Goal: Task Accomplishment & Management: Manage account settings

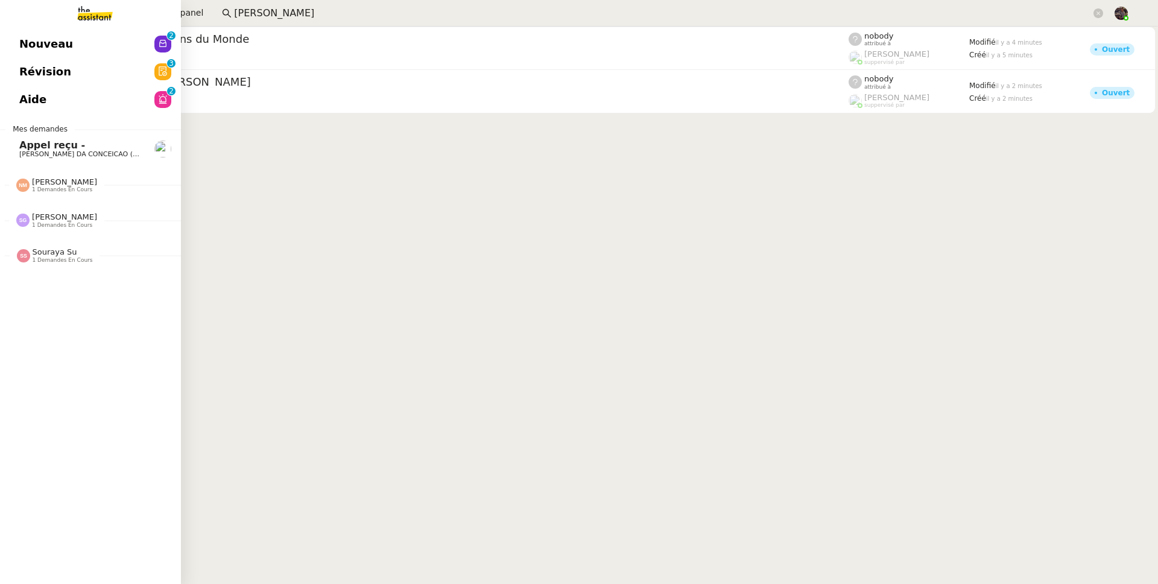
click at [53, 227] on span "1 demandes en cours" at bounding box center [62, 225] width 60 height 7
click at [46, 235] on link "Organiser déplacement Londres David Berrebi" at bounding box center [90, 247] width 181 height 28
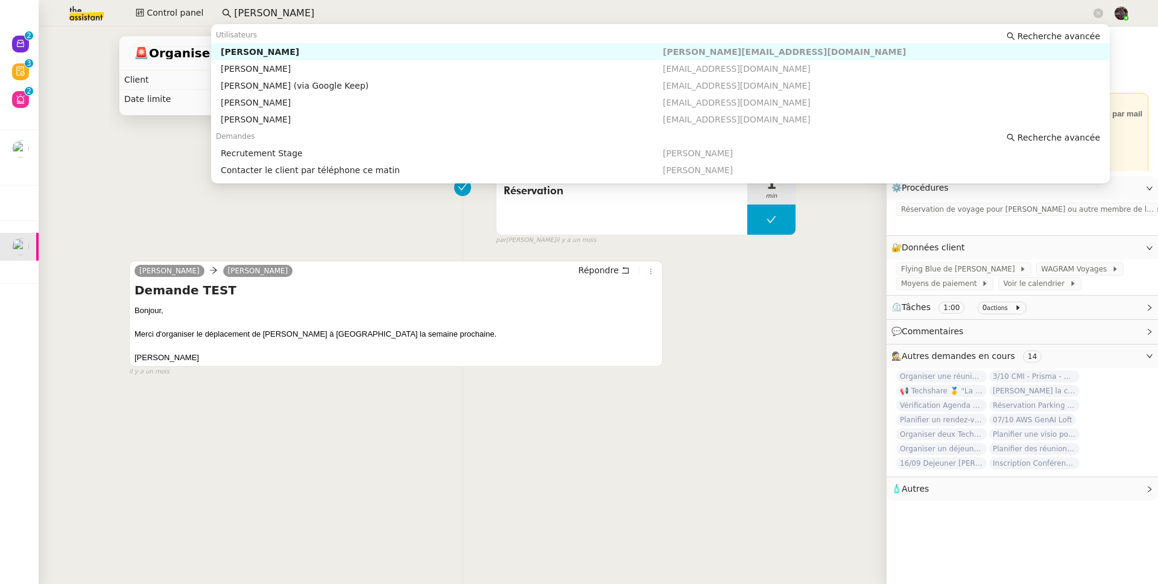
click at [250, 12] on input "lauren nott" at bounding box center [662, 13] width 857 height 16
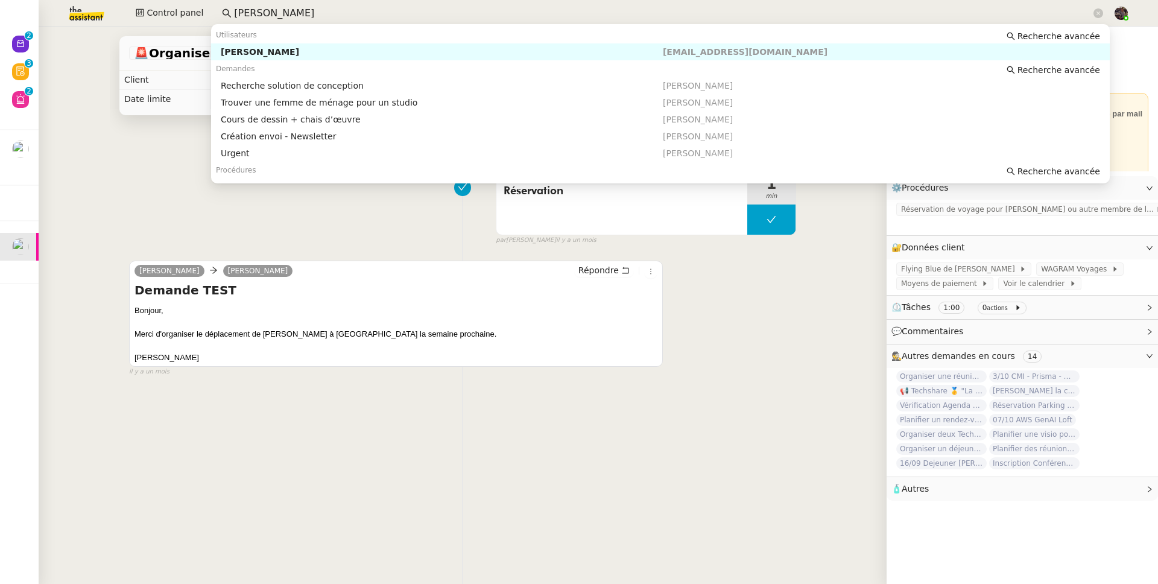
click at [445, 53] on div "[PERSON_NAME]" at bounding box center [442, 51] width 442 height 11
type input "sebastien glin"
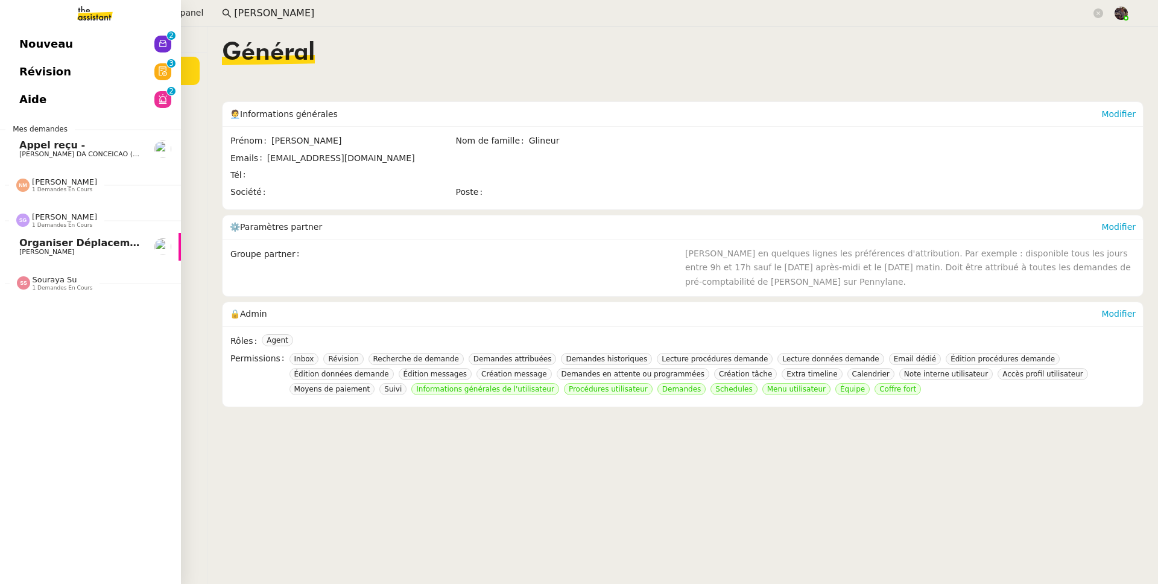
click at [80, 232] on div "Sébastien Glineur 1 demandes en cours" at bounding box center [90, 215] width 181 height 35
click at [92, 186] on span "Nicolas Morin 1 demandes en cours" at bounding box center [56, 185] width 95 height 16
click at [82, 147] on span "Appel reçu -" at bounding box center [80, 145] width 122 height 11
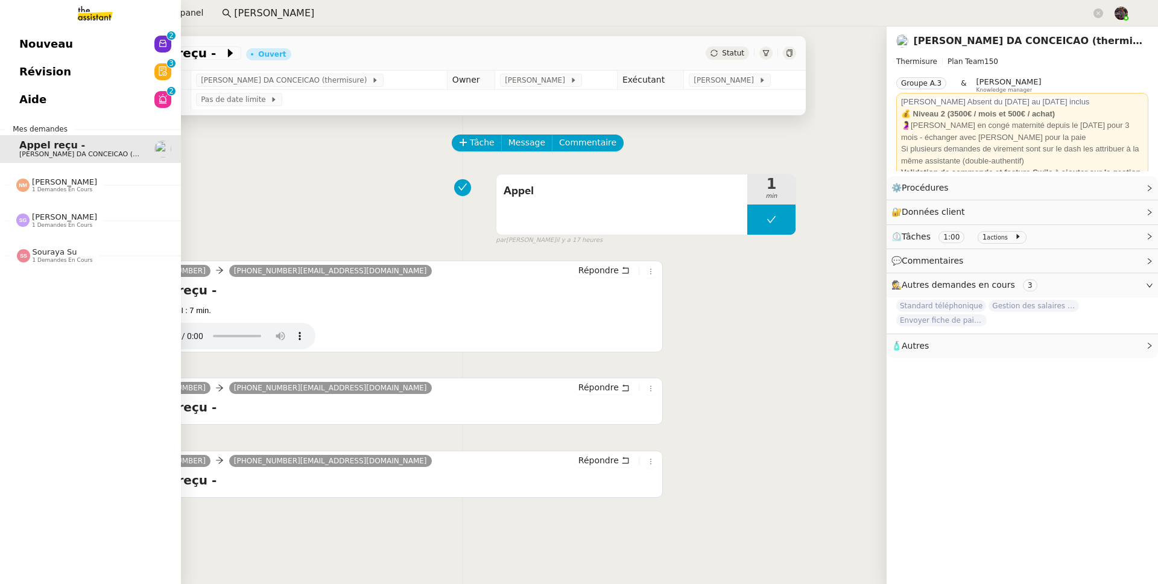
click at [28, 44] on span "Nouveau" at bounding box center [46, 44] width 54 height 18
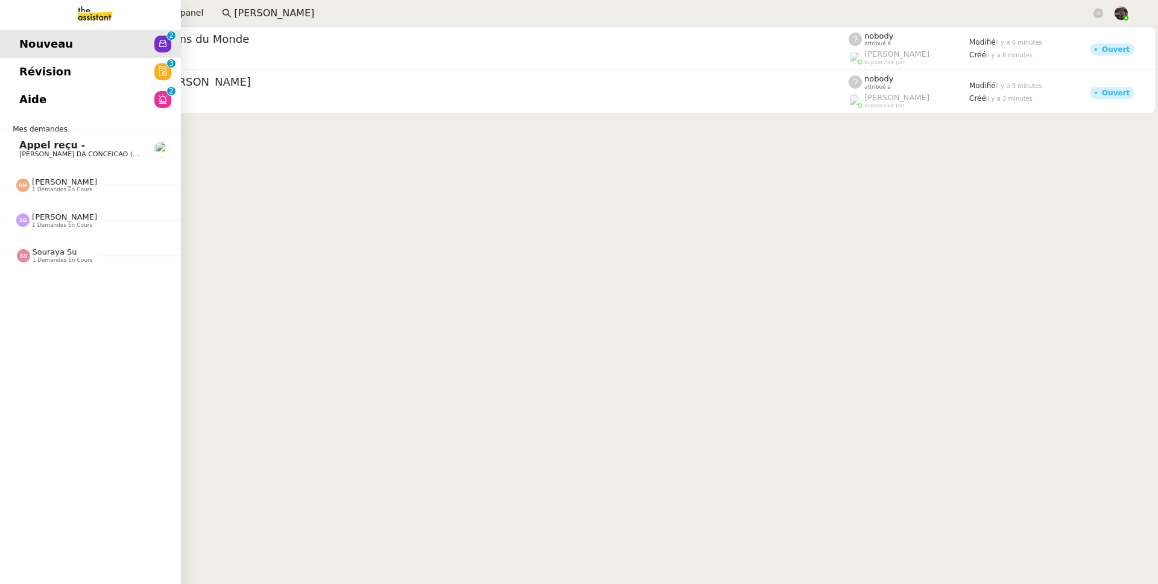
click at [29, 77] on span "Révision" at bounding box center [45, 72] width 52 height 18
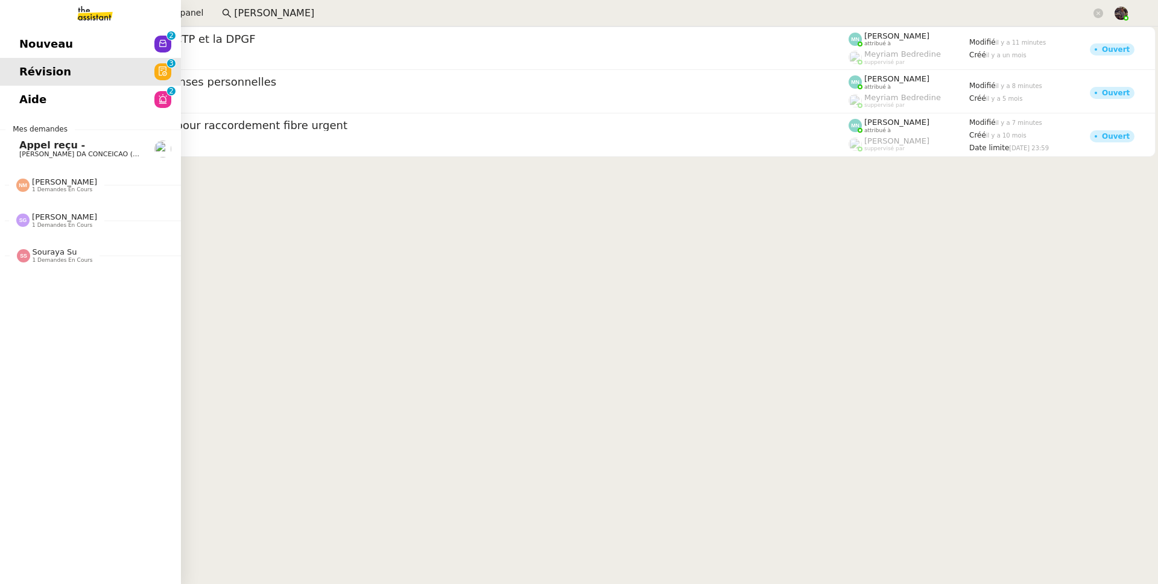
click at [130, 113] on link "Aide 0 1 2 3 4 5 6 7 8 9" at bounding box center [90, 100] width 181 height 28
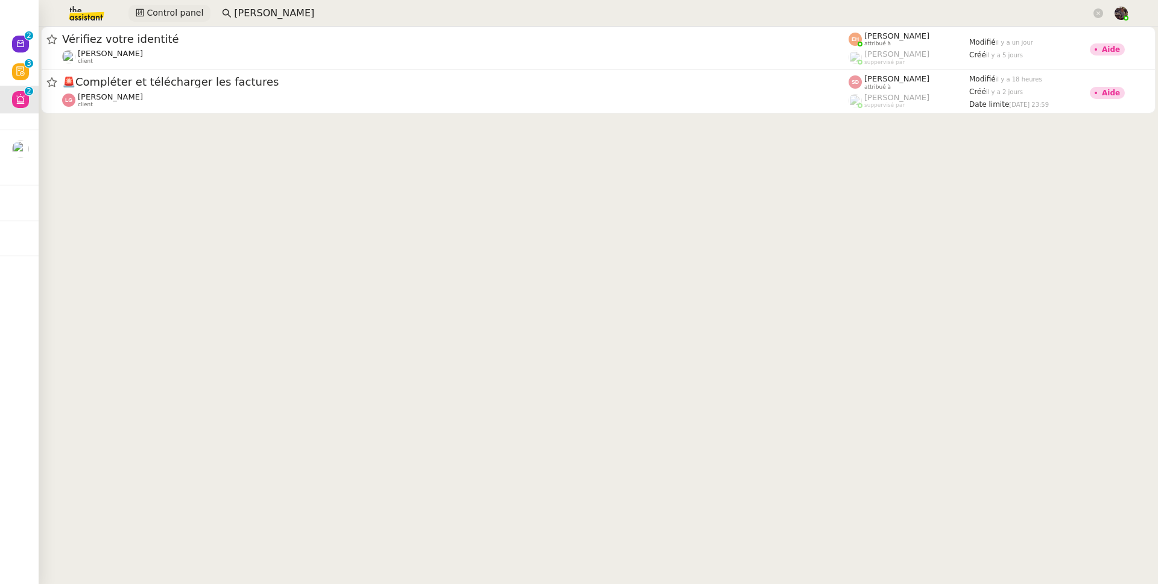
click at [195, 18] on span "Control panel" at bounding box center [175, 13] width 57 height 14
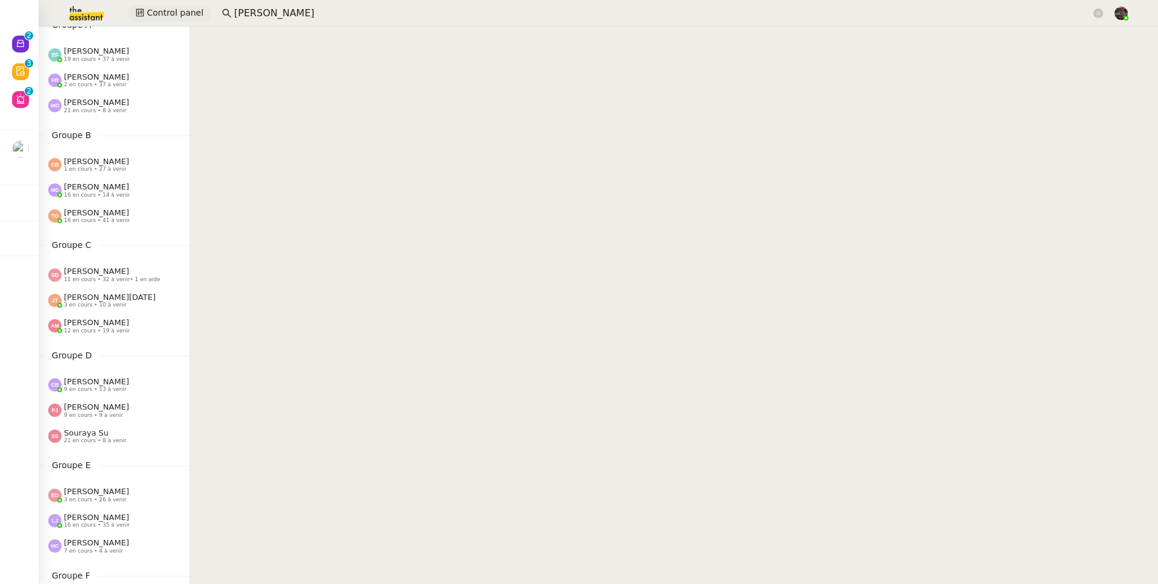
scroll to position [248, 0]
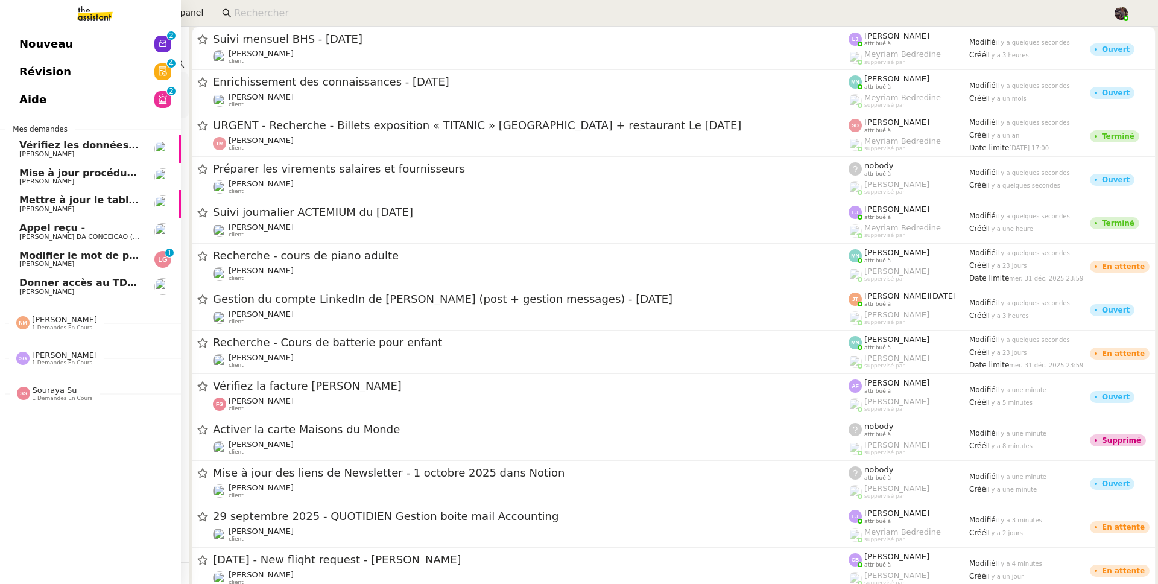
click at [50, 266] on span "[PERSON_NAME]" at bounding box center [46, 264] width 55 height 8
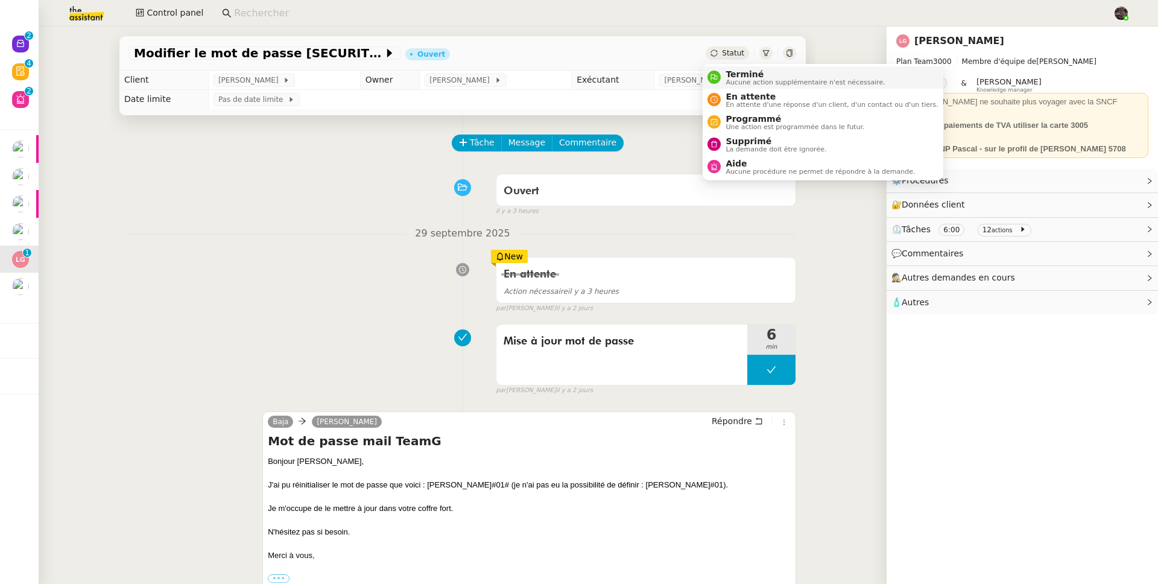
click at [743, 66] on li "Terminé Aucune action supplémentaire n'est nécessaire." at bounding box center [823, 77] width 240 height 22
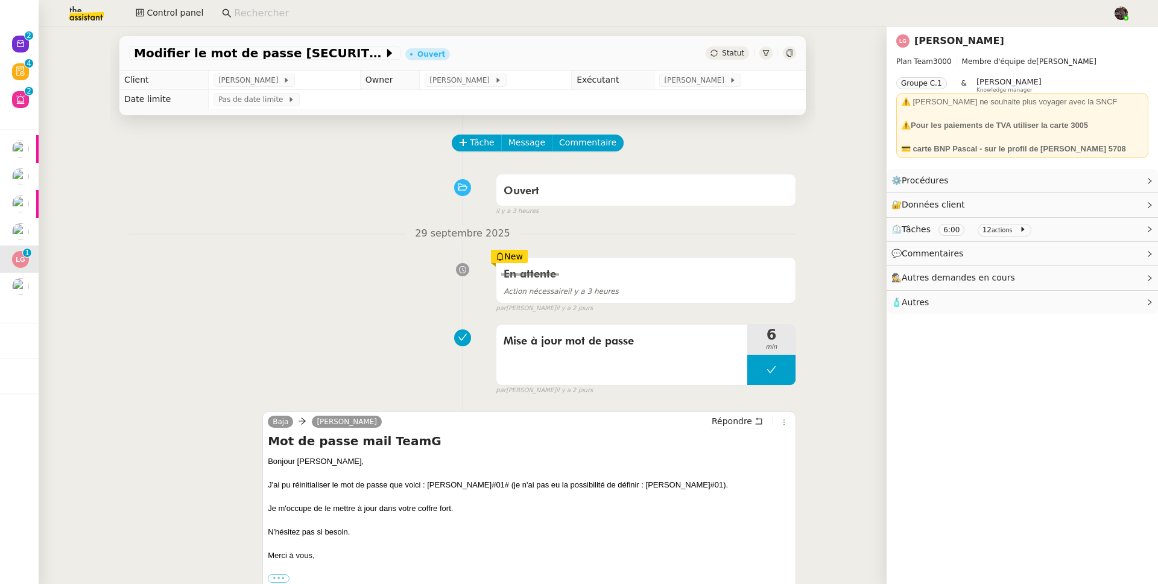
click at [743, 68] on div "Modifier le mot de passe TeamG Ouvert Statut" at bounding box center [462, 53] width 686 height 34
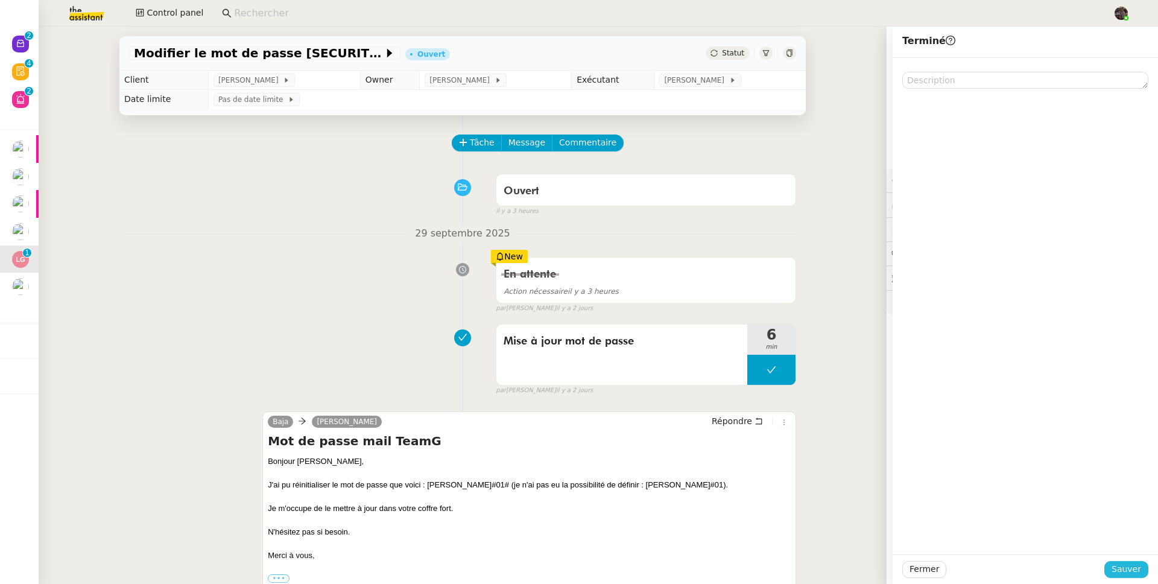
click at [1133, 572] on button "Sauver" at bounding box center [1126, 569] width 44 height 17
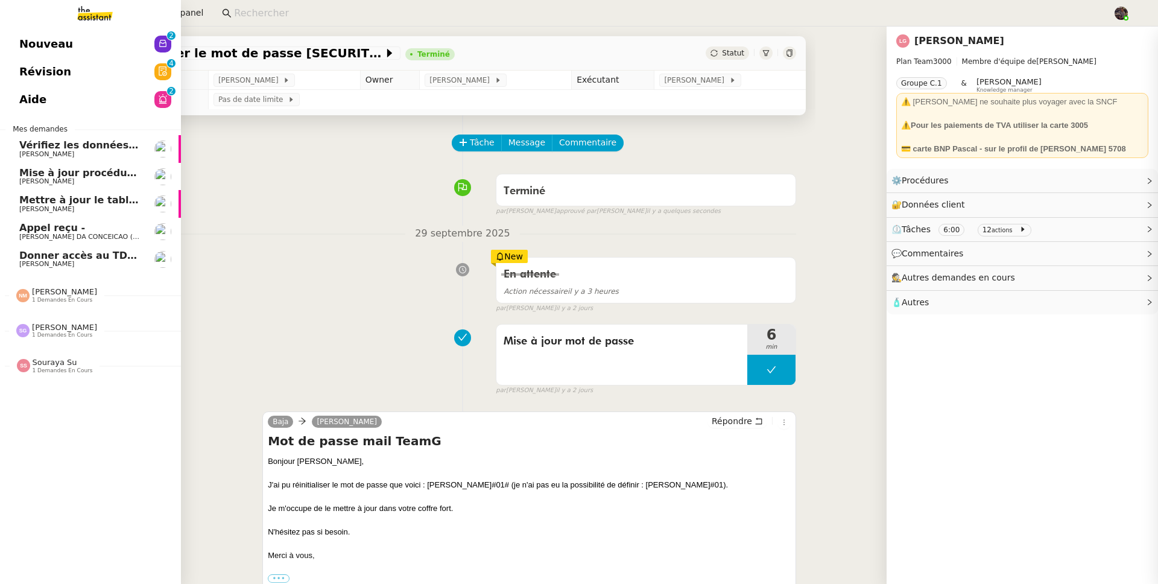
click at [40, 260] on span "[PERSON_NAME]" at bounding box center [46, 264] width 55 height 8
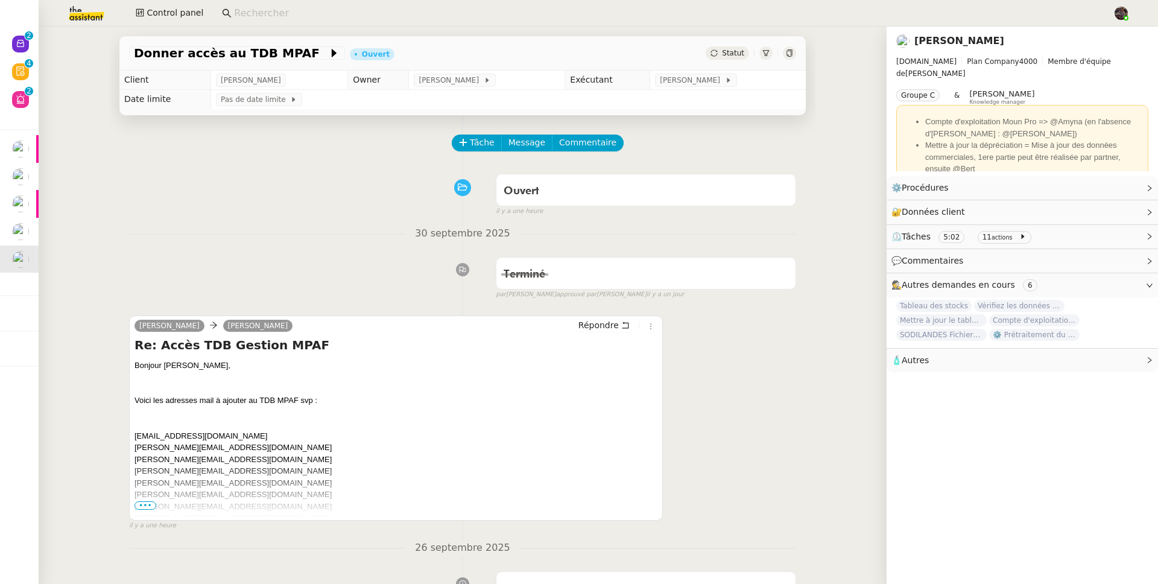
click at [141, 510] on span "•••" at bounding box center [146, 505] width 22 height 8
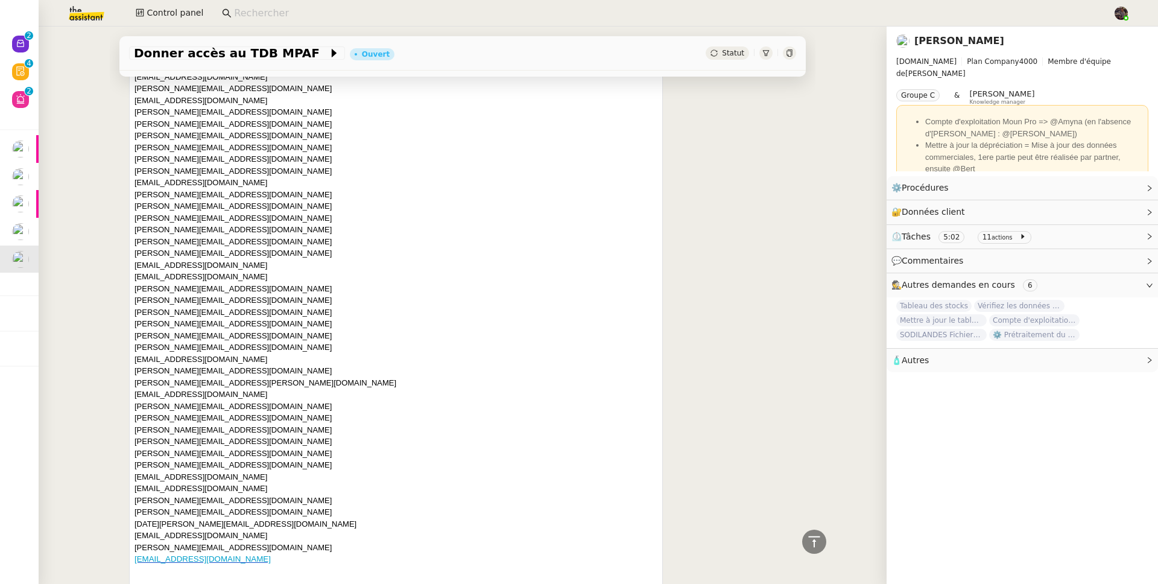
scroll to position [610, 0]
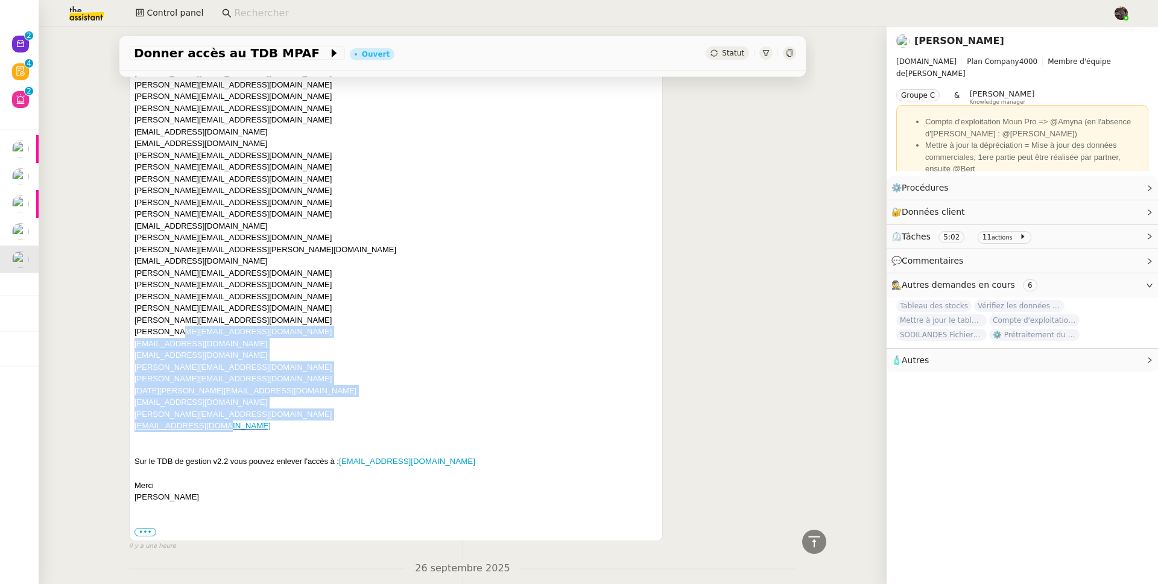
drag, startPoint x: 256, startPoint y: 426, endPoint x: 162, endPoint y: 329, distance: 135.2
click at [162, 329] on div "Bonjour Camille, Voici les adresses mail à ajouter au TDB MPAF svp : adjoints.p…" at bounding box center [396, 126] width 523 height 753
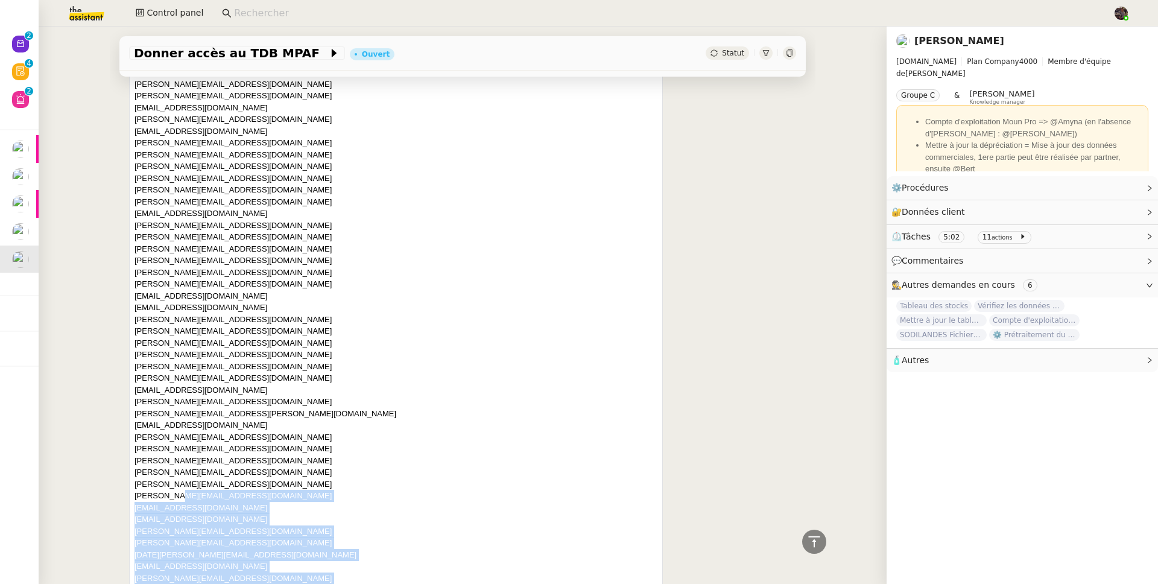
scroll to position [197, 0]
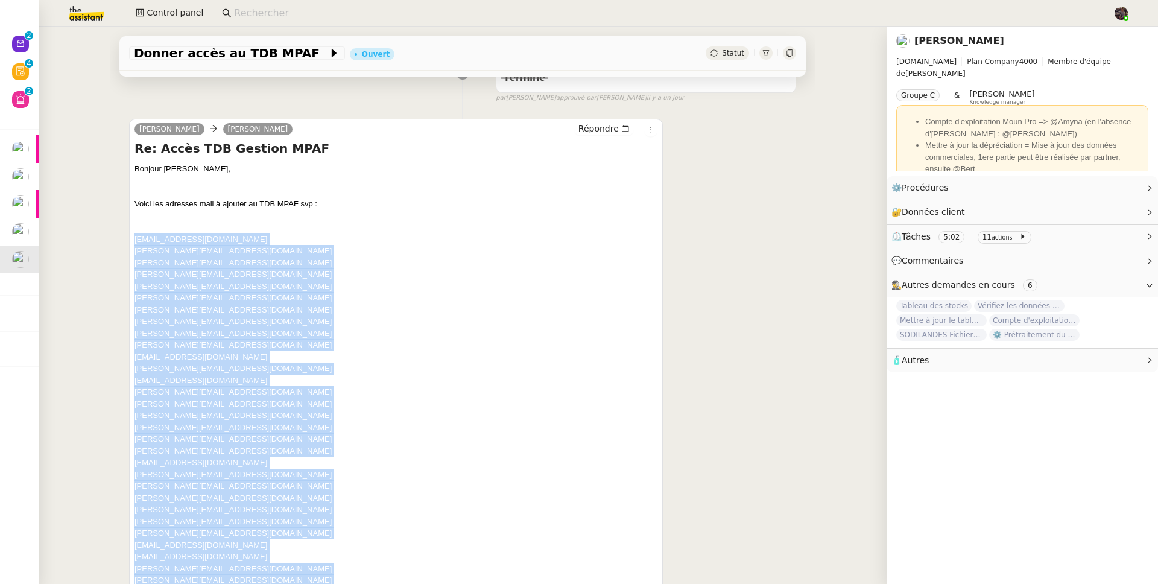
drag, startPoint x: 169, startPoint y: 277, endPoint x: 127, endPoint y: 244, distance: 53.8
click at [129, 244] on div "Guillaume Farina camille Répondre Re: Accès TDB Gestion MPAF Bonjour Camille, V…" at bounding box center [396, 536] width 534 height 835
copy div "adjoints.parapharmacie@aire-sur-ladour.leclerc alison.picard@aire-sur-ladour.le…"
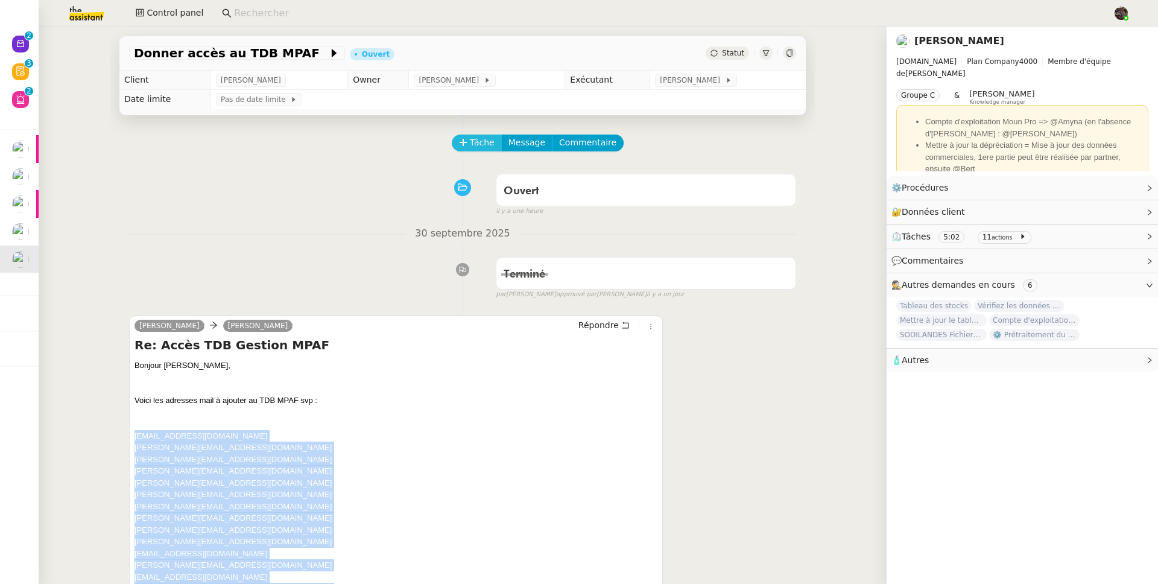
click at [477, 142] on span "Tâche" at bounding box center [482, 143] width 25 height 14
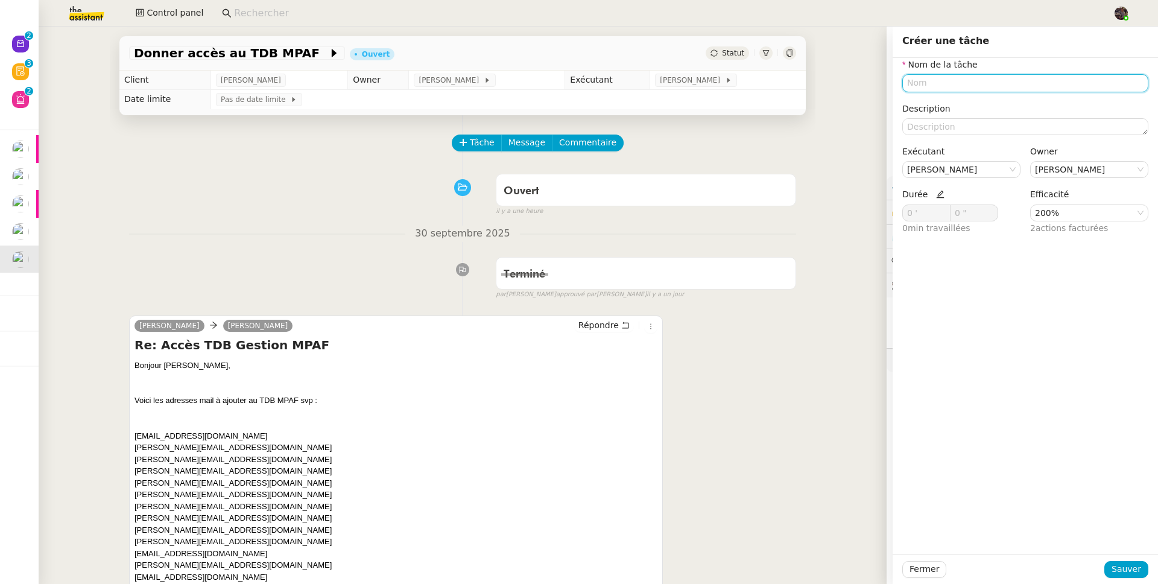
click at [970, 81] on input "text" at bounding box center [1025, 82] width 246 height 17
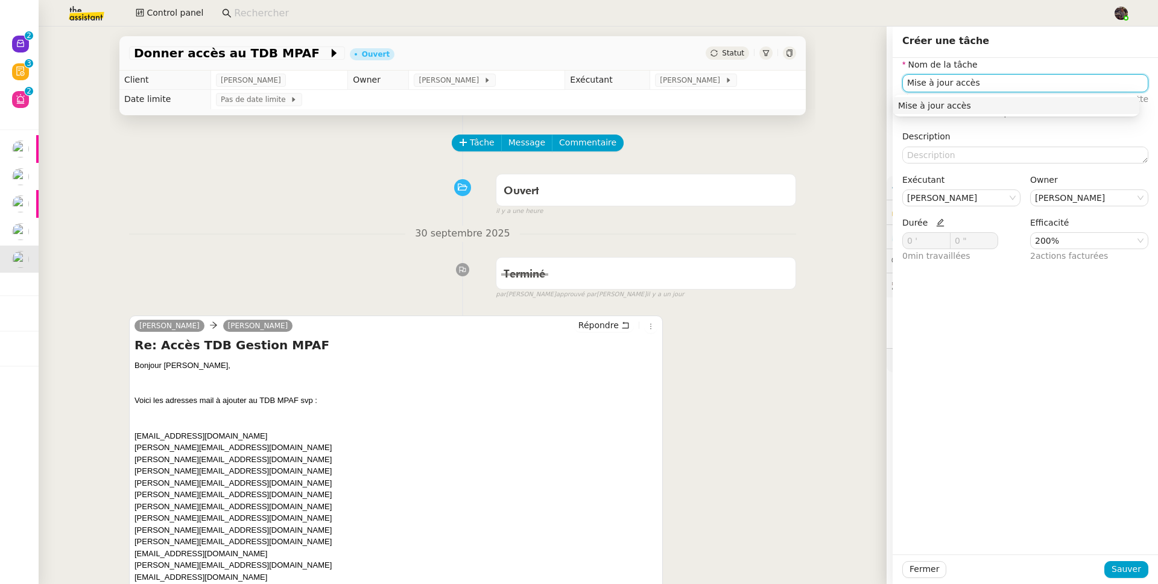
type input "Mise à jour accès"
click at [1125, 581] on div "Fermer Sauver" at bounding box center [1025, 569] width 265 height 30
click at [1127, 575] on span "Sauver" at bounding box center [1127, 569] width 30 height 14
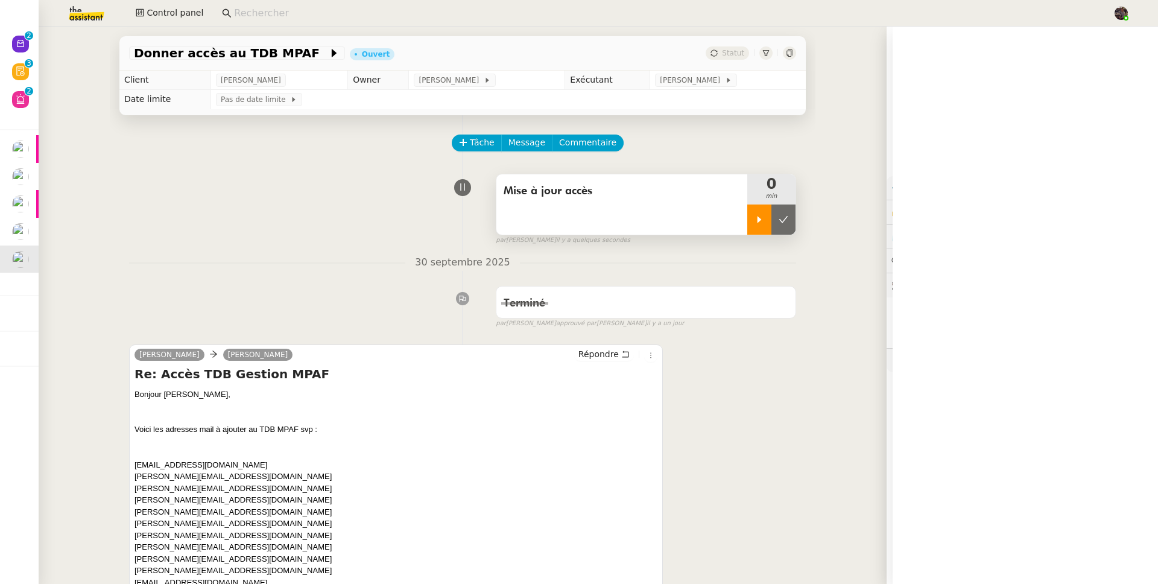
click at [751, 230] on div at bounding box center [759, 219] width 24 height 30
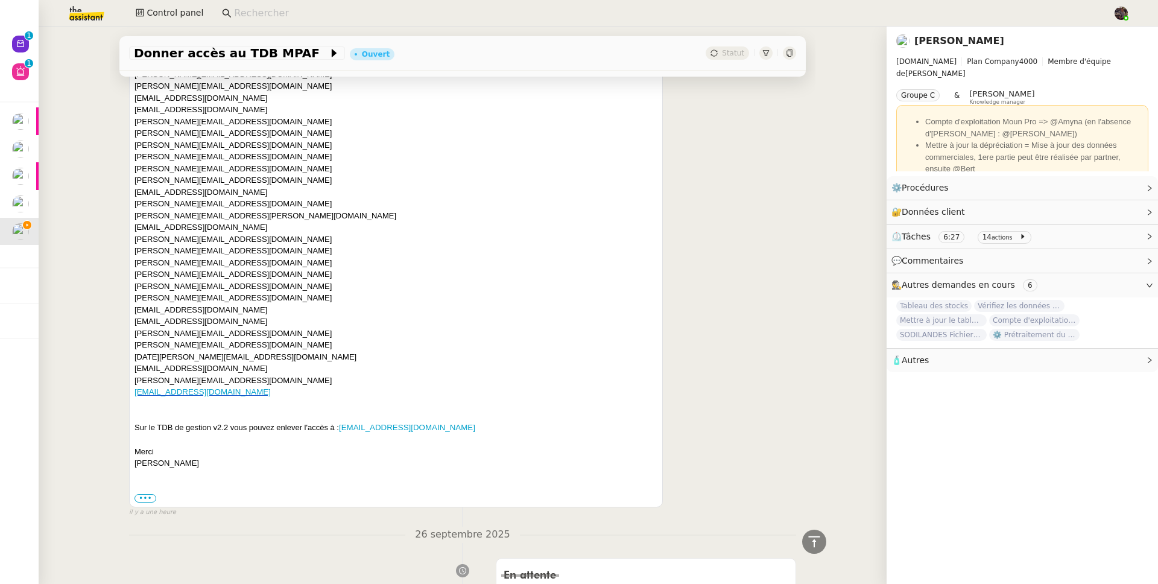
scroll to position [747, 0]
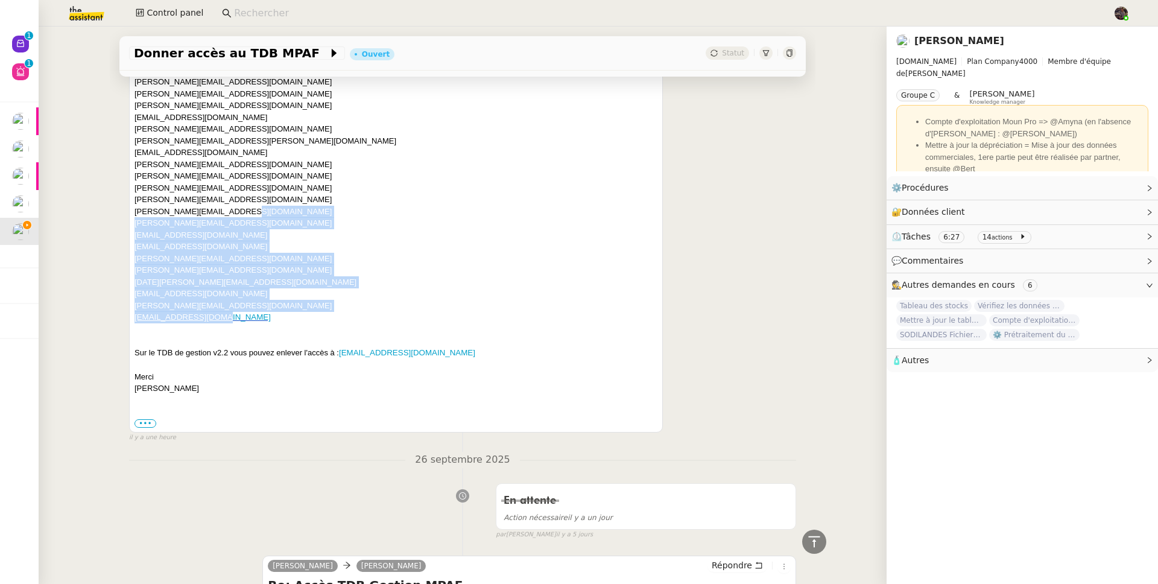
drag, startPoint x: 276, startPoint y: 325, endPoint x: 234, endPoint y: 214, distance: 118.7
click at [234, 214] on div "Bonjour Camille, Voici les adresses mail à ajouter au TDB MPAF svp : adjoints.p…" at bounding box center [396, 17] width 523 height 753
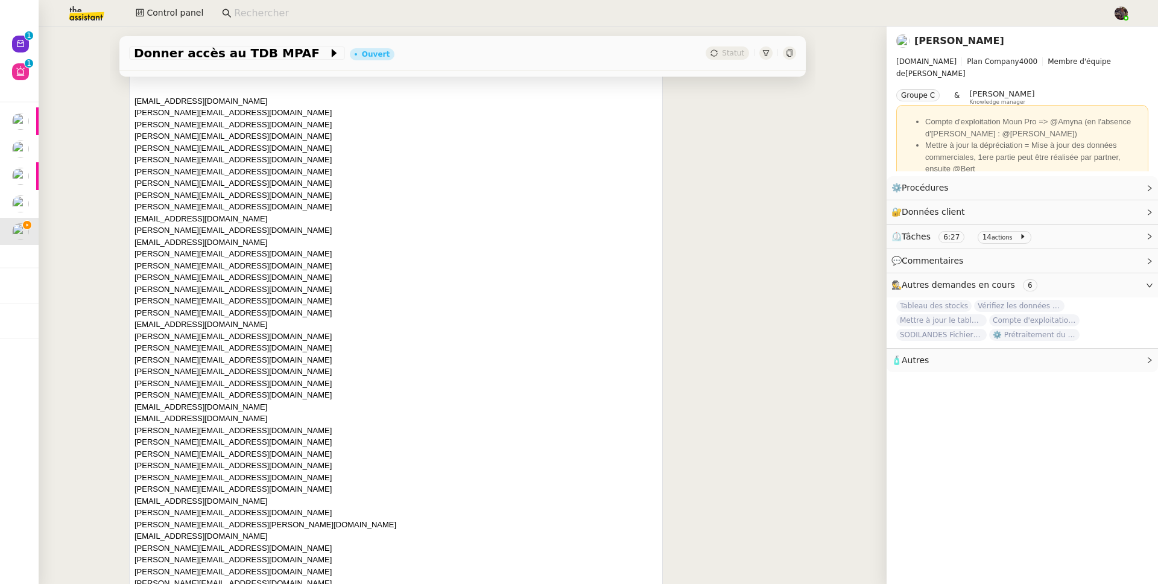
scroll to position [176, 0]
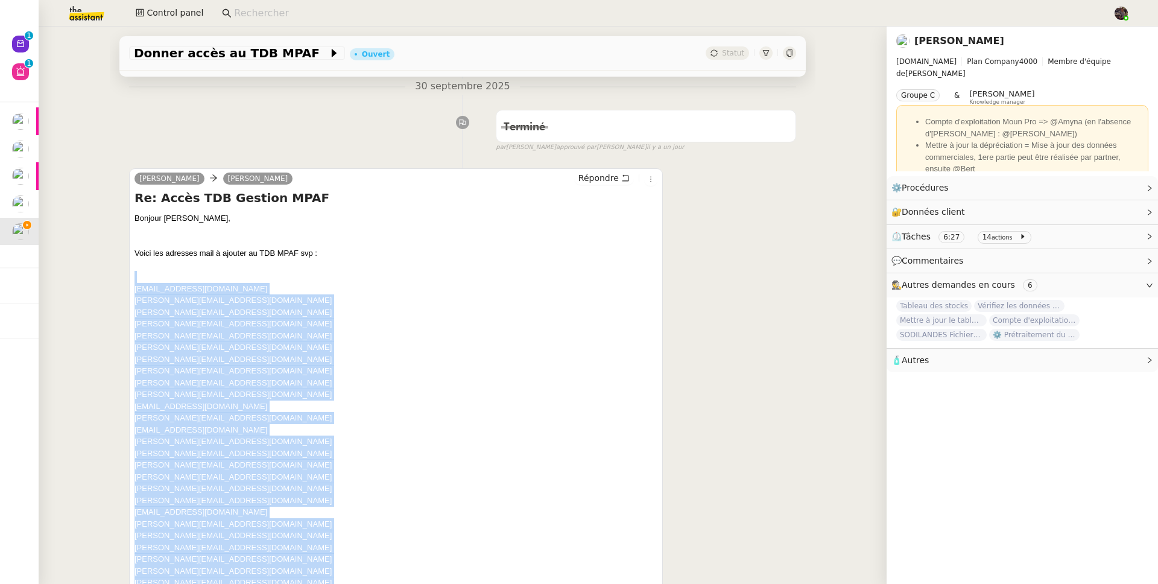
drag, startPoint x: 150, startPoint y: 294, endPoint x: 118, endPoint y: 283, distance: 33.8
drag, startPoint x: 150, startPoint y: 285, endPoint x: 127, endPoint y: 290, distance: 23.3
click at [129, 290] on div "Guillaume Farina camille Répondre Re: Accès TDB Gestion MPAF Bonjour Camille, V…" at bounding box center [396, 585] width 534 height 835
copy div "adjoints.parapharmacie@aire-sur-ladour.leclerc alison.picard@aire-sur-ladour.le…"
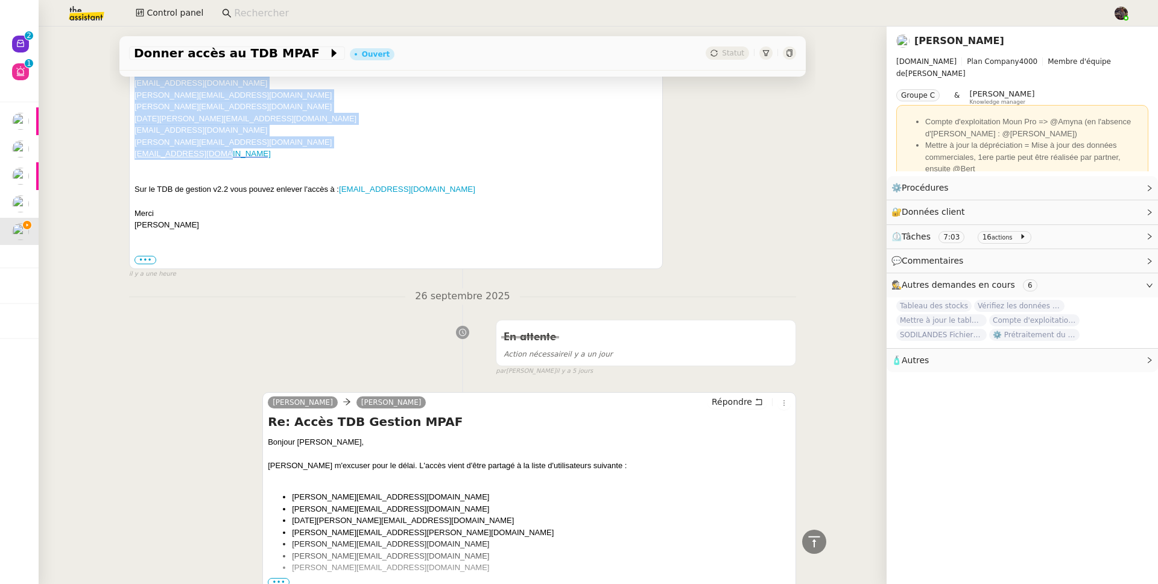
scroll to position [771, 0]
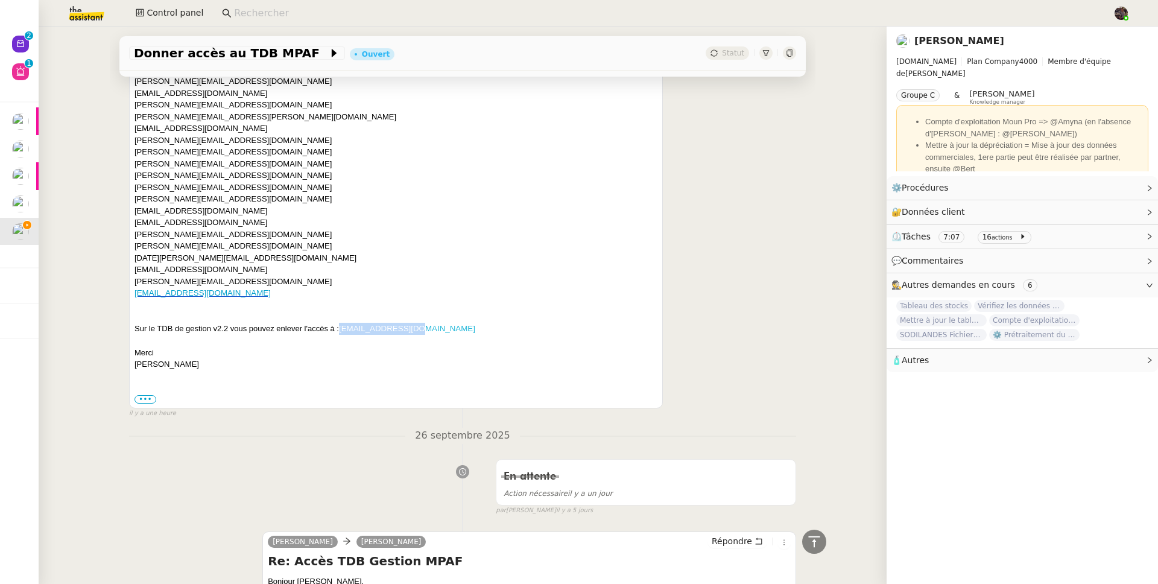
drag, startPoint x: 429, startPoint y: 336, endPoint x: 337, endPoint y: 332, distance: 93.0
copy link "wgervalw@gmail.com"
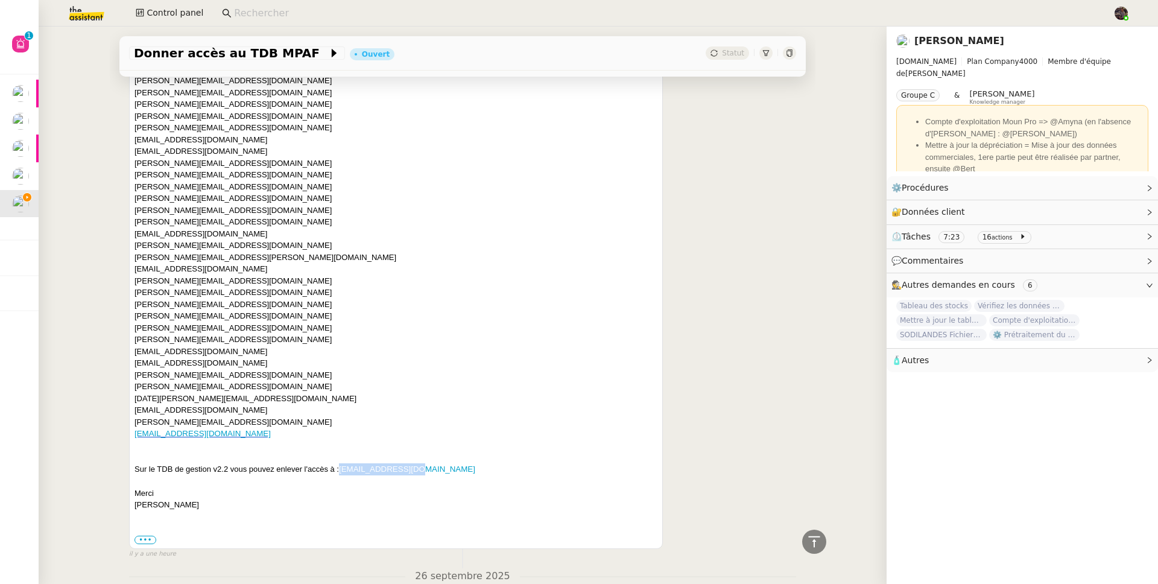
scroll to position [73, 0]
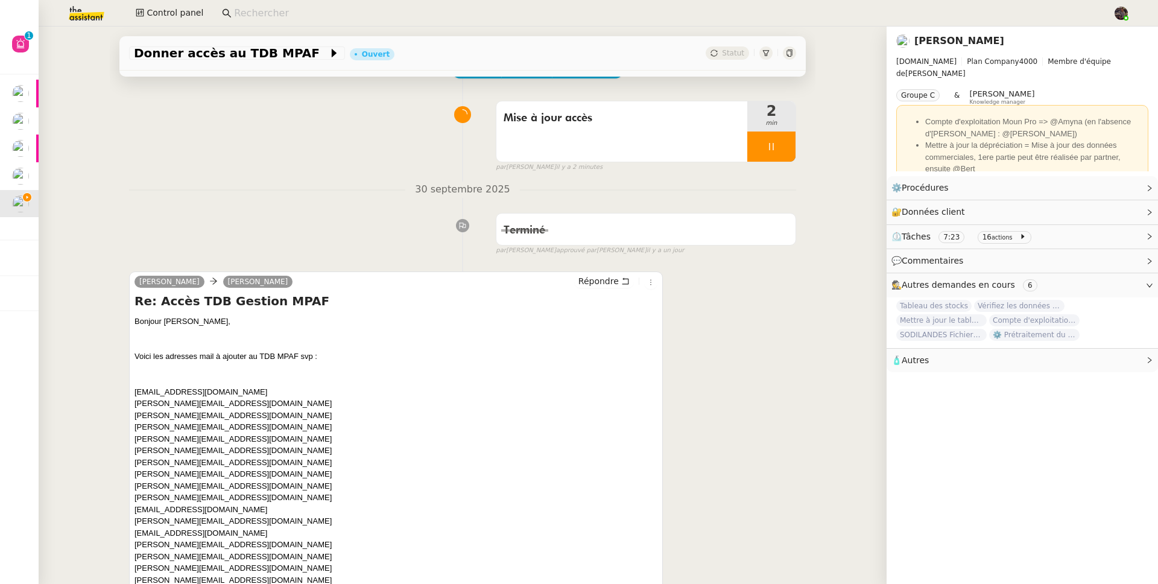
click at [527, 293] on div "Guillaume Farina camille Répondre" at bounding box center [396, 283] width 523 height 18
click at [603, 284] on span "Répondre" at bounding box center [598, 281] width 40 height 12
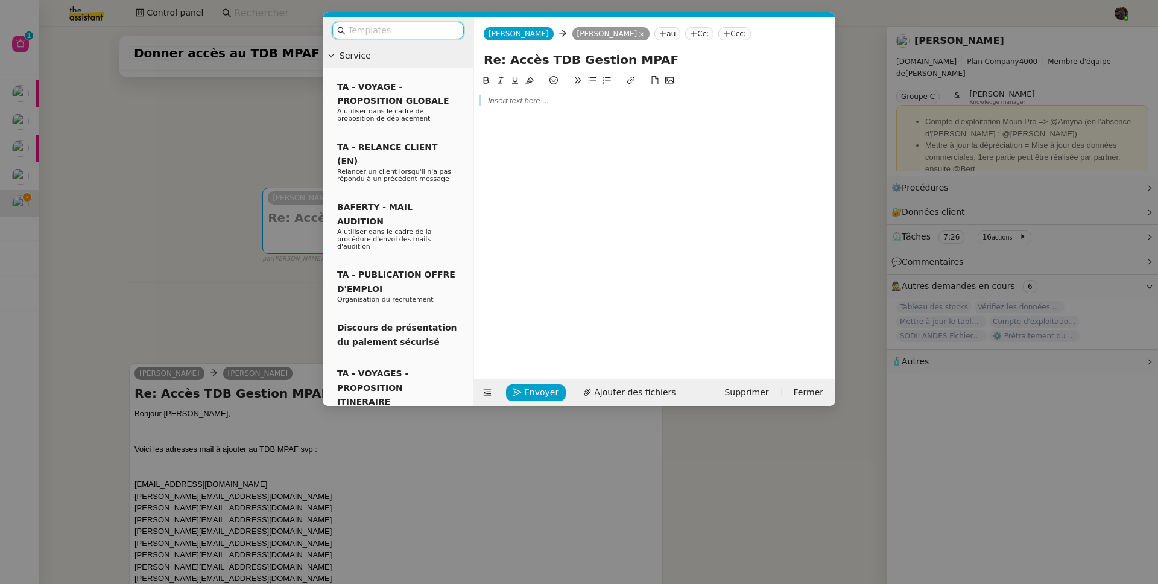
click at [519, 111] on div at bounding box center [655, 217] width 352 height 287
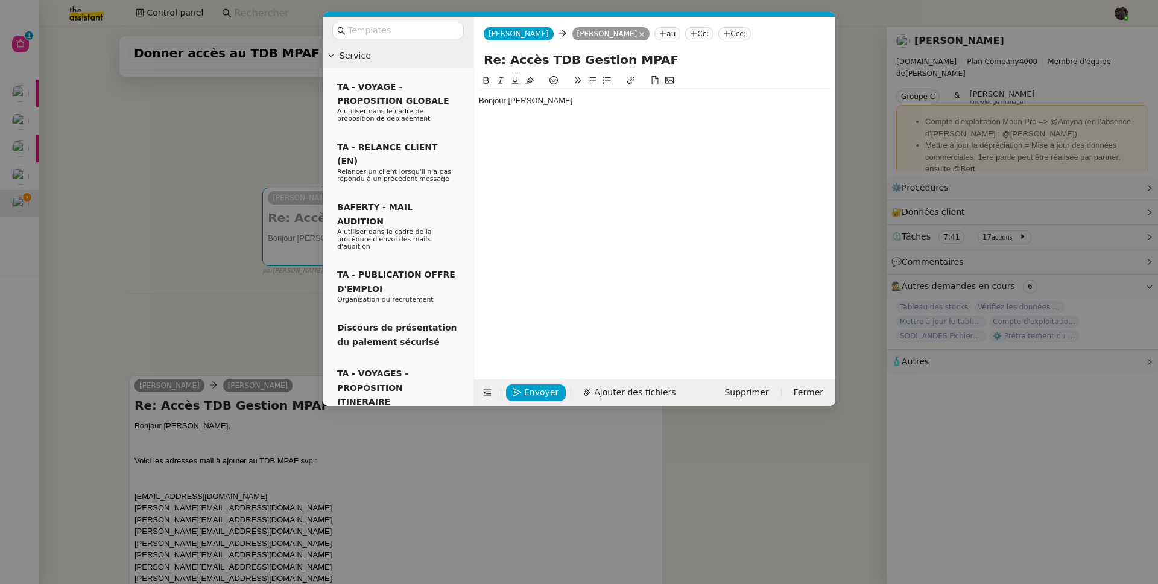
click at [177, 267] on nz-modal-container "Service TA - VOYAGE - PROPOSITION GLOBALE A utiliser dans le cadre de propositi…" at bounding box center [579, 292] width 1158 height 584
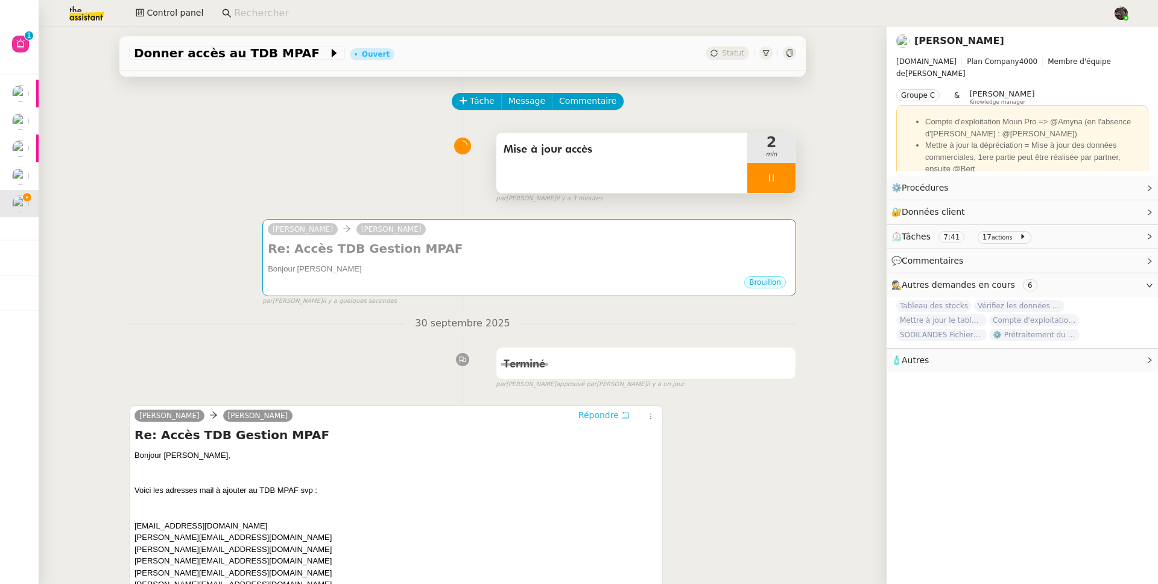
scroll to position [0, 0]
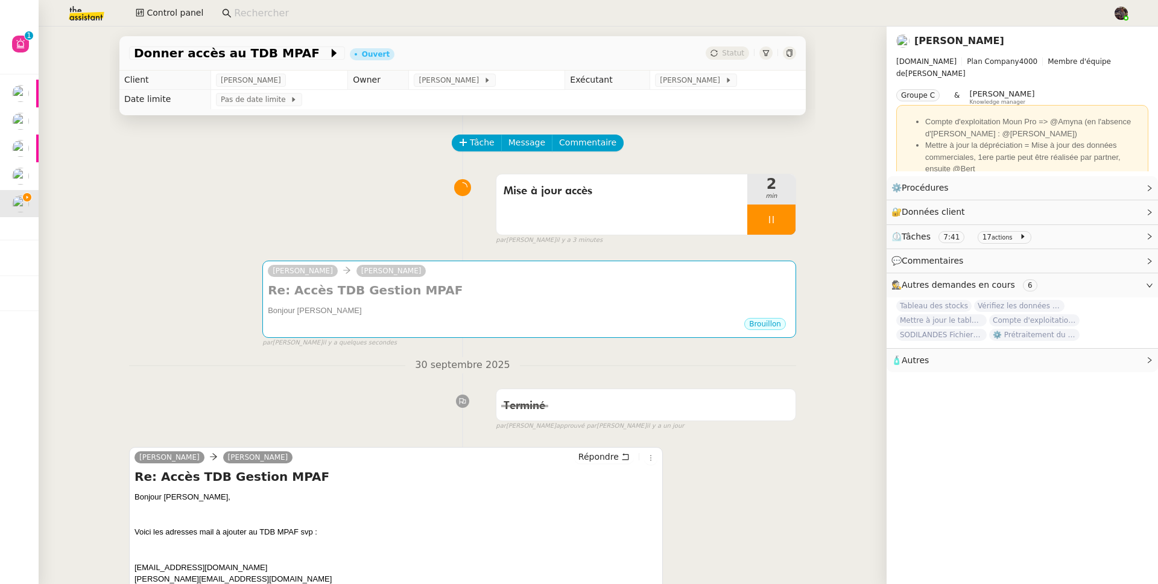
click at [774, 222] on div at bounding box center [771, 219] width 48 height 30
click at [297, 5] on input at bounding box center [667, 13] width 867 height 16
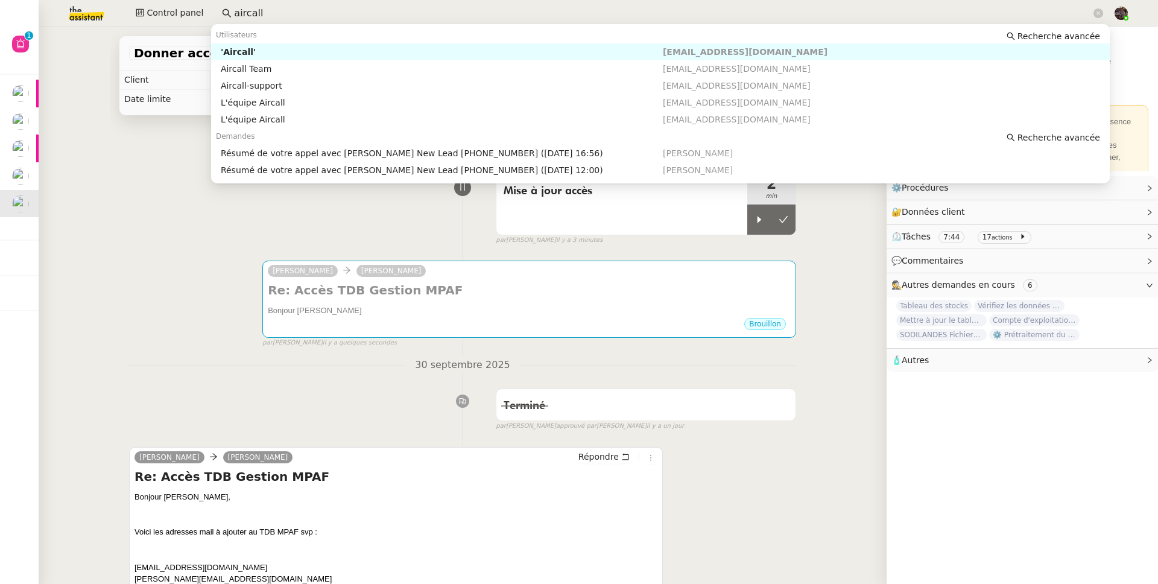
click at [242, 12] on input "aircall" at bounding box center [662, 13] width 857 height 16
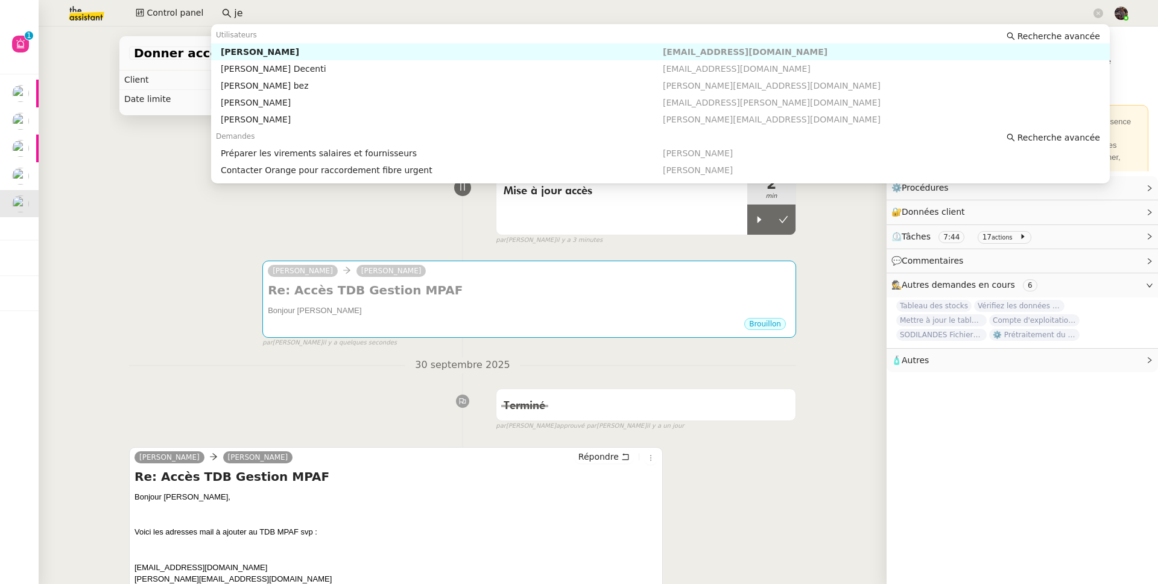
type input "j"
type input "jér"
click at [264, 55] on div "[PERSON_NAME]" at bounding box center [442, 51] width 442 height 11
type input "storva"
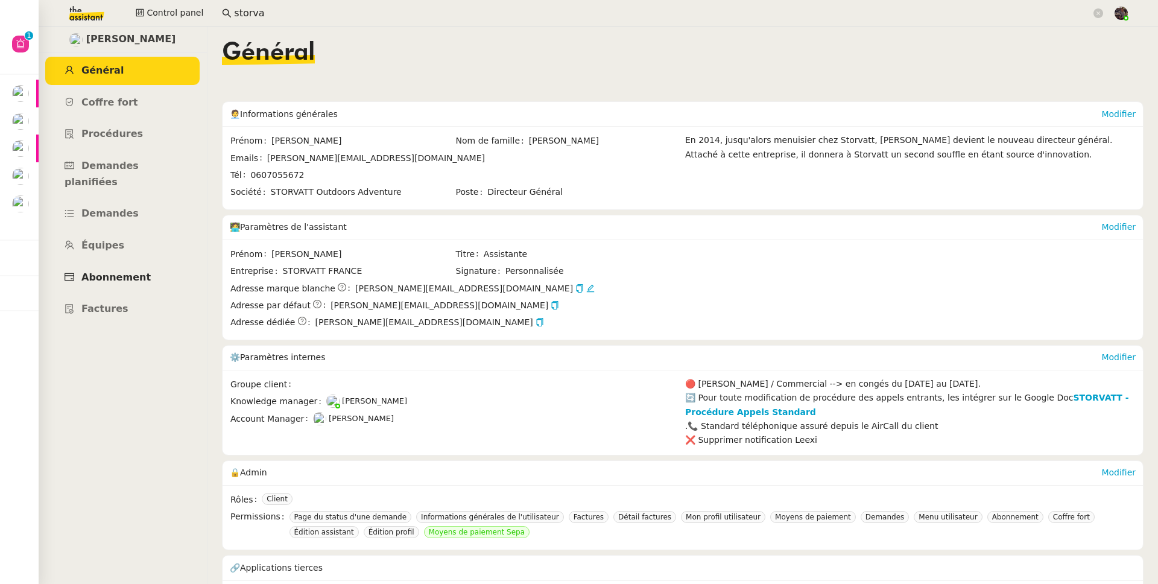
click at [95, 271] on span "Abonnement" at bounding box center [115, 276] width 69 height 11
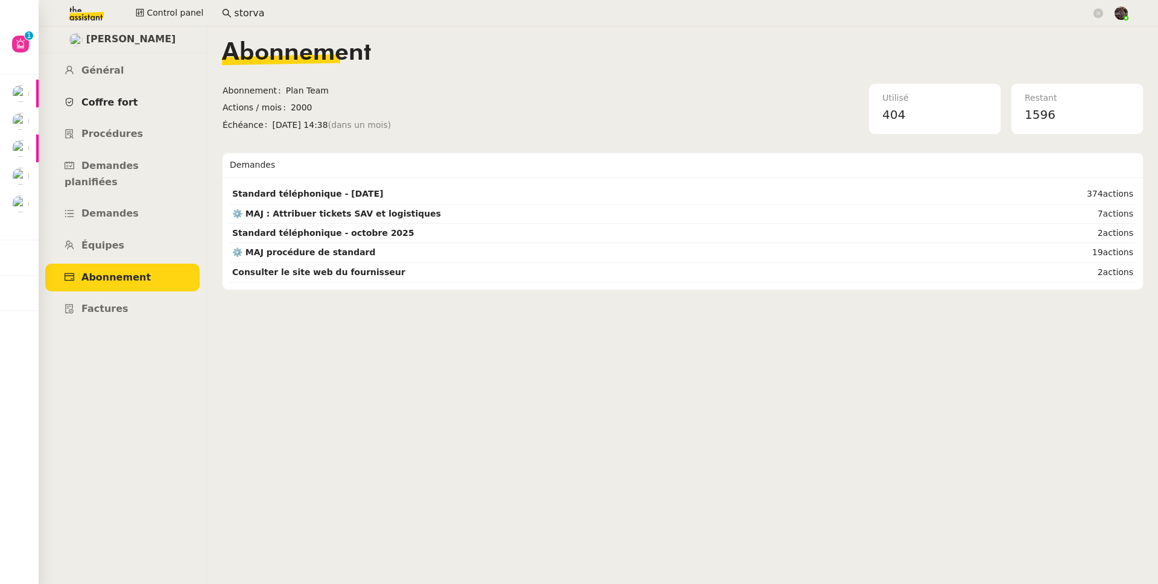
click at [97, 110] on link "Coffre fort" at bounding box center [122, 103] width 154 height 28
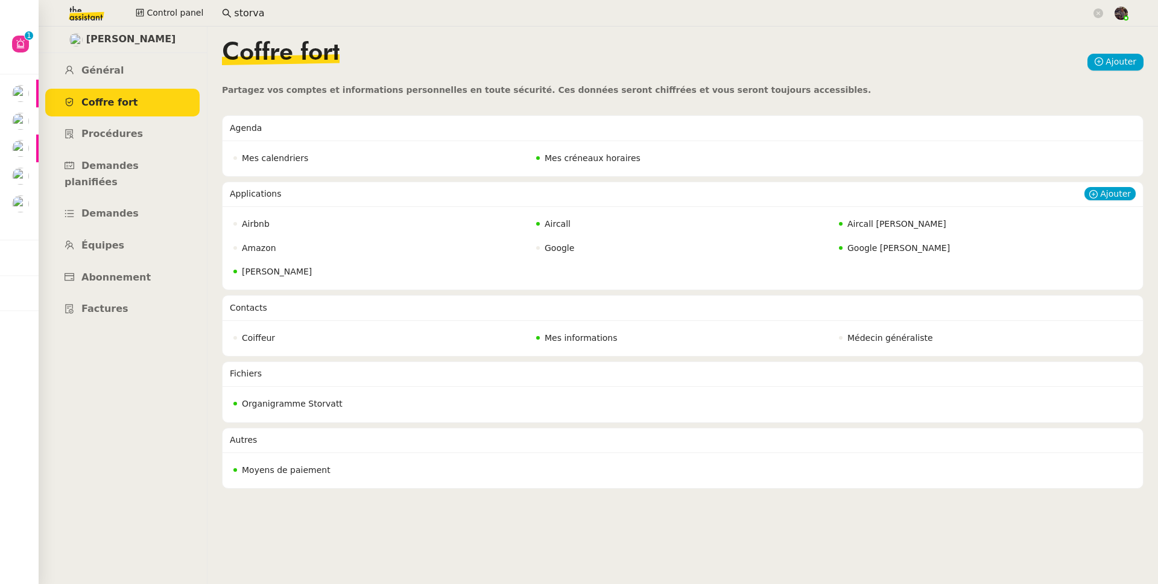
click at [545, 221] on span "Aircall" at bounding box center [558, 224] width 26 height 10
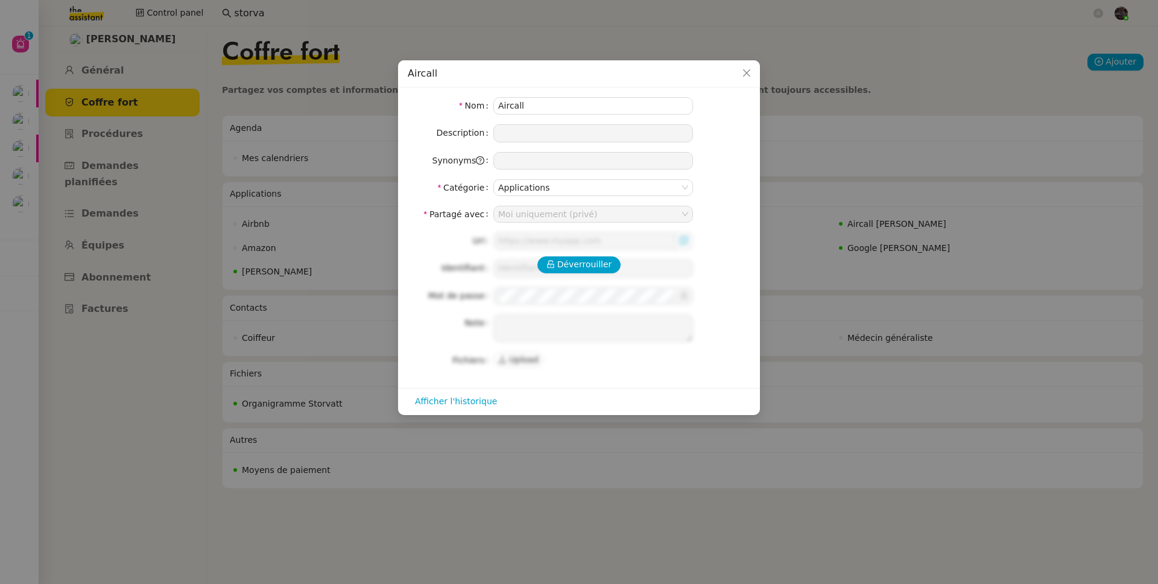
click at [583, 274] on div "Déverrouiller Url Identifiant Mot de passe Note Fichiers Upload" at bounding box center [579, 300] width 343 height 136
click at [583, 268] on span "Déverrouiller" at bounding box center [584, 265] width 55 height 14
type input "https://dashboard.aircall.io/download"
type input "[PERSON_NAME][EMAIL_ADDRESS][DOMAIN_NAME]"
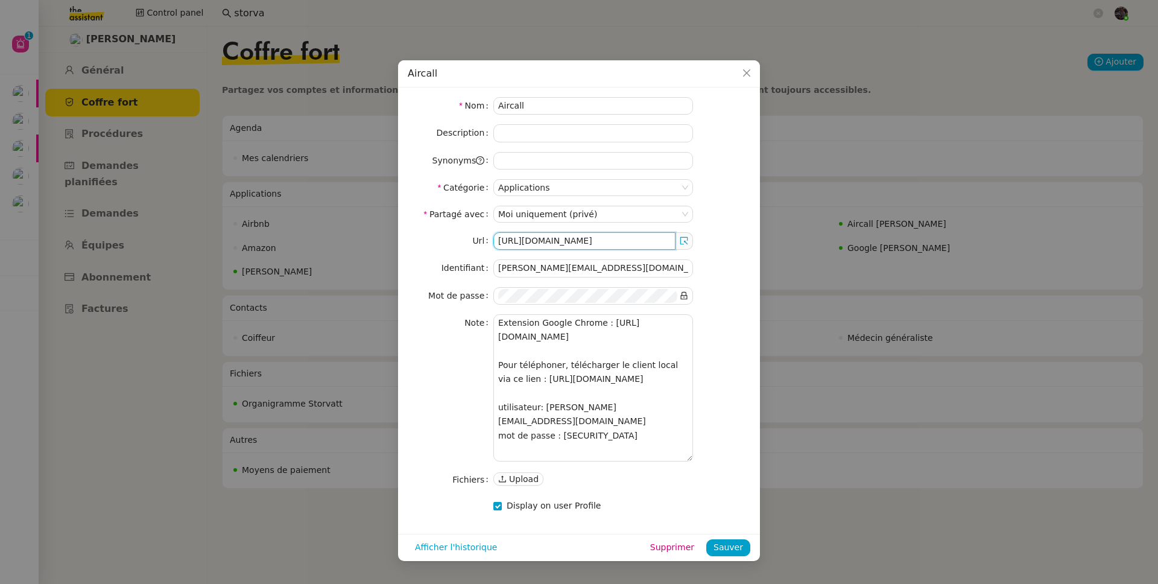
click at [603, 243] on input "https://dashboard.aircall.io/download" at bounding box center [584, 240] width 182 height 17
click at [682, 240] on icon at bounding box center [684, 240] width 8 height 8
click at [588, 274] on input "[PERSON_NAME][EMAIL_ADDRESS][DOMAIN_NAME]" at bounding box center [593, 267] width 200 height 17
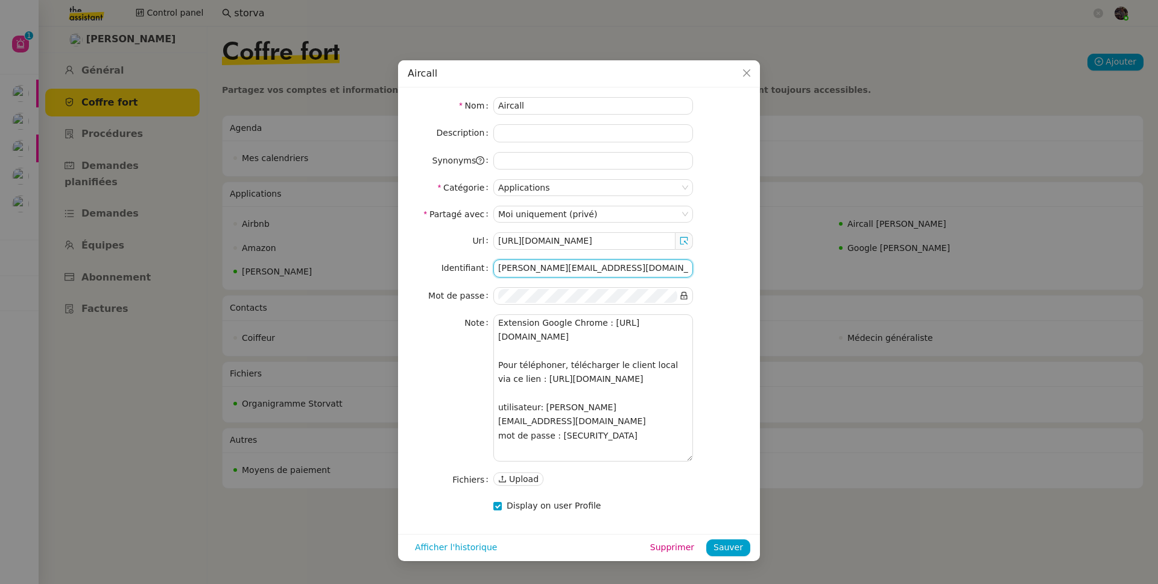
click at [588, 274] on input "[PERSON_NAME][EMAIL_ADDRESS][DOMAIN_NAME]" at bounding box center [593, 267] width 200 height 17
click at [663, 259] on input "[PERSON_NAME][EMAIL_ADDRESS][DOMAIN_NAME]" at bounding box center [593, 267] width 200 height 17
click at [723, 279] on div "Url https://dashboard.aircall.io/download Identifiant geraldine@theassistant.co…" at bounding box center [579, 360] width 343 height 256
click at [684, 293] on icon at bounding box center [684, 295] width 8 height 8
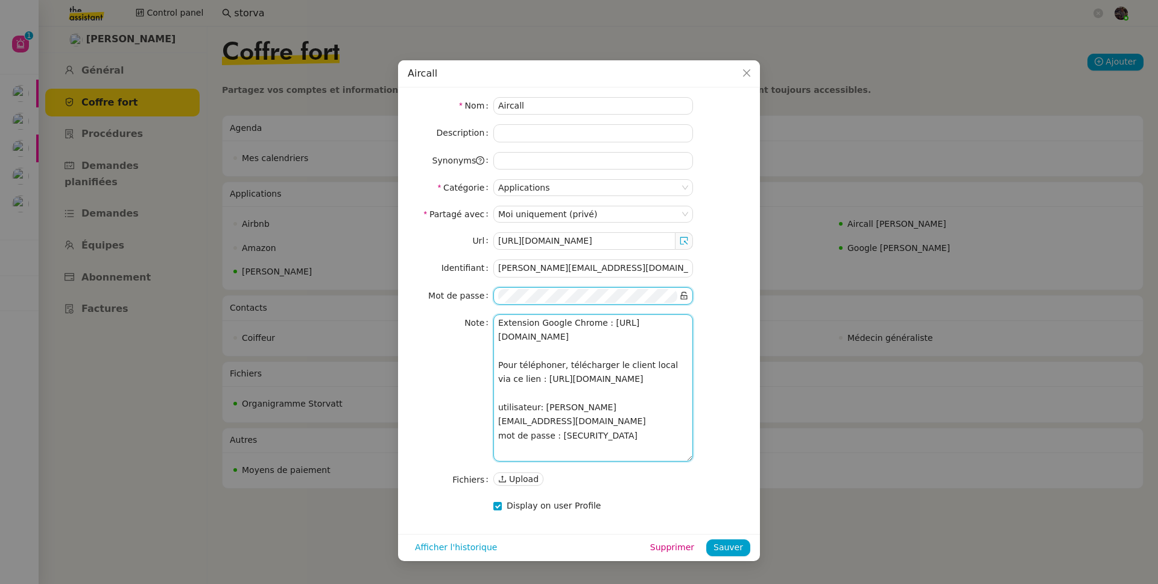
click at [549, 423] on textarea "Extension Google Chrome : https://chromewebstore.google.com/detail/aircall-dial…" at bounding box center [593, 387] width 200 height 147
drag, startPoint x: 549, startPoint y: 423, endPoint x: 619, endPoint y: 420, distance: 70.0
click at [619, 420] on textarea "Extension Google Chrome : https://chromewebstore.google.com/detail/aircall-dial…" at bounding box center [593, 387] width 200 height 147
click at [598, 437] on textarea "Extension Google Chrome : https://chromewebstore.google.com/detail/aircall-dial…" at bounding box center [593, 387] width 200 height 147
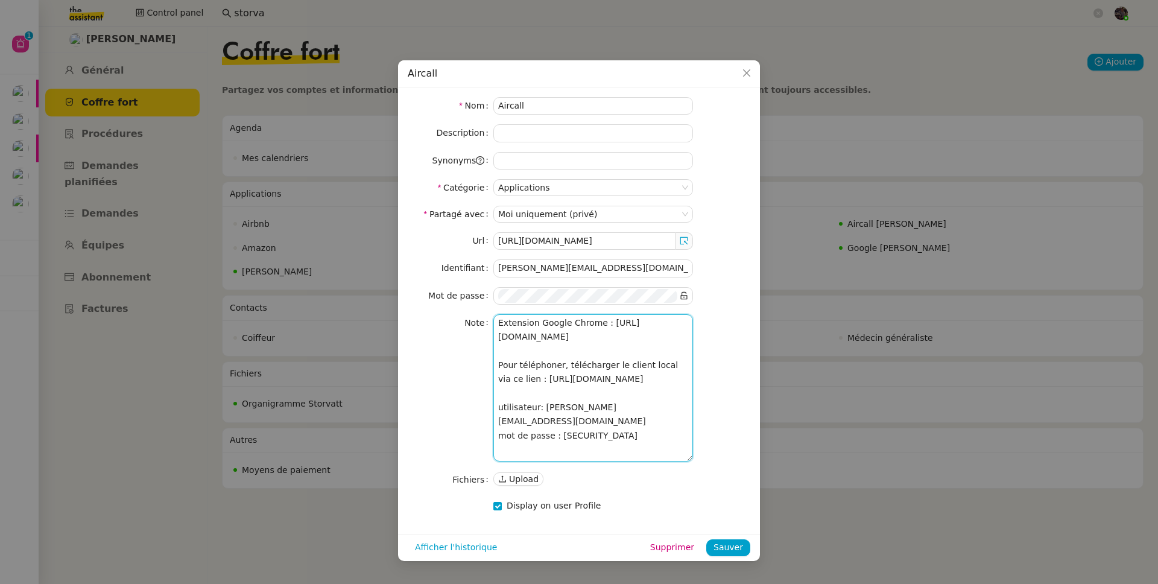
click at [572, 433] on textarea "Extension Google Chrome : https://chromewebstore.google.com/detail/aircall-dial…" at bounding box center [593, 387] width 200 height 147
drag, startPoint x: 572, startPoint y: 433, endPoint x: 632, endPoint y: 438, distance: 59.3
click at [632, 438] on textarea "Extension Google Chrome : https://chromewebstore.google.com/detail/aircall-dial…" at bounding box center [593, 387] width 200 height 147
click at [579, 436] on textarea "Extension Google Chrome : https://chromewebstore.google.com/detail/aircall-dial…" at bounding box center [593, 387] width 200 height 147
drag, startPoint x: 579, startPoint y: 436, endPoint x: 623, endPoint y: 439, distance: 44.1
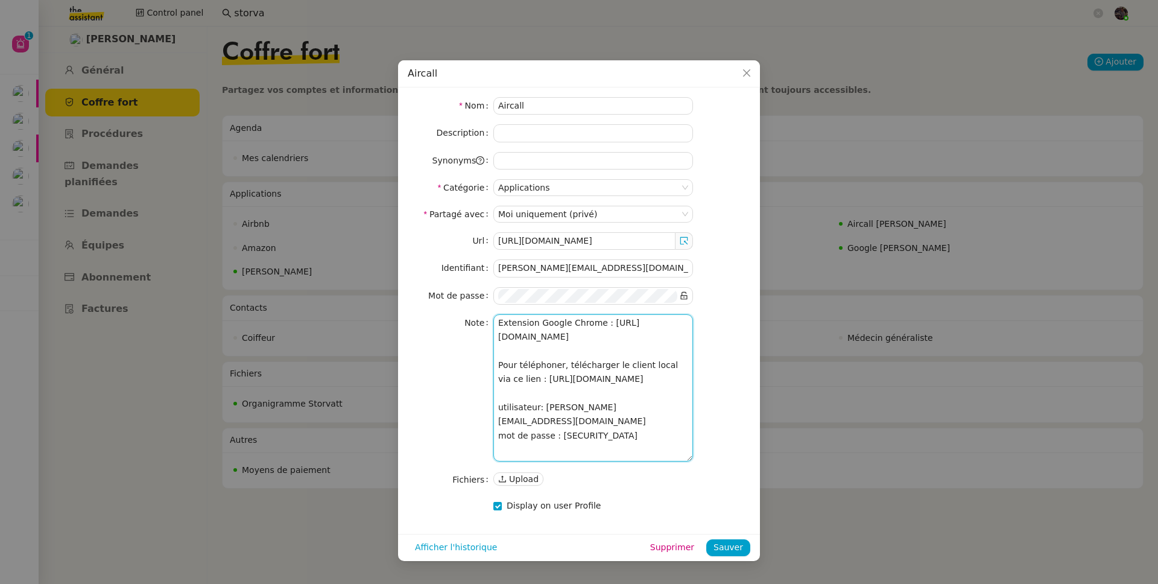
click at [623, 439] on textarea "Extension Google Chrome : https://chromewebstore.google.com/detail/aircall-dial…" at bounding box center [593, 387] width 200 height 147
click at [546, 258] on div "Url https://dashboard.aircall.io/download Identifiant geraldine@theassistant.co…" at bounding box center [579, 360] width 343 height 256
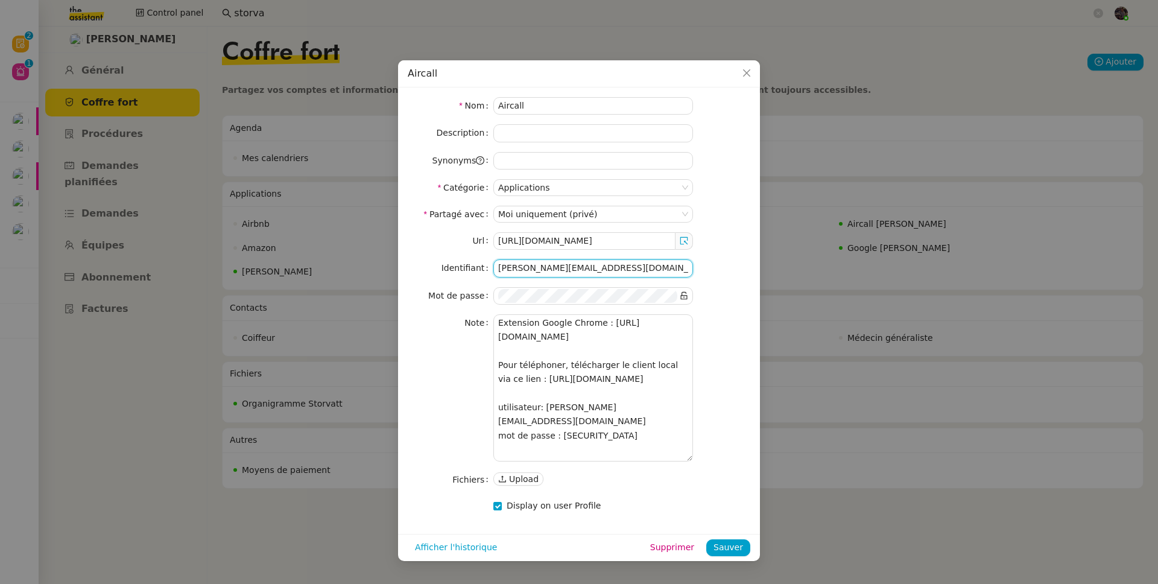
click at [546, 267] on input "[PERSON_NAME][EMAIL_ADDRESS][DOMAIN_NAME]" at bounding box center [593, 267] width 200 height 17
click at [556, 424] on textarea "Extension Google Chrome : https://chromewebstore.google.com/detail/aircall-dial…" at bounding box center [593, 387] width 200 height 147
drag, startPoint x: 556, startPoint y: 424, endPoint x: 612, endPoint y: 424, distance: 55.5
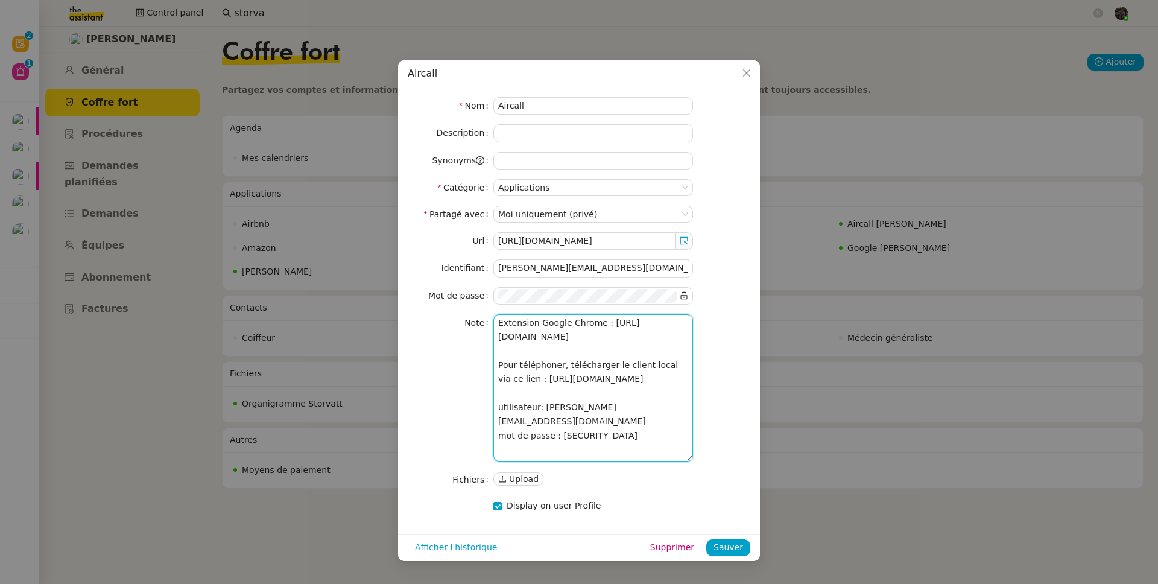
click at [612, 424] on textarea "Extension Google Chrome : https://chromewebstore.google.com/detail/aircall-dial…" at bounding box center [593, 387] width 200 height 147
drag, startPoint x: 625, startPoint y: 424, endPoint x: 543, endPoint y: 420, distance: 82.1
click at [543, 420] on textarea "Extension Google Chrome : https://chromewebstore.google.com/detail/aircall-dial…" at bounding box center [593, 387] width 200 height 147
click at [582, 436] on textarea "Extension Google Chrome : https://chromewebstore.google.com/detail/aircall-dial…" at bounding box center [593, 387] width 200 height 147
drag, startPoint x: 582, startPoint y: 436, endPoint x: 634, endPoint y: 437, distance: 51.9
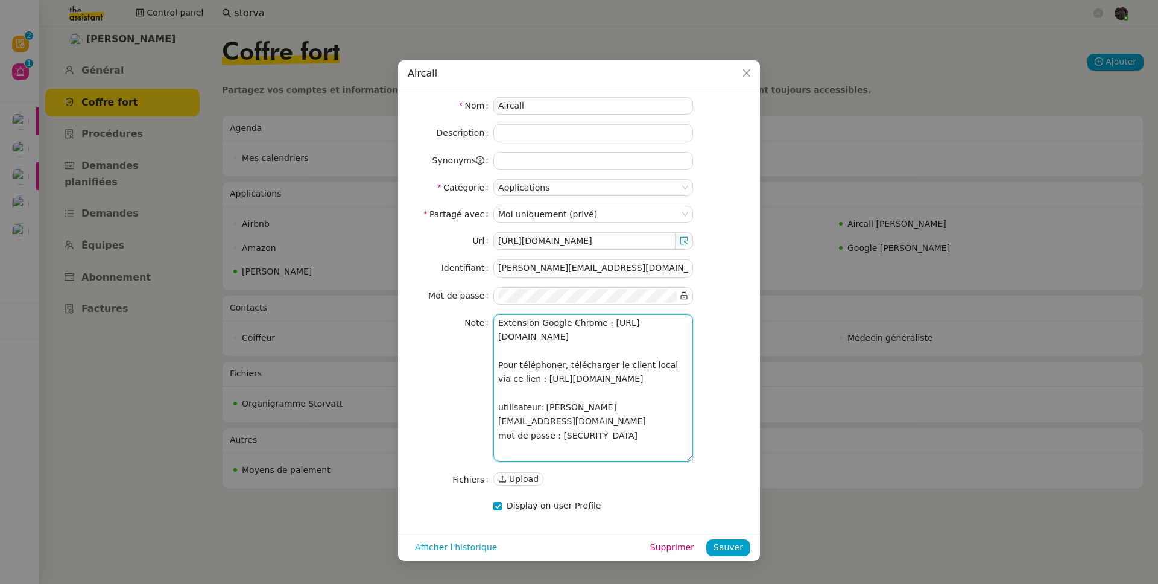
click at [634, 437] on textarea "Extension Google Chrome : https://chromewebstore.google.com/detail/aircall-dial…" at bounding box center [593, 387] width 200 height 147
click at [630, 435] on textarea "Extension Google Chrome : https://chromewebstore.google.com/detail/aircall-dial…" at bounding box center [593, 387] width 200 height 147
drag, startPoint x: 630, startPoint y: 435, endPoint x: 584, endPoint y: 444, distance: 46.0
click at [584, 444] on html "Révision 0 1 2 3 4 5 6 7 8 9 Aide 0 1 2 3 4 5 6 7 8 9 Mes demandes Vérifiez les…" at bounding box center [579, 292] width 1158 height 584
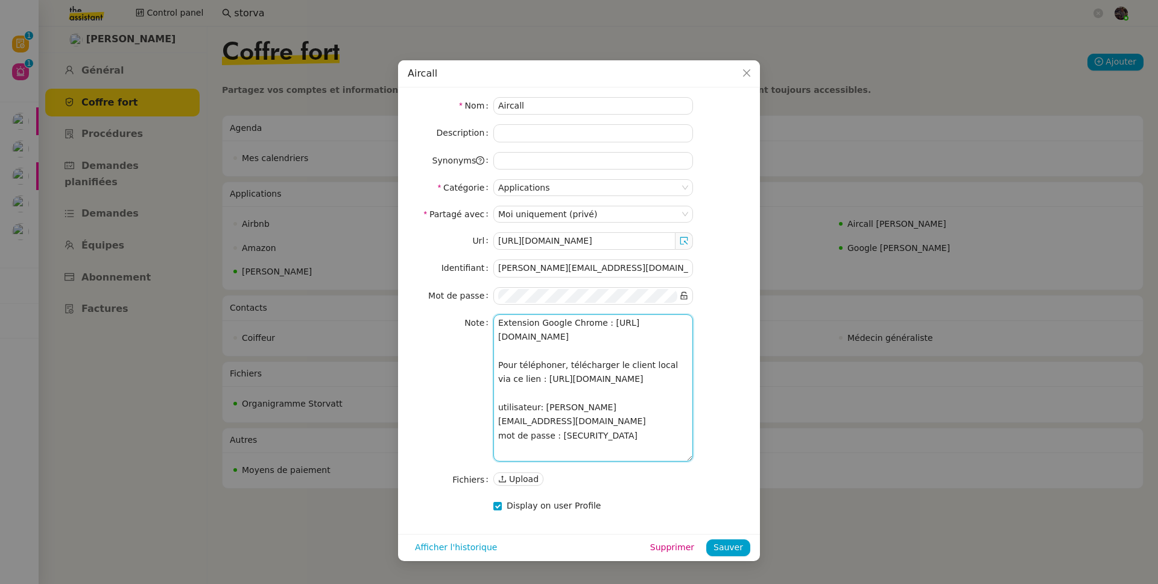
click at [572, 434] on textarea "Extension Google Chrome : https://chromewebstore.google.com/detail/aircall-dial…" at bounding box center [593, 387] width 200 height 147
drag, startPoint x: 572, startPoint y: 434, endPoint x: 612, endPoint y: 432, distance: 39.8
click at [612, 432] on textarea "Extension Google Chrome : https://chromewebstore.google.com/detail/aircall-dial…" at bounding box center [593, 387] width 200 height 147
type textarea "Extension Google Chrome : https://chromewebstore.google.com/detail/aircall-dial…"
click at [146, 45] on nz-modal-container "Aircall Nom Aircall Description Synonyms Catégorie Applications Partagé avec Mo…" at bounding box center [579, 292] width 1158 height 584
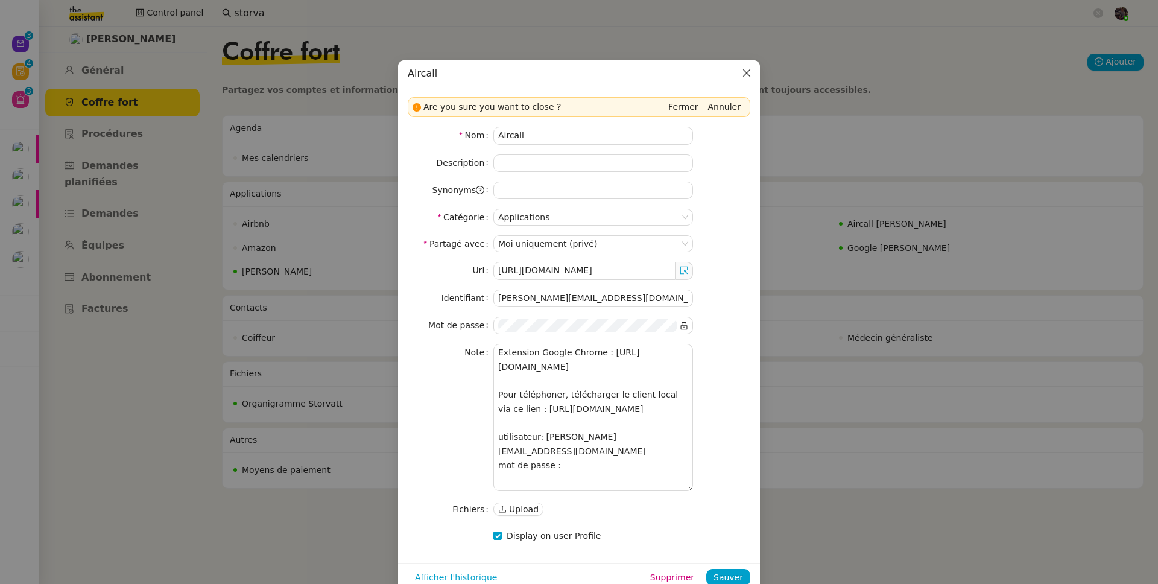
click at [744, 77] on icon "Close" at bounding box center [747, 73] width 10 height 10
click at [554, 303] on input "[PERSON_NAME][EMAIL_ADDRESS][DOMAIN_NAME]" at bounding box center [593, 298] width 200 height 17
click at [723, 317] on nz-form-item "Mot de passe" at bounding box center [579, 325] width 343 height 17
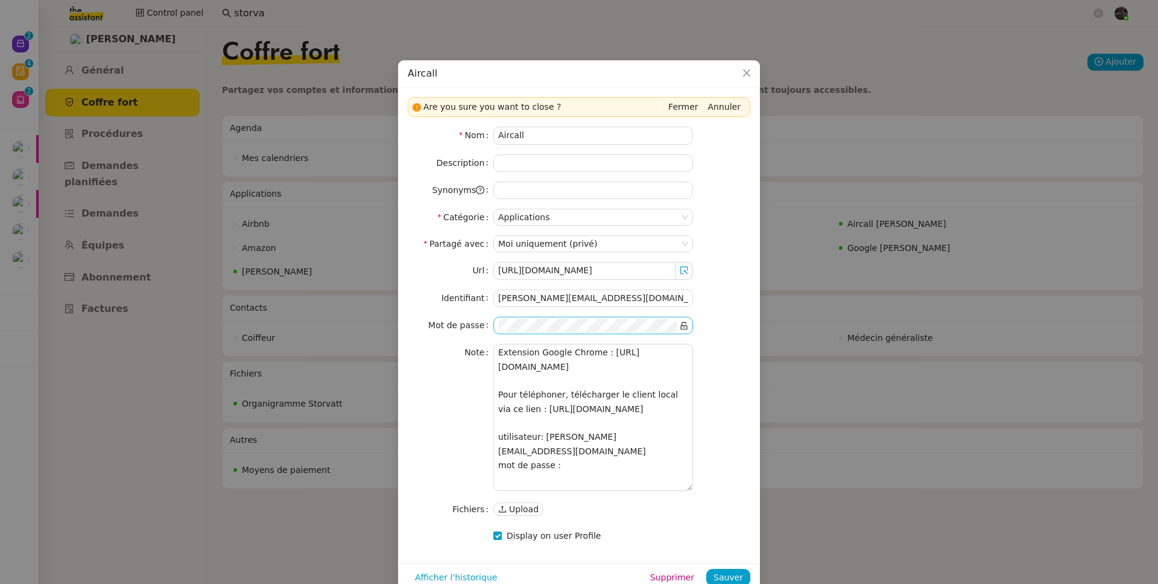
click at [608, 317] on nz-input-group at bounding box center [593, 325] width 200 height 17
click at [750, 76] on icon "Close" at bounding box center [747, 73] width 10 height 10
click at [283, 93] on nz-modal-container "Aircall Are you sure you want to close ? Fermer Annuler Nom Aircall Description…" at bounding box center [579, 292] width 1158 height 584
click at [677, 108] on span "Fermer" at bounding box center [683, 107] width 30 height 12
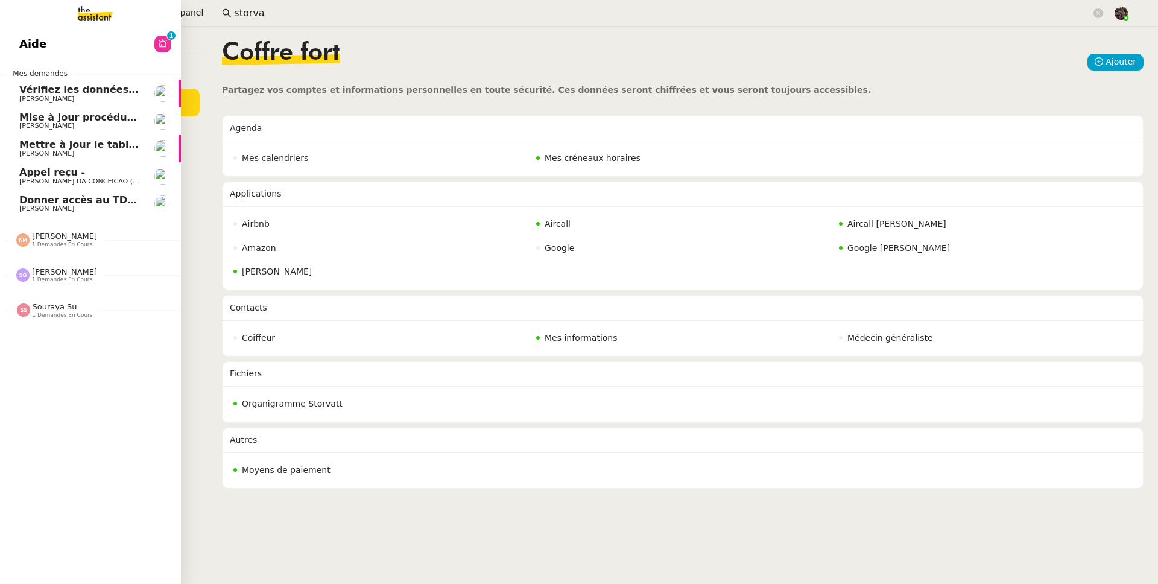
click at [81, 15] on img at bounding box center [85, 13] width 93 height 27
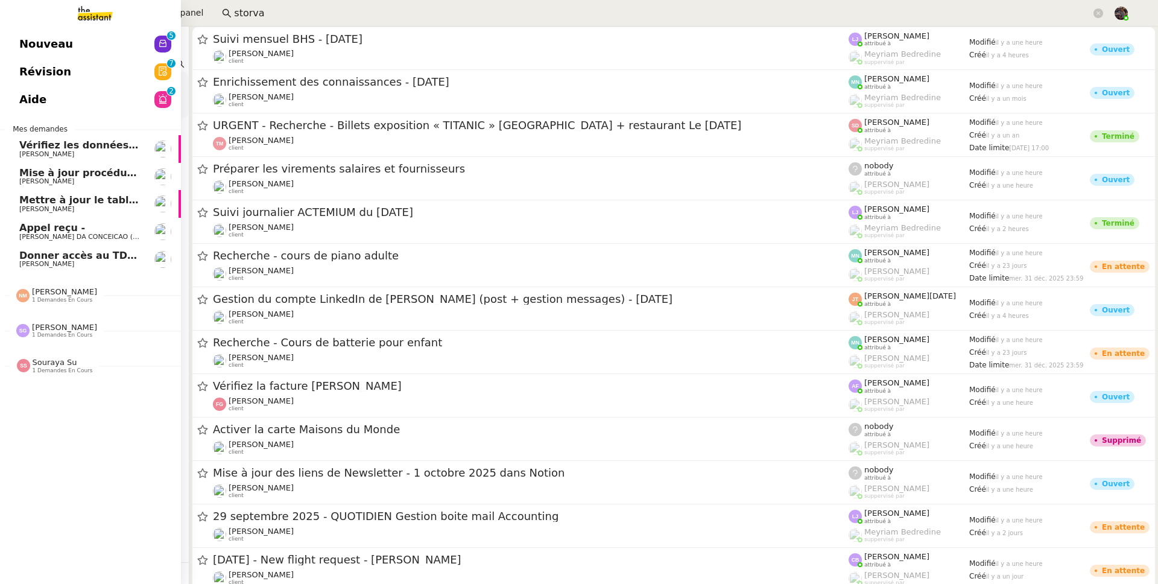
click at [31, 260] on span "Donner accès au TDB MPAF" at bounding box center [93, 255] width 148 height 11
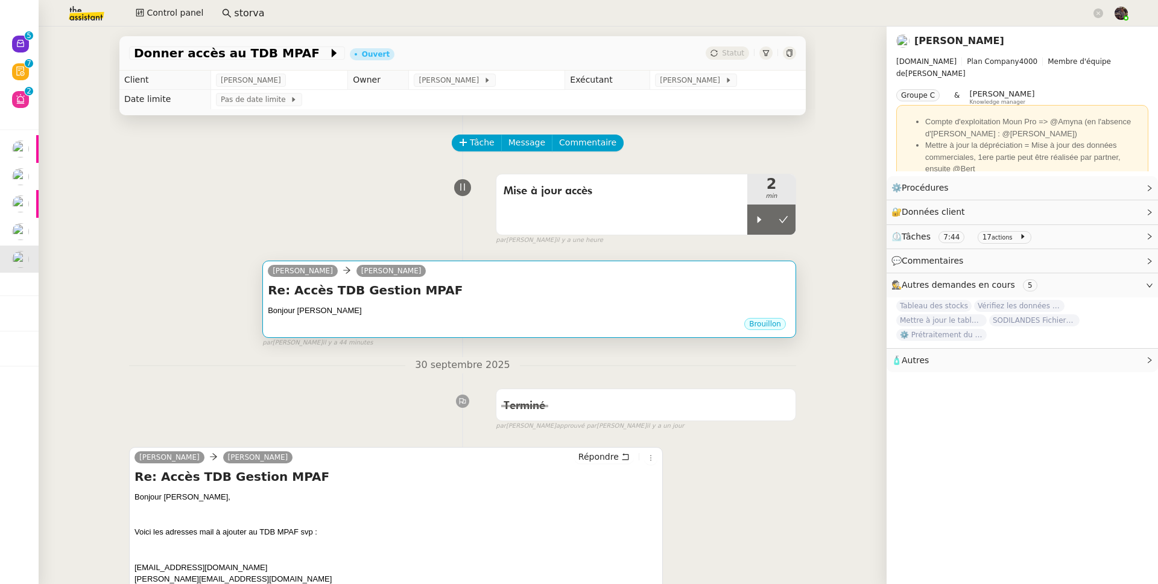
click at [365, 310] on div "Bonjour Guillaume" at bounding box center [529, 311] width 523 height 12
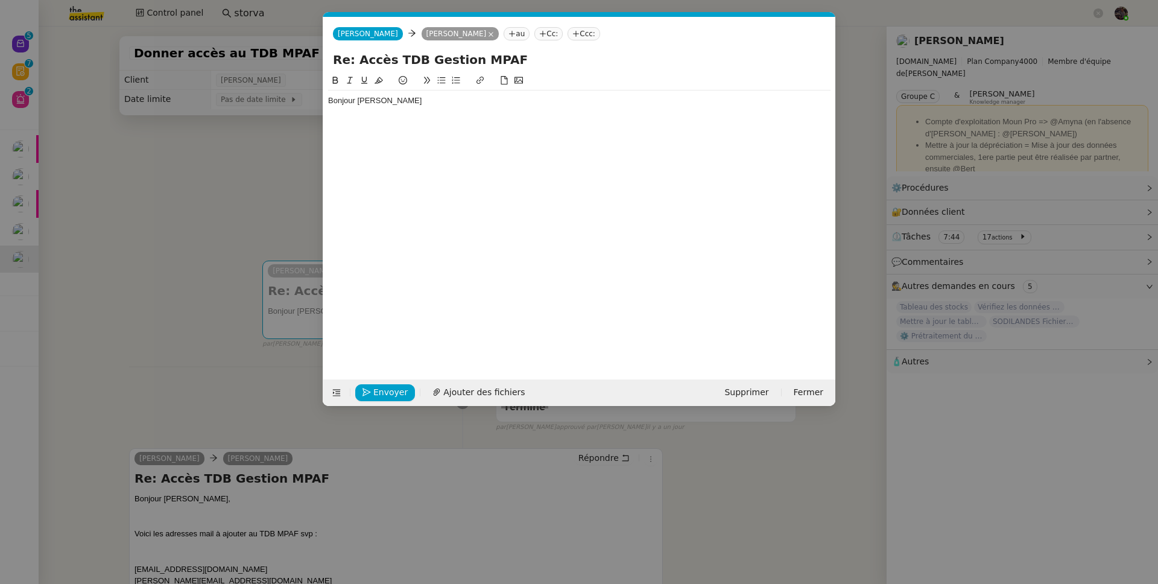
scroll to position [0, 25]
click at [399, 115] on div "Bonjour Guillaume" at bounding box center [579, 217] width 502 height 287
click at [402, 110] on div "Bonjour Guillaume" at bounding box center [579, 100] width 502 height 21
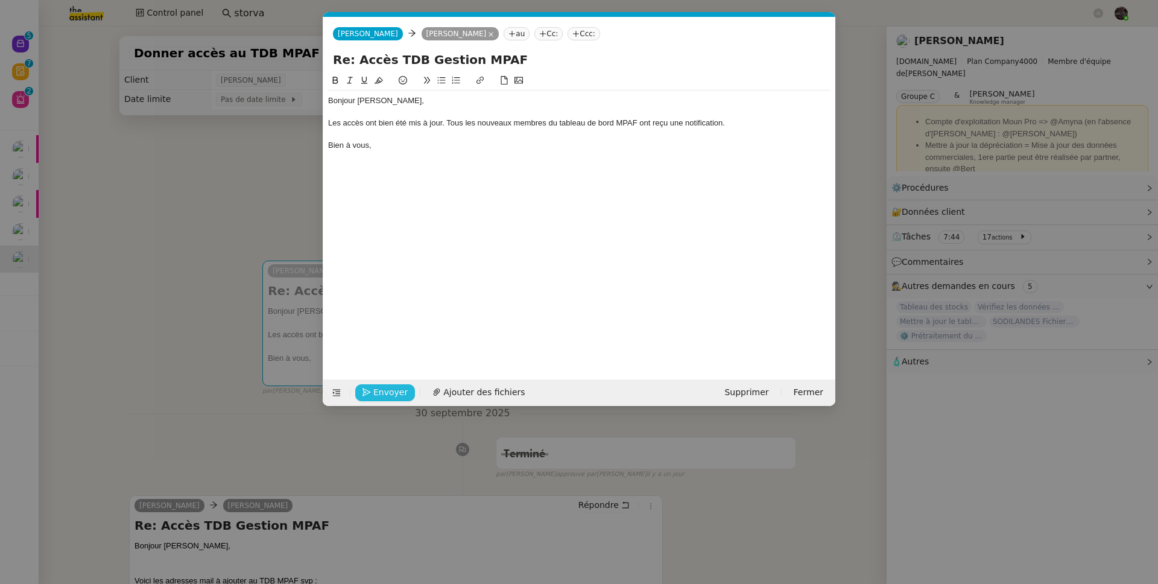
click at [376, 391] on span "Envoyer" at bounding box center [390, 392] width 34 height 14
click at [376, 391] on span "Confirmer l'envoi" at bounding box center [409, 392] width 72 height 14
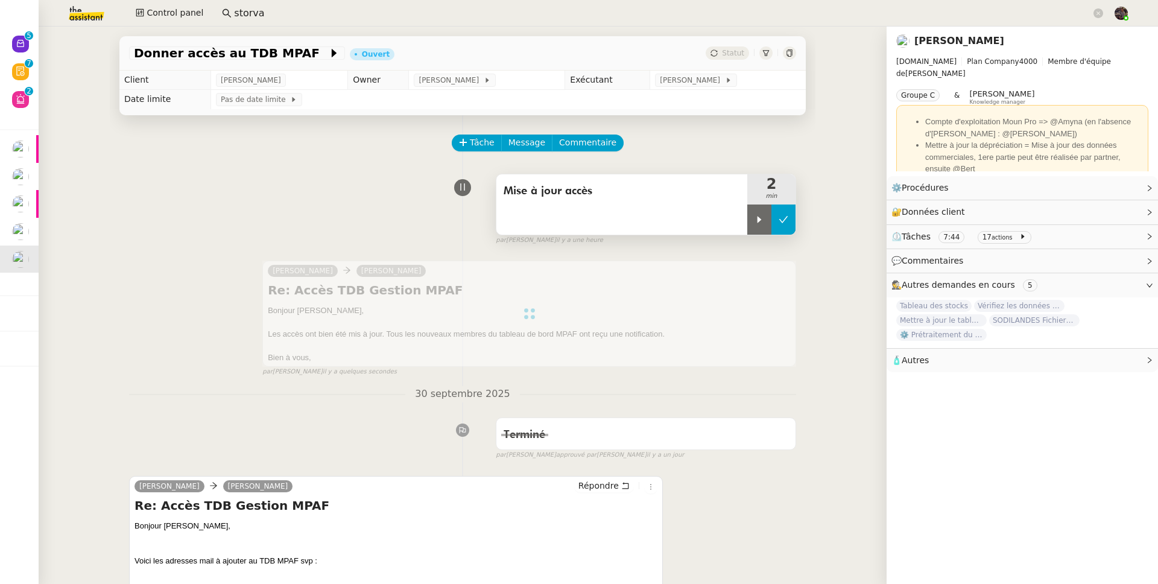
click at [779, 223] on icon at bounding box center [784, 220] width 10 height 10
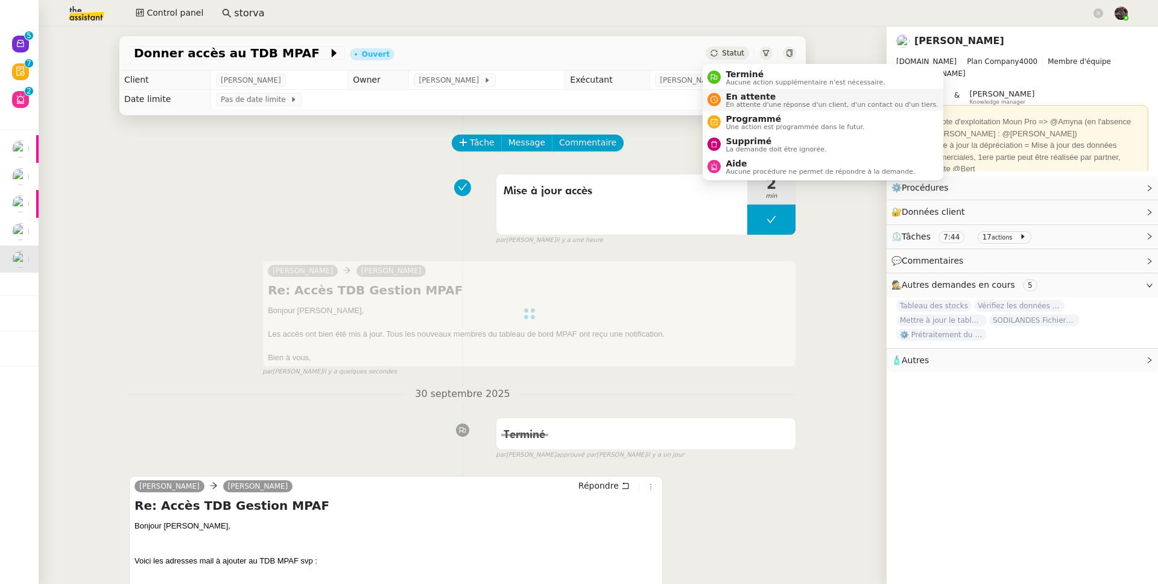
click at [747, 93] on span "En attente" at bounding box center [832, 97] width 212 height 10
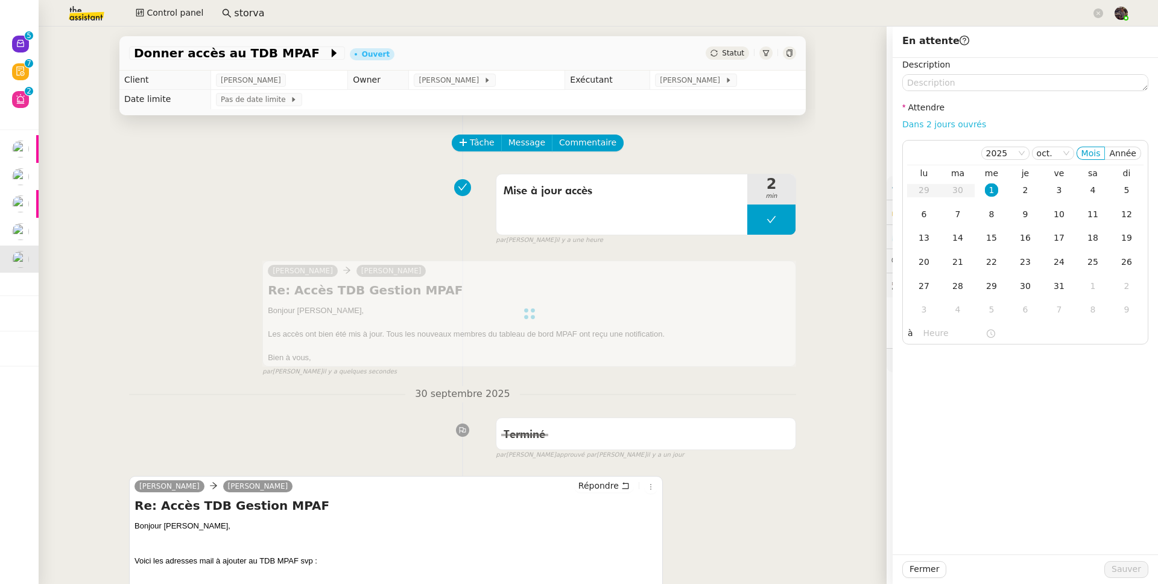
click at [919, 121] on link "Dans 2 jours ouvrés" at bounding box center [944, 124] width 84 height 10
type input "07:00"
click at [1129, 570] on span "Sauver" at bounding box center [1127, 569] width 30 height 14
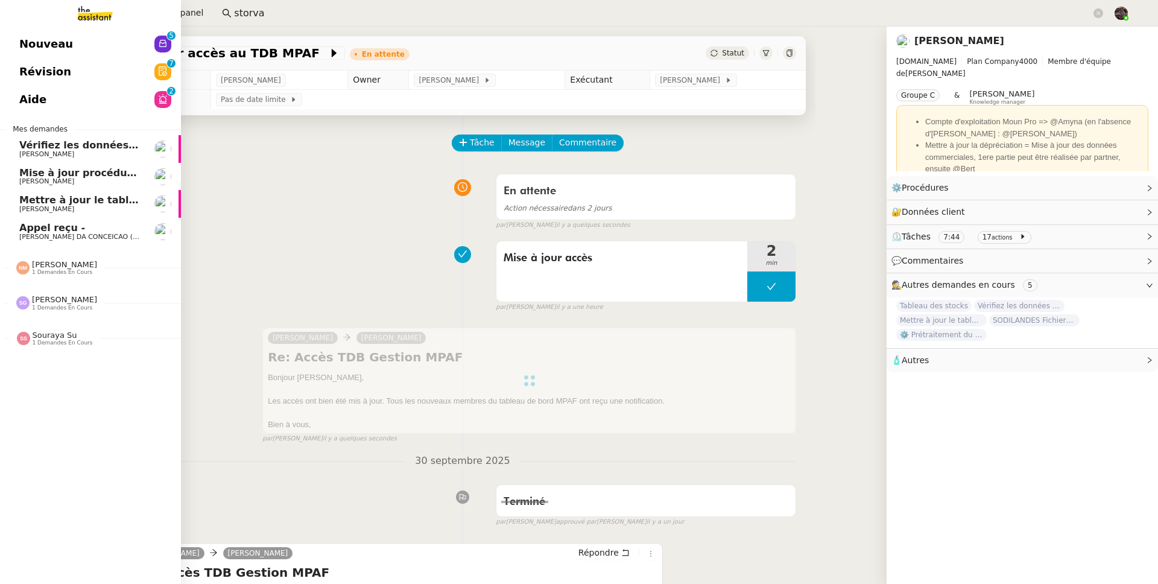
click at [42, 48] on span "Nouveau" at bounding box center [46, 44] width 54 height 18
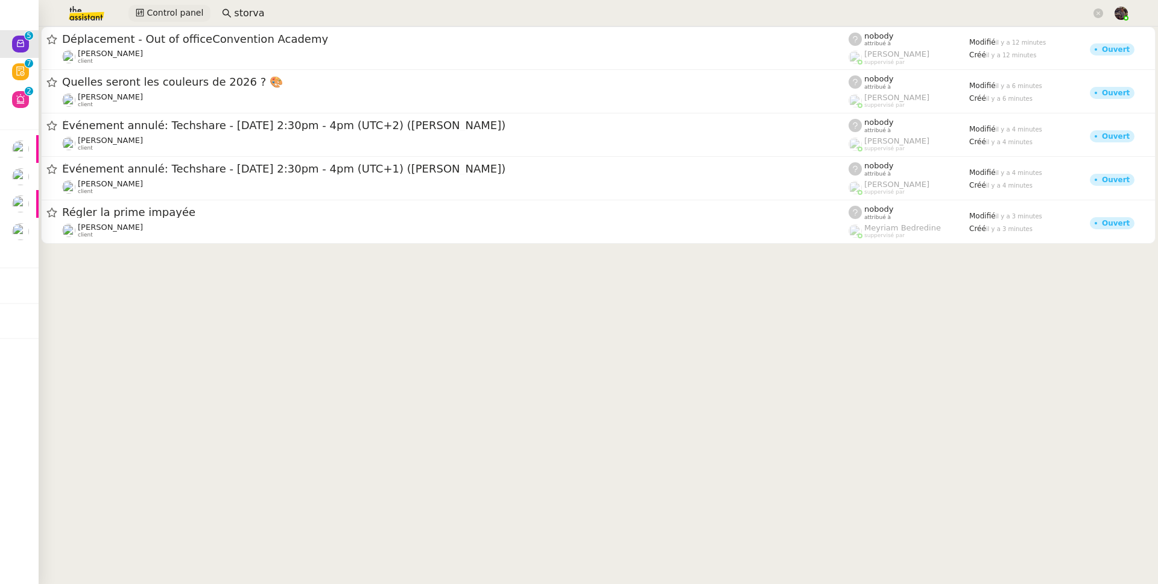
click at [176, 13] on span "Control panel" at bounding box center [175, 13] width 57 height 14
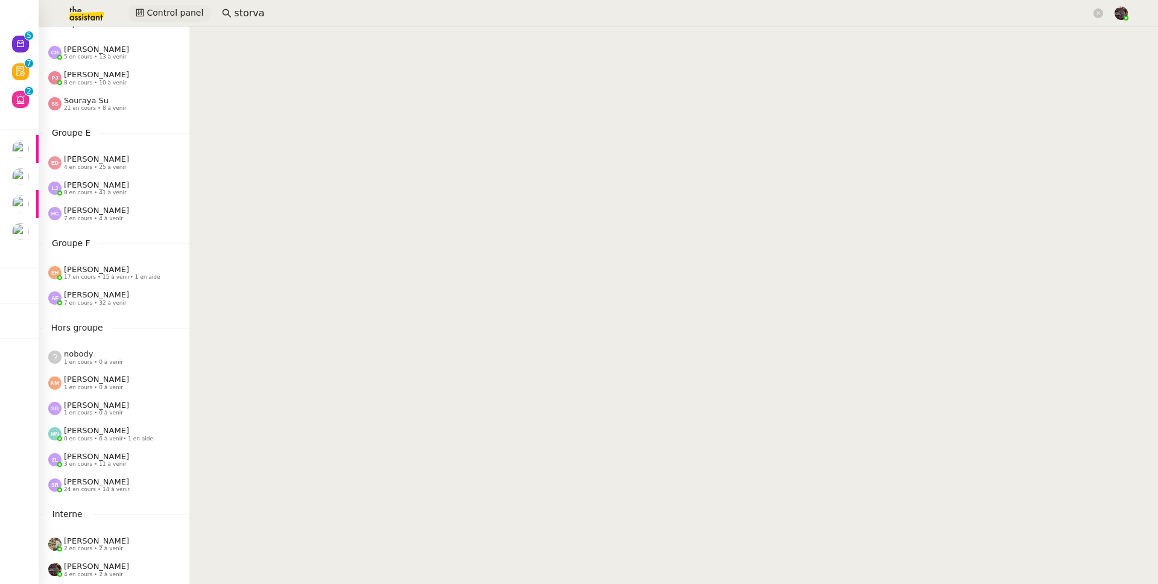
scroll to position [435, 0]
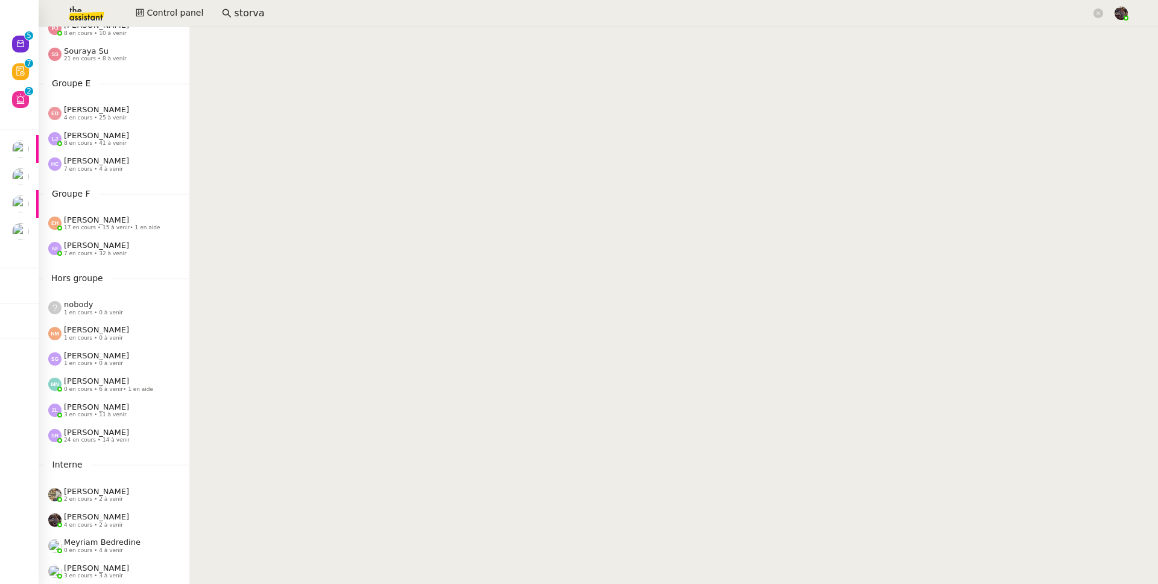
click at [90, 402] on span "[PERSON_NAME]" at bounding box center [96, 406] width 65 height 9
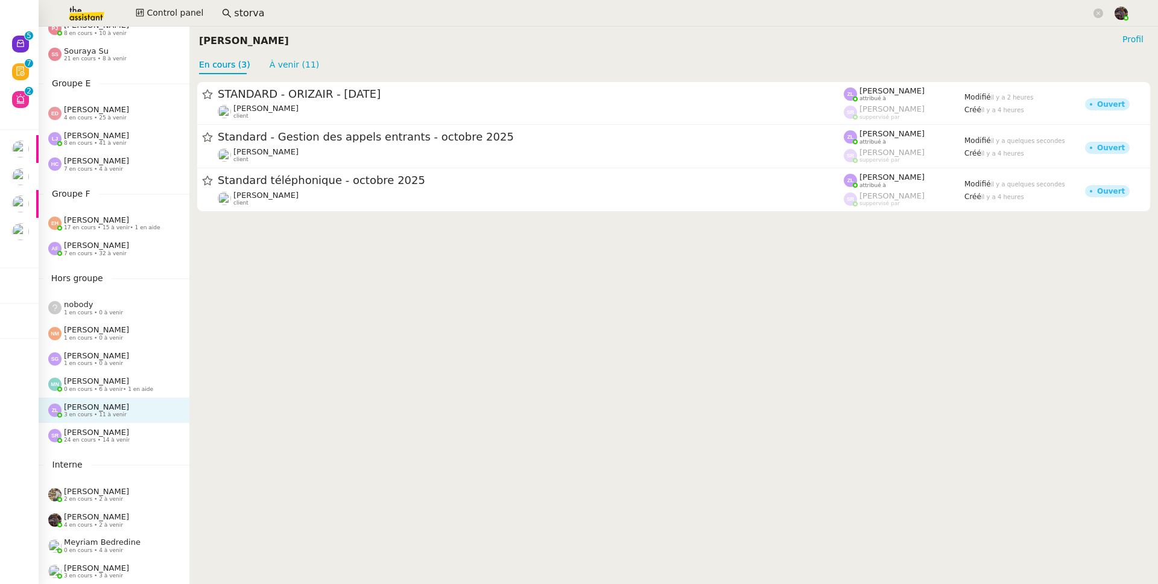
click at [101, 309] on span "1 en cours • 0 à venir" at bounding box center [93, 312] width 59 height 7
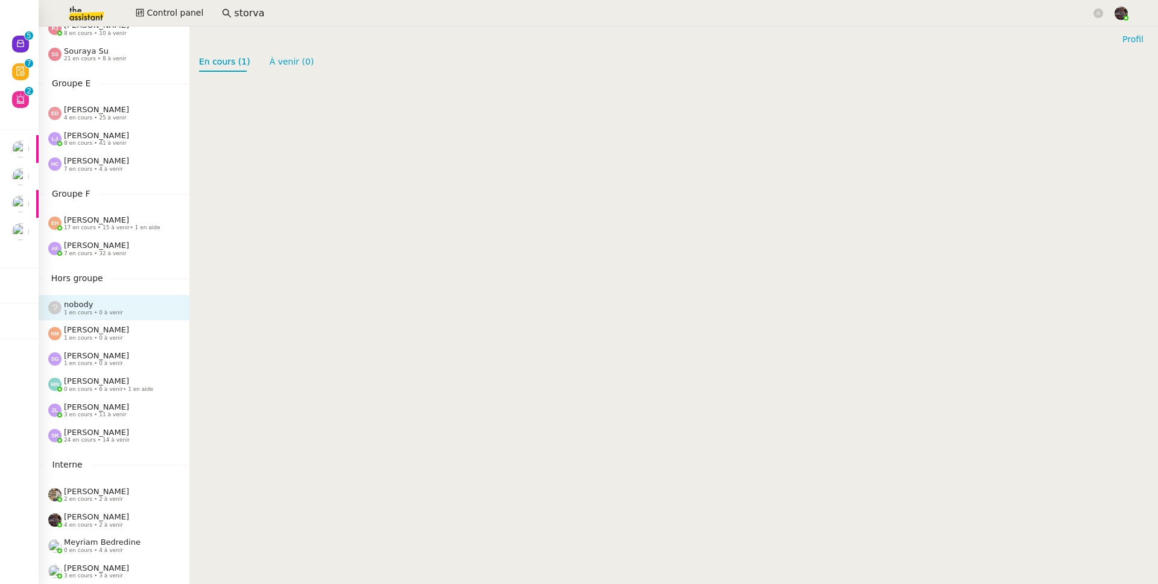
click at [107, 402] on span "[PERSON_NAME]" at bounding box center [96, 406] width 65 height 9
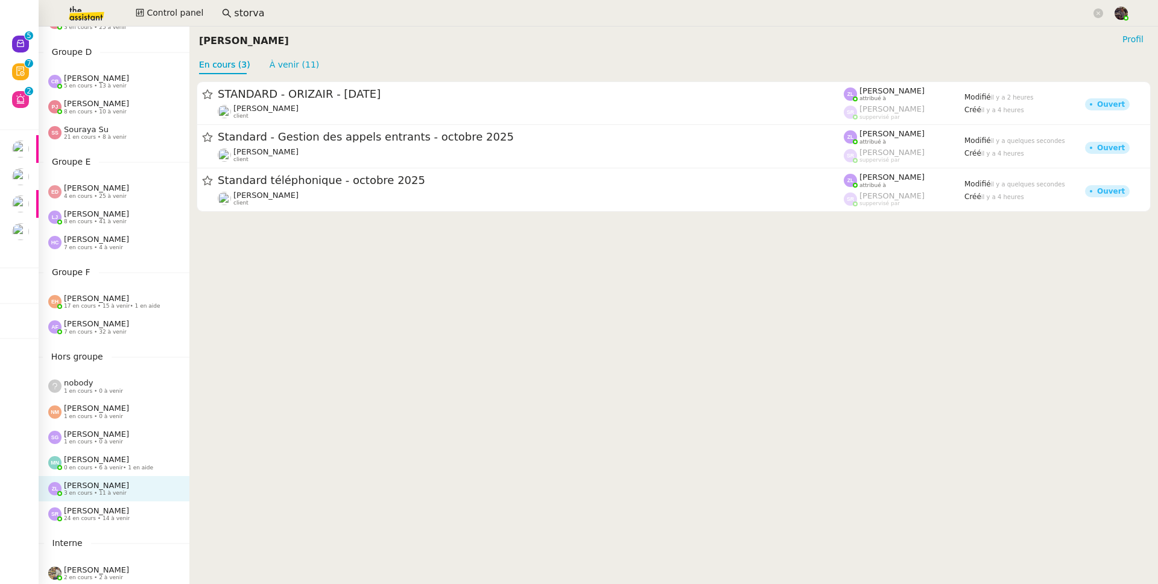
scroll to position [435, 0]
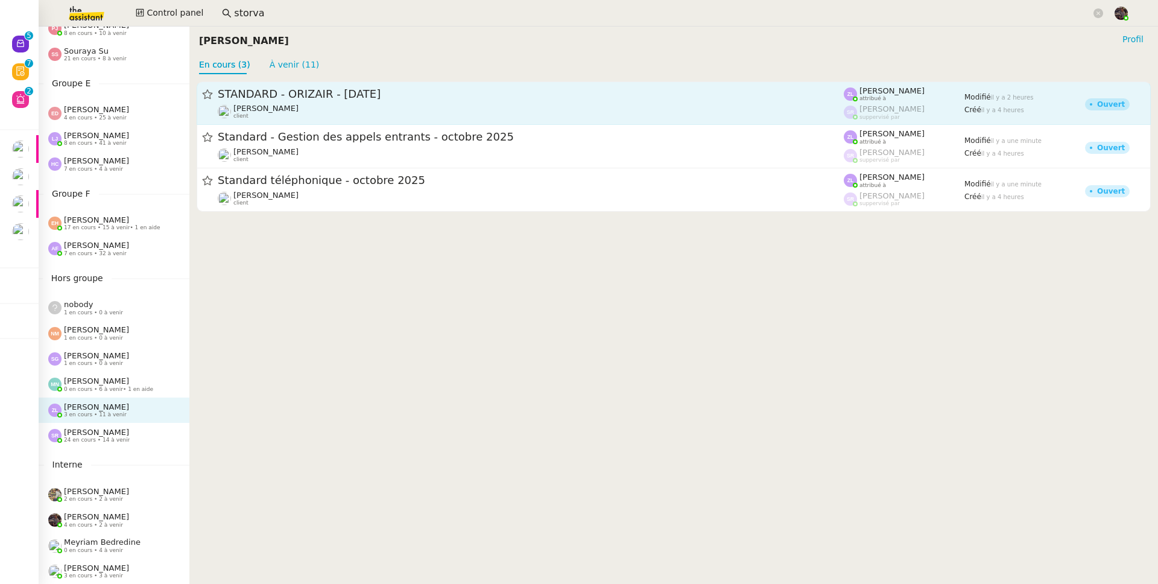
click at [336, 90] on span "STANDARD - ORIZAIR - octobre 2025" at bounding box center [531, 94] width 626 height 11
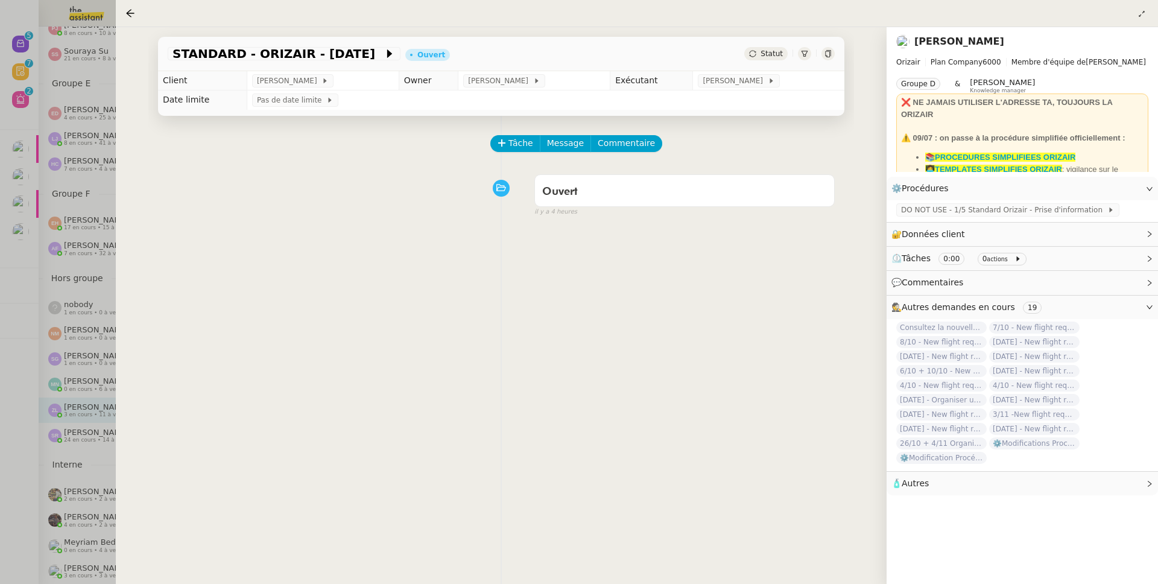
click at [537, 236] on div "Tâche Message Commentaire Veuillez patienter une erreur s'est produite 👌👌👌 mess…" at bounding box center [501, 408] width 706 height 584
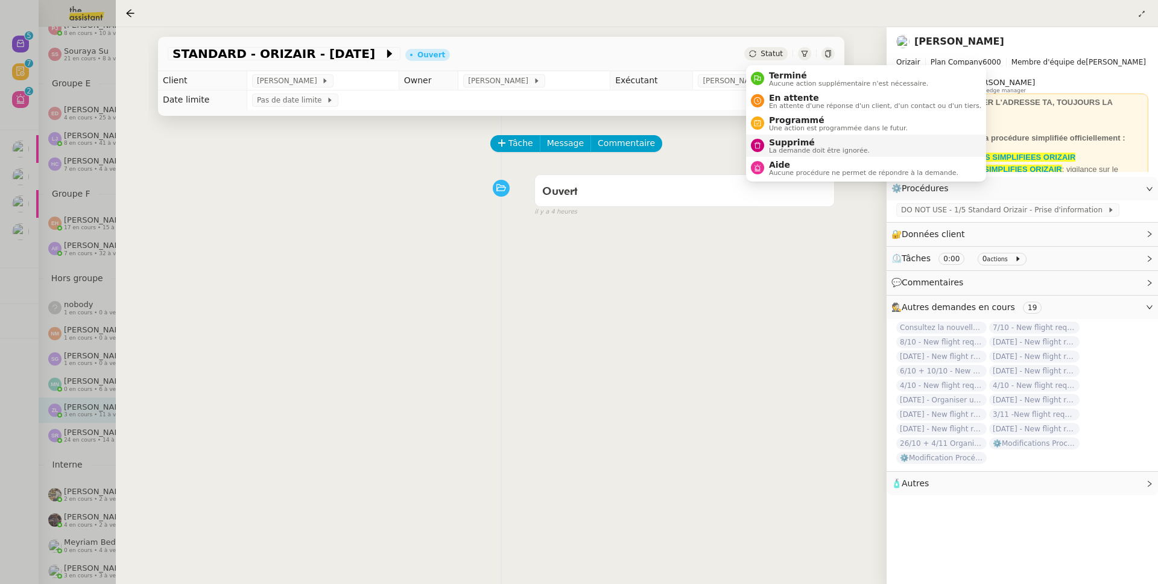
click at [803, 139] on span "Supprimé" at bounding box center [819, 143] width 101 height 10
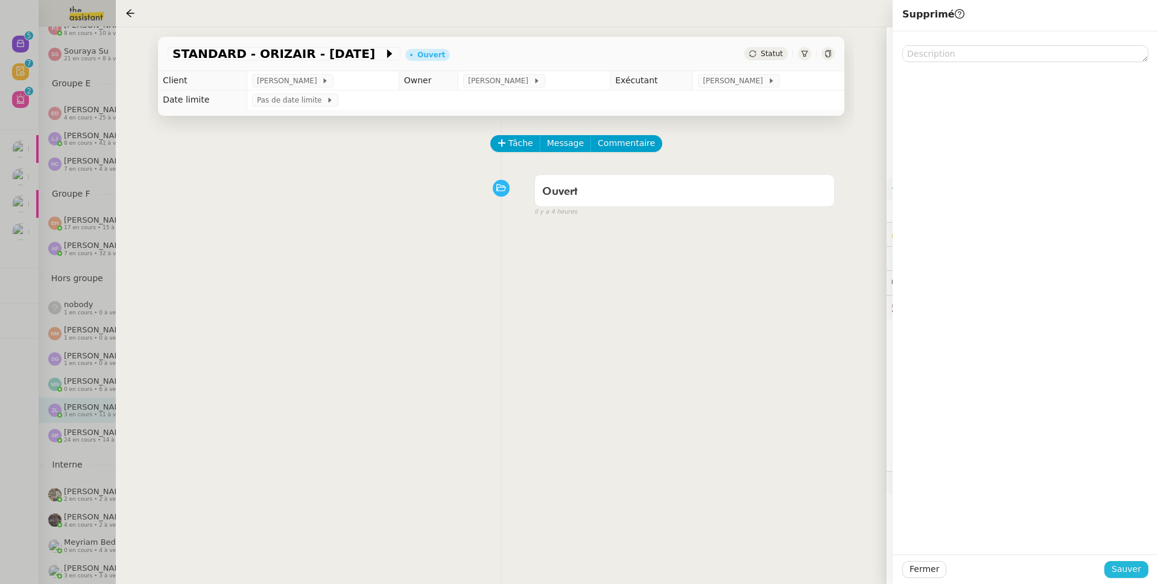
click at [1132, 568] on span "Sauver" at bounding box center [1127, 569] width 30 height 14
click at [934, 39] on link "[PERSON_NAME]" at bounding box center [959, 41] width 90 height 11
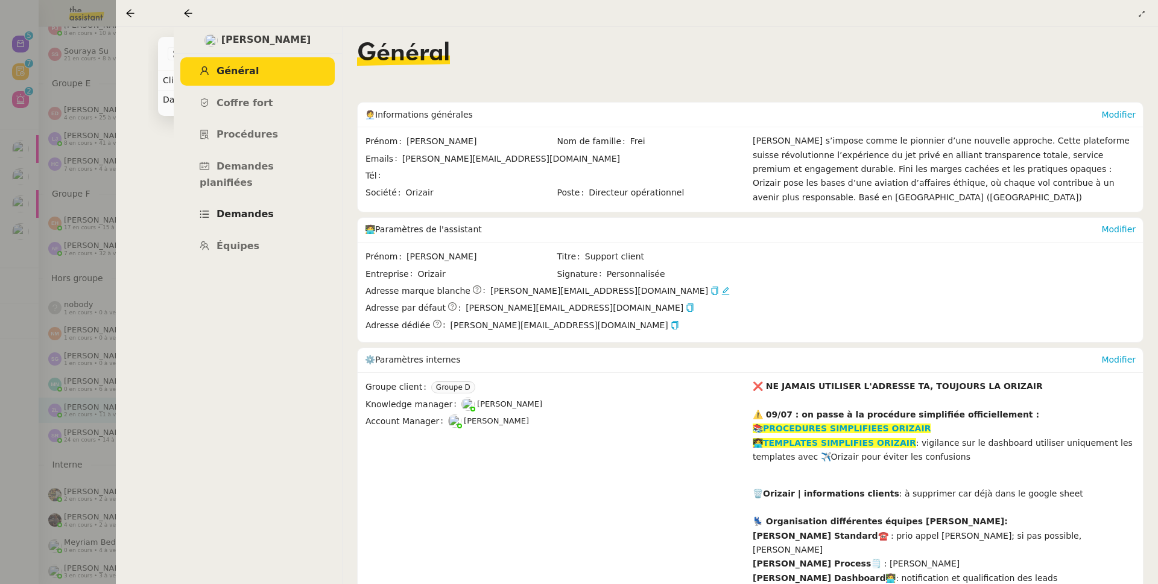
click at [268, 200] on link "Demandes" at bounding box center [257, 214] width 154 height 28
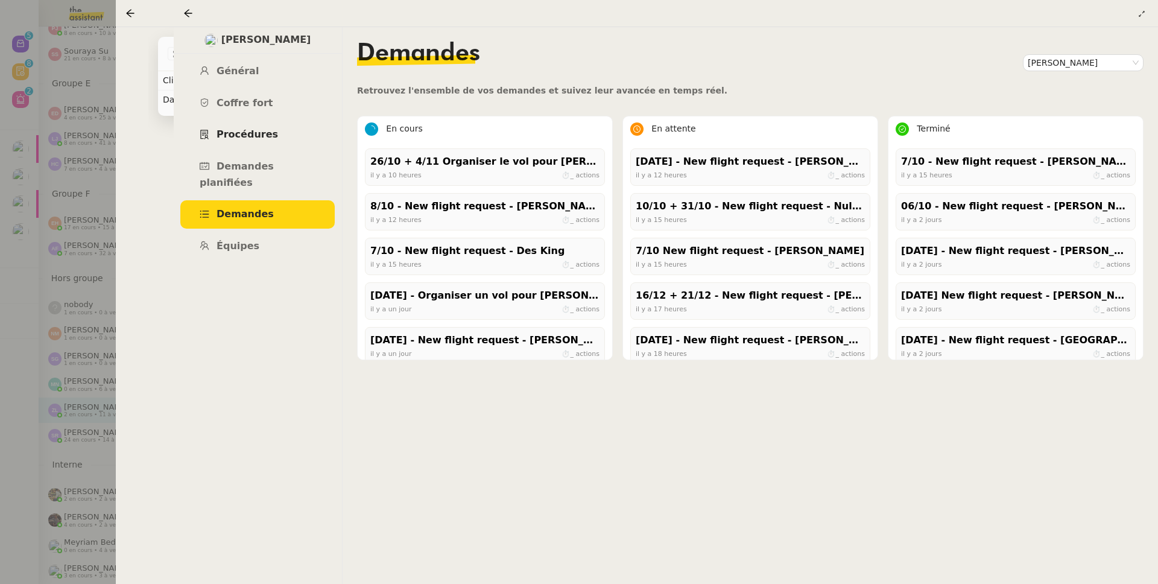
click at [270, 148] on link "Procédures" at bounding box center [257, 135] width 154 height 28
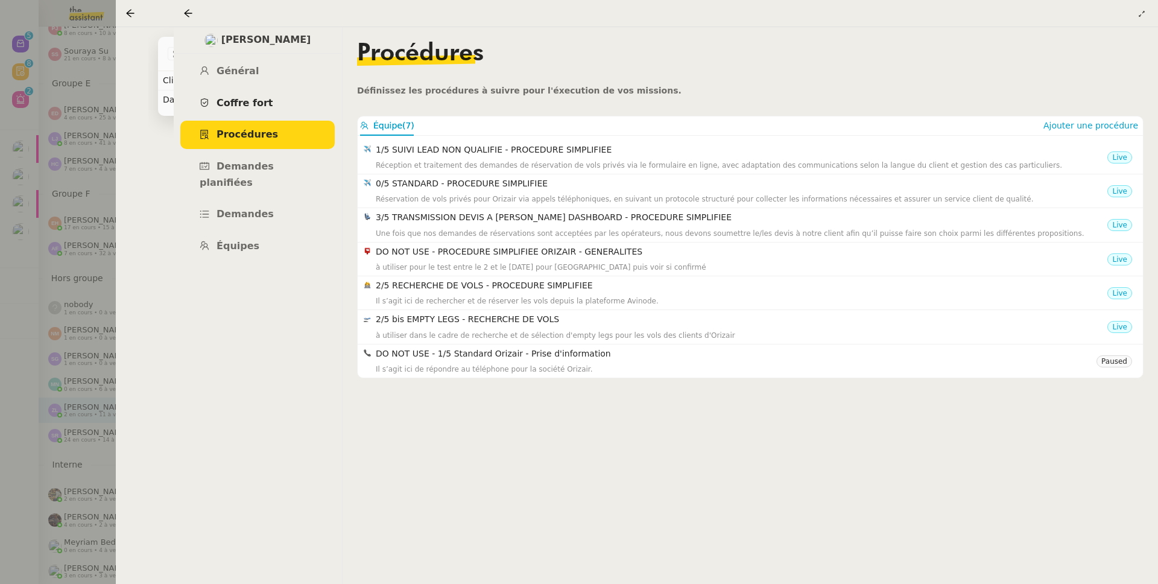
click at [256, 109] on span "Coffre fort" at bounding box center [245, 102] width 57 height 11
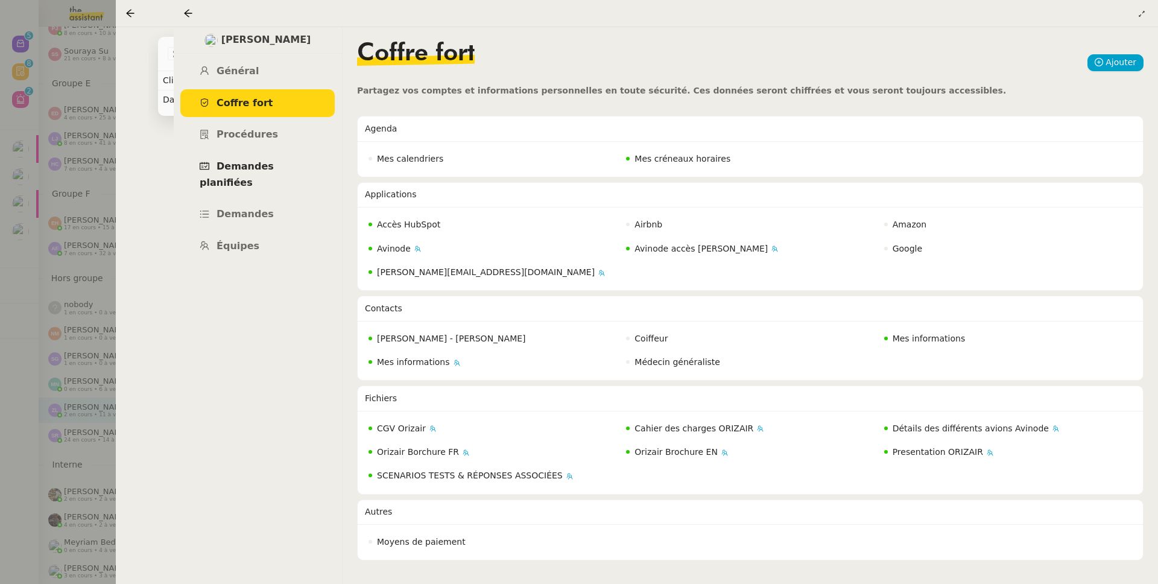
drag, startPoint x: 270, startPoint y: 178, endPoint x: 274, endPoint y: 162, distance: 16.2
click at [270, 177] on link "Demandes planifiées" at bounding box center [257, 175] width 154 height 44
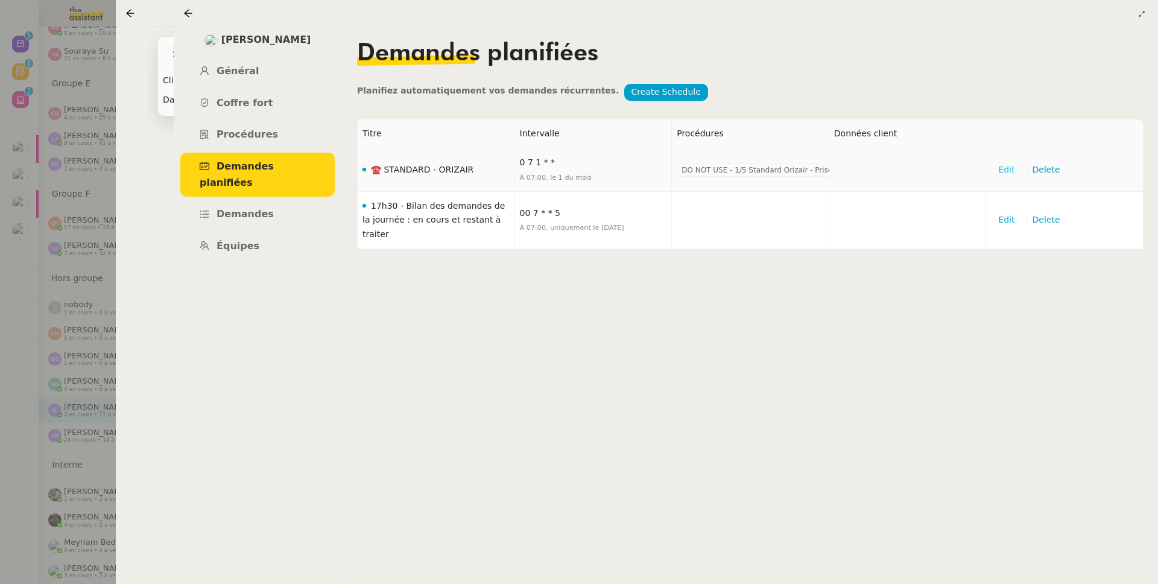
click at [1015, 166] on button "Edit" at bounding box center [1006, 170] width 31 height 17
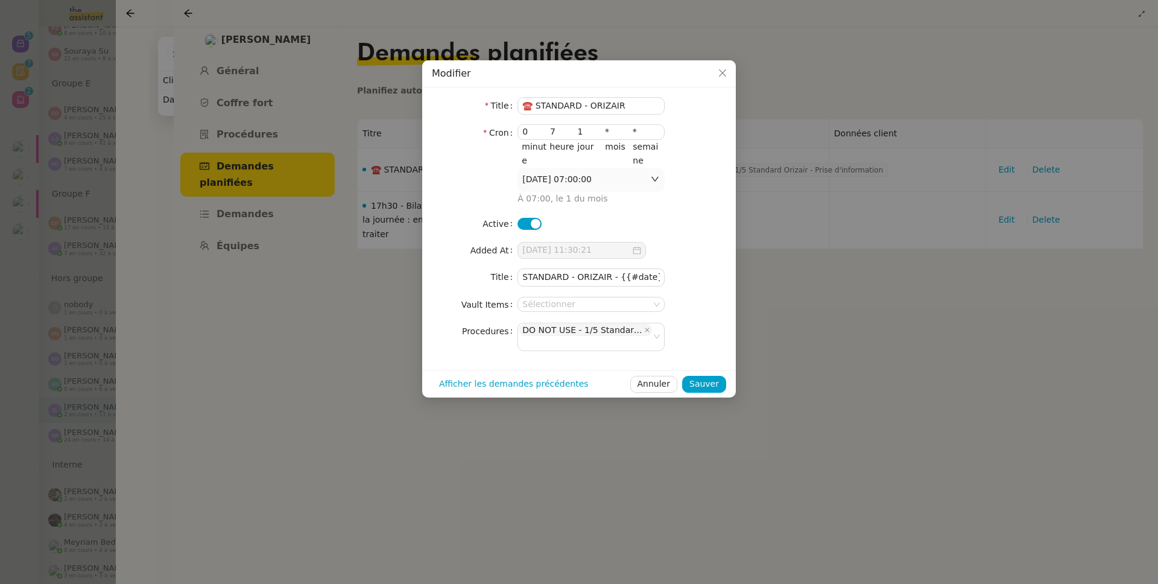
click at [529, 226] on button "button" at bounding box center [530, 224] width 24 height 12
click at [706, 369] on div "Title ☎️ STANDARD - ORIZAIR Cron 0 7 1 * * minute heure jour mois semaine 2025-…" at bounding box center [579, 228] width 314 height 283
click at [707, 379] on span "Sauver" at bounding box center [704, 384] width 30 height 14
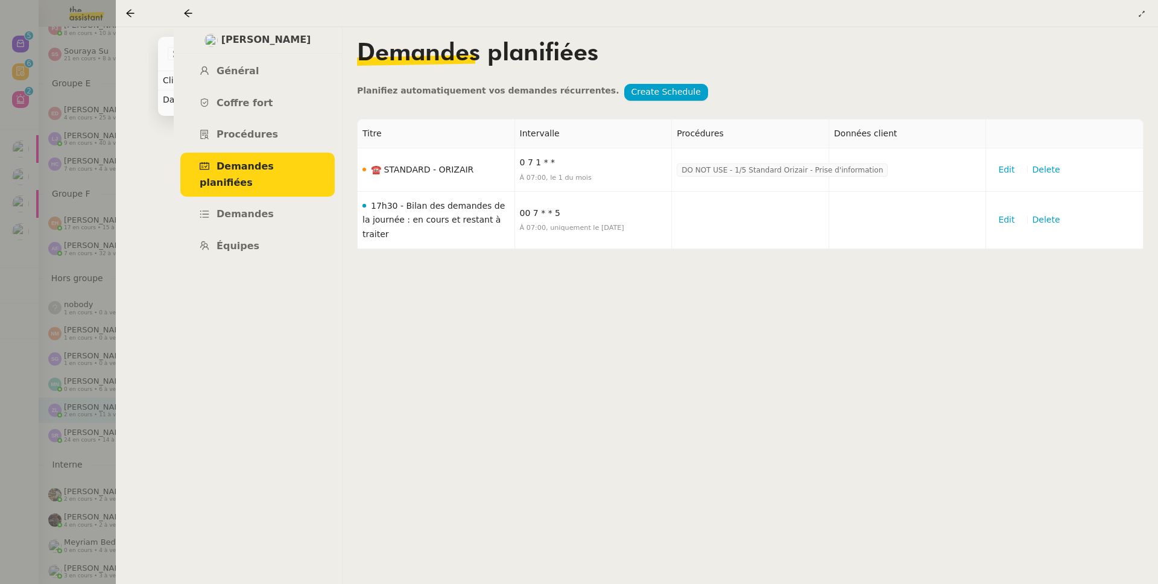
click at [101, 279] on div at bounding box center [579, 292] width 1158 height 584
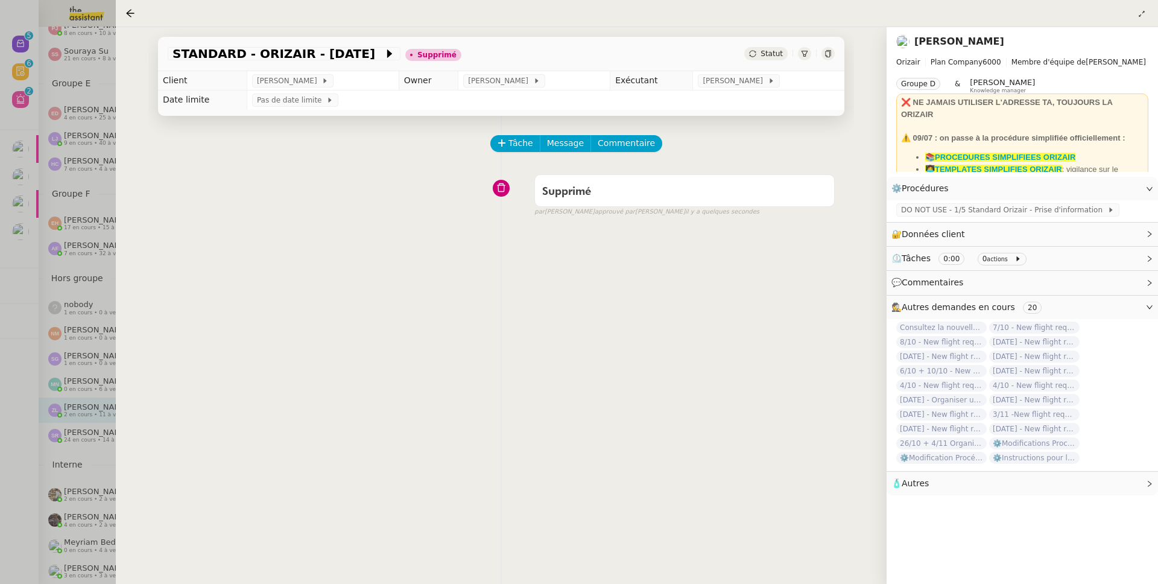
drag, startPoint x: 154, startPoint y: 180, endPoint x: 145, endPoint y: 188, distance: 12.8
click at [154, 180] on div "Tâche Message Commentaire Veuillez patienter une erreur s'est produite 👌👌👌 mess…" at bounding box center [501, 408] width 706 height 584
click at [81, 209] on div at bounding box center [579, 292] width 1158 height 584
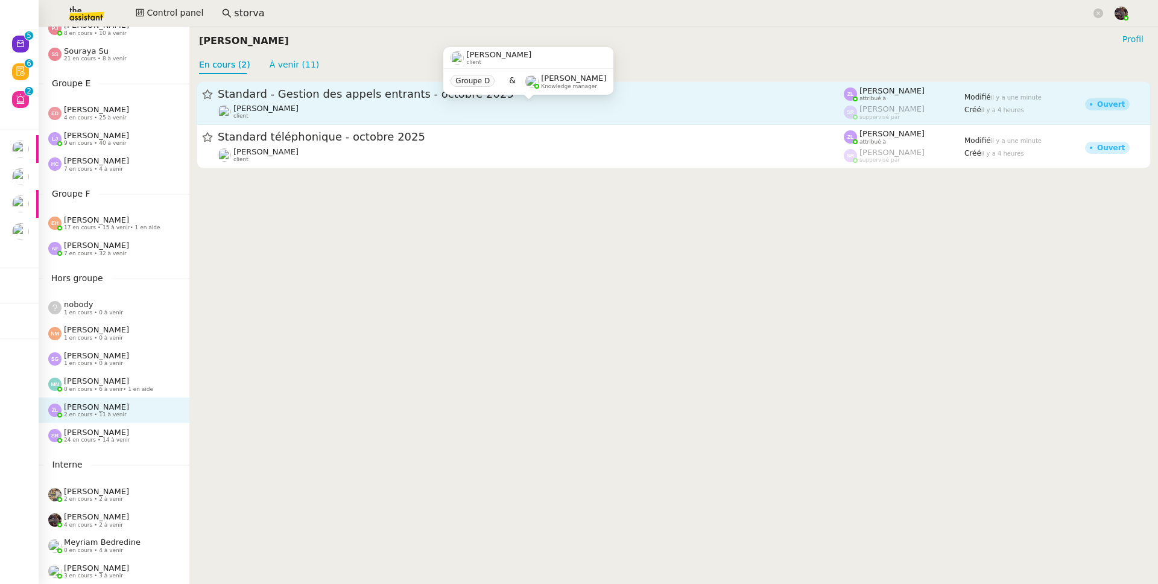
click at [350, 115] on div "Florian Parant client" at bounding box center [531, 112] width 626 height 16
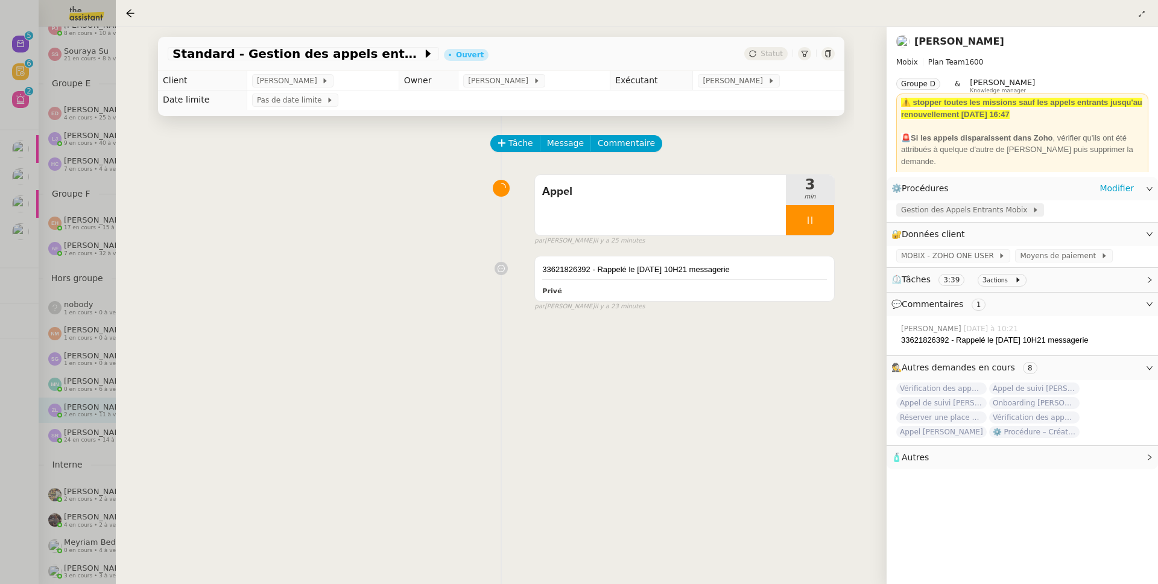
click at [924, 207] on span "Gestion des Appels Entrants Mobix" at bounding box center [966, 210] width 131 height 12
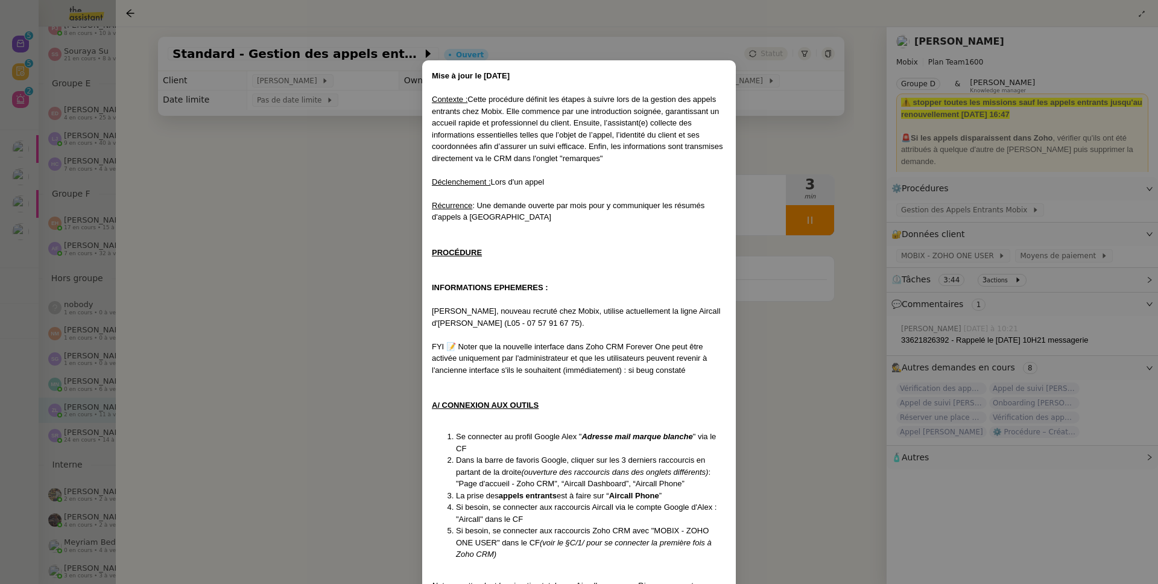
click at [218, 372] on nz-modal-container "Mise à jour le 25/09/2025 Contexte : Cette procédure définit les étapes à suivr…" at bounding box center [579, 292] width 1158 height 584
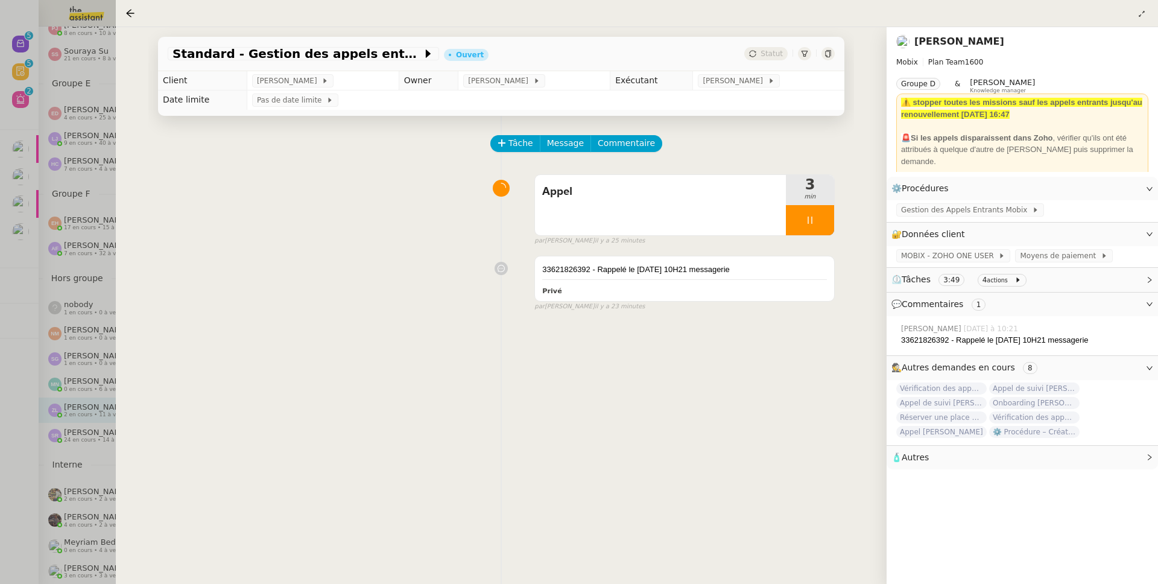
click at [917, 42] on link "[PERSON_NAME]" at bounding box center [959, 41] width 90 height 11
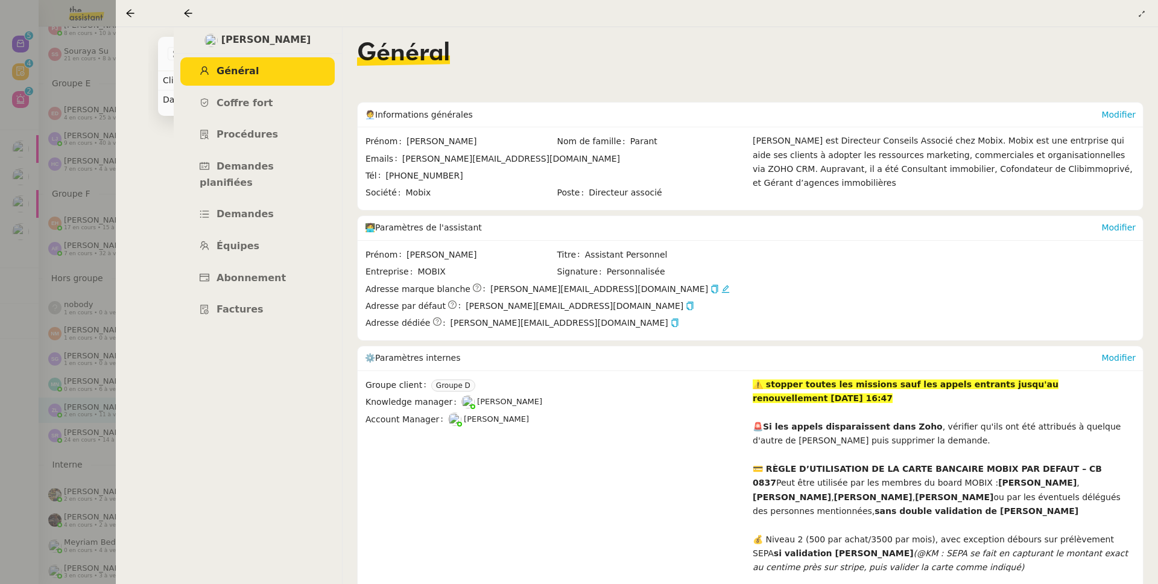
click at [79, 108] on div at bounding box center [579, 292] width 1158 height 584
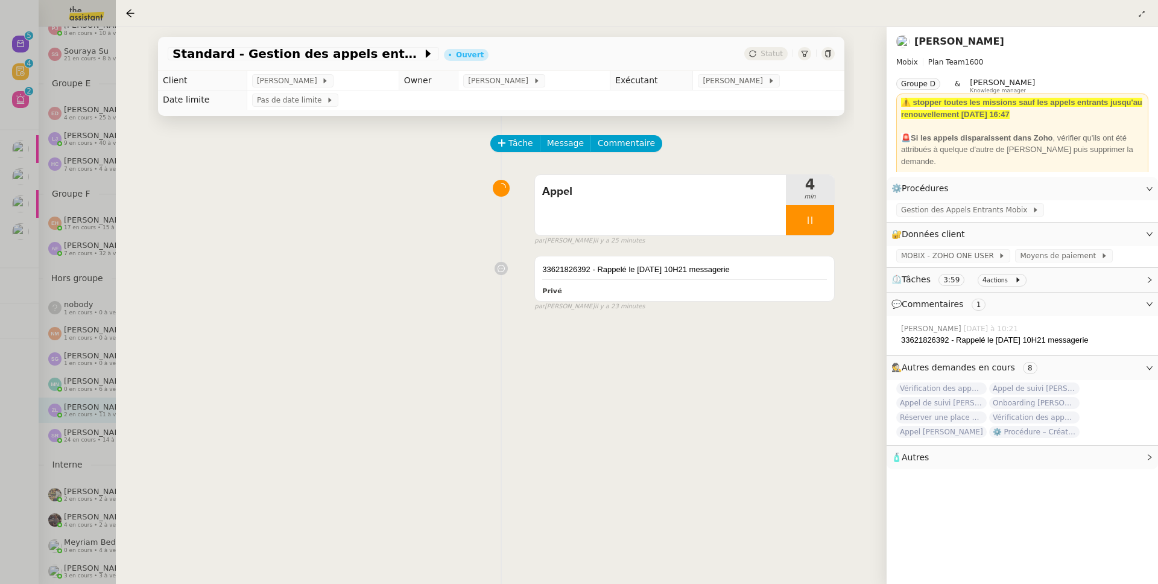
click at [79, 108] on div at bounding box center [579, 292] width 1158 height 584
click at [79, 84] on div at bounding box center [579, 292] width 1158 height 584
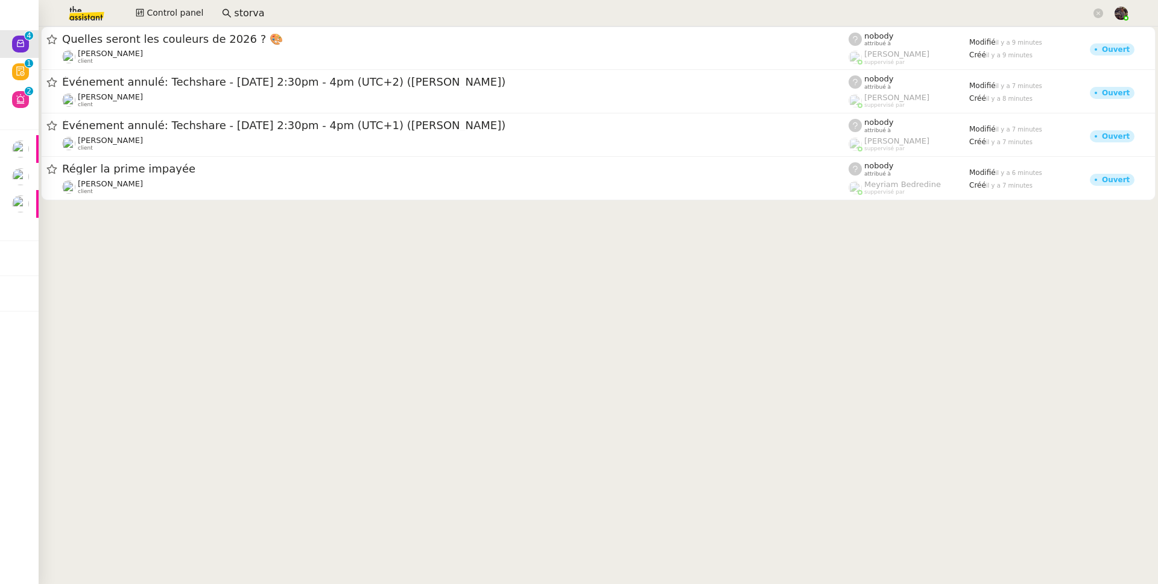
click at [83, 7] on img at bounding box center [76, 13] width 93 height 27
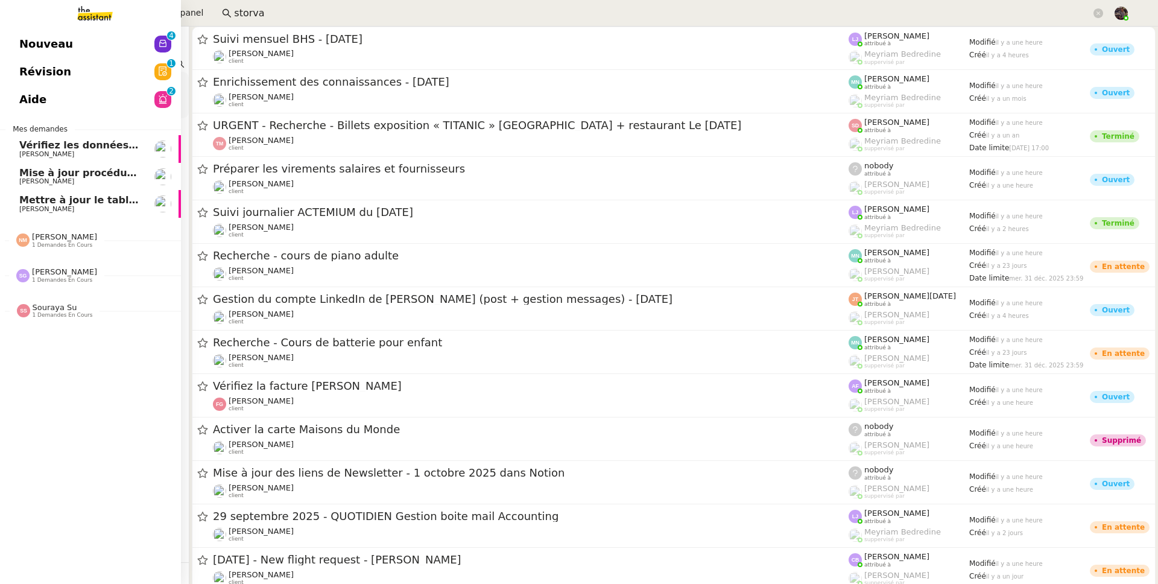
click at [31, 54] on link "Nouveau 0 1 2 3 4 5 6 7 8 9" at bounding box center [90, 44] width 181 height 28
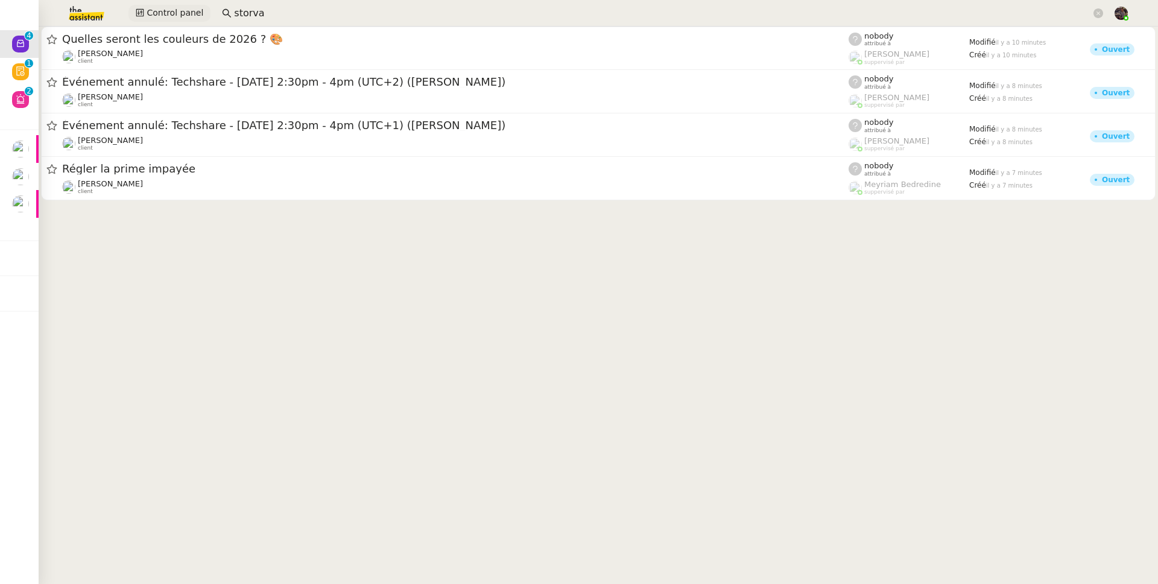
click at [147, 16] on span "Control panel" at bounding box center [175, 13] width 57 height 14
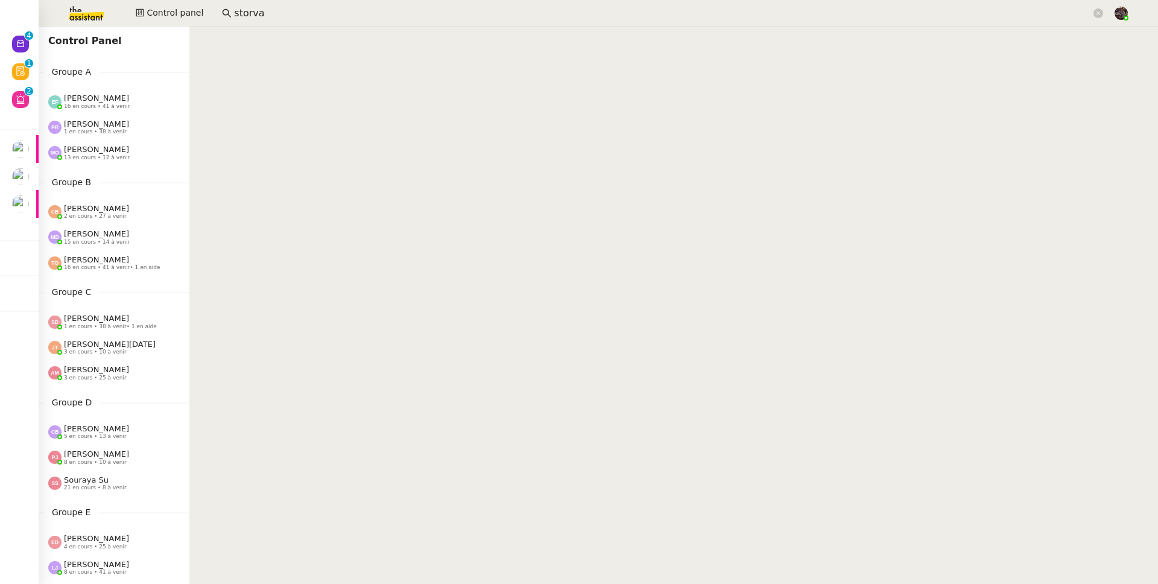
click at [92, 6] on img at bounding box center [76, 13] width 93 height 27
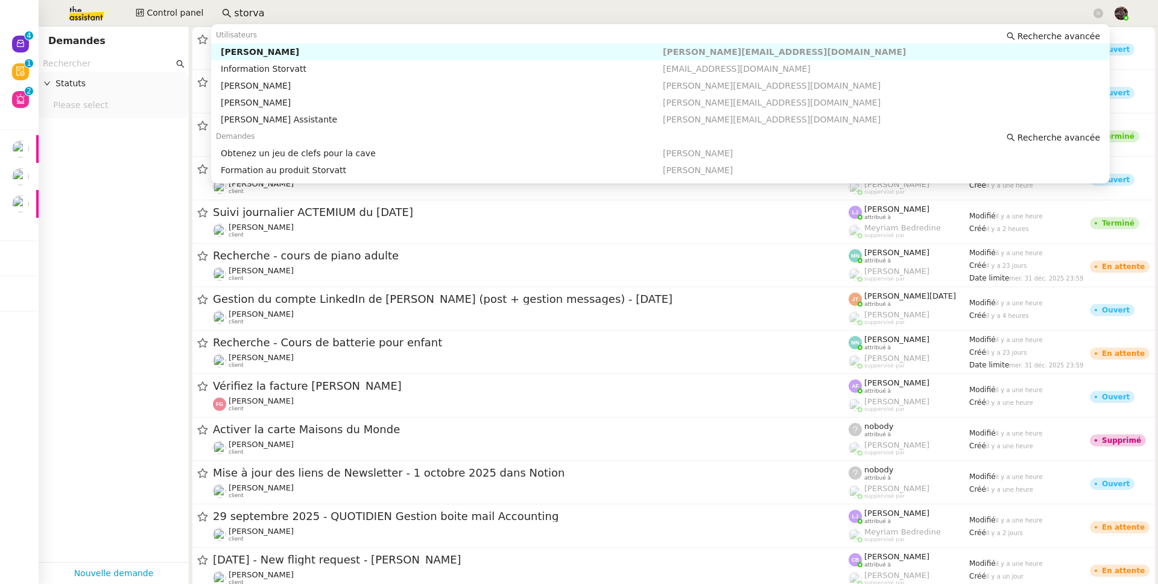
click at [261, 7] on input "storva" at bounding box center [662, 13] width 857 height 16
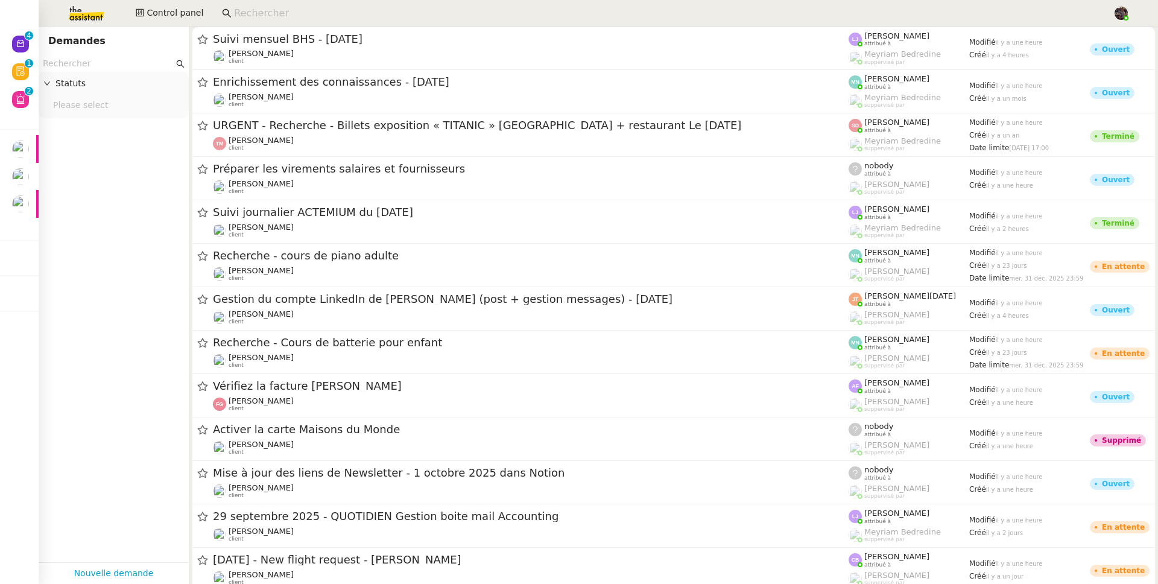
click at [89, 7] on img at bounding box center [76, 13] width 93 height 27
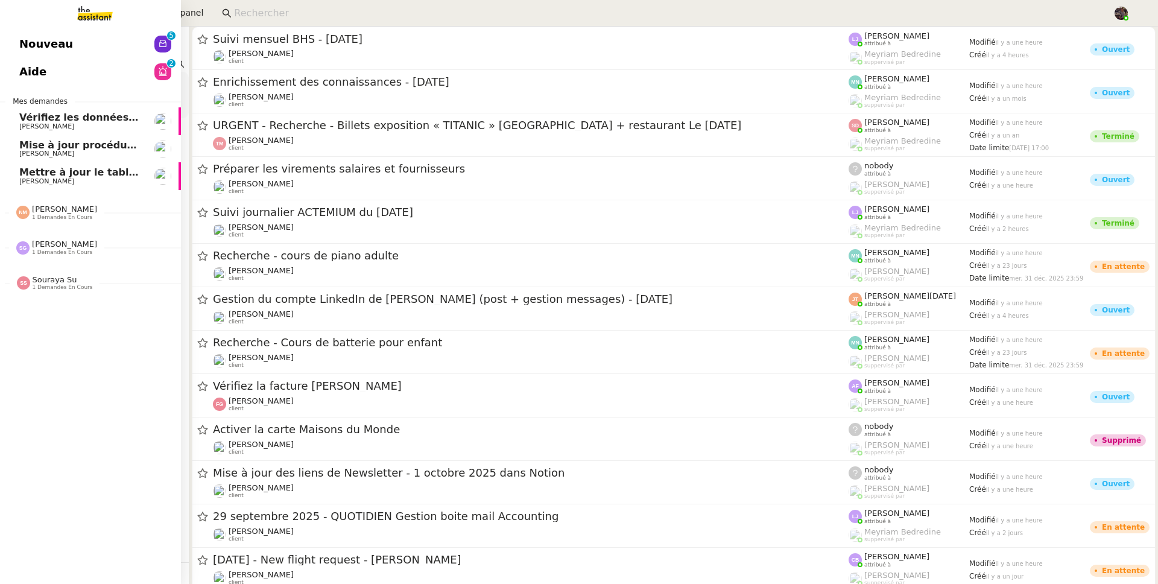
click at [31, 38] on span "Nouveau" at bounding box center [46, 44] width 54 height 18
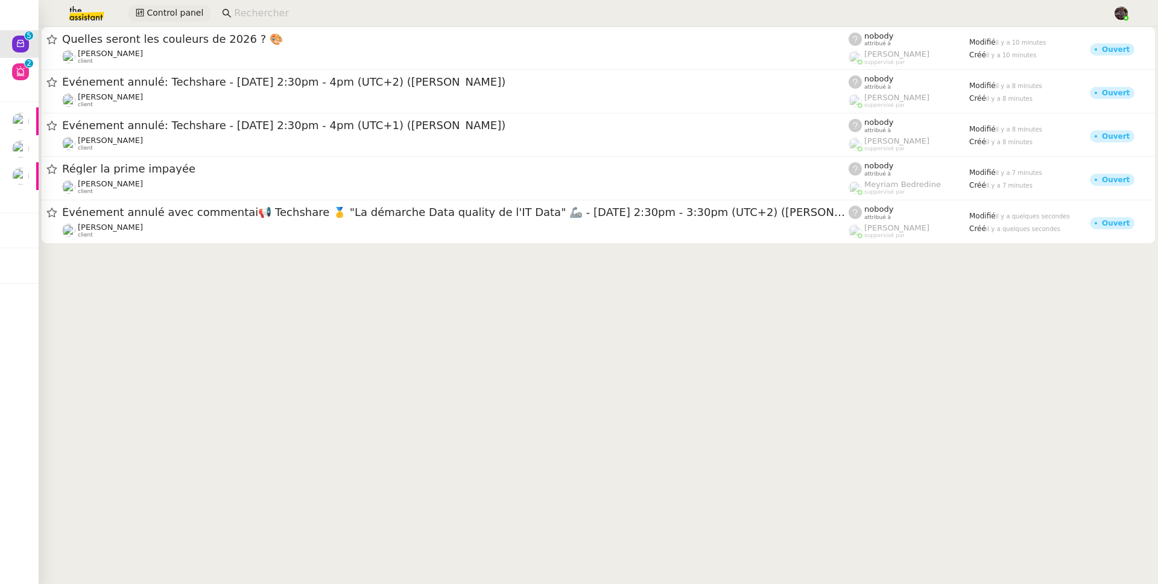
click at [171, 13] on span "Control panel" at bounding box center [175, 13] width 57 height 14
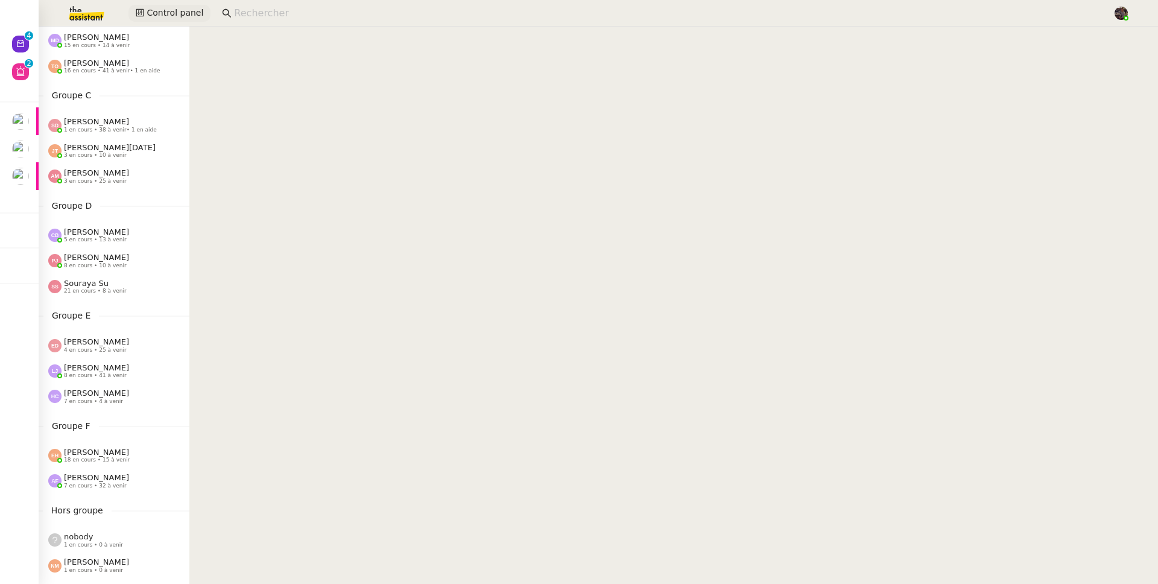
scroll to position [435, 0]
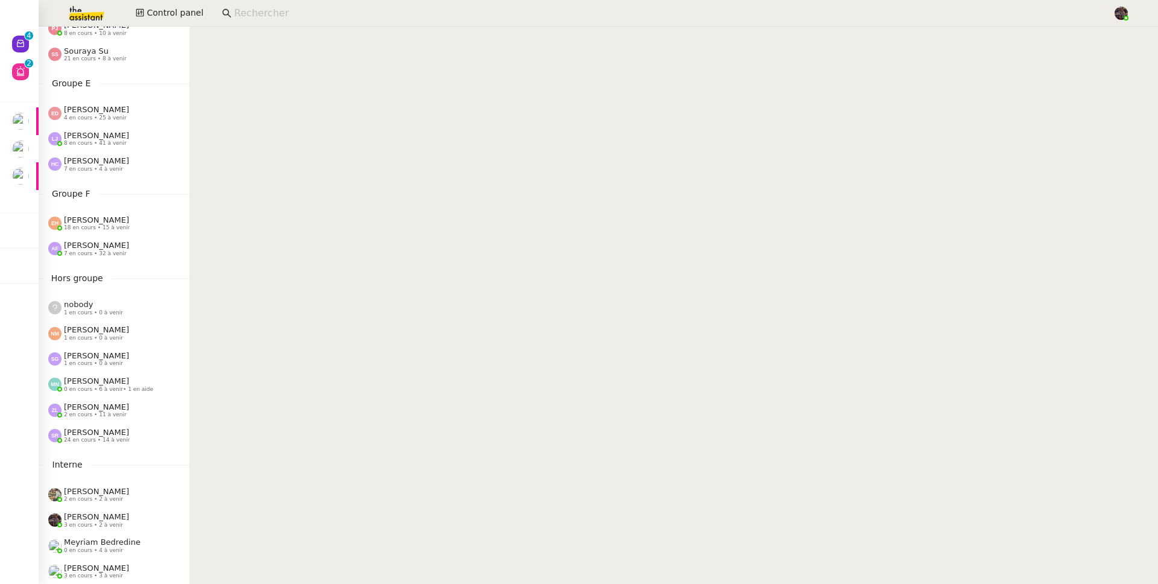
click at [125, 411] on div "Zoé Lachambre 2 en cours • 11 à venir" at bounding box center [118, 410] width 141 height 16
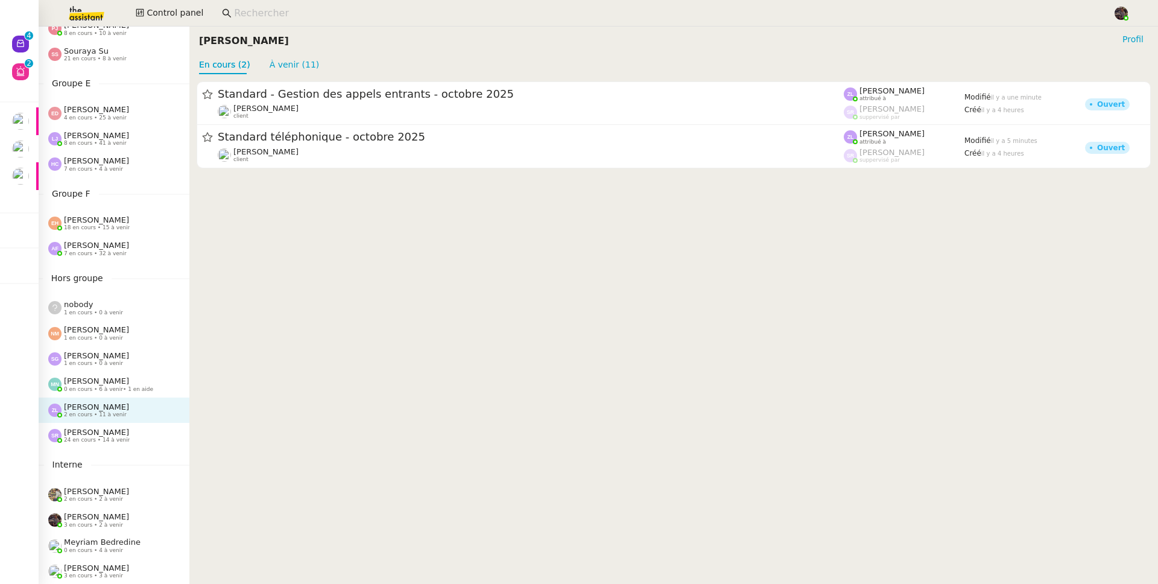
click at [245, 7] on input at bounding box center [667, 13] width 867 height 16
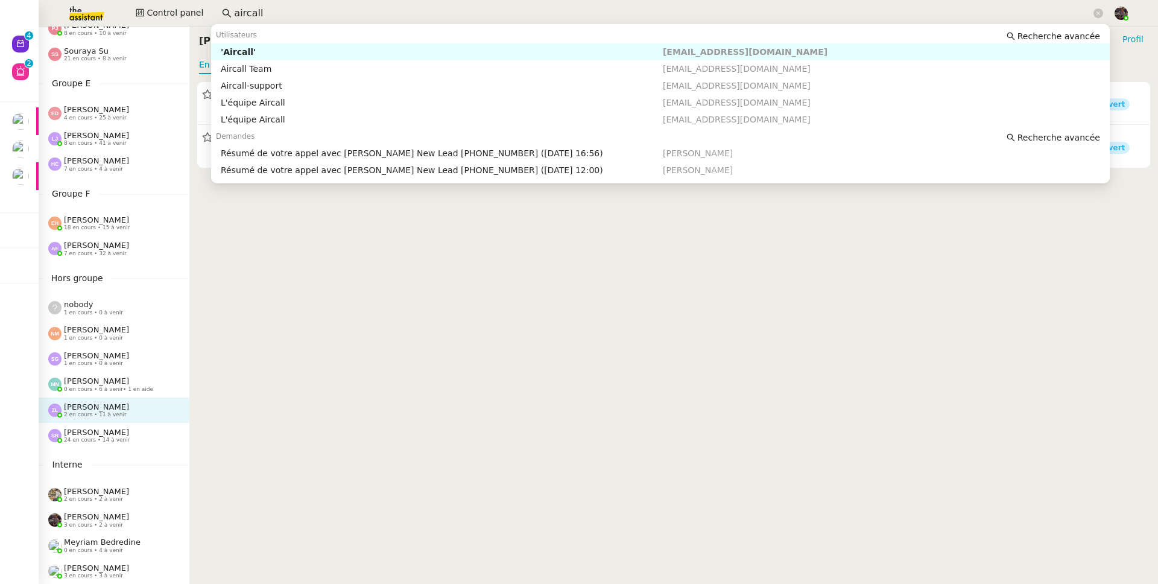
type input "aircal"
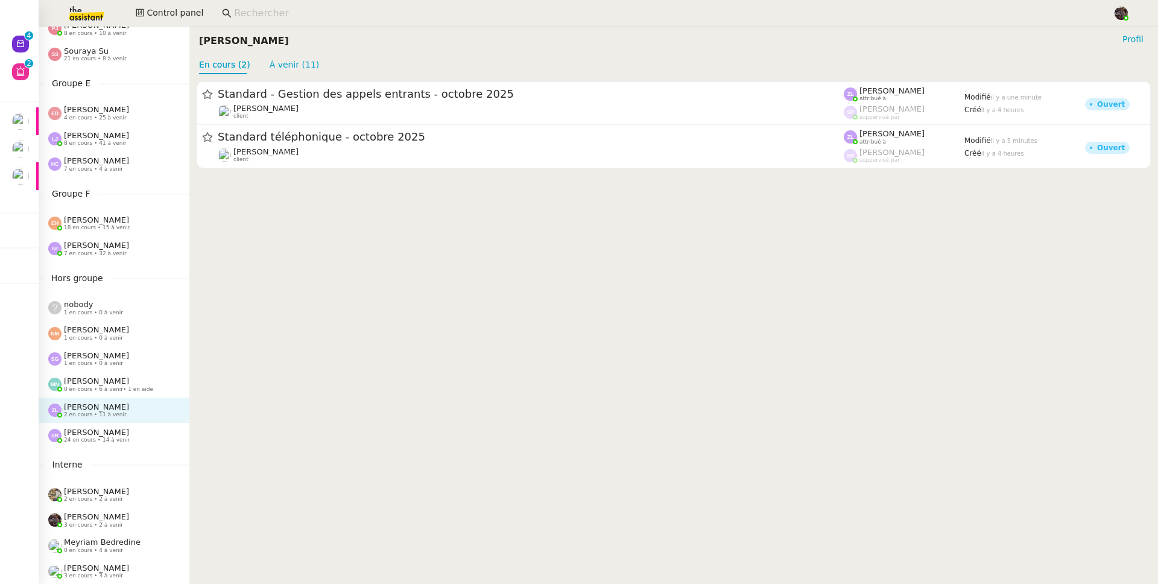
type input "s"
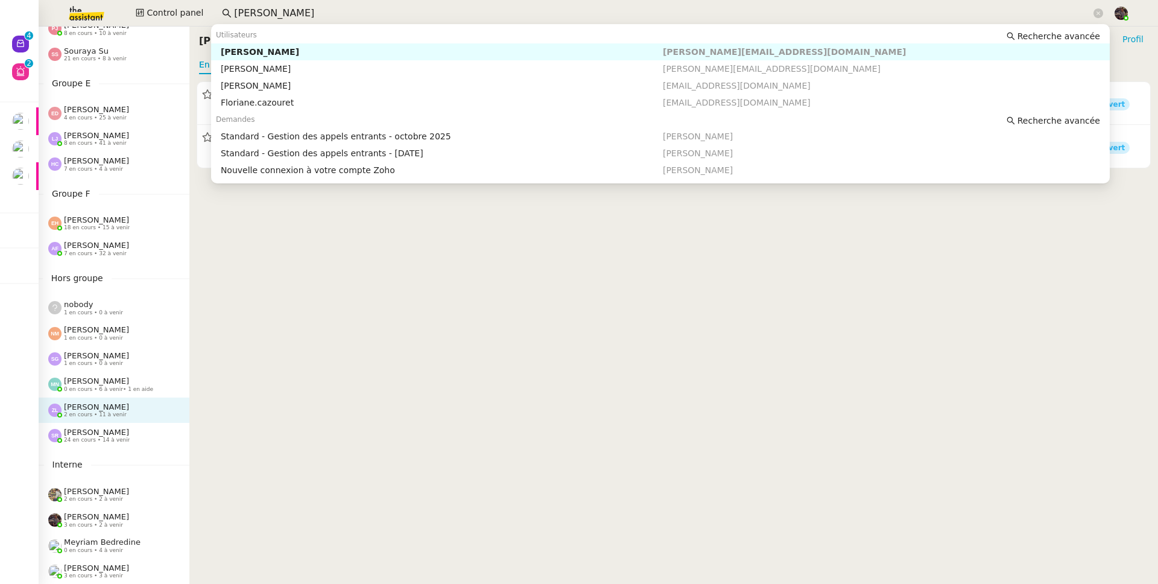
click at [251, 55] on div "[PERSON_NAME]" at bounding box center [442, 51] width 442 height 11
type input "florian par"
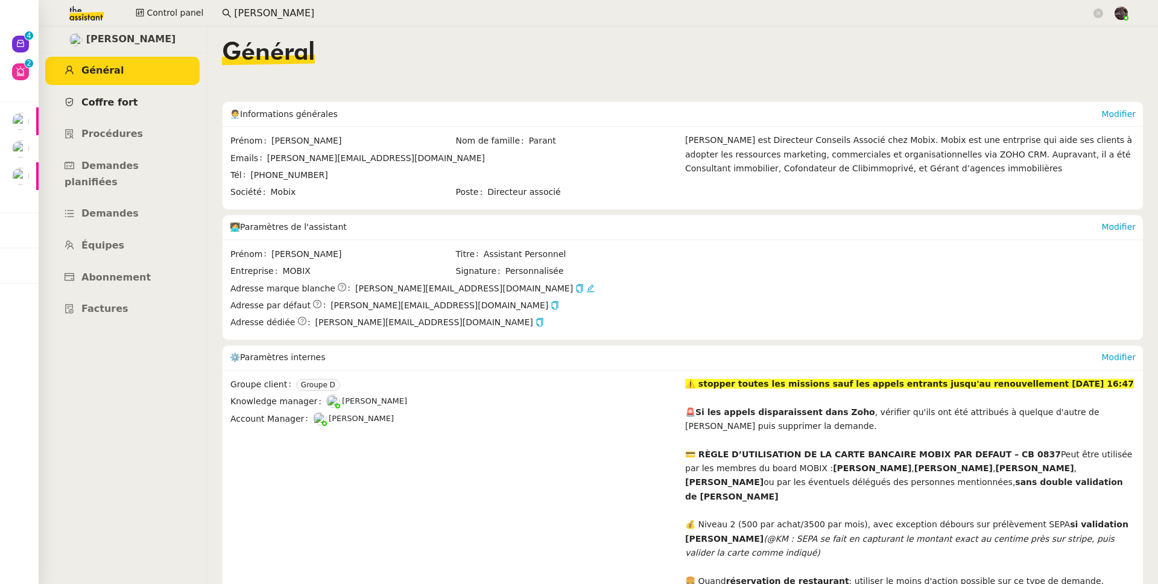
click at [117, 105] on span "Coffre fort" at bounding box center [109, 102] width 57 height 11
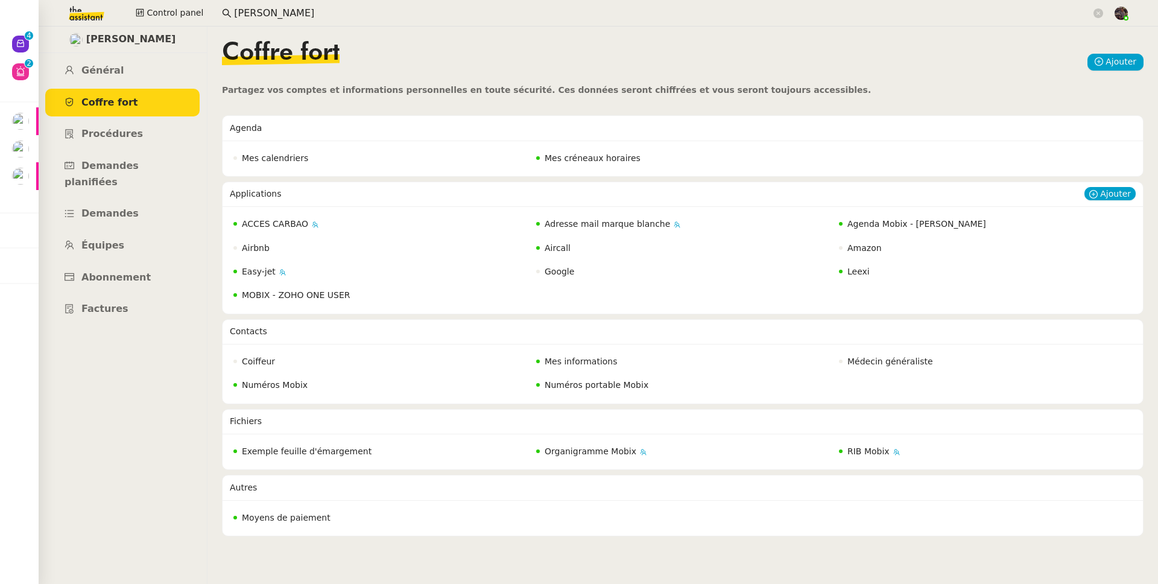
click at [545, 250] on span "Aircall" at bounding box center [558, 248] width 26 height 10
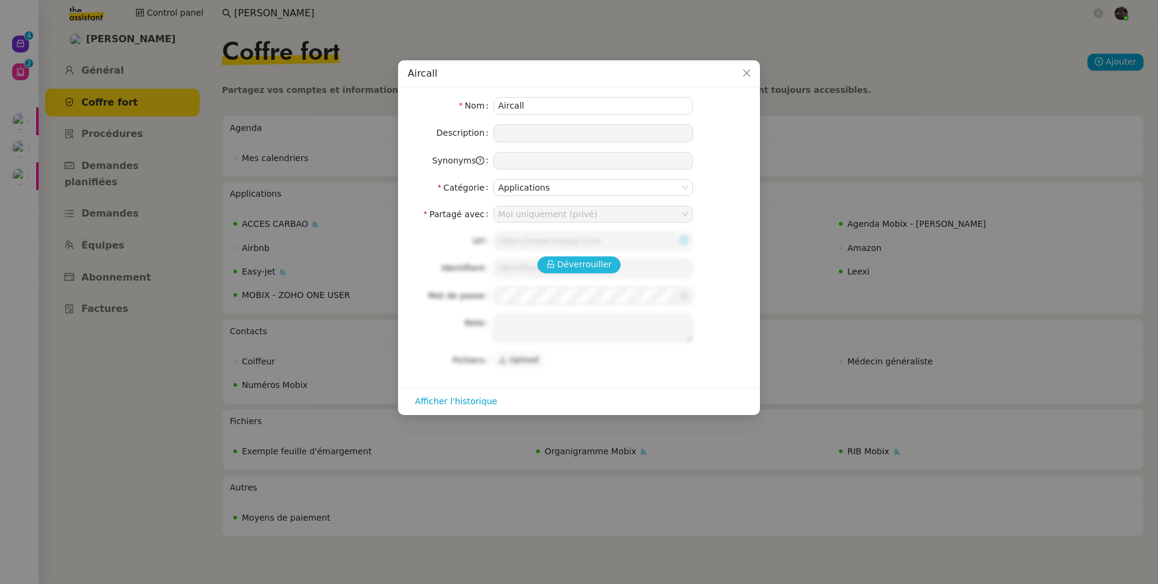
click at [593, 256] on button "Déverrouiller" at bounding box center [579, 264] width 84 height 17
type input "alex@mobix.fr"
type textarea "Utilisation compte Google Alex Mobix"
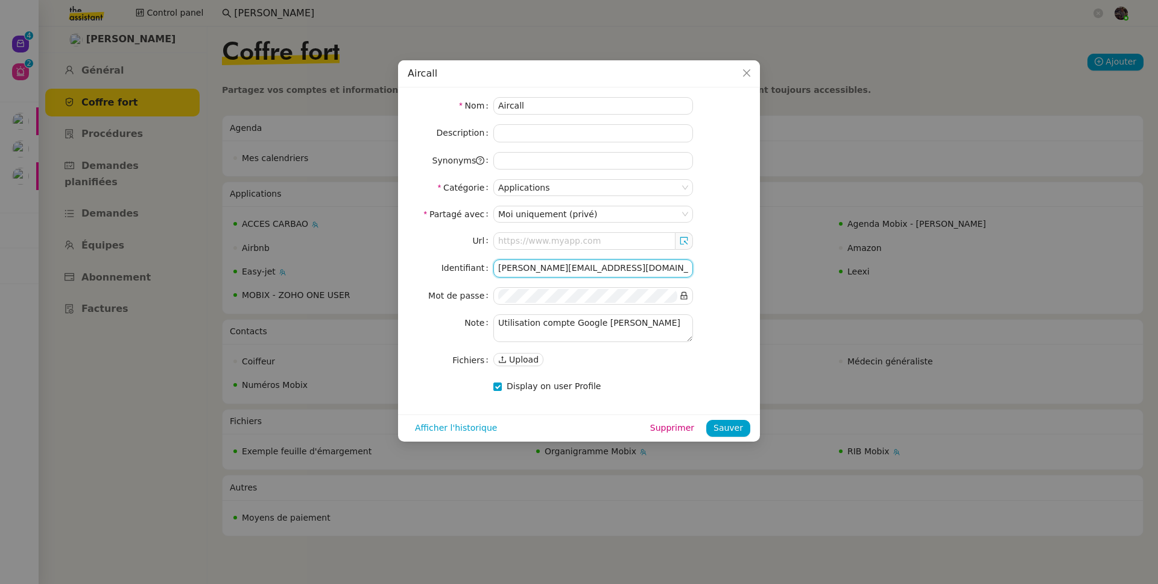
click at [542, 267] on input "alex@mobix.fr" at bounding box center [593, 267] width 200 height 17
click at [746, 284] on div "Url Identifiant alex@mobix.fr Mot de passe Note Utilisation compte Google Alex …" at bounding box center [579, 300] width 343 height 136
click at [685, 296] on icon at bounding box center [684, 295] width 8 height 8
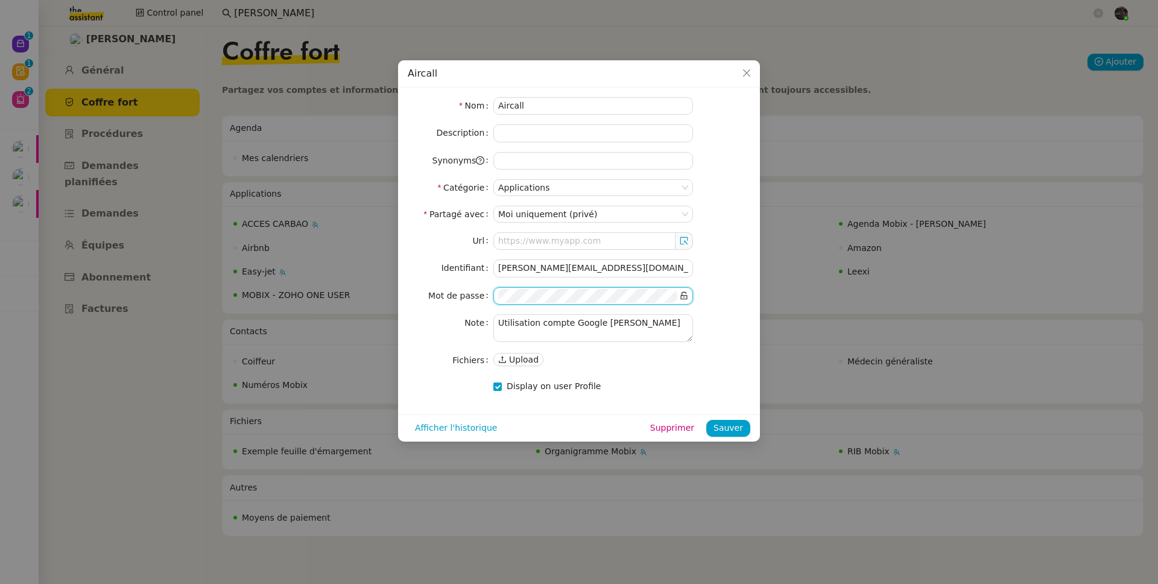
click at [353, 305] on nz-modal-container "Aircall Nom Aircall Description Synonyms Catégorie Applications Partagé avec Mo…" at bounding box center [579, 292] width 1158 height 584
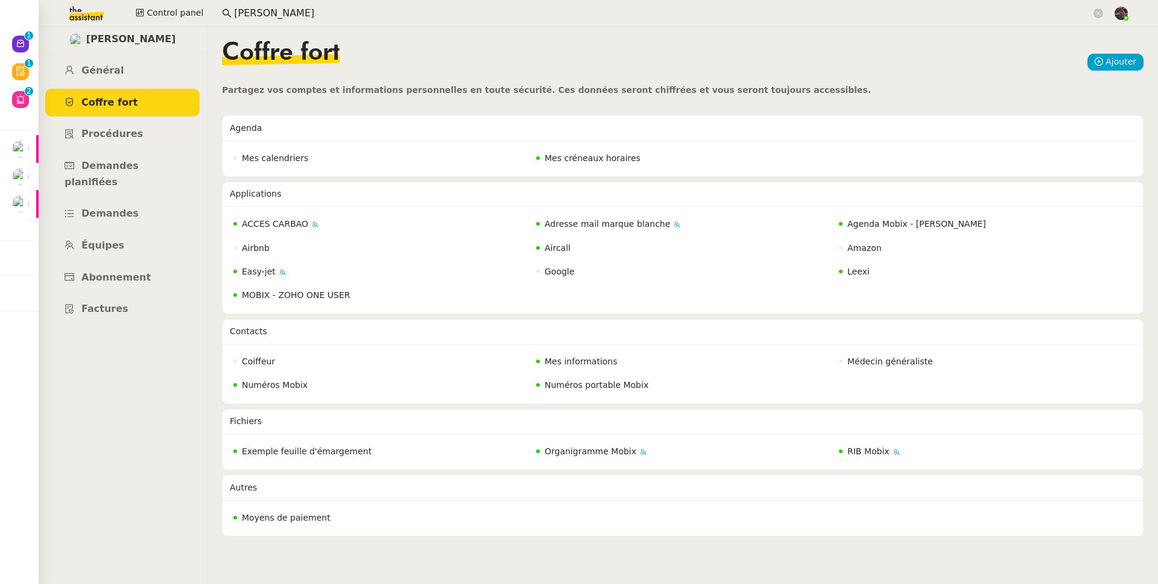
click at [287, 11] on input "florian par" at bounding box center [662, 13] width 857 height 16
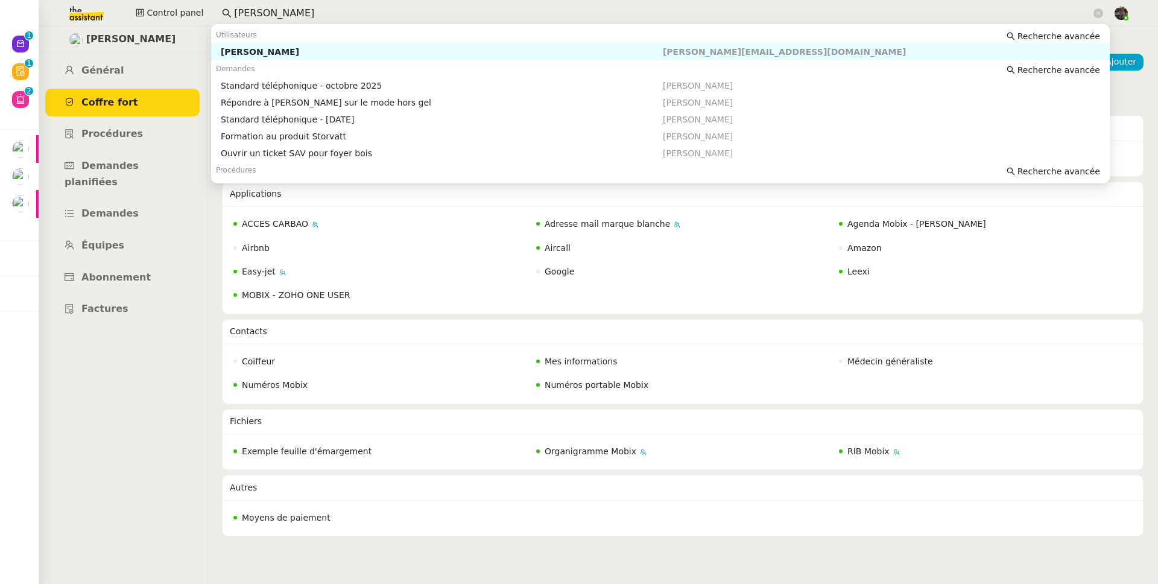
click at [296, 55] on div "[PERSON_NAME]" at bounding box center [442, 51] width 442 height 11
type input "frank muffa"
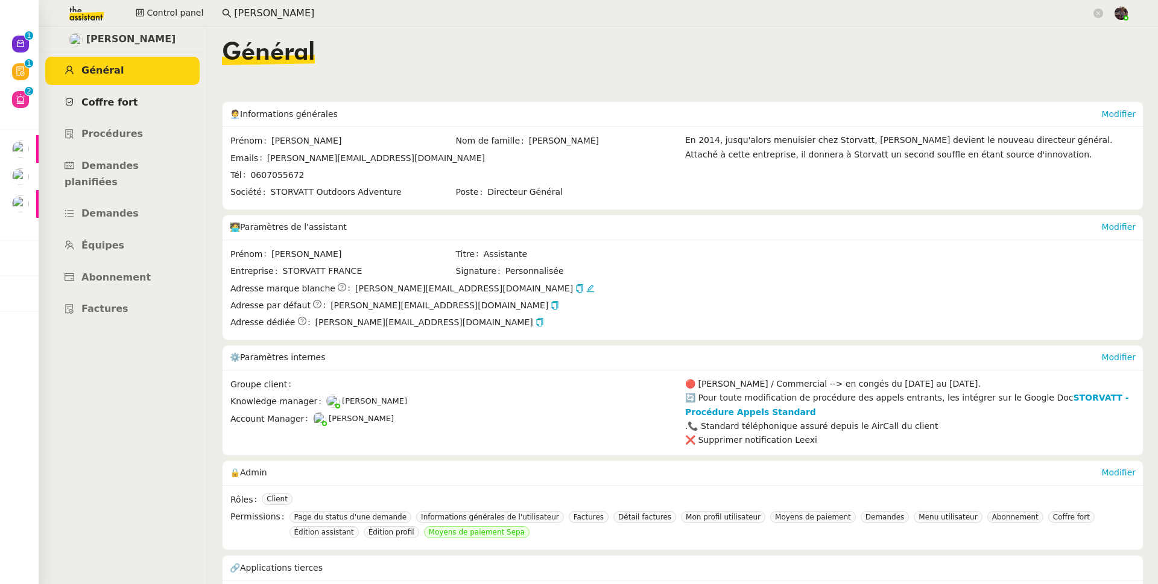
click at [95, 98] on span "Coffre fort" at bounding box center [109, 102] width 57 height 11
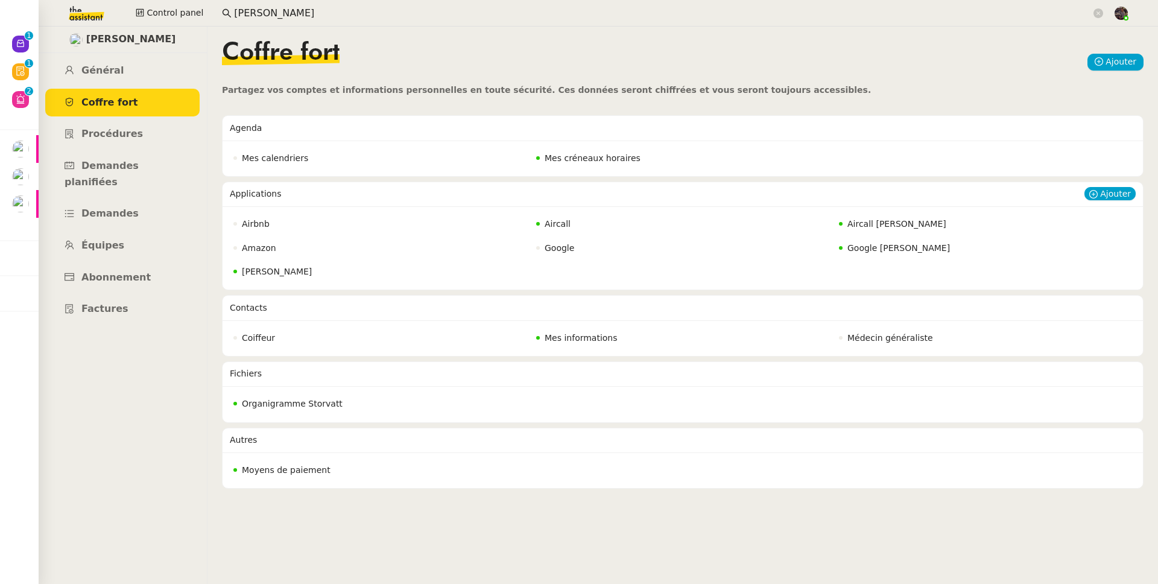
click at [546, 223] on span "Aircall" at bounding box center [558, 224] width 26 height 10
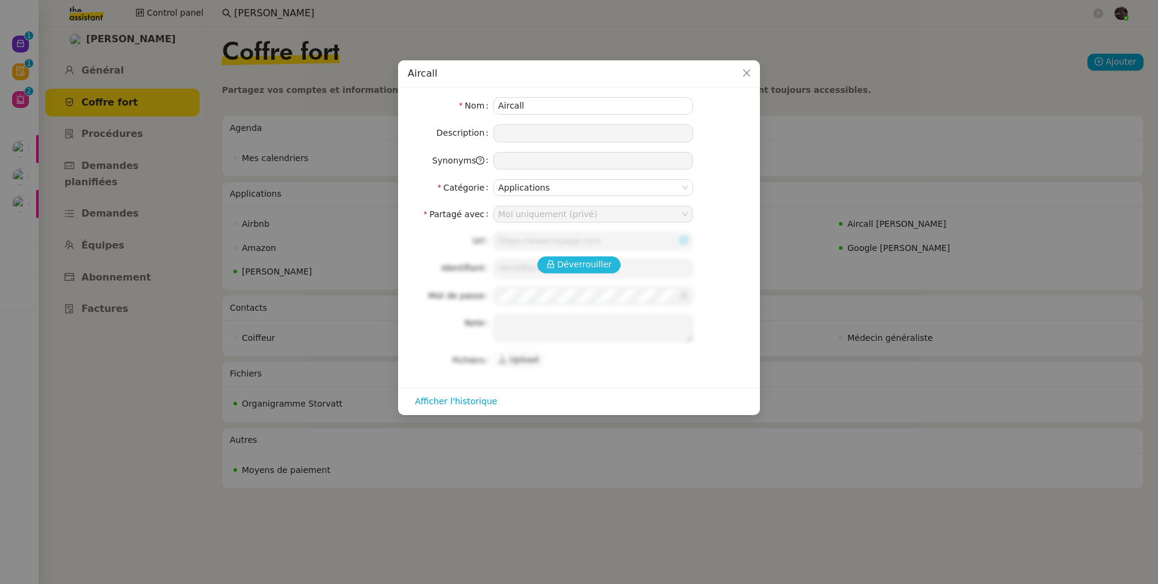
click at [563, 269] on span "Déverrouiller" at bounding box center [584, 265] width 55 height 14
type input "https://dashboard.aircall.io/download"
type input "[PERSON_NAME][EMAIL_ADDRESS][DOMAIN_NAME]"
type textarea "Extension Google Chrome : https://chromewebstore.google.com/detail/aircall-dial…"
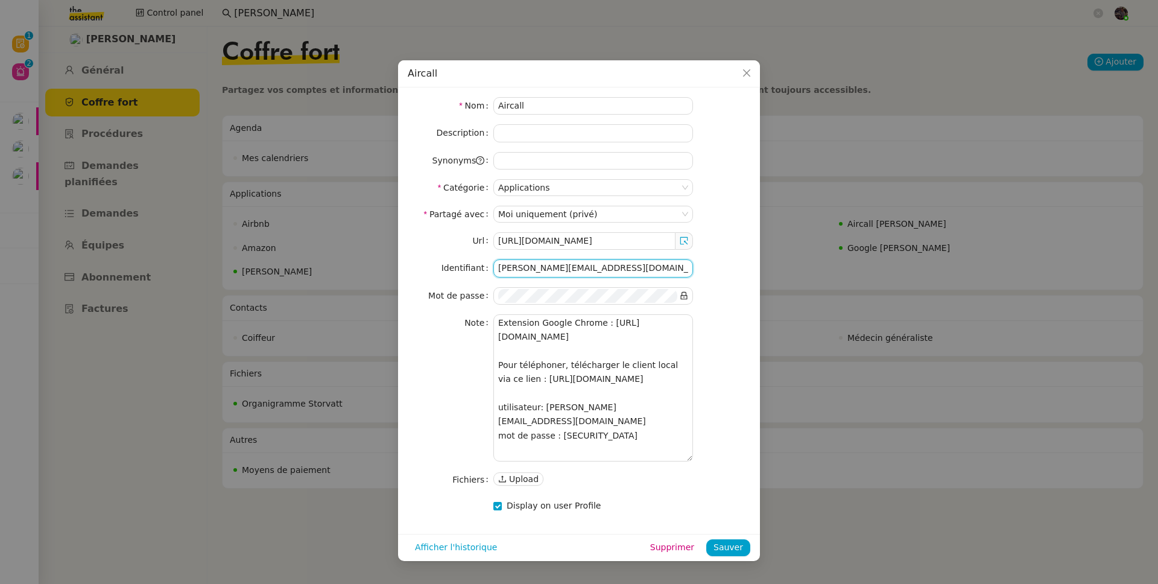
click at [584, 260] on input "[PERSON_NAME][EMAIL_ADDRESS][DOMAIN_NAME]" at bounding box center [593, 267] width 200 height 17
click at [570, 401] on textarea "Extension Google Chrome : https://chromewebstore.google.com/detail/aircall-dial…" at bounding box center [593, 387] width 200 height 147
click at [556, 425] on textarea "Extension Google Chrome : https://chromewebstore.google.com/detail/aircall-dial…" at bounding box center [593, 387] width 200 height 147
drag, startPoint x: 556, startPoint y: 425, endPoint x: 617, endPoint y: 425, distance: 60.9
click at [617, 425] on textarea "Extension Google Chrome : https://chromewebstore.google.com/detail/aircall-dial…" at bounding box center [593, 387] width 200 height 147
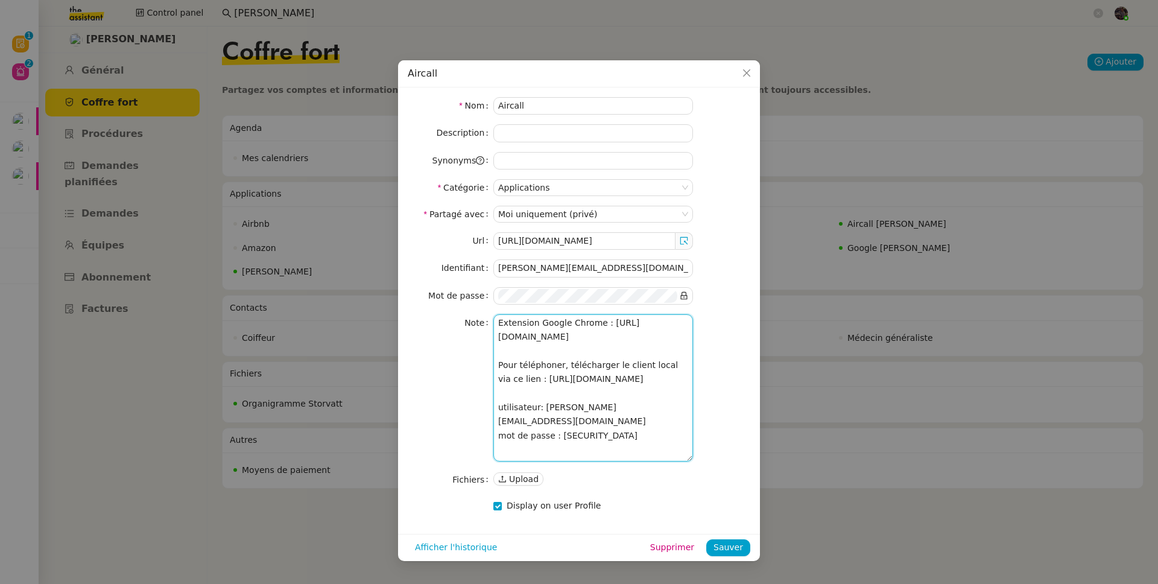
click at [584, 434] on textarea "Extension Google Chrome : https://chromewebstore.google.com/detail/aircall-dial…" at bounding box center [593, 387] width 200 height 147
drag, startPoint x: 584, startPoint y: 434, endPoint x: 616, endPoint y: 437, distance: 32.1
click at [616, 437] on textarea "Extension Google Chrome : https://chromewebstore.google.com/detail/aircall-dial…" at bounding box center [593, 387] width 200 height 147
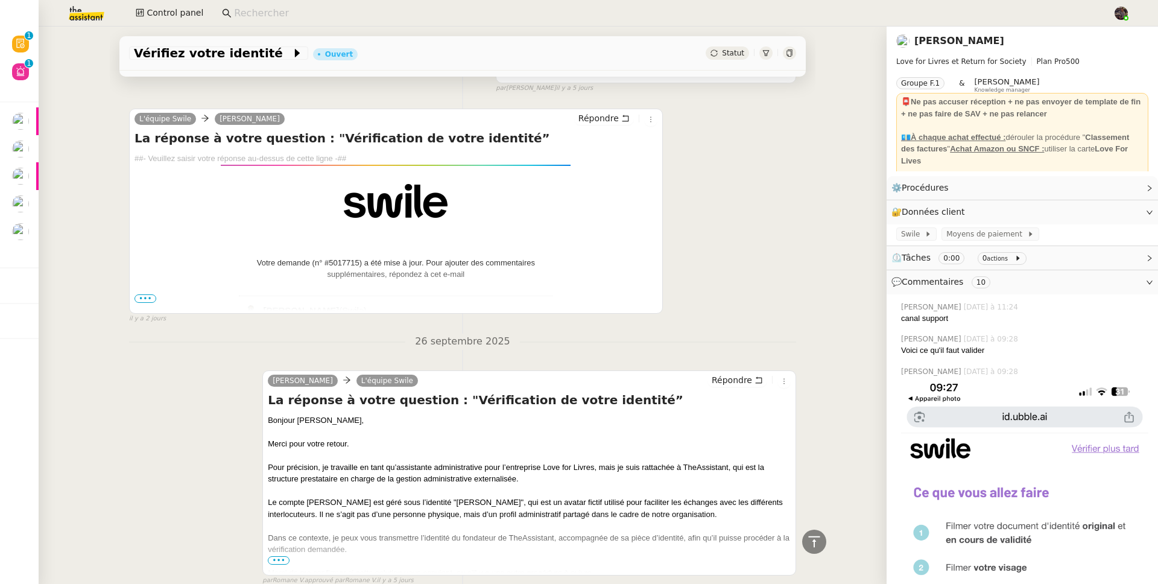
scroll to position [1709, 0]
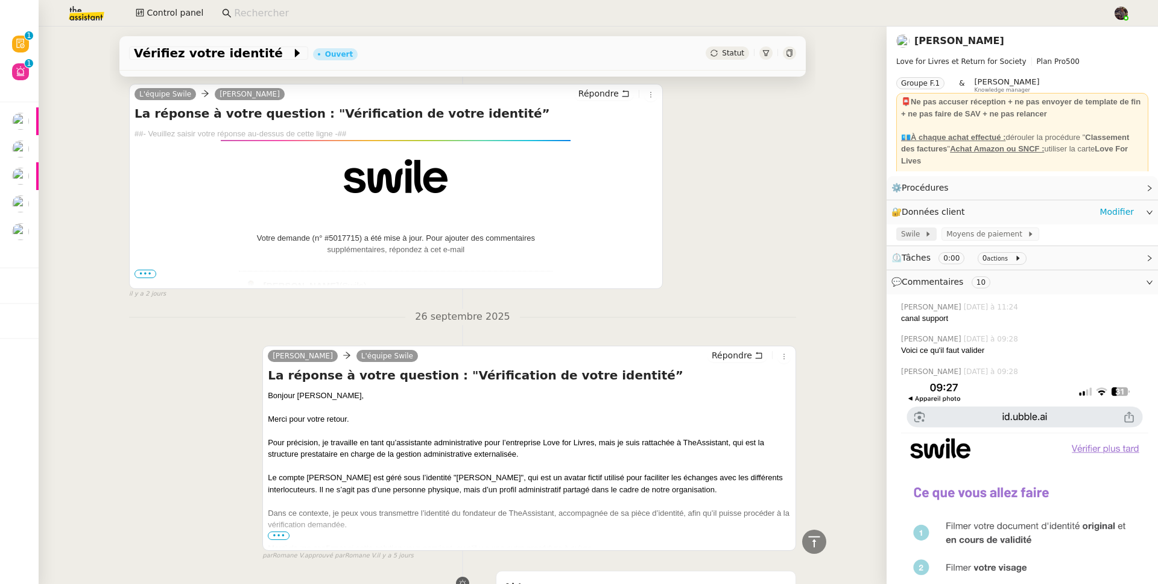
click at [896, 236] on div "Swile" at bounding box center [916, 233] width 40 height 13
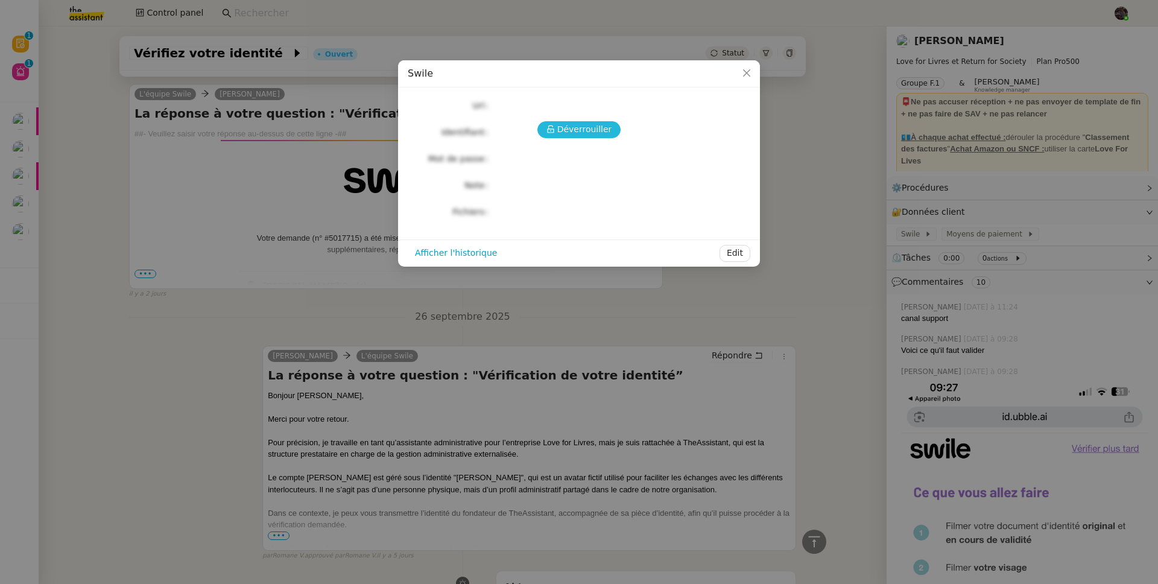
click at [583, 128] on span "Déverrouiller" at bounding box center [584, 129] width 55 height 14
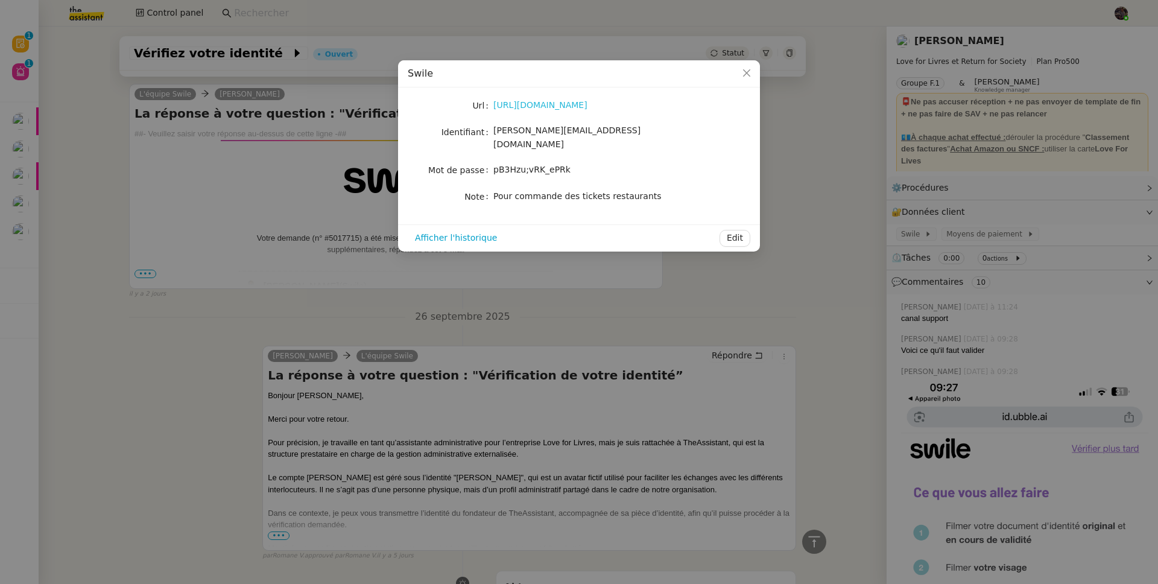
click at [543, 107] on link "https://www.swile.co/fr-fr" at bounding box center [540, 105] width 94 height 10
click at [506, 131] on span "celine@loveforlivres.com" at bounding box center [566, 137] width 147 height 24
drag, startPoint x: 506, startPoint y: 131, endPoint x: 582, endPoint y: 127, distance: 76.1
click at [582, 127] on span "celine@loveforlivres.com" at bounding box center [566, 137] width 147 height 24
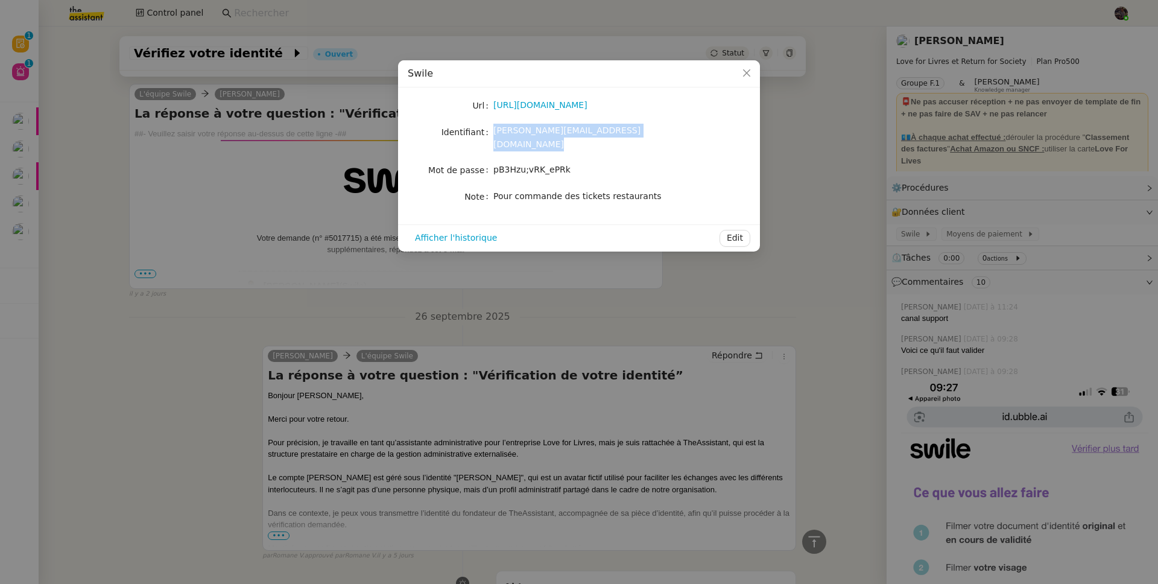
copy span "celine@loveforlivres.com"
click at [527, 166] on div "pB3Hzu;vRK_ePRk" at bounding box center [593, 170] width 200 height 17
click at [492, 162] on label "Mot de passe" at bounding box center [460, 170] width 65 height 17
drag, startPoint x: 492, startPoint y: 162, endPoint x: 554, endPoint y: 159, distance: 62.8
click at [554, 162] on nz-form-item "Mot de passe pB3Hzu;vRK_ePRk" at bounding box center [579, 170] width 343 height 17
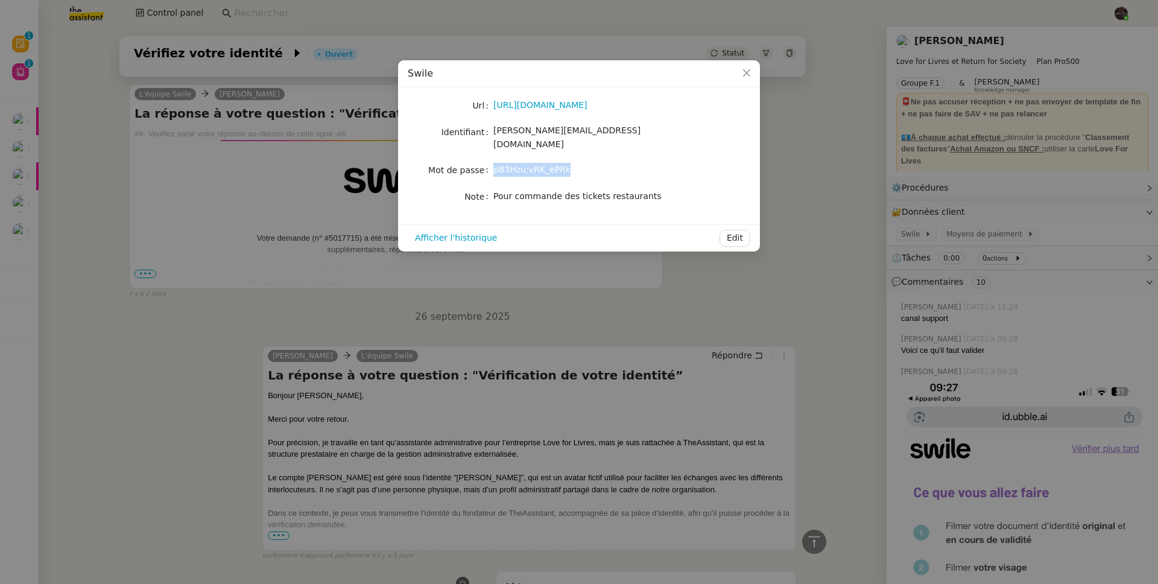
copy nz-form-item "pB3Hzu;vRK_ePRk"
click at [507, 165] on span "pB3Hzu;vRK_ePRk" at bounding box center [531, 170] width 77 height 10
drag, startPoint x: 507, startPoint y: 156, endPoint x: 553, endPoint y: 162, distance: 46.9
click at [553, 165] on span "pB3Hzu;vRK_ePRk" at bounding box center [531, 170] width 77 height 10
click at [128, 154] on nz-modal-container "Swile Url https://www.swile.co/fr-fr Identifiant celine@loveforlivres.com Mot d…" at bounding box center [579, 292] width 1158 height 584
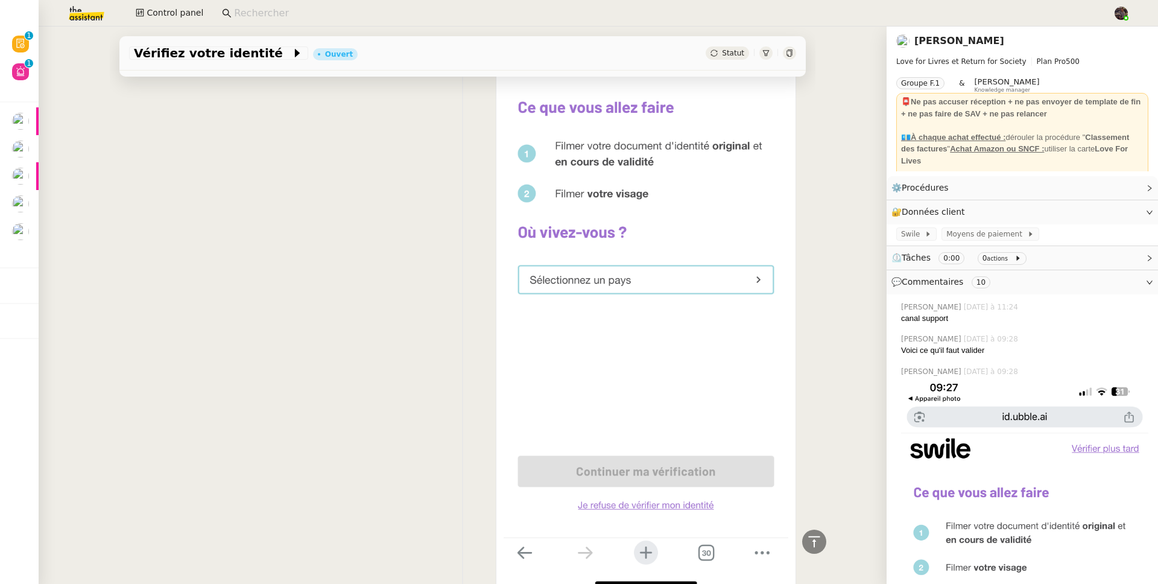
scroll to position [0, 0]
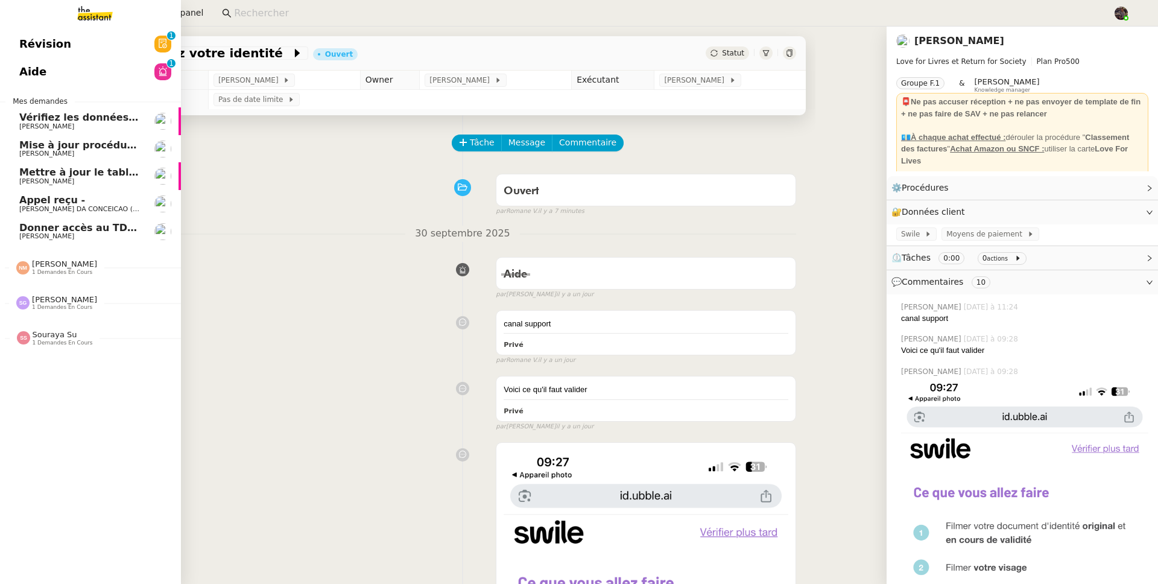
click at [97, 11] on img at bounding box center [85, 13] width 93 height 27
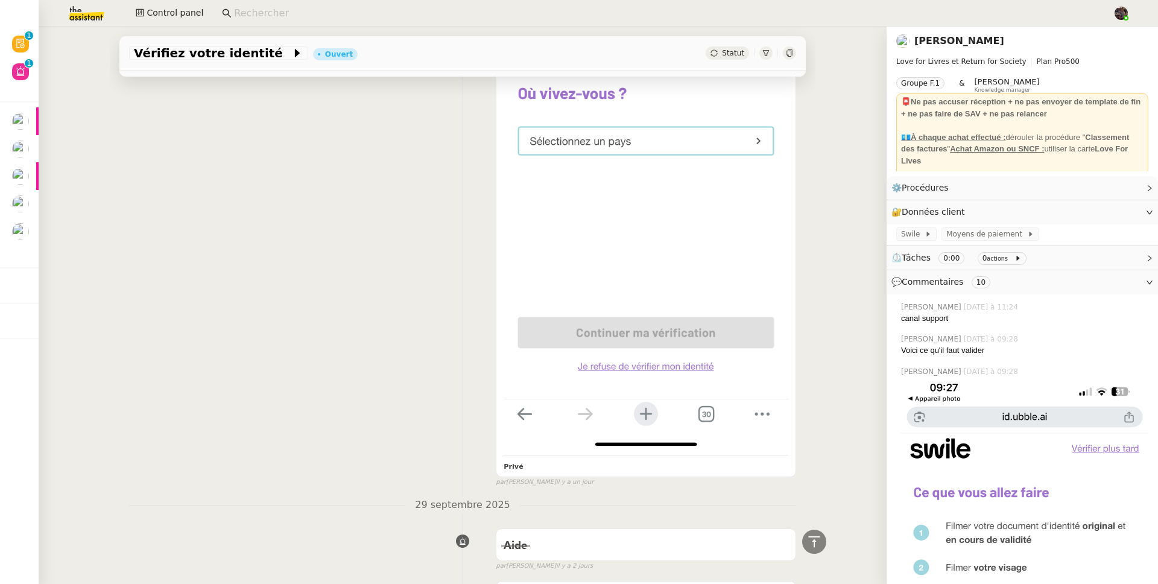
scroll to position [870, 0]
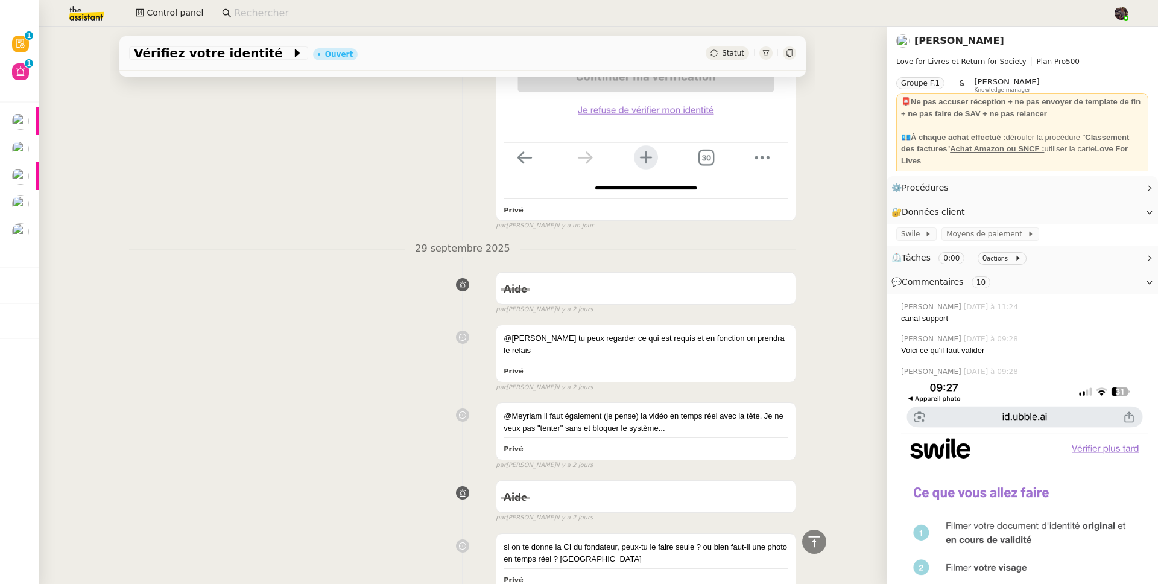
click at [66, 11] on img at bounding box center [76, 13] width 93 height 27
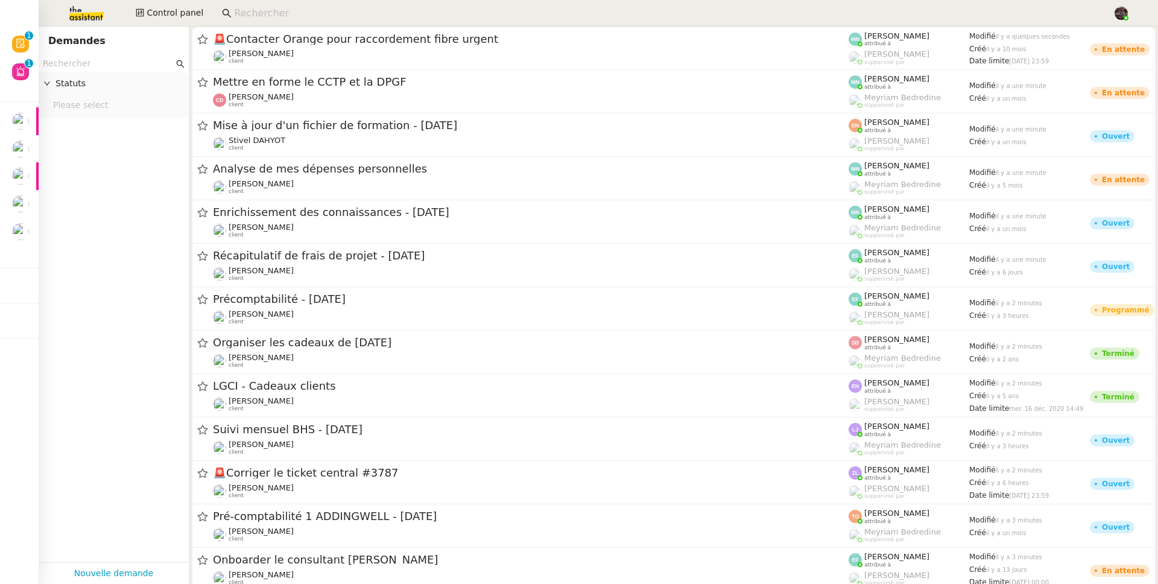
click at [96, 15] on img at bounding box center [76, 13] width 93 height 27
click at [84, 14] on img at bounding box center [76, 13] width 93 height 27
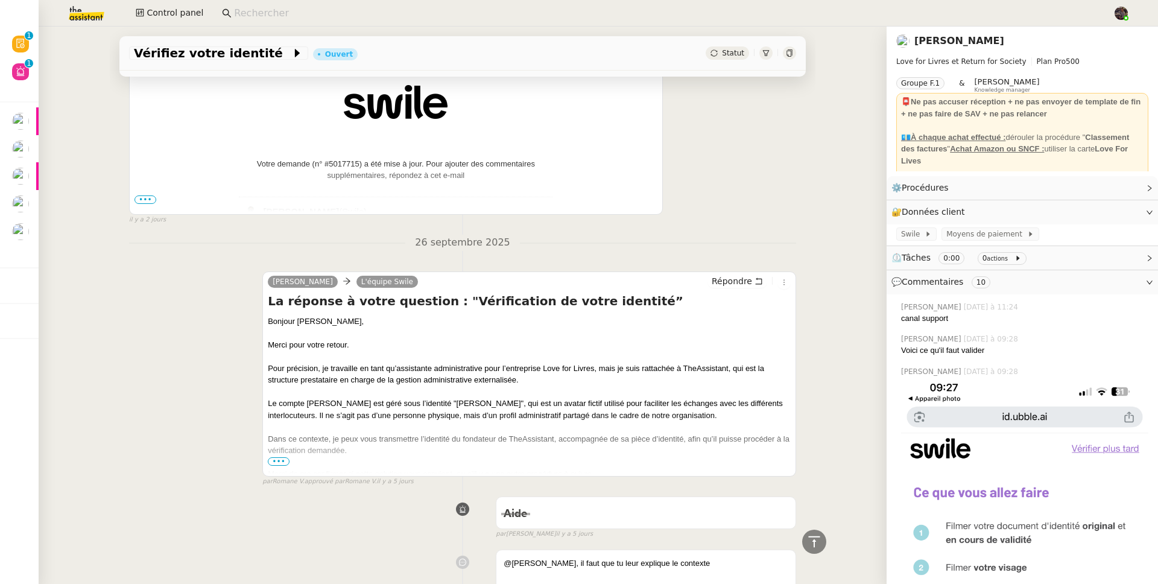
scroll to position [1553, 0]
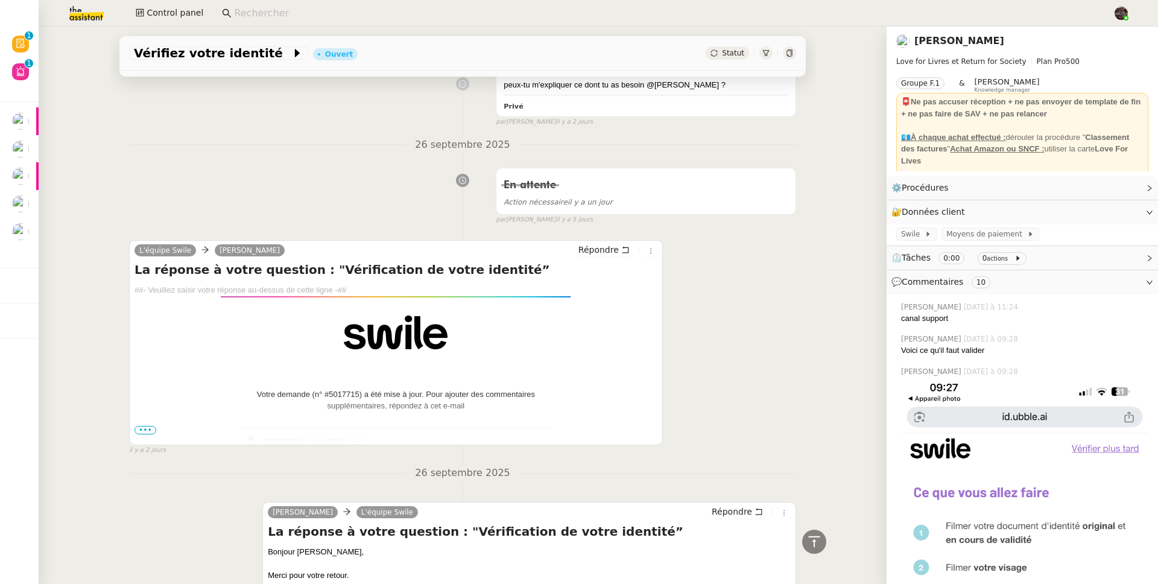
click at [144, 426] on span "•••" at bounding box center [146, 430] width 22 height 8
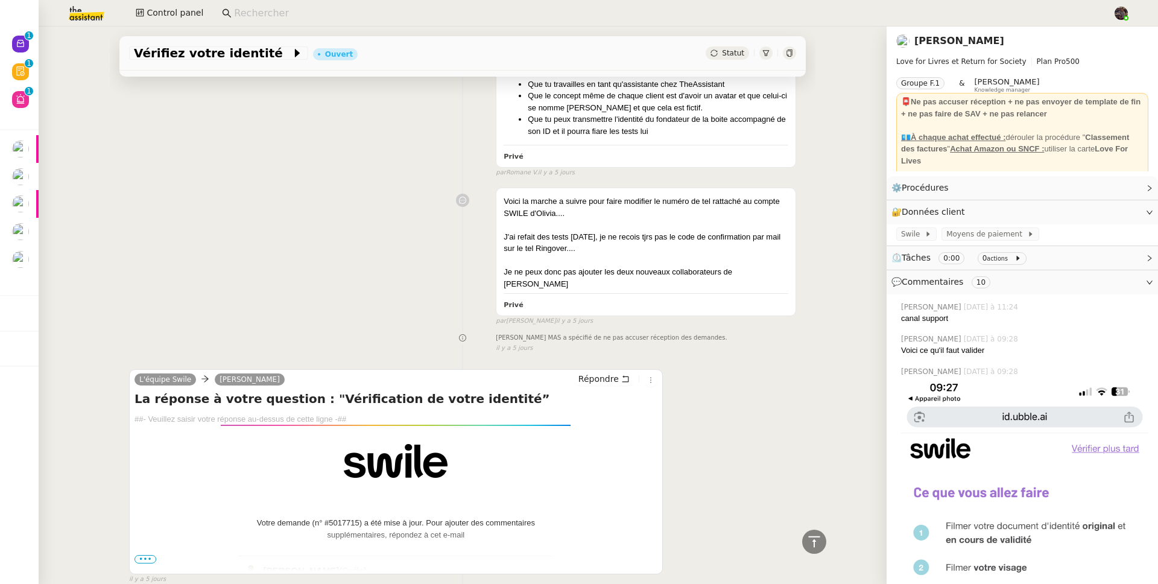
scroll to position [3737, 0]
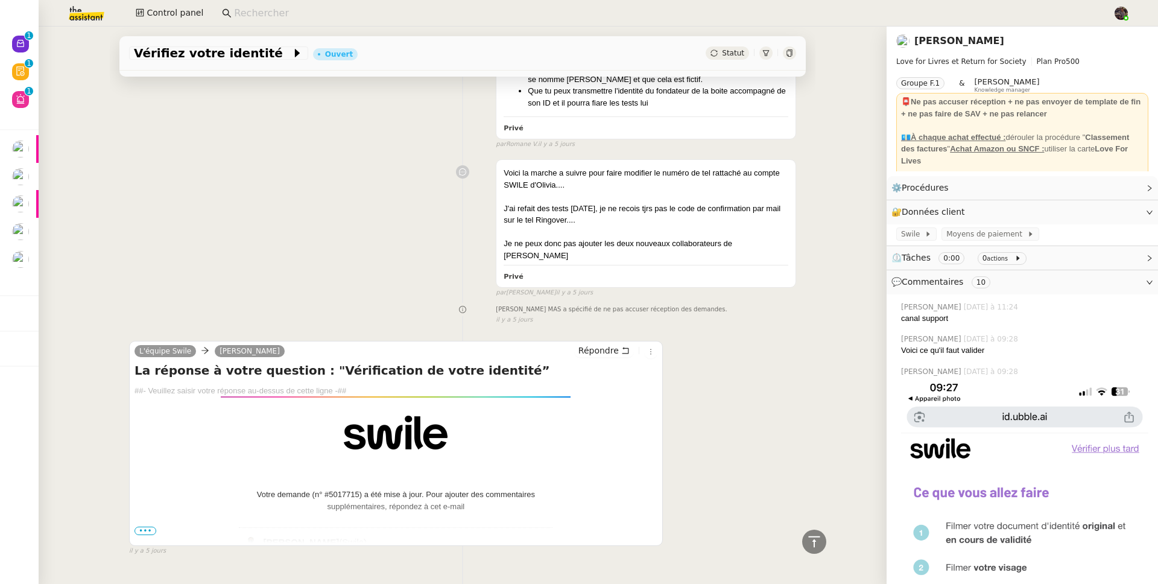
click at [141, 527] on span "•••" at bounding box center [146, 531] width 22 height 8
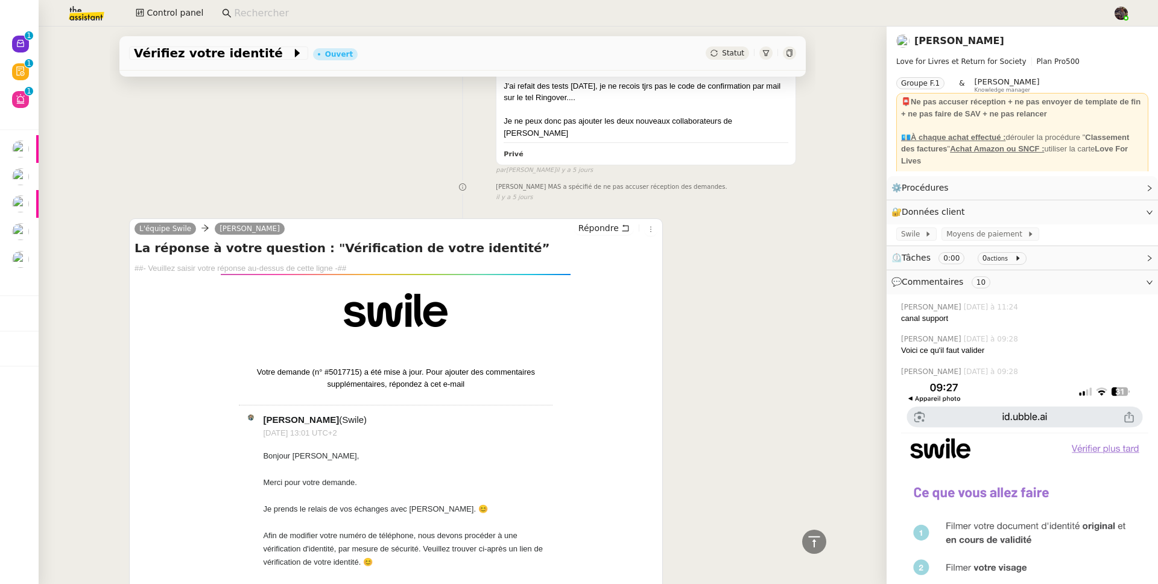
scroll to position [3989, 0]
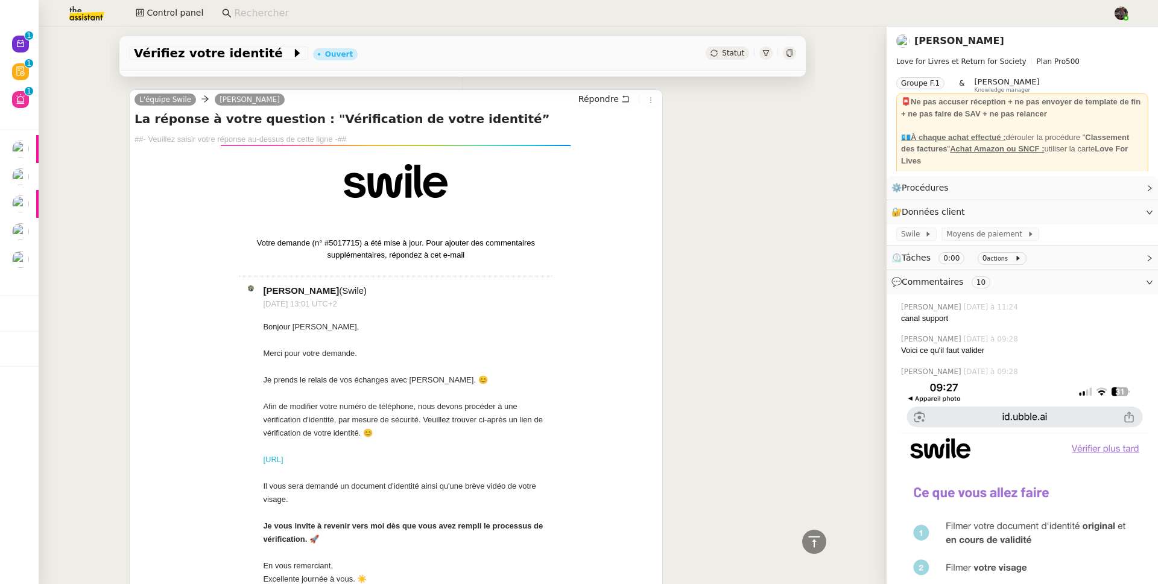
click at [283, 455] on link "https://id.ubble.ai/c29717ff-705b-4edd-9602-078cd066a1f0" at bounding box center [273, 459] width 20 height 9
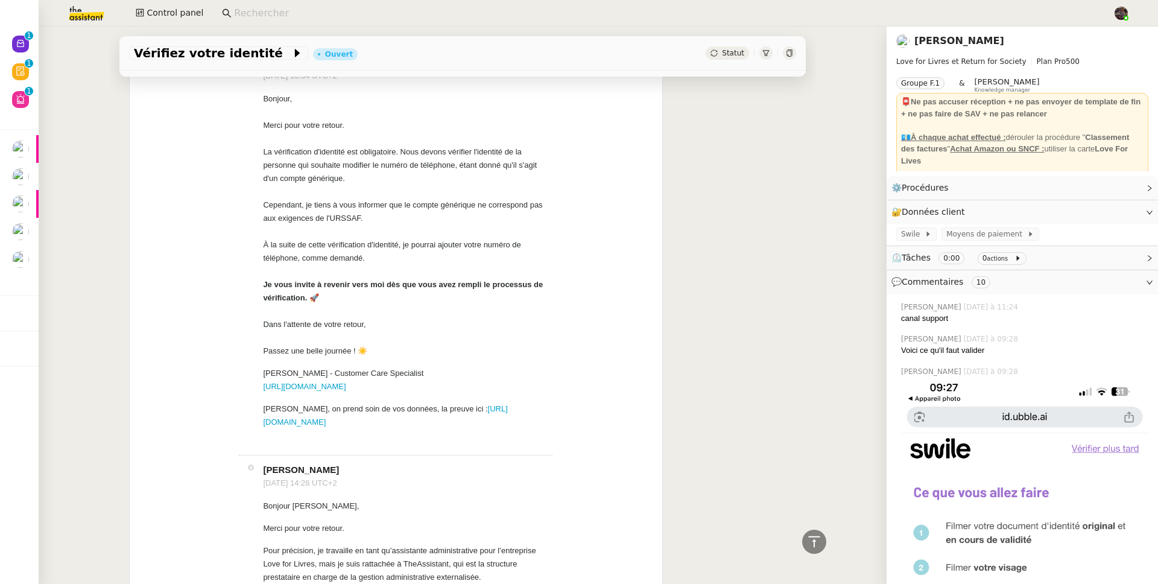
scroll to position [1137, 0]
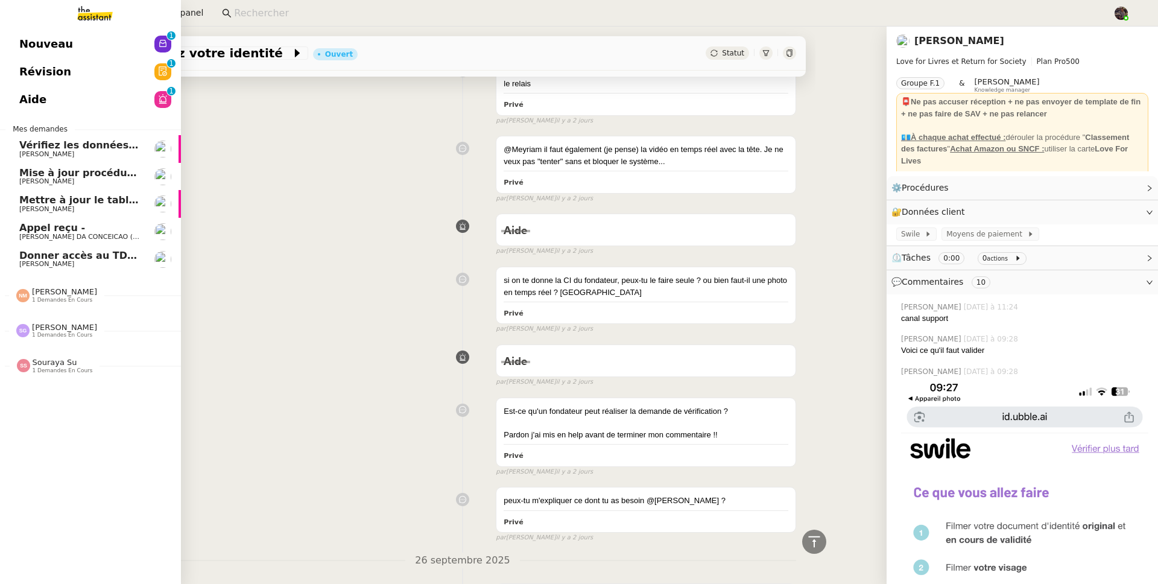
click at [10, 42] on link "Nouveau 0 1 2 3 4 5 6 7 8 9" at bounding box center [90, 44] width 181 height 28
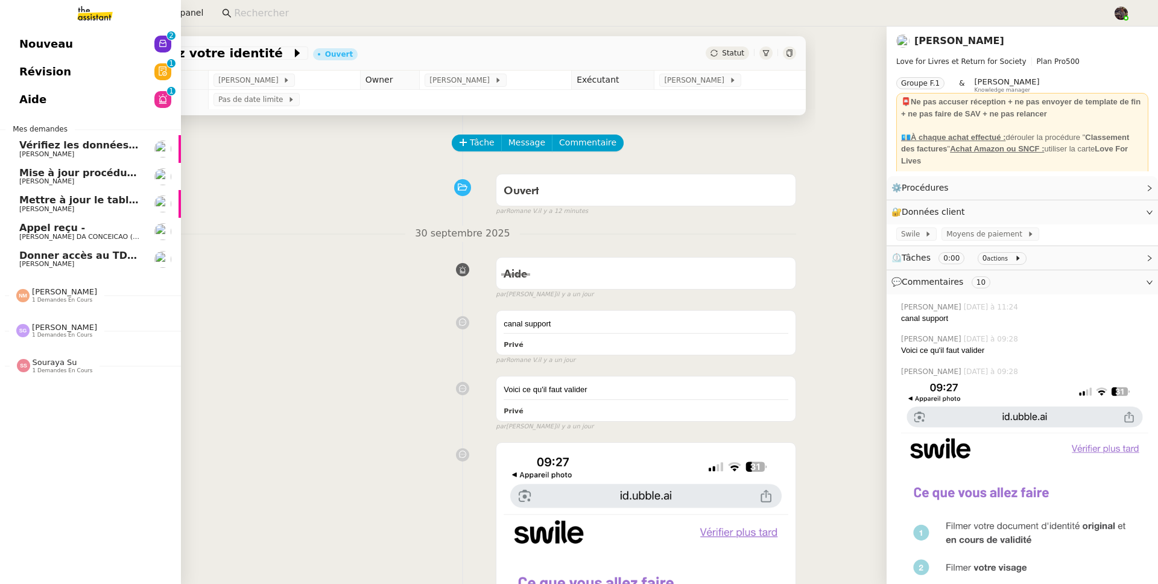
click at [17, 36] on link "Nouveau 0 1 2 3 4 5 6 7 8 9" at bounding box center [90, 44] width 181 height 28
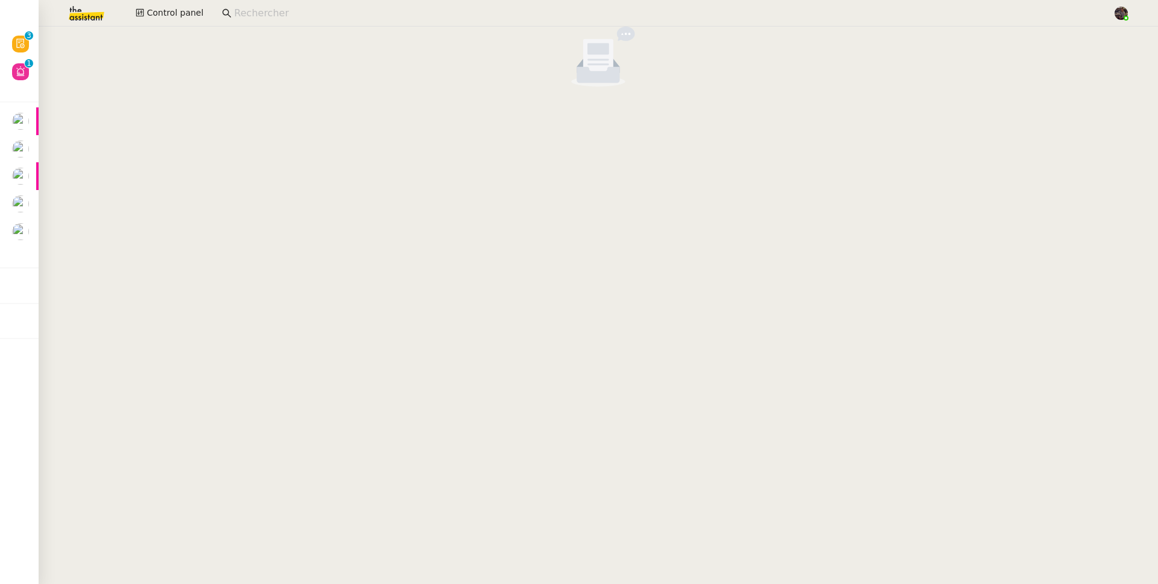
click at [72, 18] on img at bounding box center [76, 13] width 93 height 27
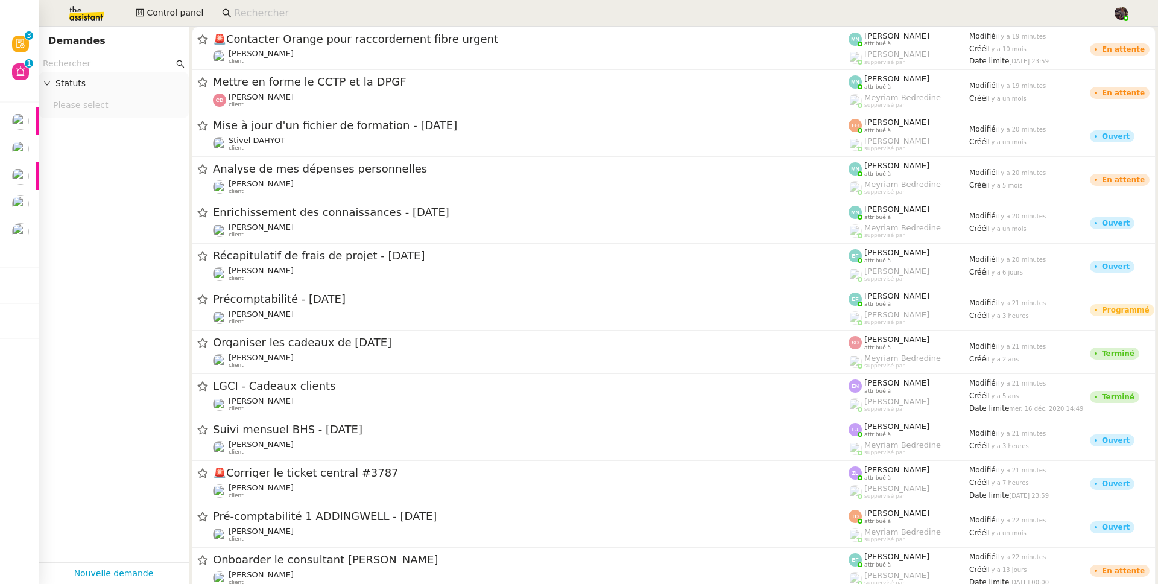
click at [122, 60] on input "text" at bounding box center [108, 64] width 131 height 14
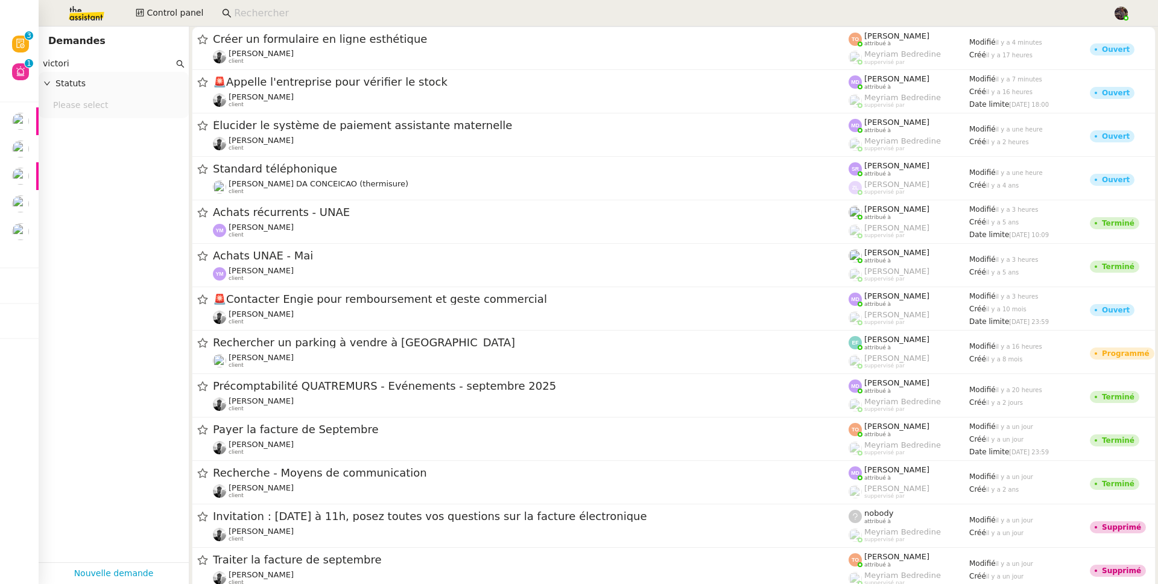
type input "victoria"
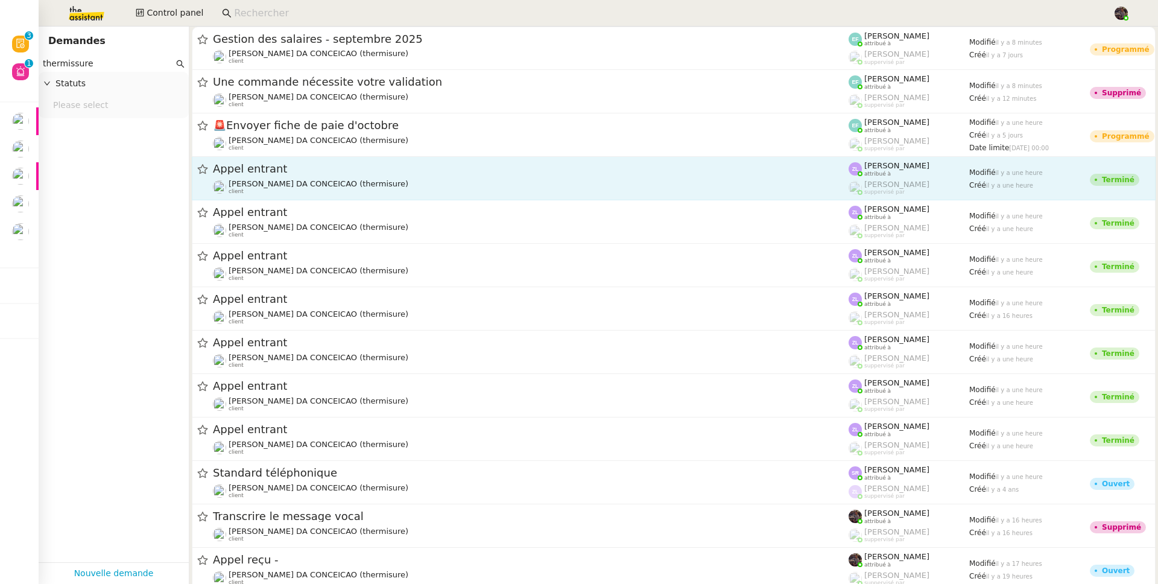
type input "thermissure"
click at [358, 176] on div "Appel entrant Charles DA CONCEICAO (thermisure) client" at bounding box center [531, 178] width 636 height 33
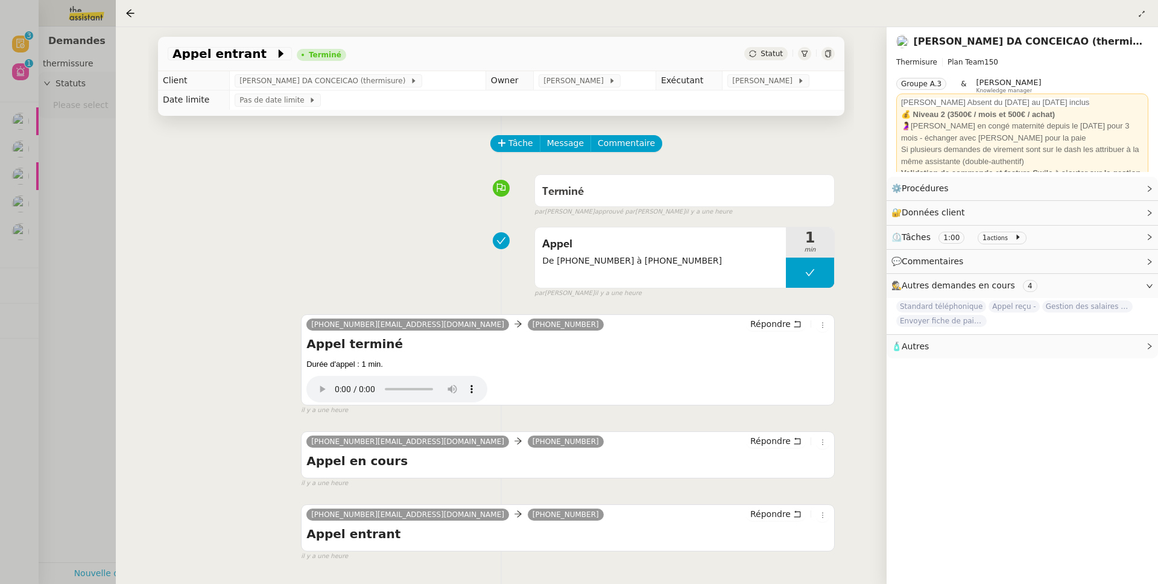
click at [106, 293] on div at bounding box center [579, 292] width 1158 height 584
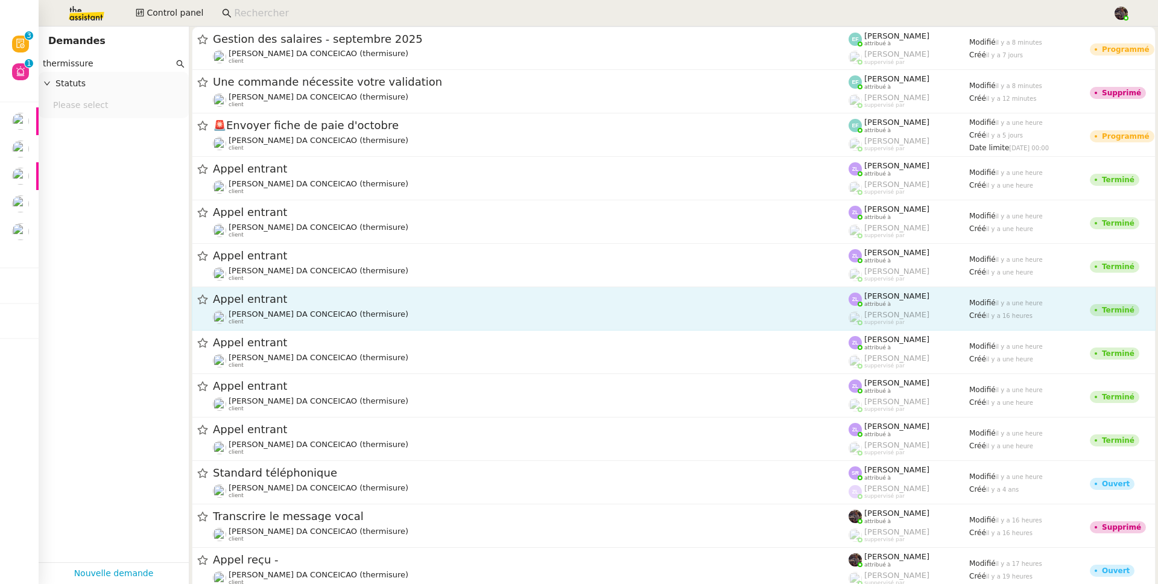
click at [443, 318] on div "Charles DA CONCEICAO (thermisure) client" at bounding box center [531, 317] width 636 height 16
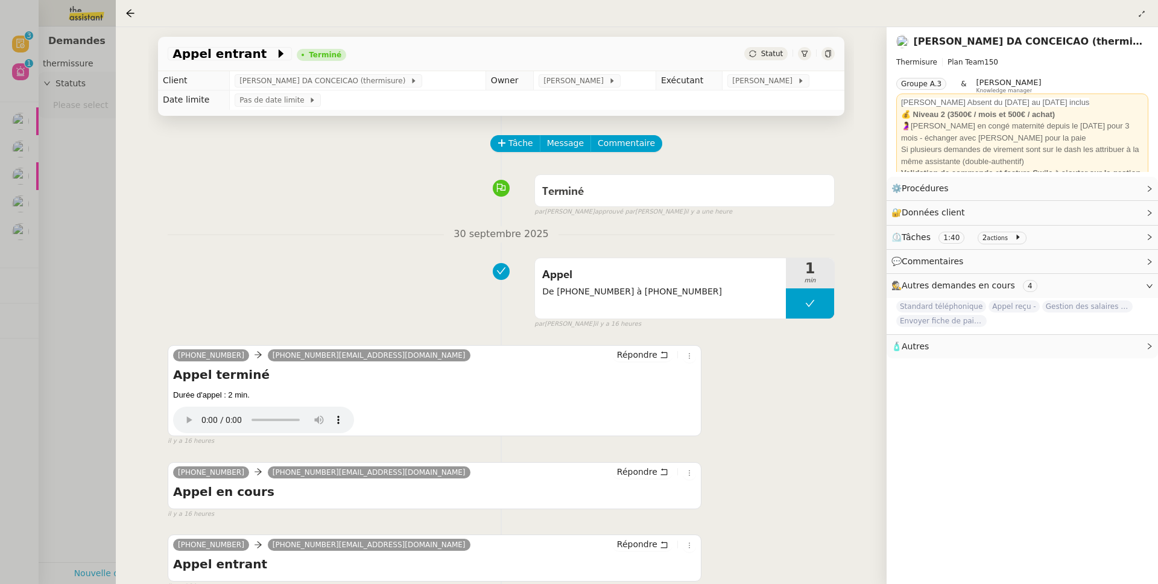
click at [105, 280] on div at bounding box center [579, 292] width 1158 height 584
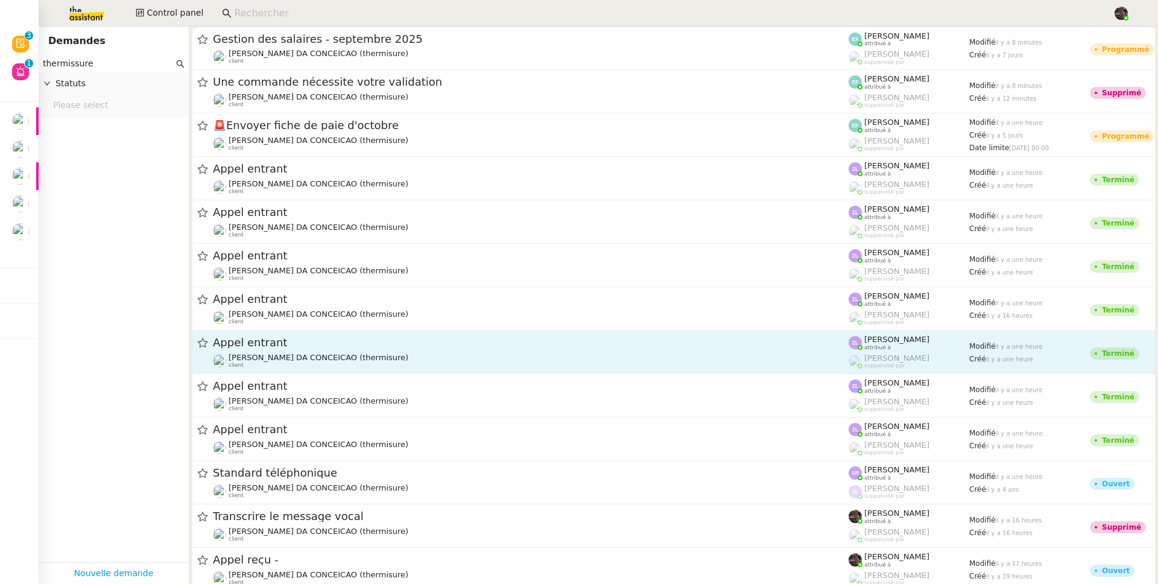
click at [413, 368] on div "Charles DA CONCEICAO (thermisure) client" at bounding box center [531, 361] width 636 height 16
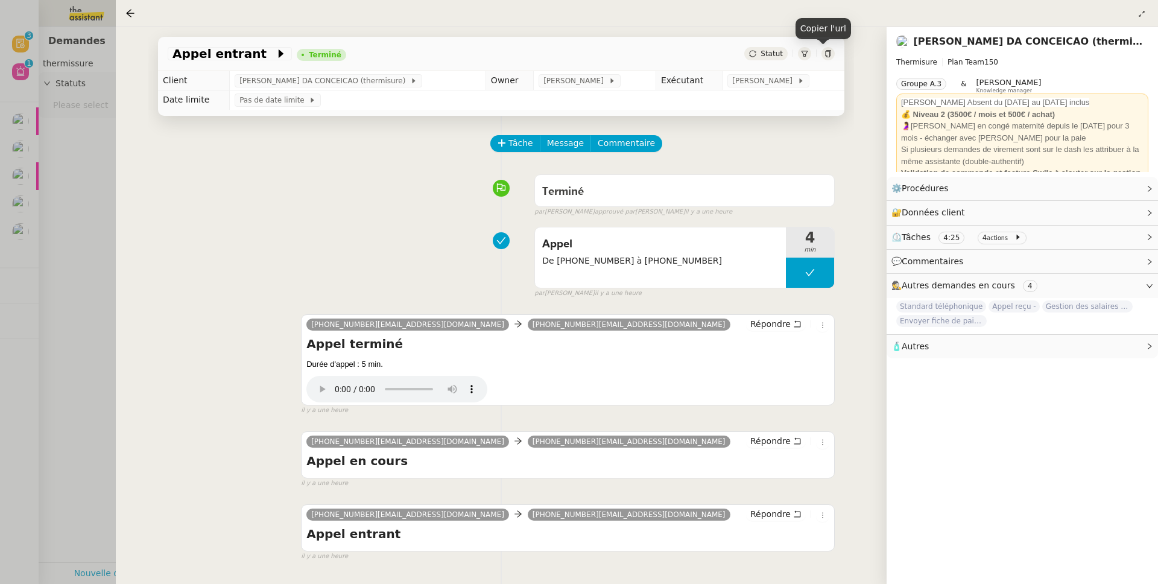
click at [825, 55] on icon at bounding box center [828, 53] width 7 height 7
click at [825, 57] on icon at bounding box center [828, 53] width 7 height 7
click at [50, 192] on div at bounding box center [579, 292] width 1158 height 584
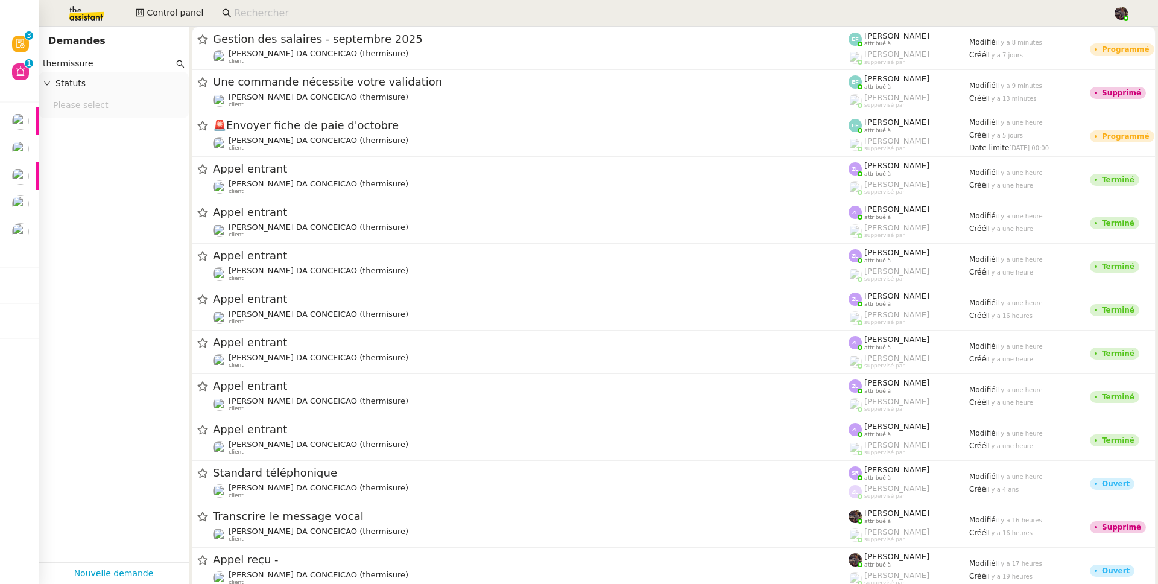
click at [259, 12] on input at bounding box center [667, 13] width 867 height 16
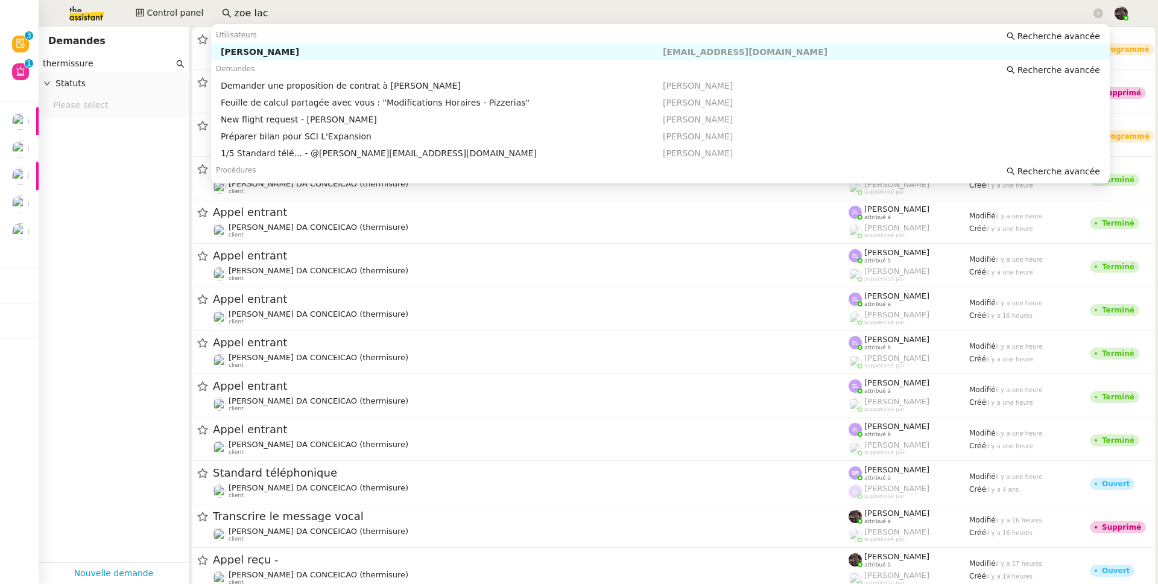
click at [293, 52] on div "[PERSON_NAME]" at bounding box center [442, 51] width 442 height 11
type input "zoe lac"
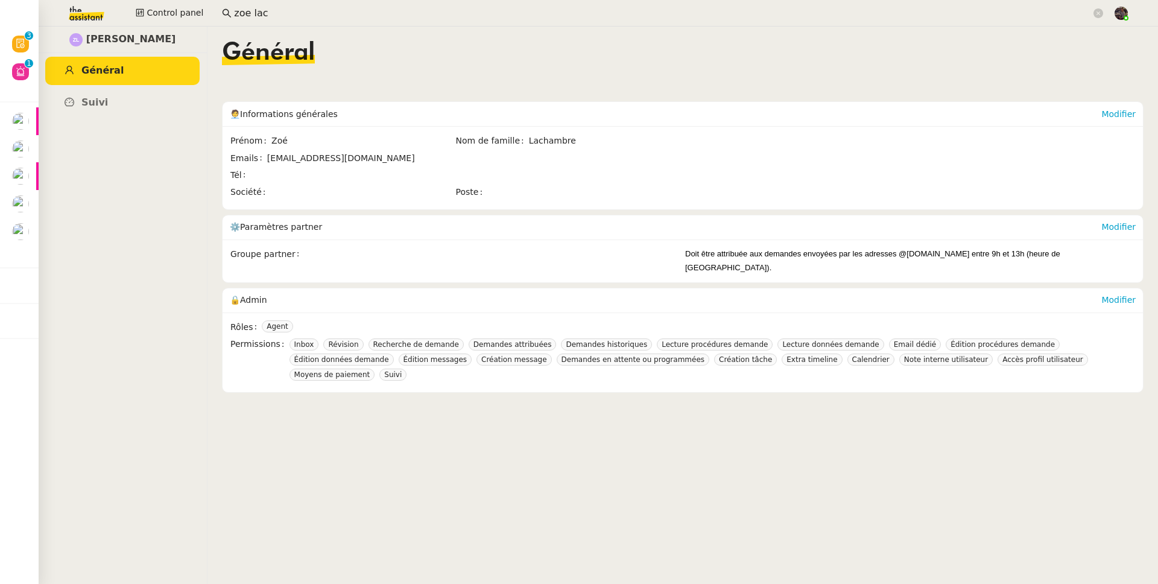
click at [1101, 294] on div "Modifier" at bounding box center [1118, 300] width 34 height 24
click at [1101, 295] on link "Modifier" at bounding box center [1118, 300] width 34 height 10
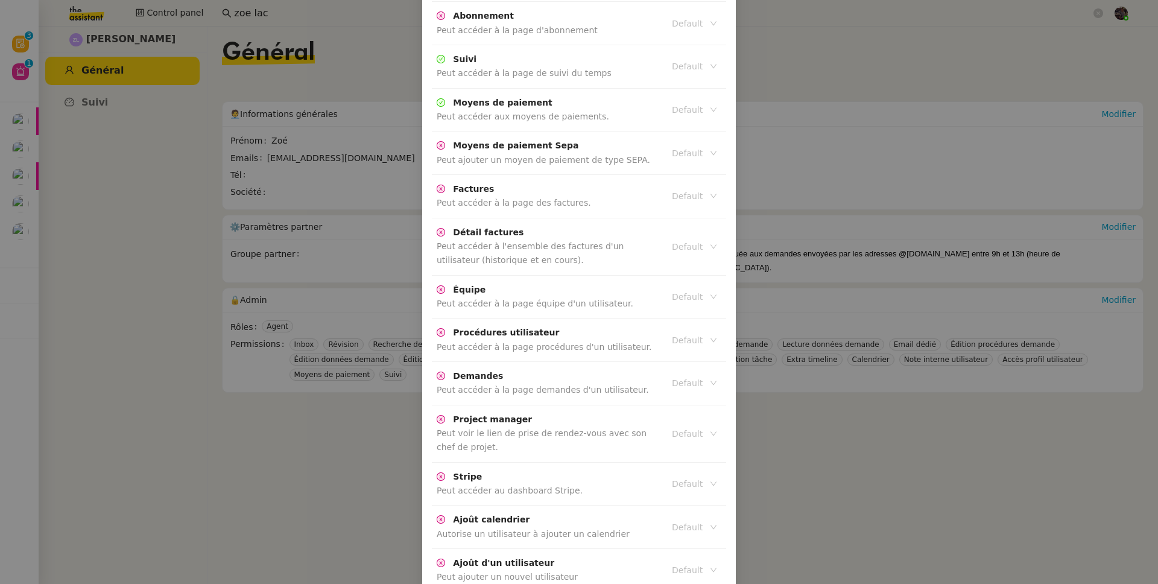
scroll to position [475, 0]
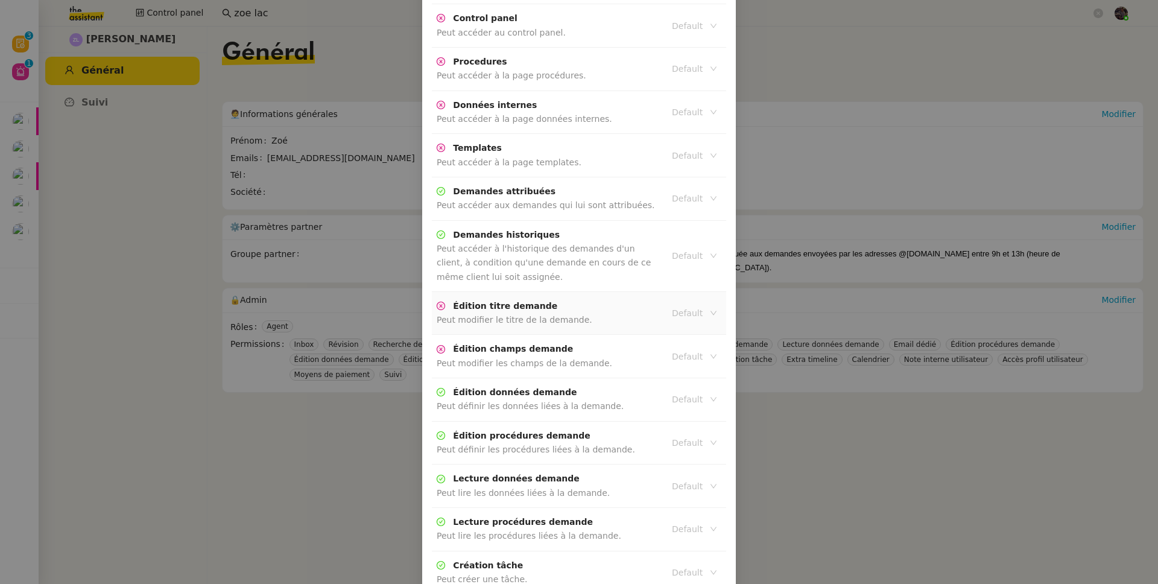
click at [686, 305] on input at bounding box center [690, 313] width 36 height 16
click at [686, 315] on div "Active" at bounding box center [691, 320] width 45 height 11
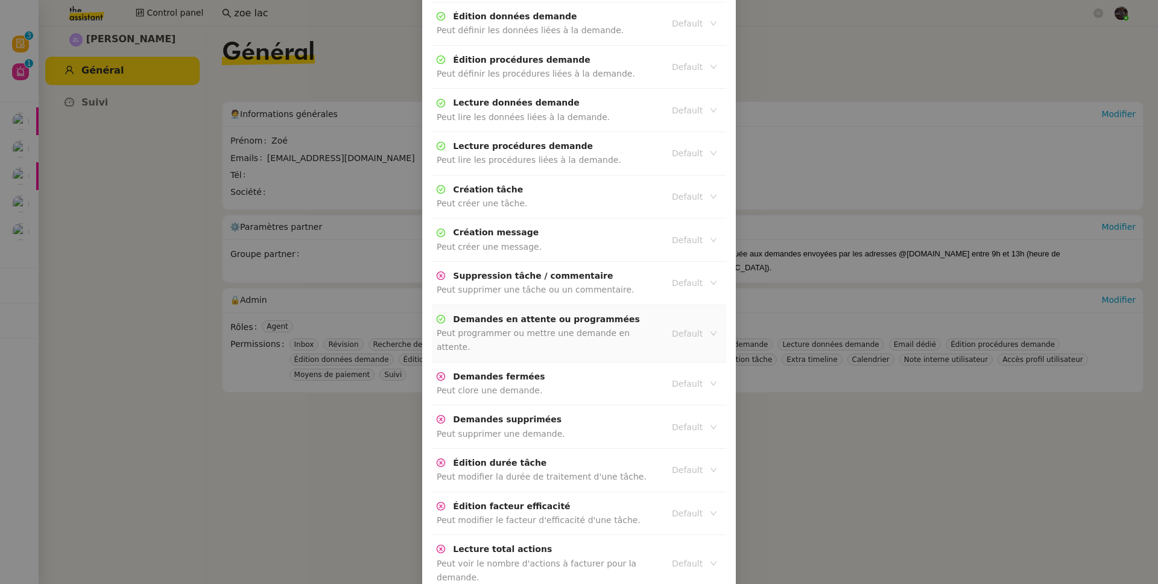
scroll to position [439, 0]
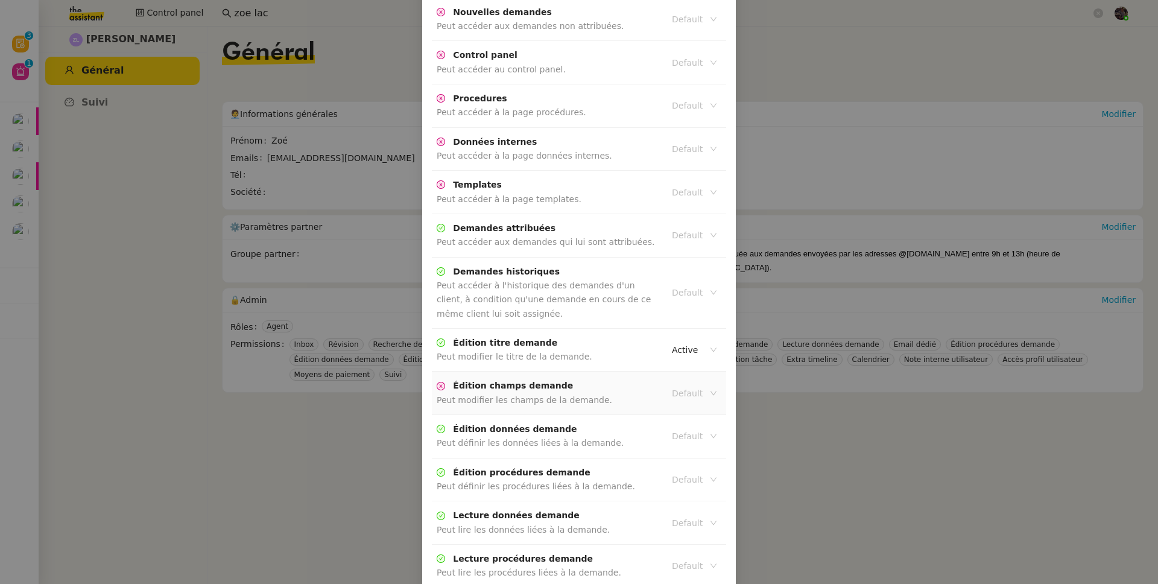
click at [672, 385] on input at bounding box center [690, 393] width 36 height 16
click at [683, 392] on nz-option-item "Active" at bounding box center [691, 400] width 54 height 17
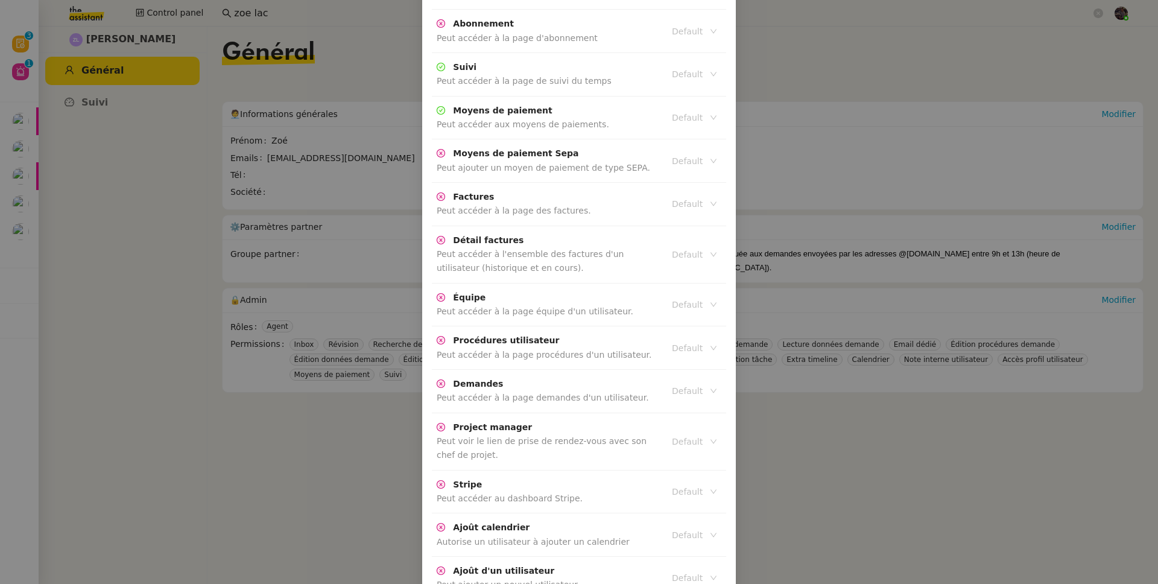
scroll to position [2547, 0]
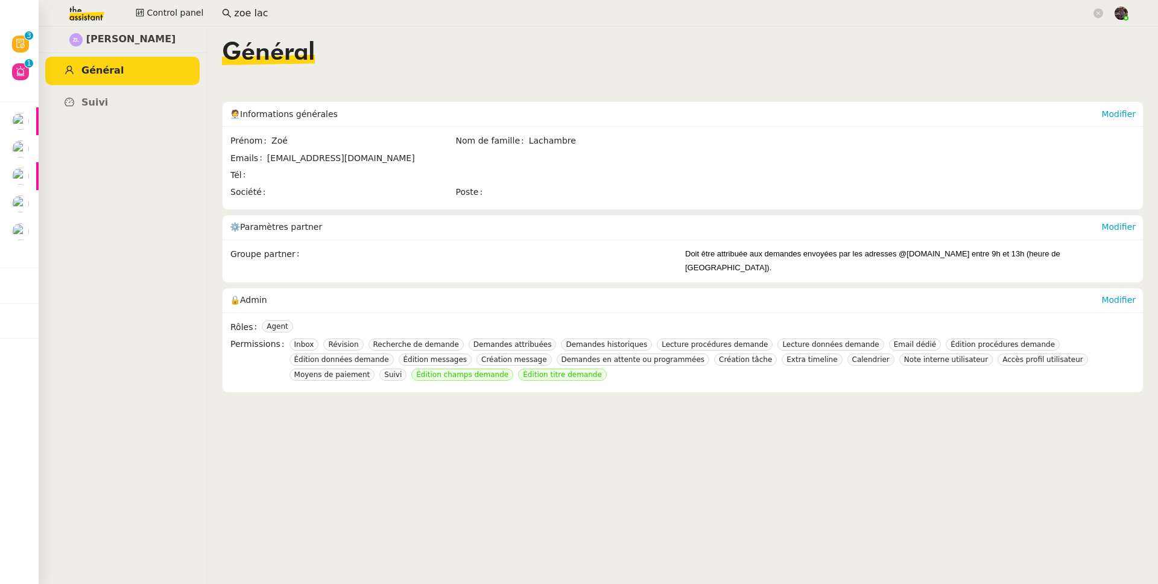
click at [267, 16] on input "zoe lac" at bounding box center [662, 13] width 857 height 16
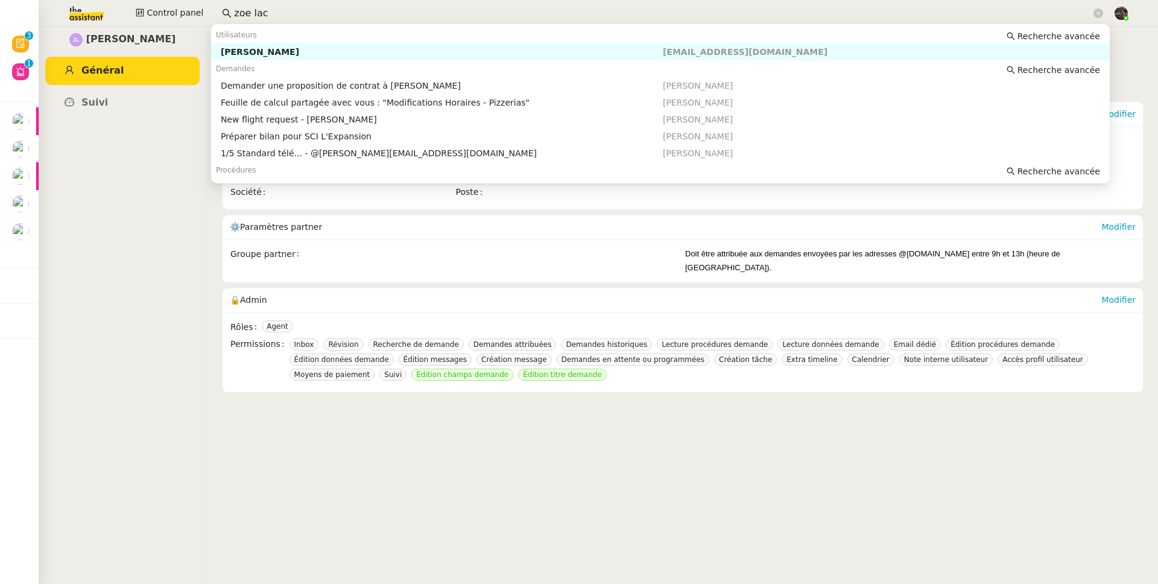
click at [267, 16] on input "zoe lac" at bounding box center [662, 13] width 857 height 16
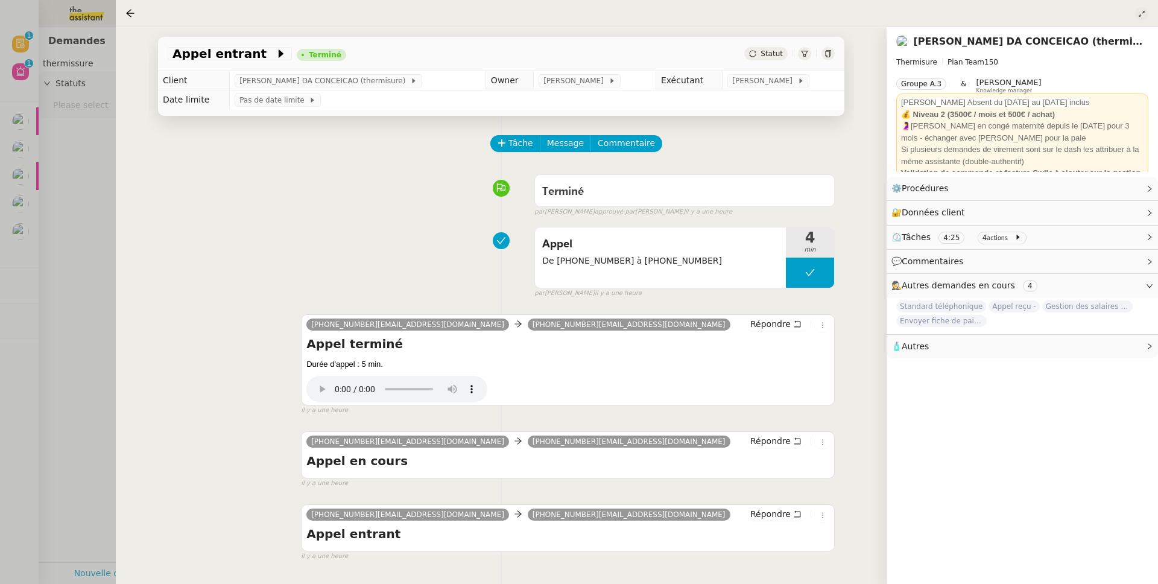
click at [1144, 8] on button at bounding box center [1141, 13] width 13 height 13
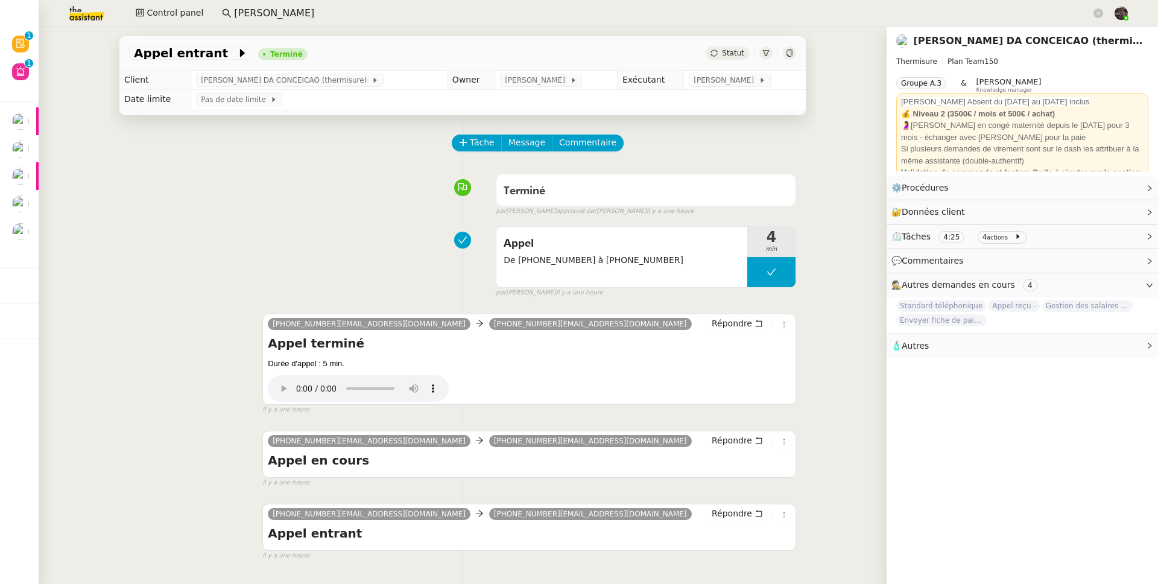
drag, startPoint x: 236, startPoint y: 165, endPoint x: 396, endPoint y: 148, distance: 161.3
click at [236, 165] on div "Tâche Message Commentaire Veuillez patienter une erreur s'est produite 👌👌👌 mess…" at bounding box center [463, 407] width 706 height 584
click at [788, 51] on icon at bounding box center [789, 52] width 7 height 7
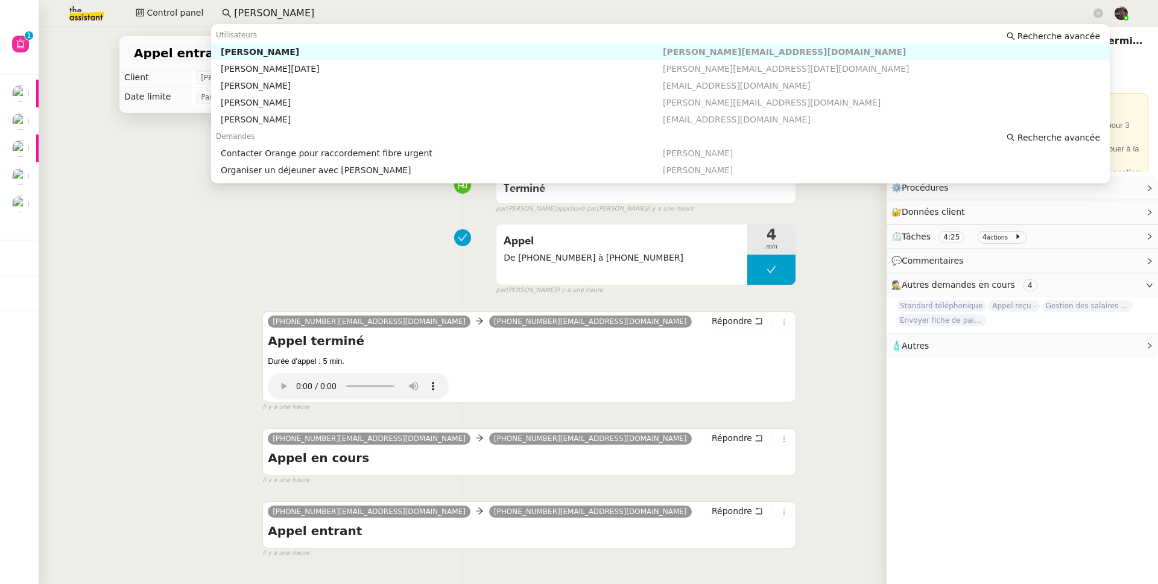
click at [293, 11] on input "stéphanie" at bounding box center [662, 13] width 857 height 16
click at [307, 81] on div "[PERSON_NAME]" at bounding box center [442, 85] width 442 height 11
type input "[PERSON_NAME]"
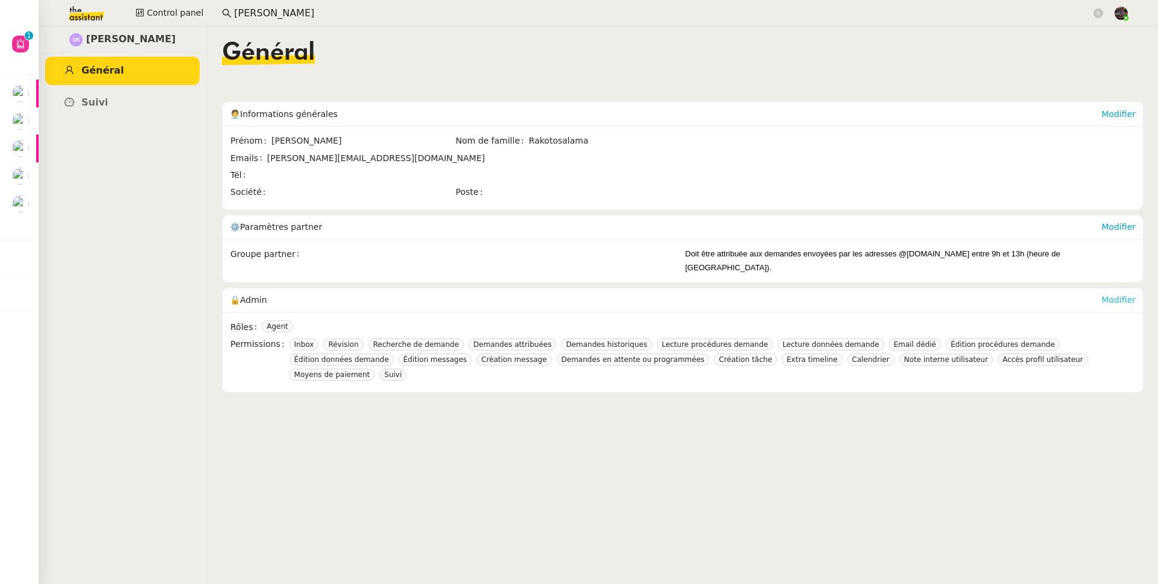
click at [1110, 295] on link "Modifier" at bounding box center [1118, 300] width 34 height 10
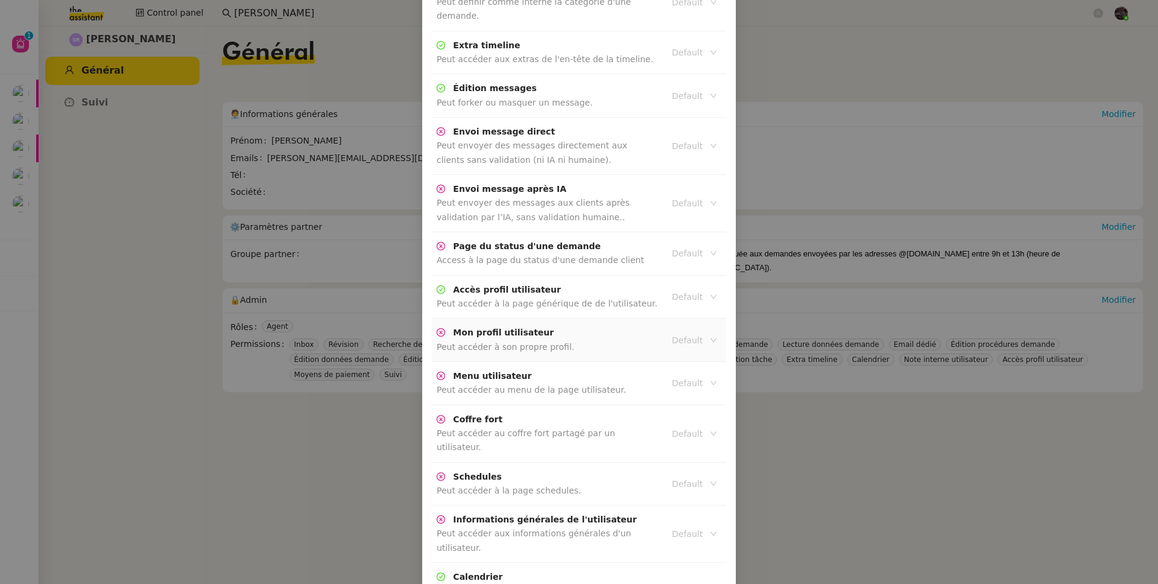
scroll to position [475, 0]
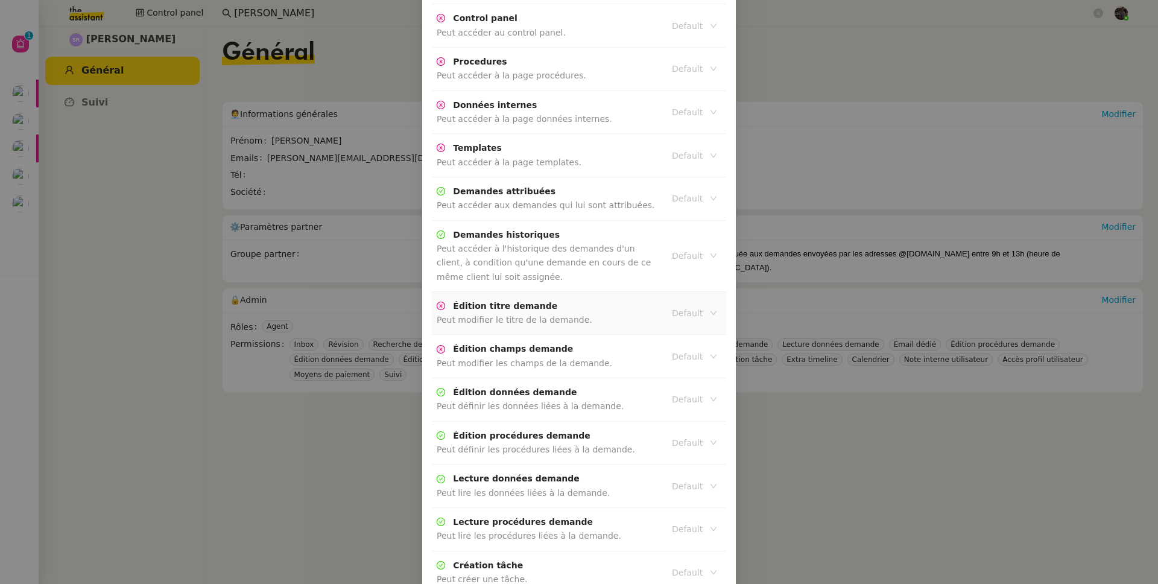
click at [672, 305] on input at bounding box center [690, 313] width 36 height 16
click at [688, 320] on div "Active" at bounding box center [691, 320] width 45 height 11
click at [695, 349] on input at bounding box center [690, 357] width 36 height 16
click at [690, 364] on div "Active" at bounding box center [691, 363] width 45 height 11
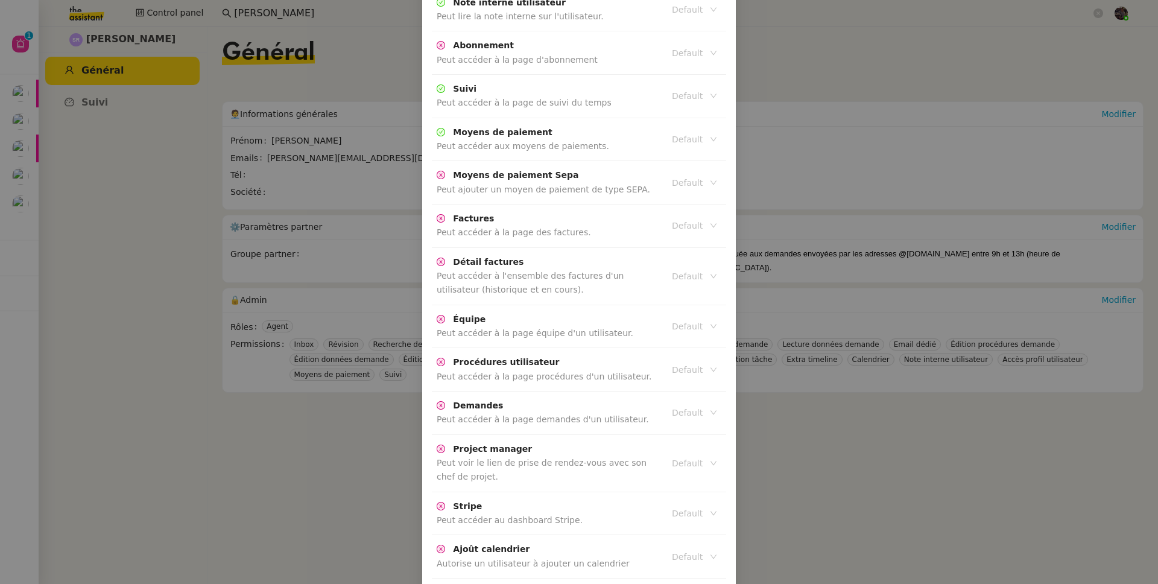
scroll to position [2520, 0]
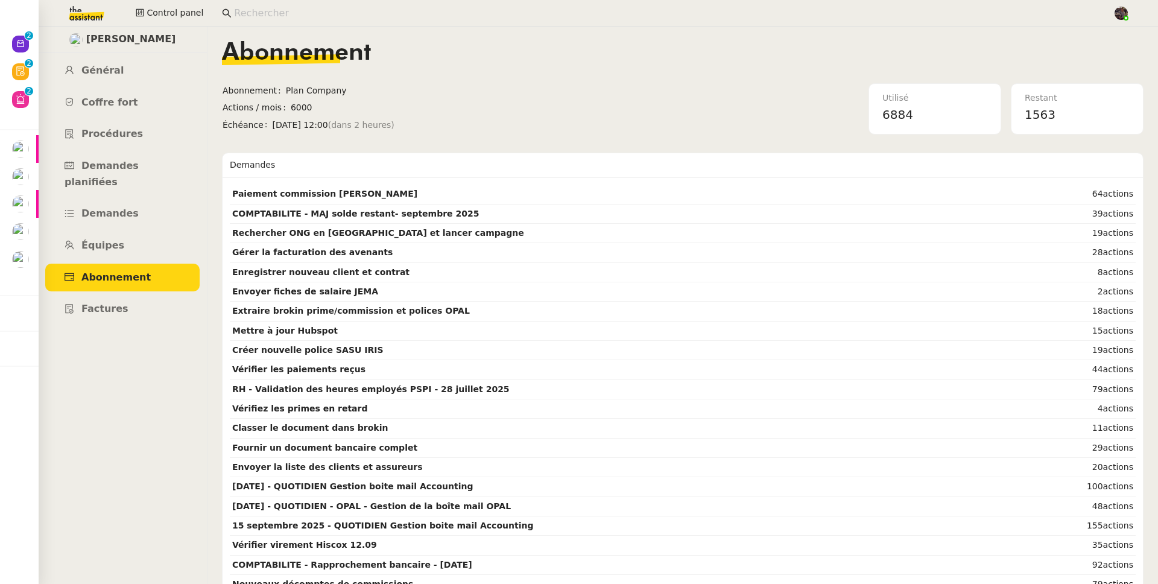
click at [245, 11] on input at bounding box center [667, 13] width 867 height 16
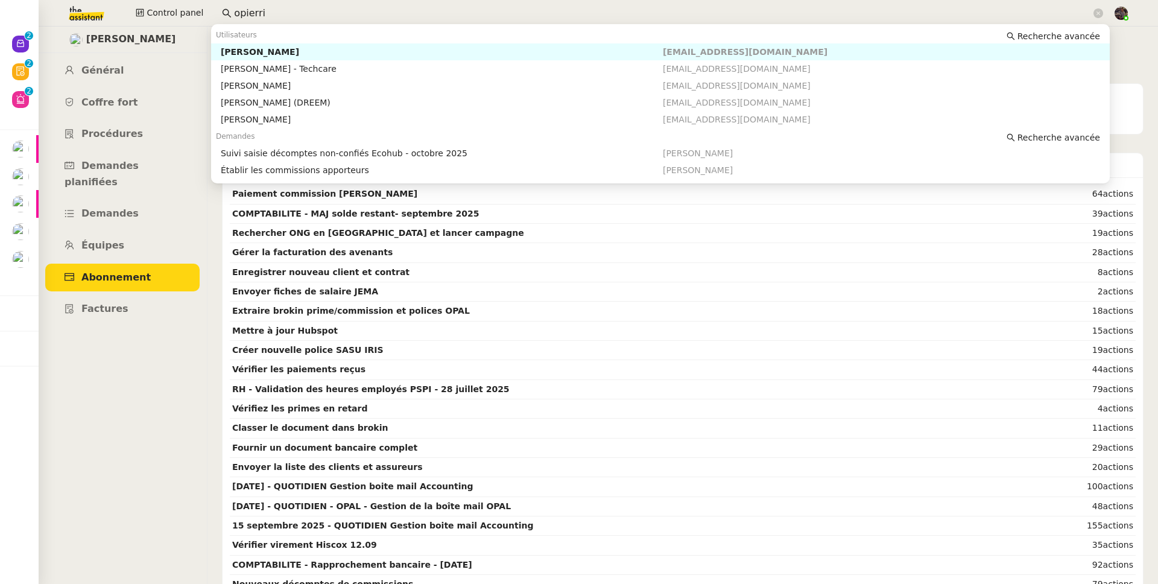
type input "opierr"
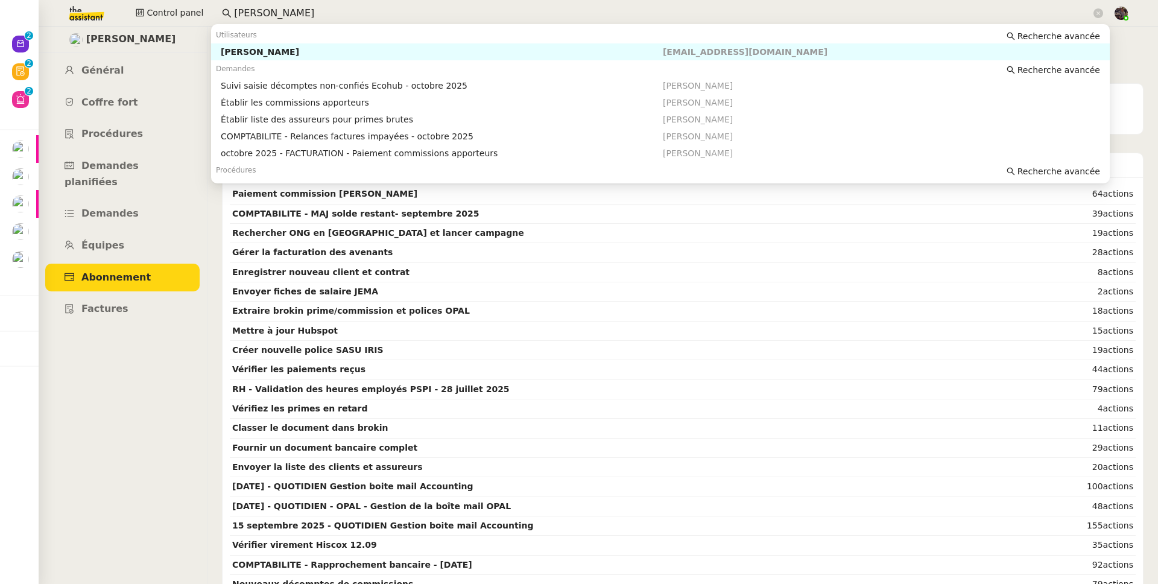
click at [283, 50] on div "Pierrick Morel" at bounding box center [442, 51] width 442 height 11
type input "pierrick morel"
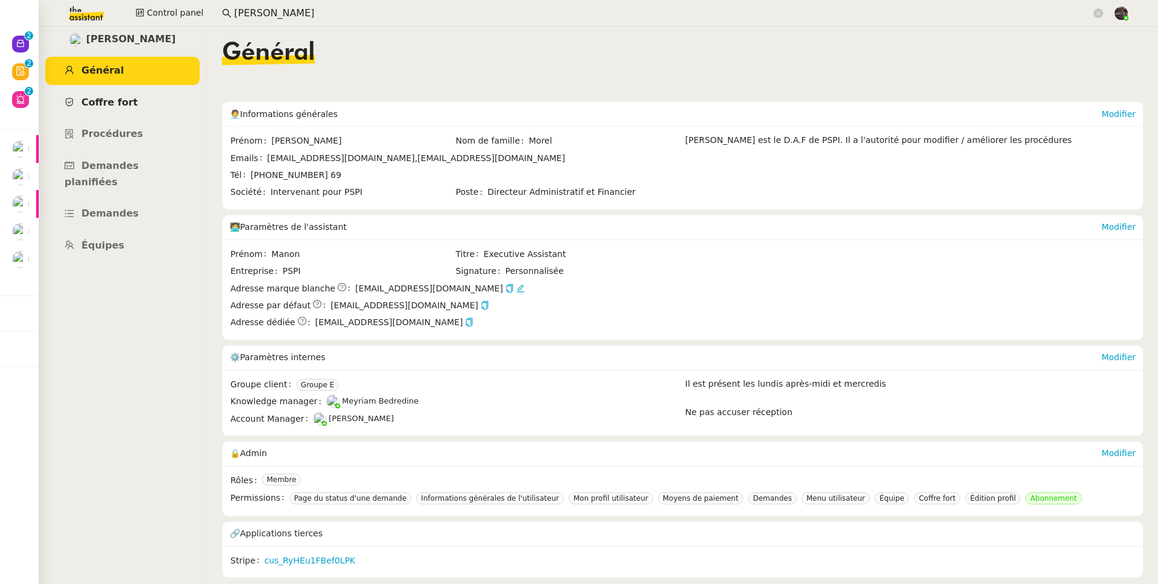
click at [122, 100] on span "Coffre fort" at bounding box center [109, 102] width 57 height 11
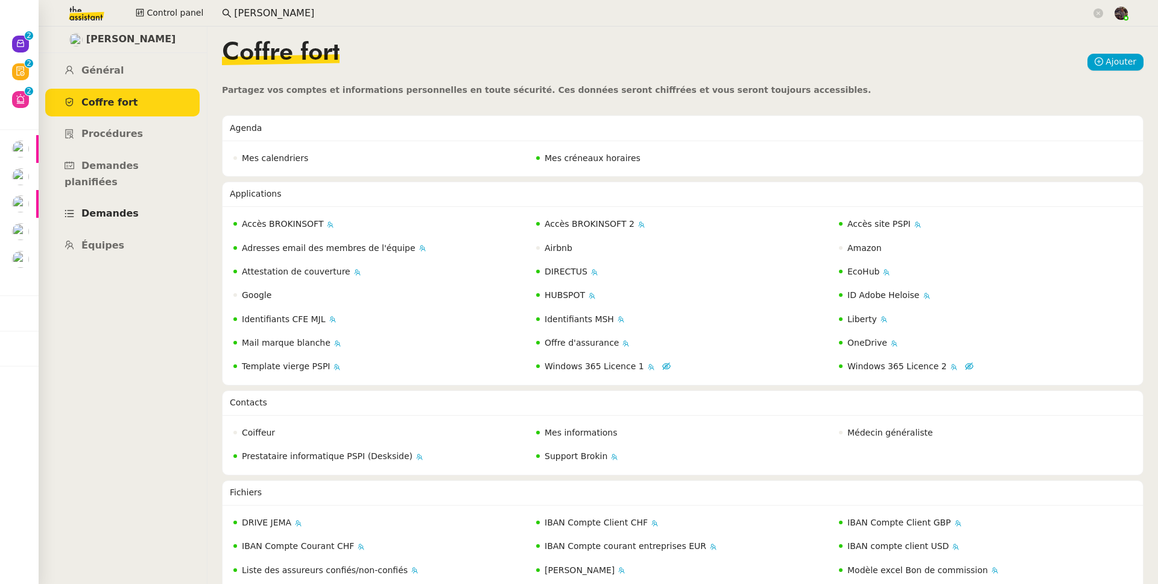
click at [140, 207] on link "Demandes" at bounding box center [122, 214] width 154 height 28
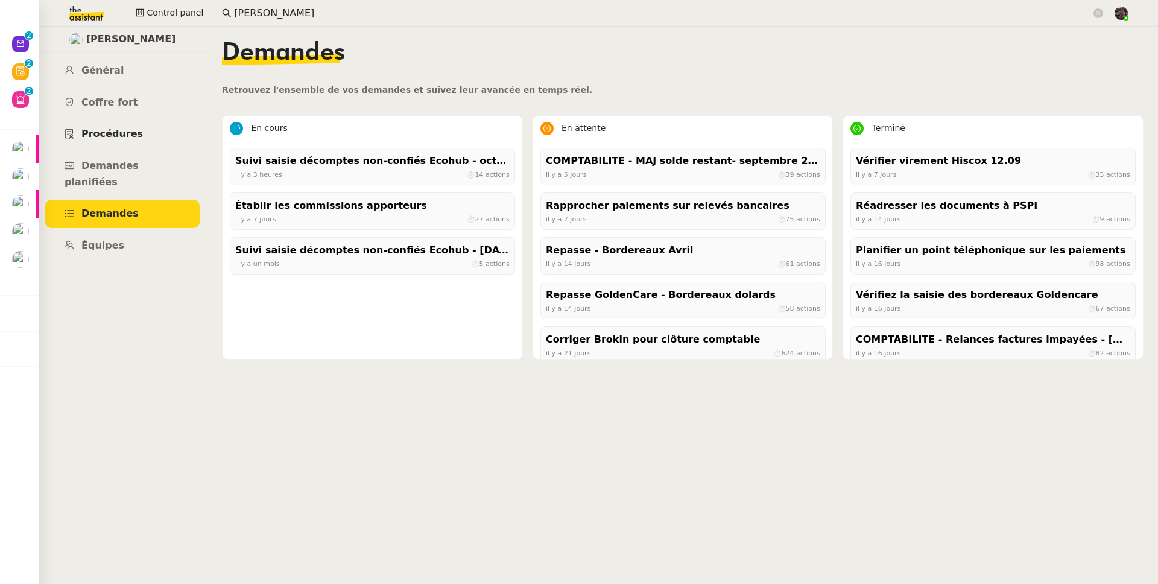
click at [127, 134] on span "Procédures" at bounding box center [112, 133] width 62 height 11
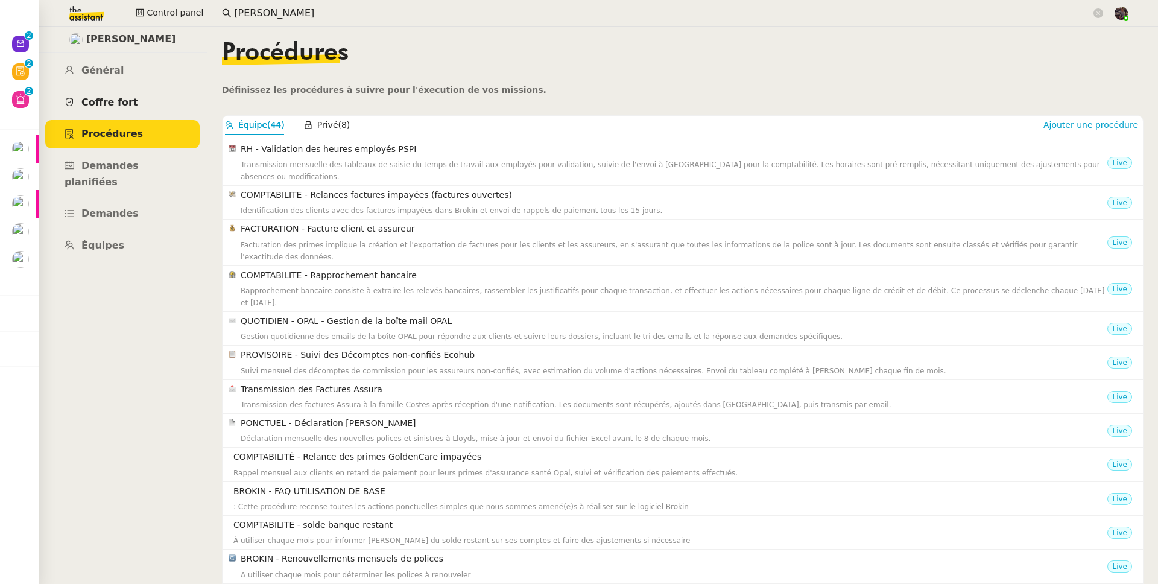
click at [115, 97] on span "Coffre fort" at bounding box center [109, 102] width 57 height 11
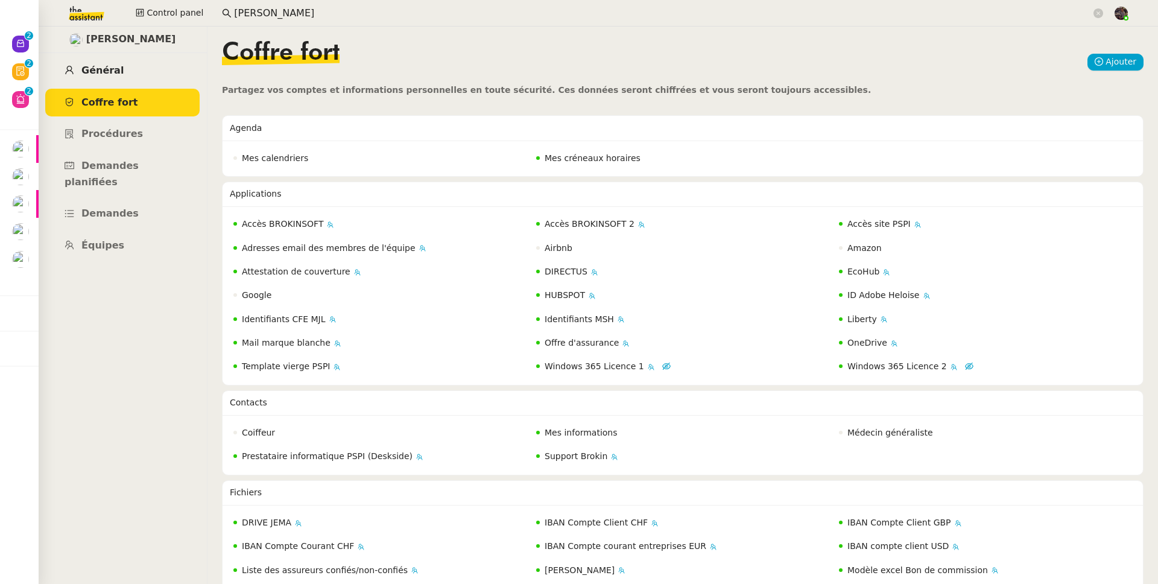
click at [113, 72] on span "Général" at bounding box center [102, 70] width 42 height 11
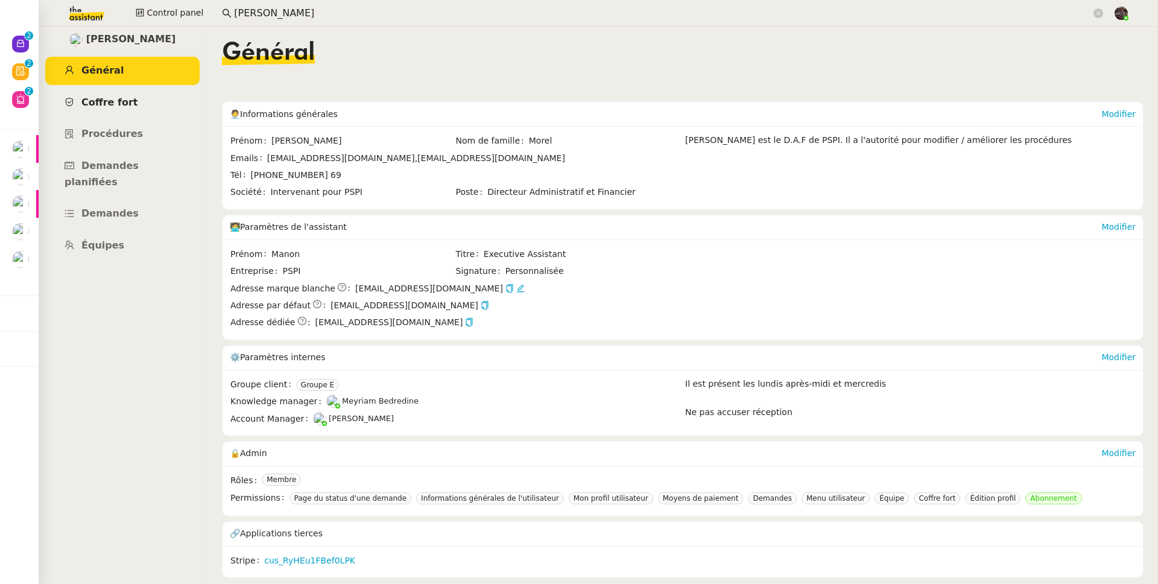
click at [117, 111] on link "Coffre fort" at bounding box center [122, 103] width 154 height 28
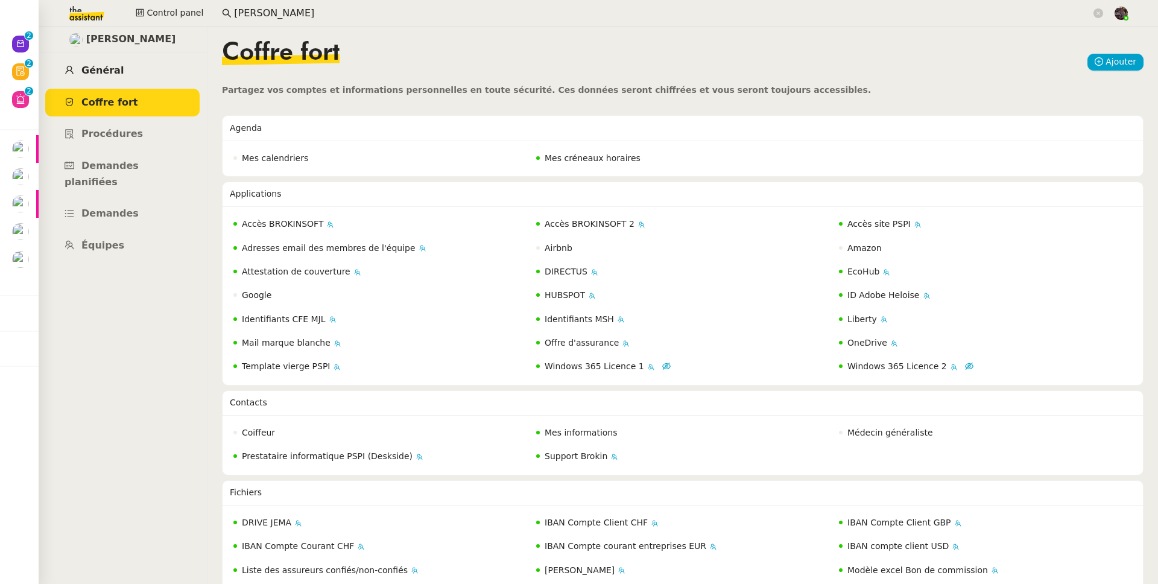
click at [119, 75] on link "Général" at bounding box center [122, 71] width 154 height 28
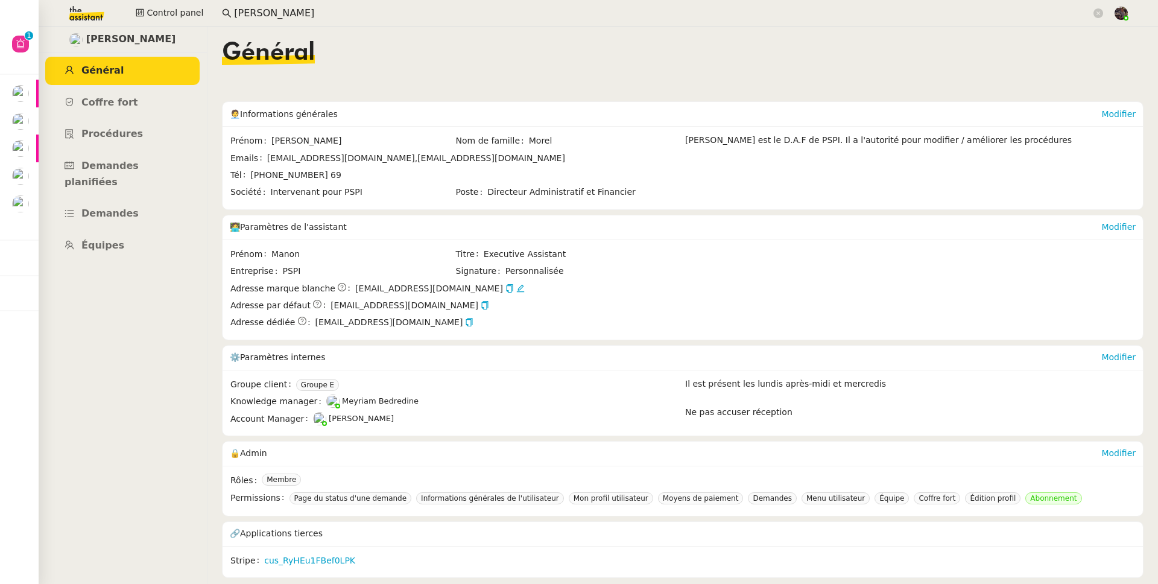
click at [86, 5] on img at bounding box center [76, 13] width 93 height 27
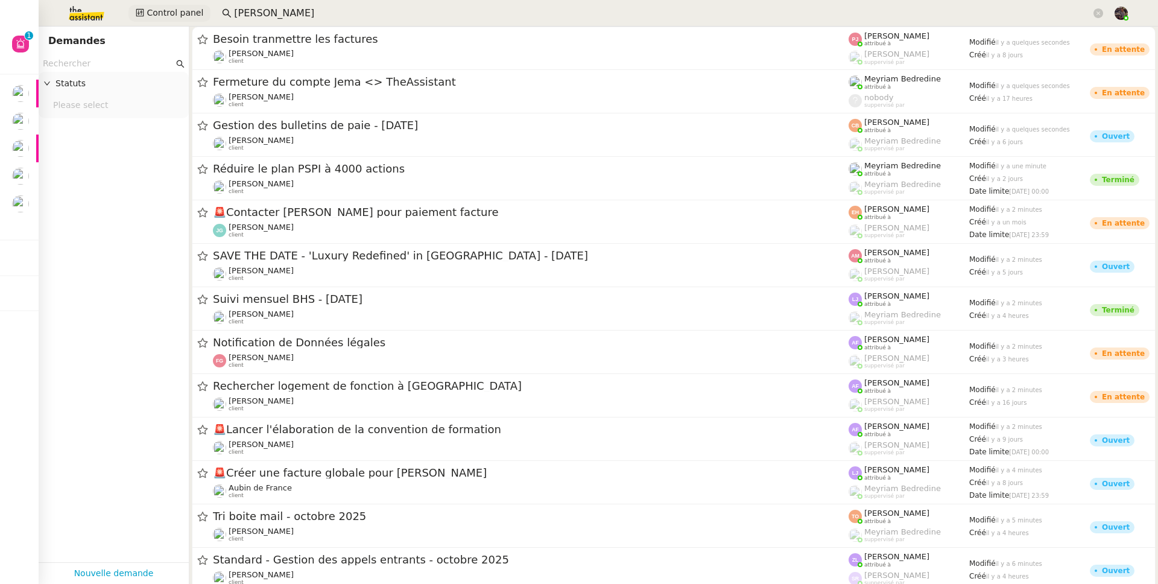
click at [157, 15] on span "Control panel" at bounding box center [175, 13] width 57 height 14
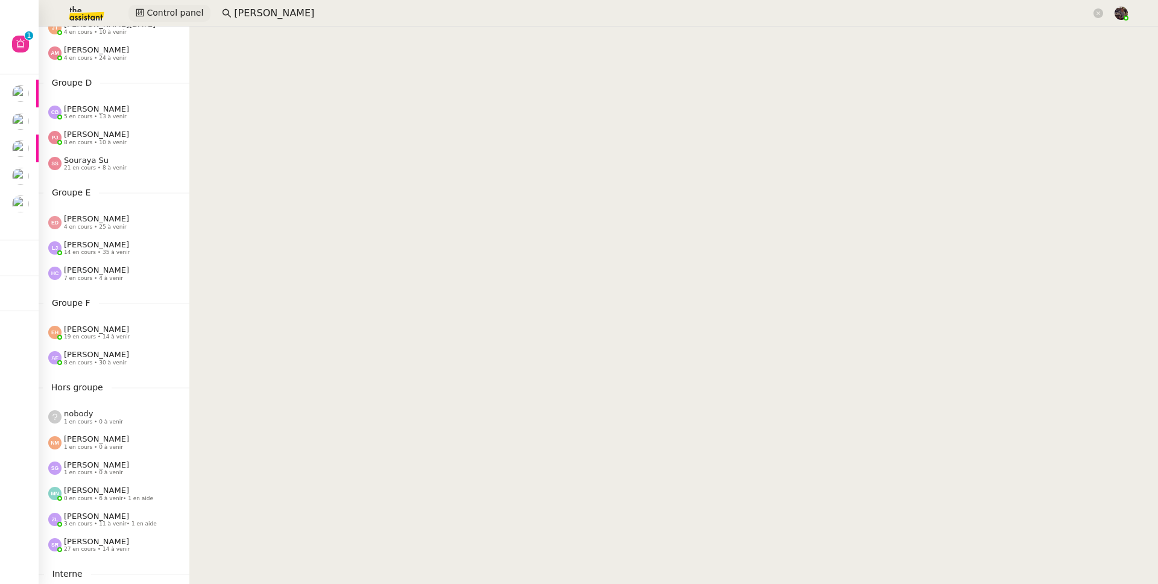
scroll to position [435, 0]
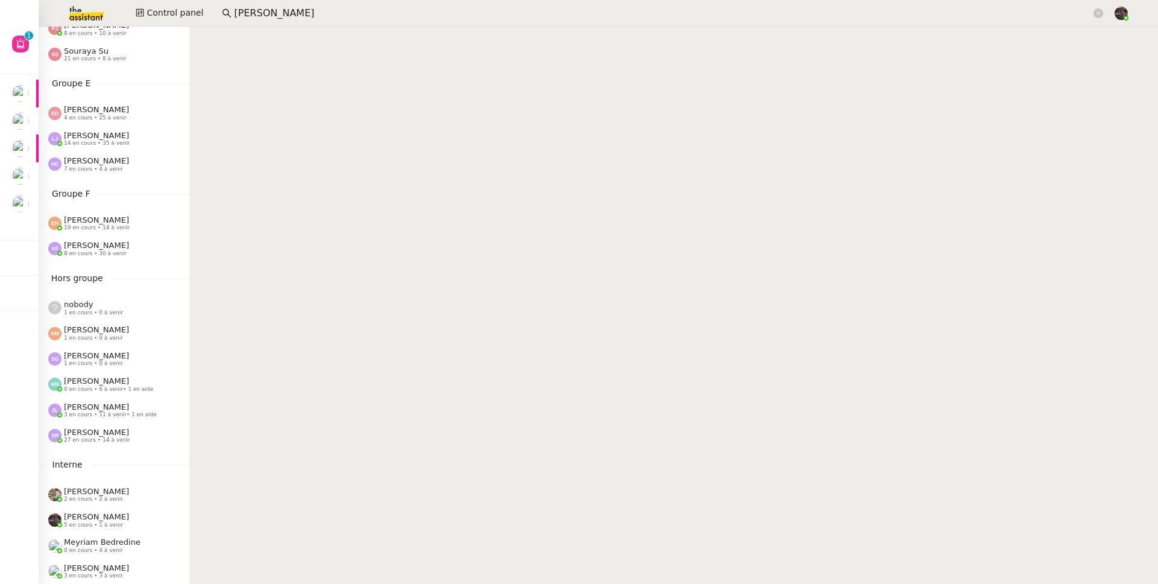
click at [109, 411] on span "3 en cours • 11 à venir • 1 en aide" at bounding box center [110, 414] width 93 height 7
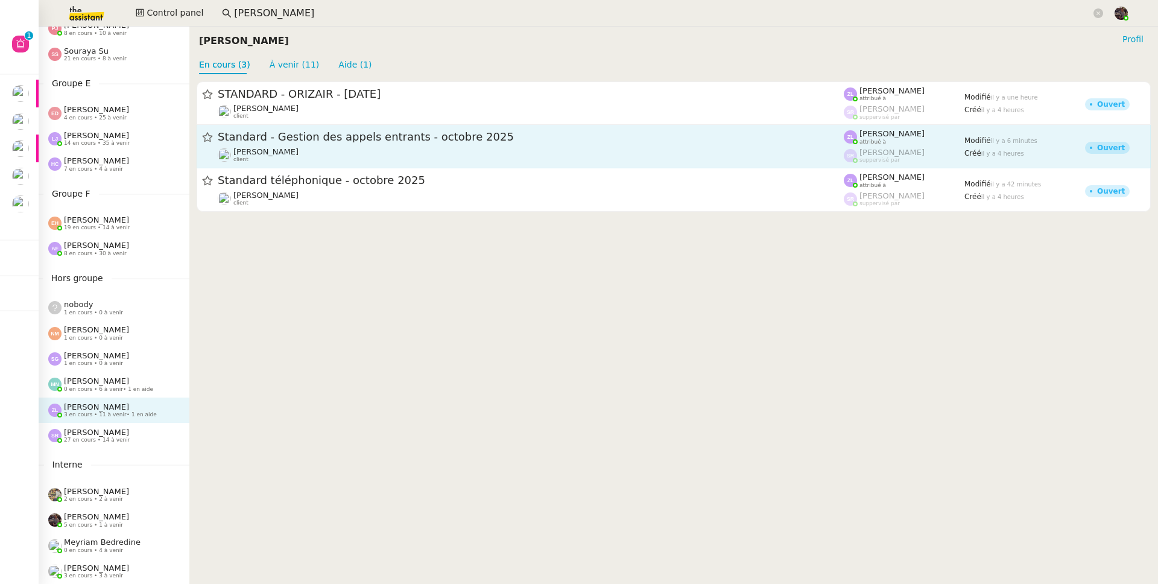
click at [317, 151] on div "Florian Parant client" at bounding box center [531, 155] width 626 height 16
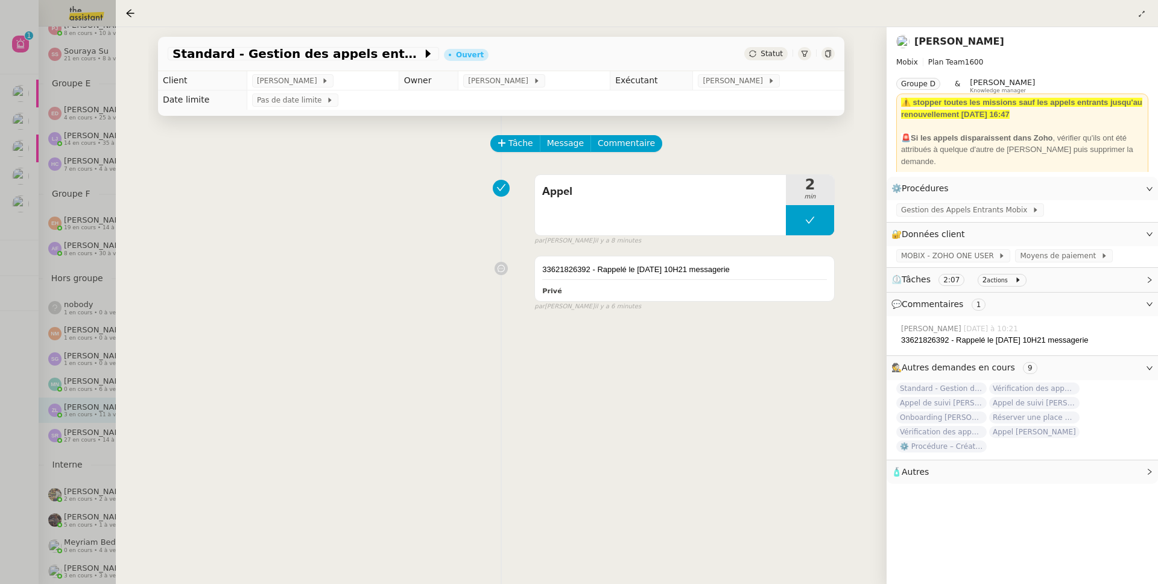
click at [77, 255] on div at bounding box center [579, 292] width 1158 height 584
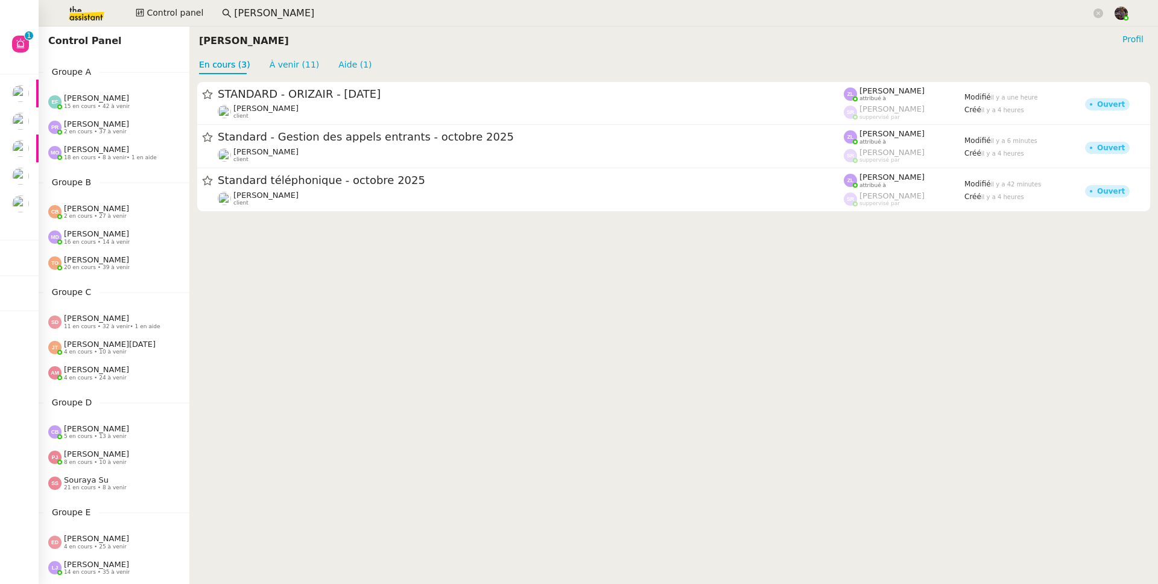
click at [71, 18] on img at bounding box center [76, 13] width 93 height 27
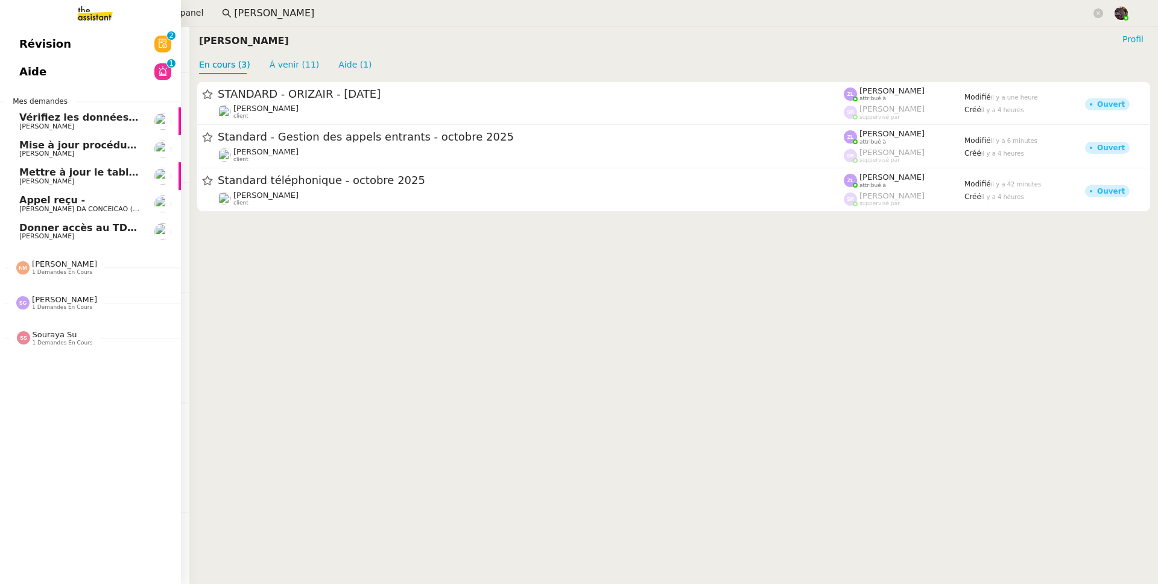
click at [97, 8] on img at bounding box center [85, 13] width 93 height 27
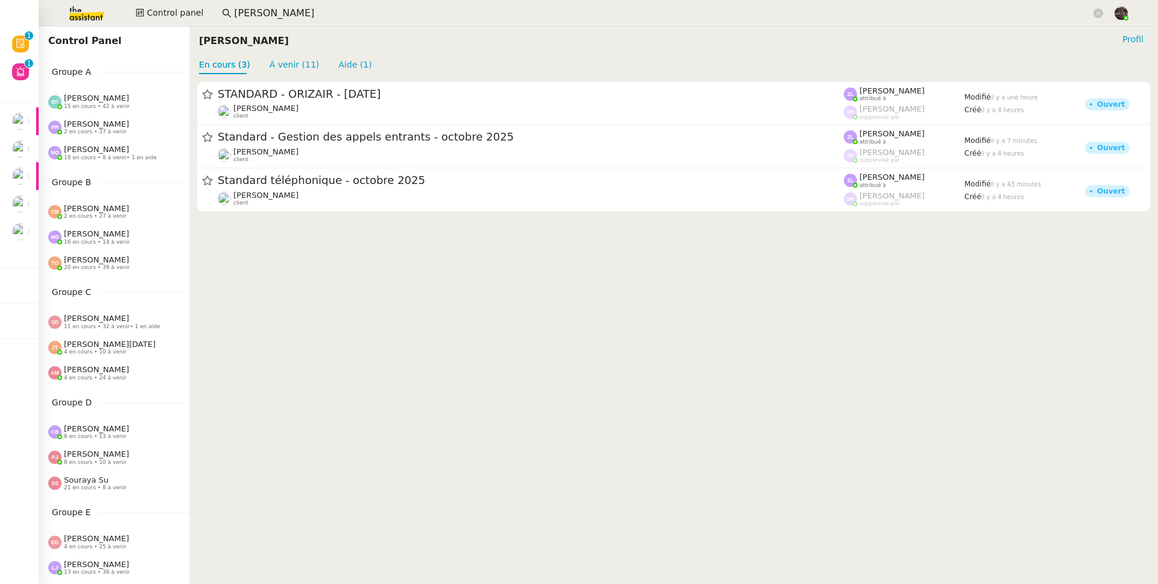
click at [71, 9] on img at bounding box center [76, 13] width 93 height 27
click at [411, 291] on cdk-virtual-scroll-viewport "STANDARD - ORIZAIR - octobre 2025 Louis Frei client Zoé Lachambre attribué à St…" at bounding box center [673, 329] width 969 height 510
click at [340, 67] on link "Aide (1)" at bounding box center [354, 65] width 33 height 10
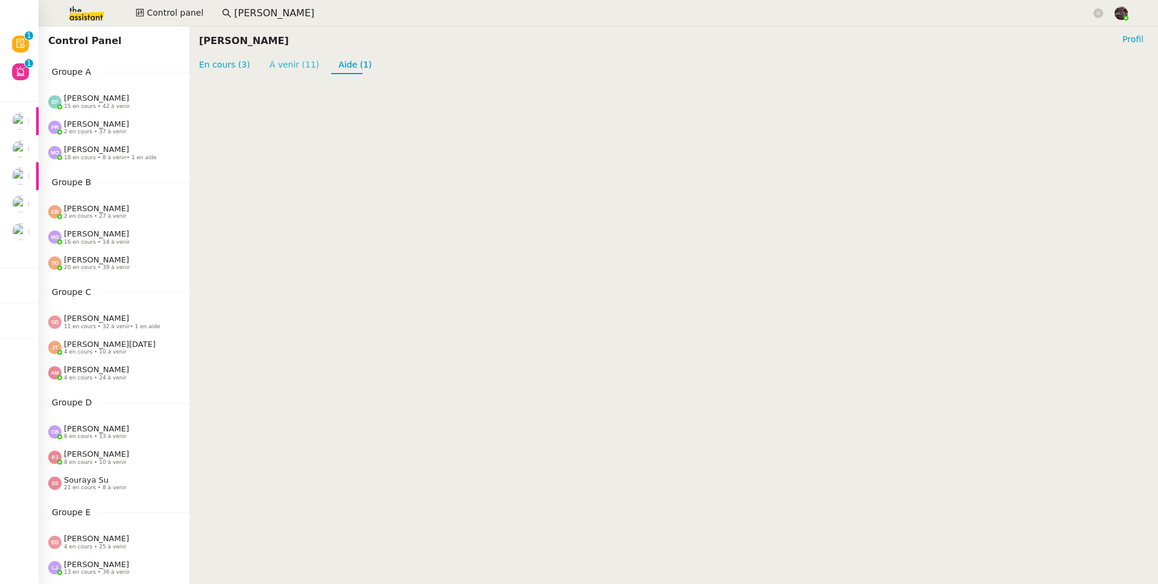
click at [290, 60] on link "À venir (11)" at bounding box center [295, 65] width 50 height 10
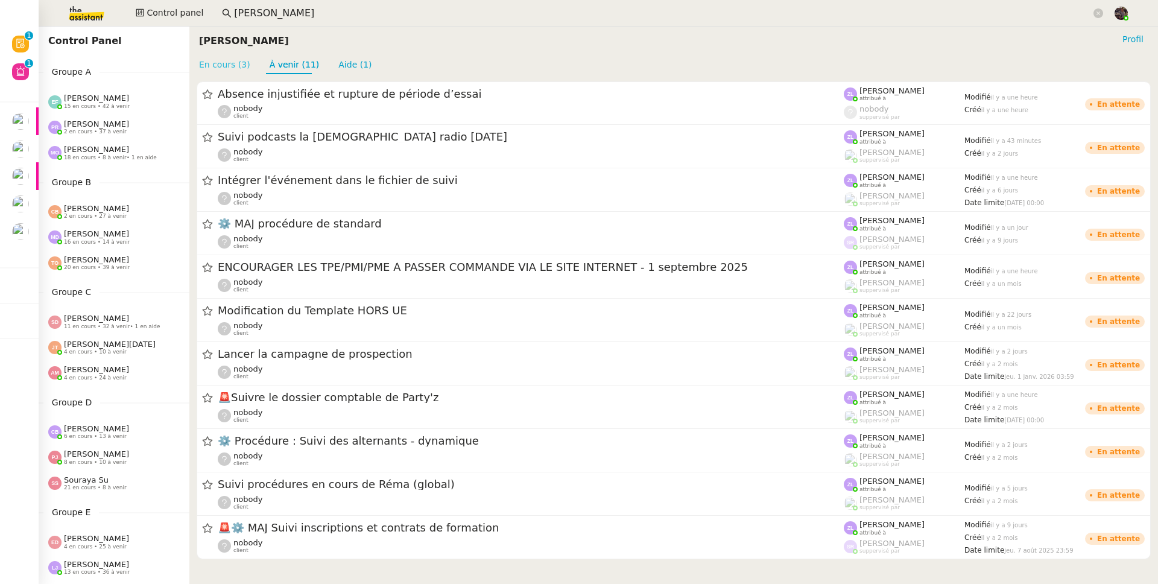
click at [230, 60] on link "En cours (3)" at bounding box center [224, 65] width 51 height 10
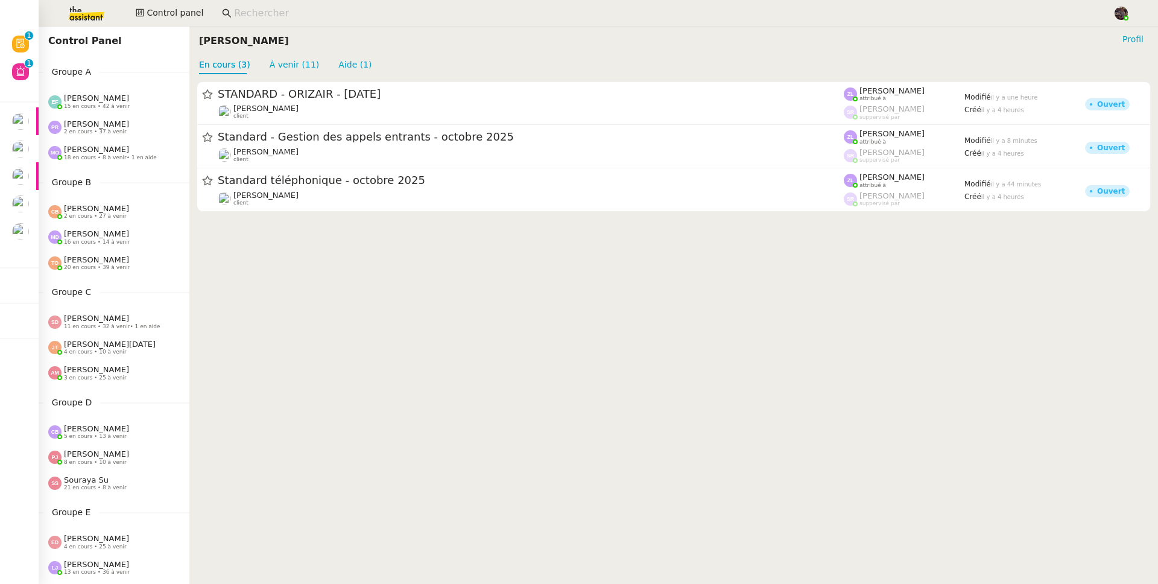
click at [71, 21] on img at bounding box center [76, 13] width 93 height 27
click at [495, 304] on cdk-virtual-scroll-viewport "STANDARD - ORIZAIR - [DATE] [PERSON_NAME] client [PERSON_NAME] attribué à [PERS…" at bounding box center [673, 329] width 969 height 510
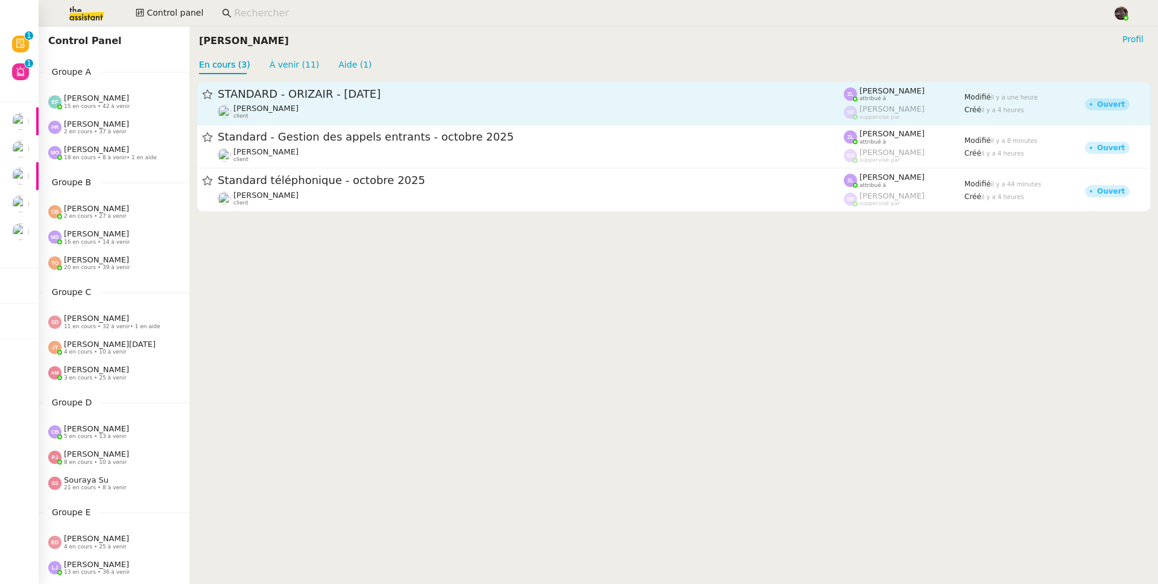
click at [264, 84] on link "STANDARD - ORIZAIR - [DATE] [PERSON_NAME] client [PERSON_NAME] attribué à [PERS…" at bounding box center [674, 102] width 954 height 43
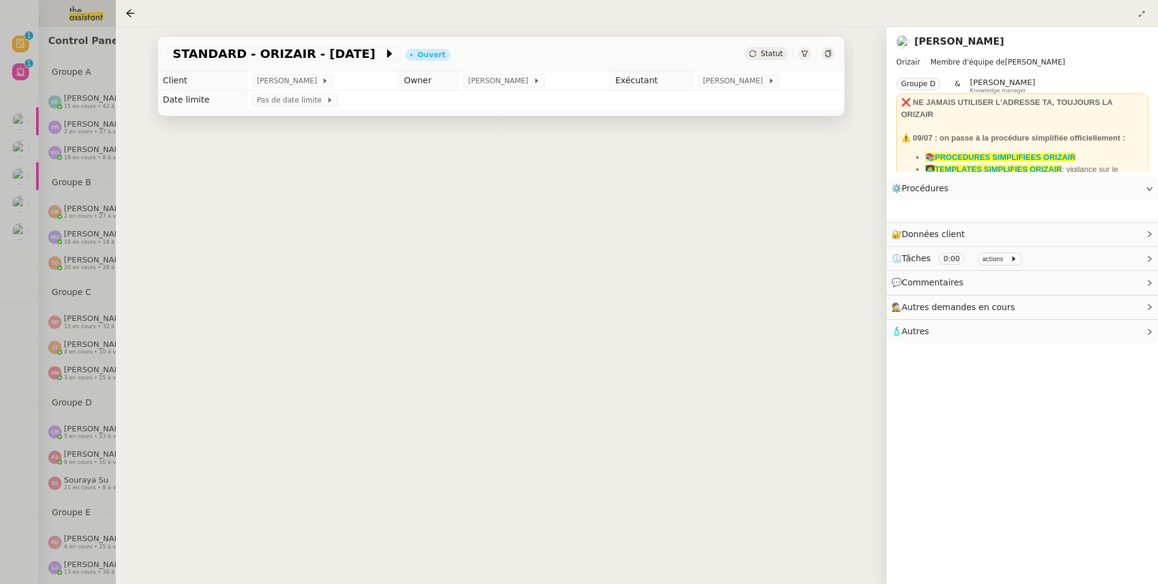
click at [280, 60] on div at bounding box center [579, 292] width 1158 height 584
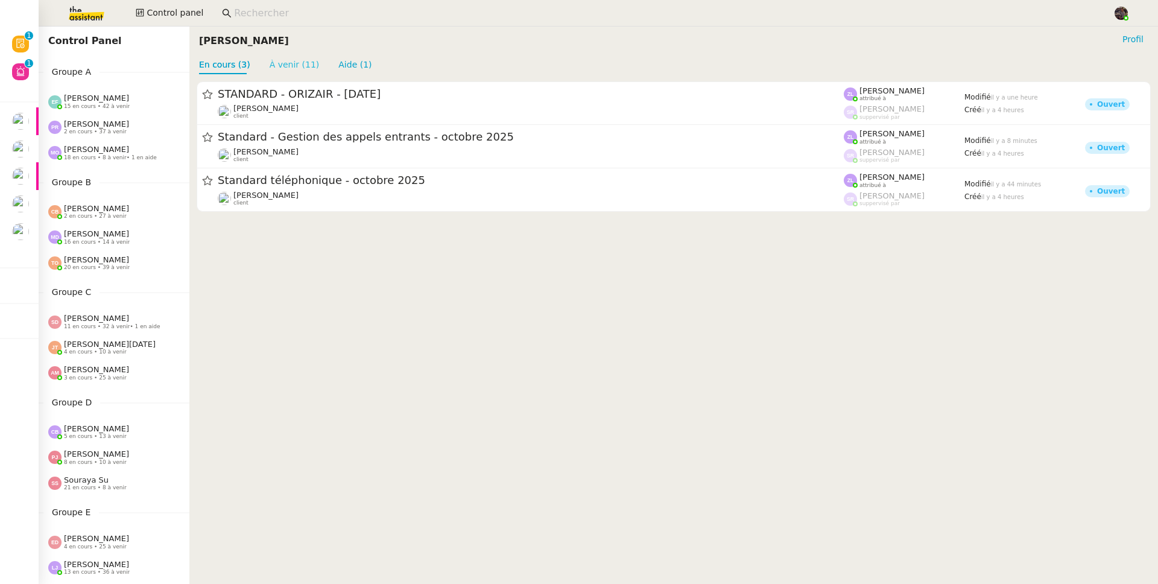
click at [274, 64] on link "À venir (11)" at bounding box center [295, 65] width 50 height 10
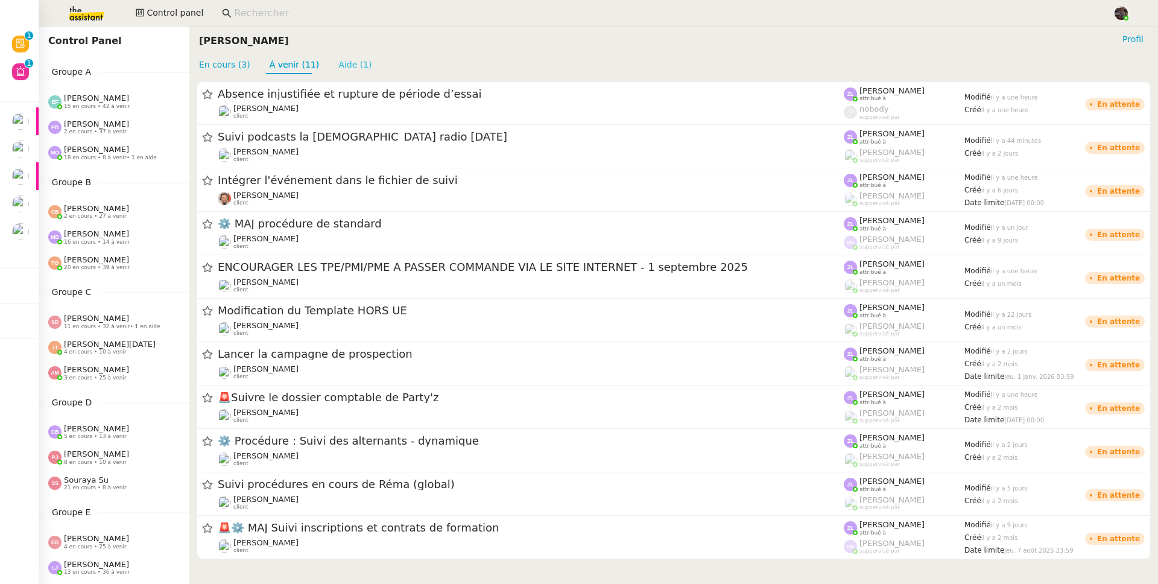
click at [358, 68] on link "Aide (1)" at bounding box center [354, 65] width 33 height 10
click at [312, 66] on div "En cours (3) À venir (11) Aide (1)" at bounding box center [285, 64] width 173 height 19
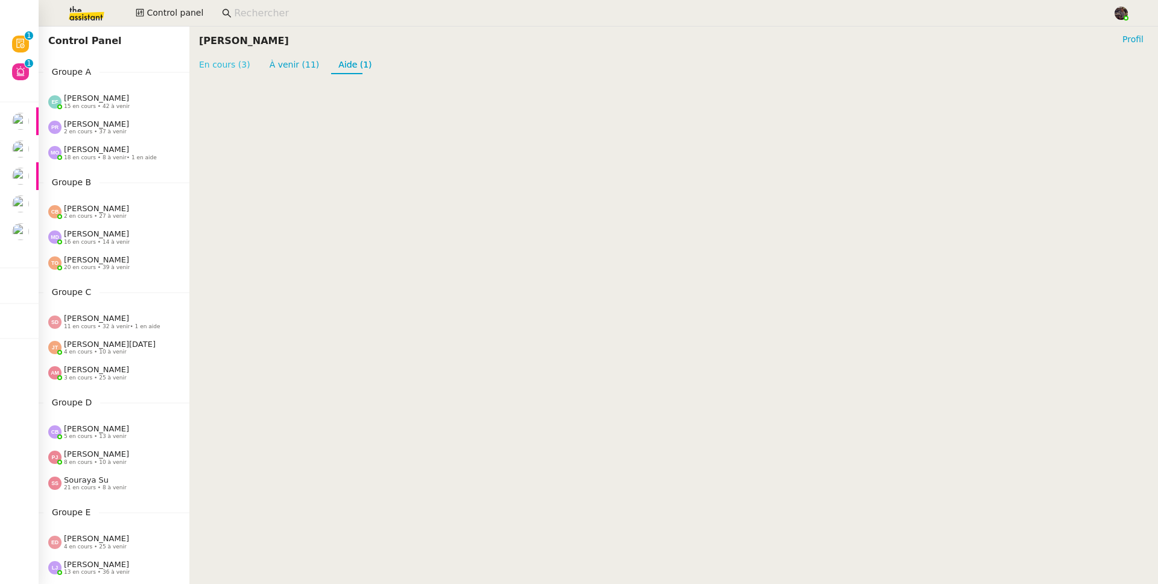
click at [225, 64] on link "En cours (3)" at bounding box center [224, 65] width 51 height 10
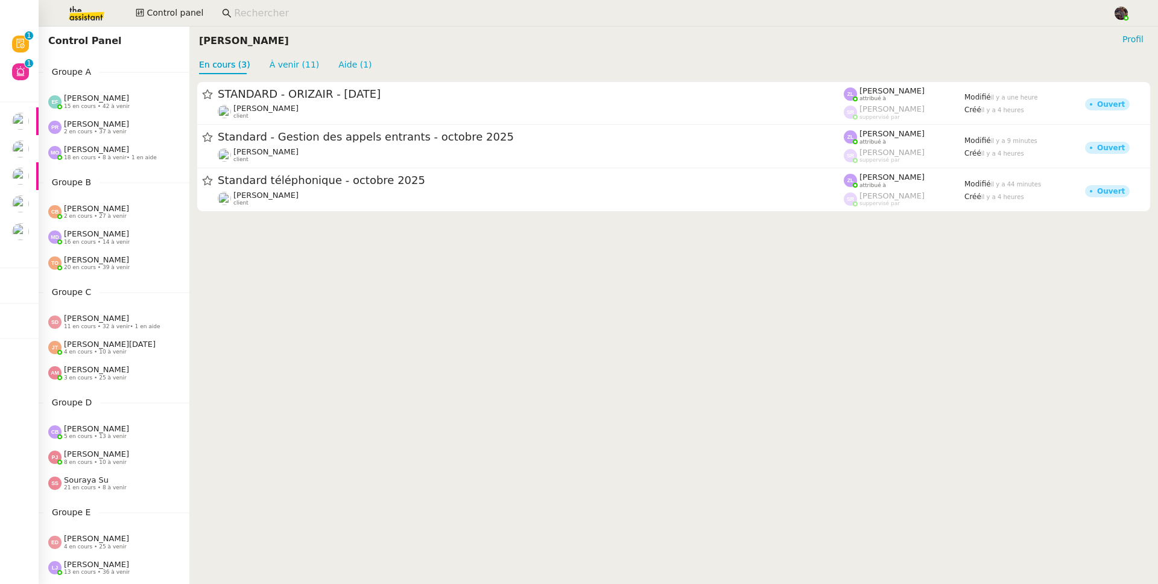
drag, startPoint x: 309, startPoint y: 267, endPoint x: 294, endPoint y: 269, distance: 14.6
click at [308, 267] on cdk-virtual-scroll-viewport "STANDARD - ORIZAIR - [DATE] [PERSON_NAME] client [PERSON_NAME] attribué à [PERS…" at bounding box center [673, 329] width 969 height 510
click at [87, 22] on img at bounding box center [76, 13] width 93 height 27
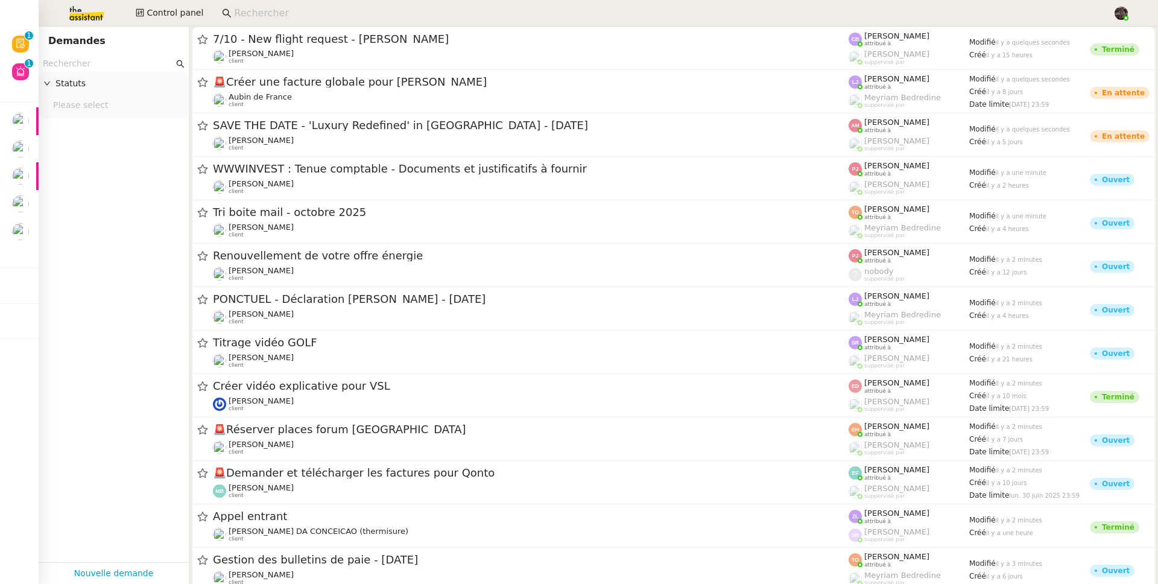
click at [99, 71] on nz-input-group at bounding box center [114, 63] width 150 height 16
click at [99, 59] on input "text" at bounding box center [108, 64] width 131 height 14
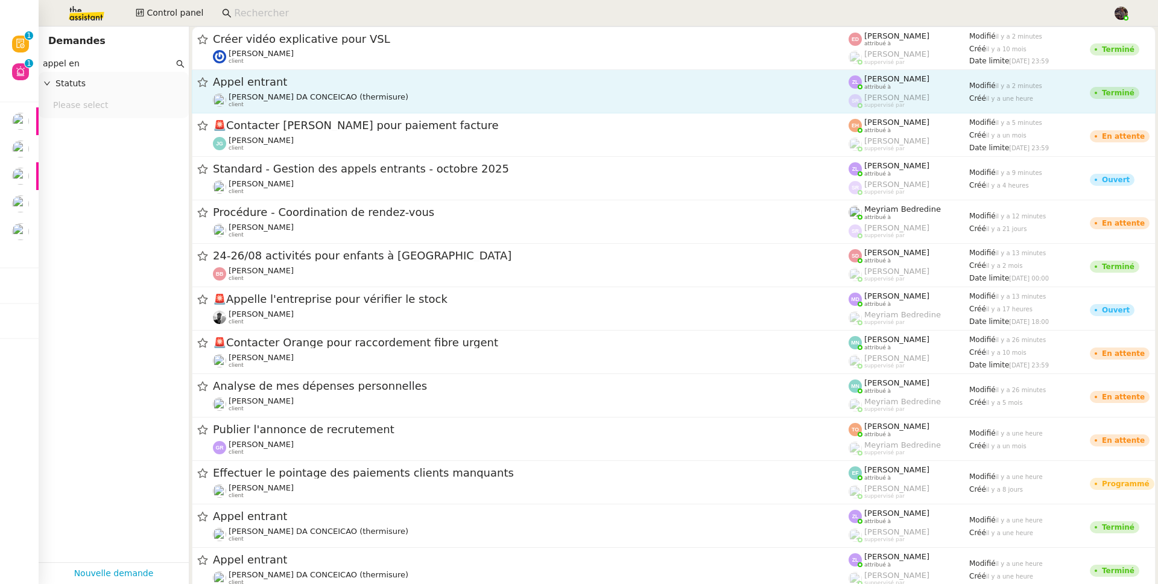
click at [416, 85] on span "Appel entrant" at bounding box center [531, 82] width 636 height 11
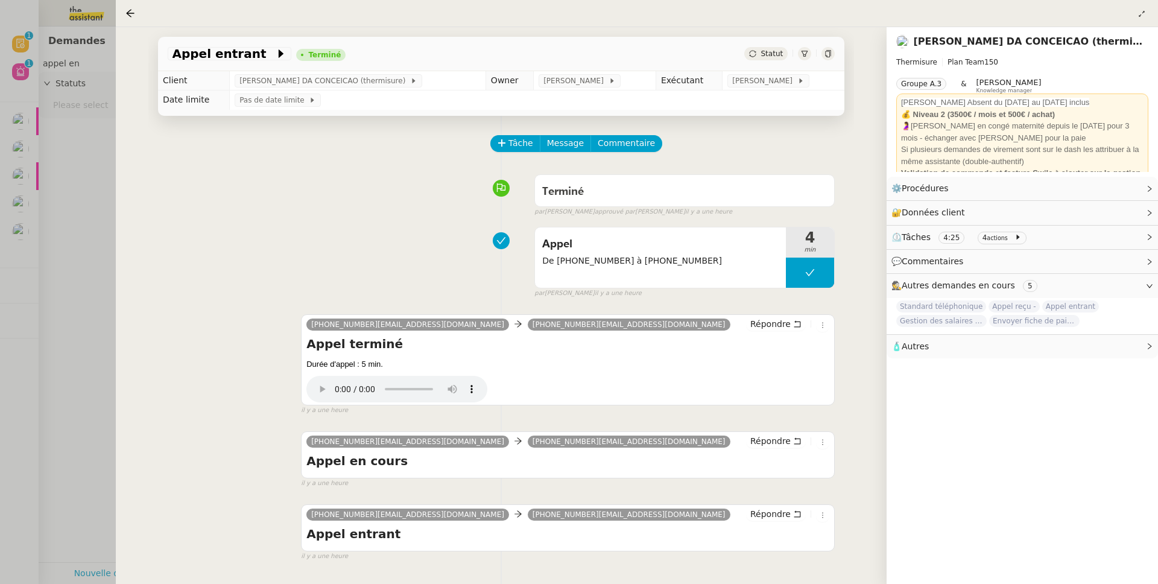
click at [60, 276] on div at bounding box center [579, 292] width 1158 height 584
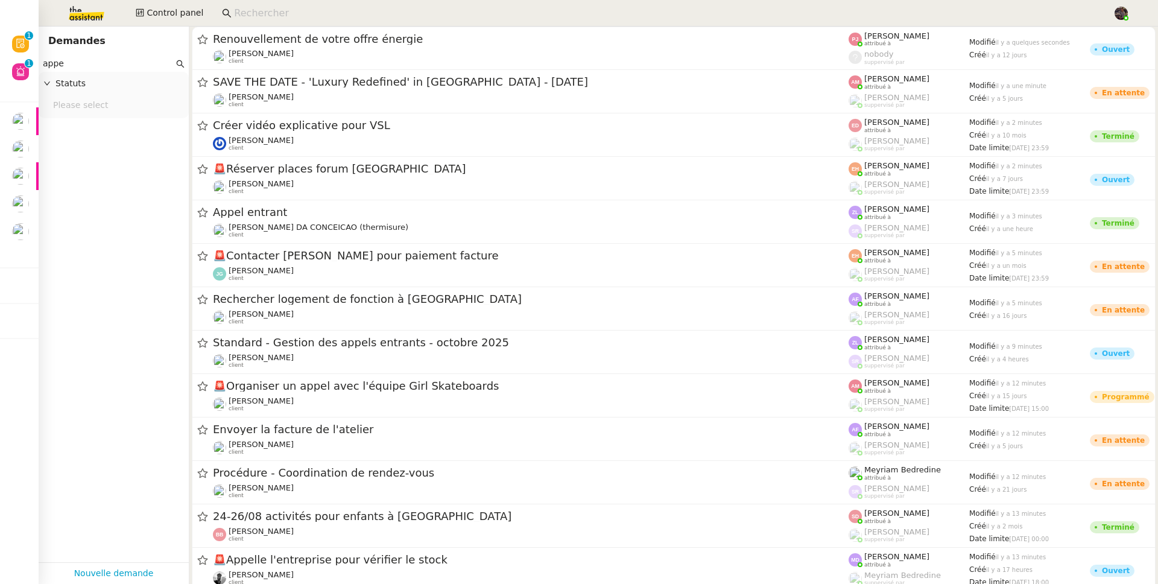
type input "app"
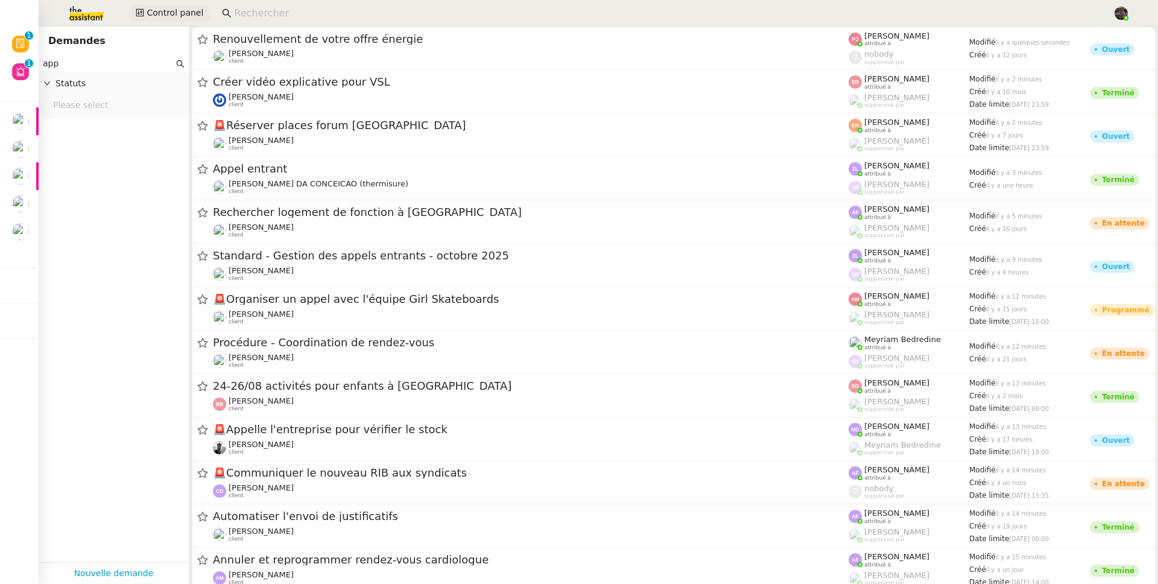
click at [172, 11] on span "Control panel" at bounding box center [175, 13] width 57 height 14
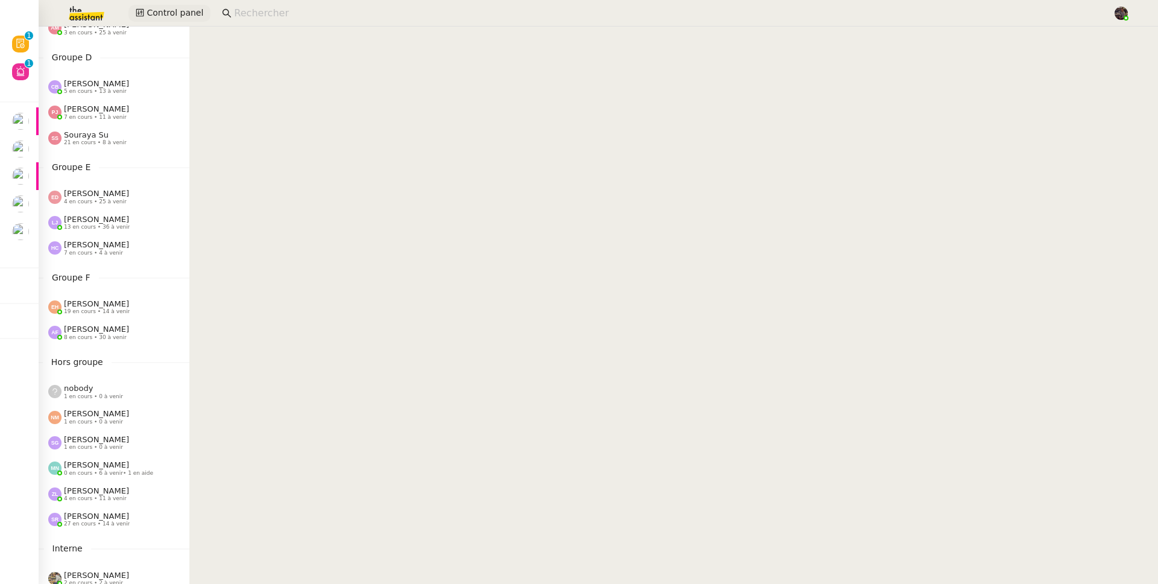
scroll to position [435, 0]
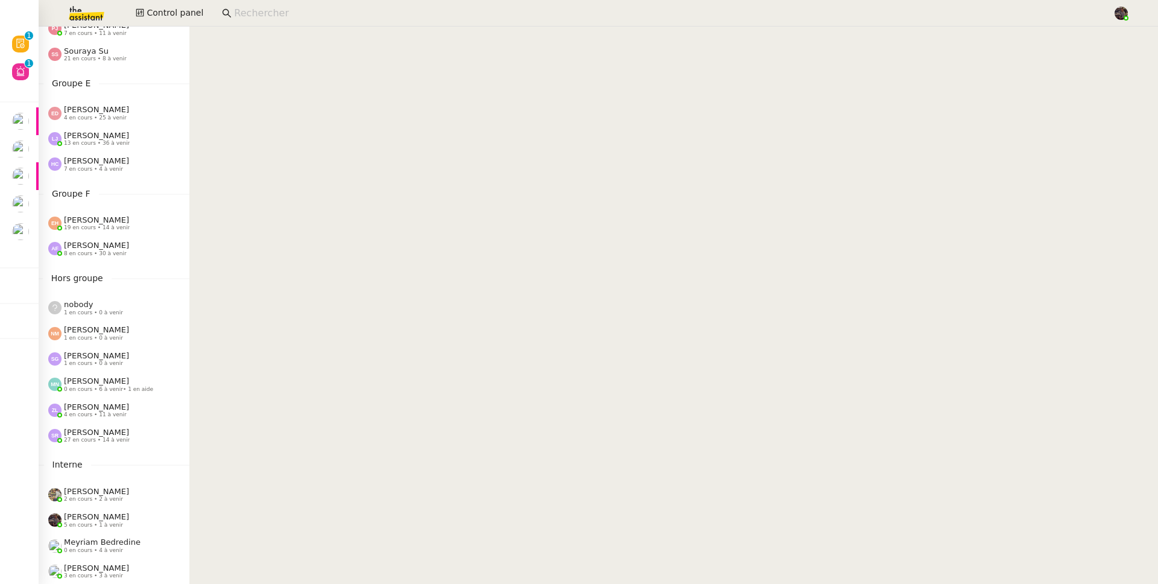
click at [96, 402] on span "[PERSON_NAME]" at bounding box center [96, 406] width 65 height 9
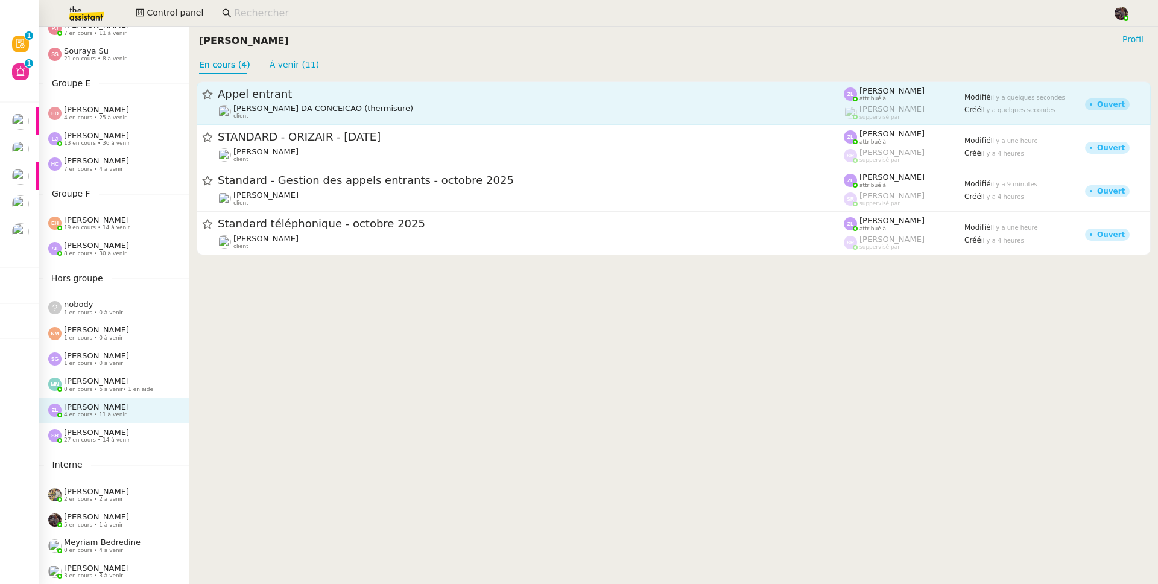
click at [299, 104] on span "[PERSON_NAME] DA CONCEICAO (thermisure)" at bounding box center [323, 108] width 180 height 9
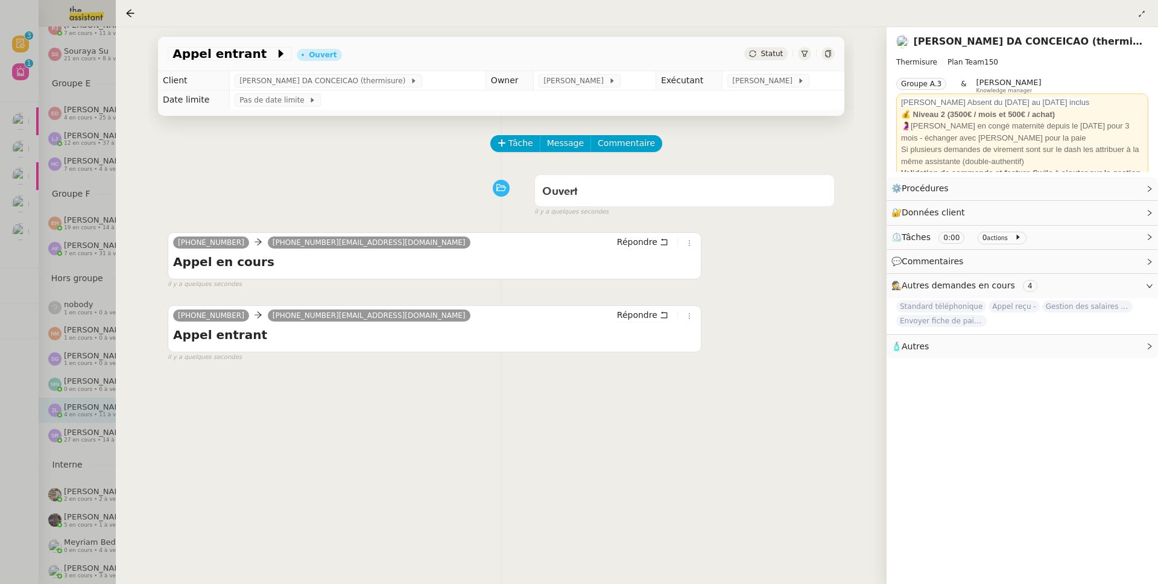
click at [334, 402] on div "Tâche Message Commentaire Veuillez patienter une erreur s'est produite 👌👌👌 mess…" at bounding box center [501, 408] width 706 height 584
click at [266, 397] on div "Tâche Message Commentaire Veuillez patienter une erreur s'est produite 👌👌👌 mess…" at bounding box center [501, 408] width 706 height 584
click at [259, 163] on div "Tâche Message Commentaire" at bounding box center [501, 149] width 667 height 29
click at [133, 16] on icon at bounding box center [130, 13] width 10 height 10
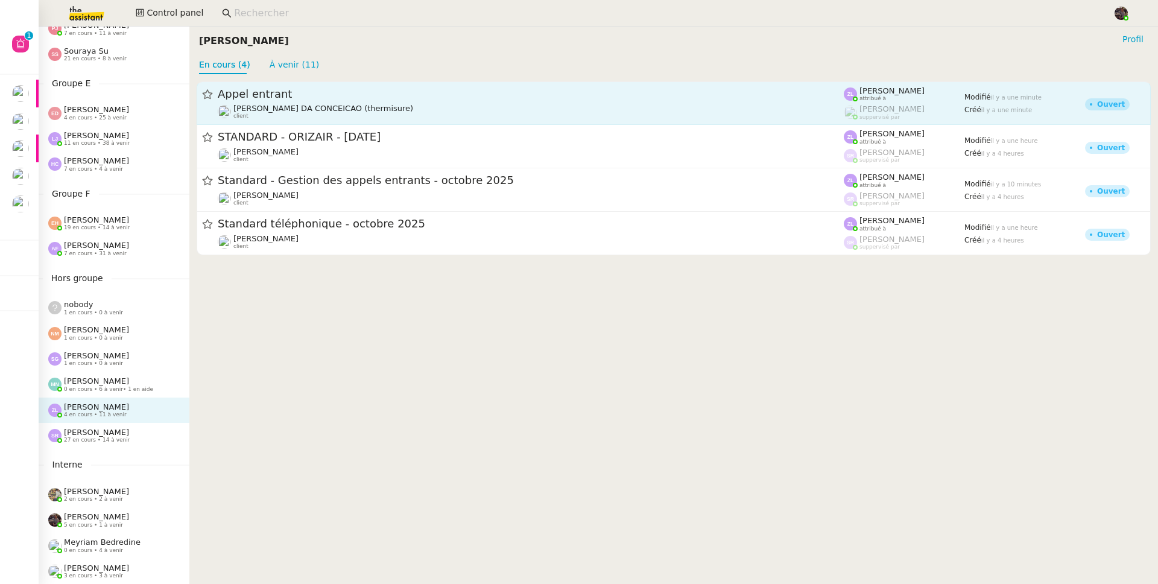
click at [314, 97] on span "Appel entrant" at bounding box center [531, 94] width 626 height 11
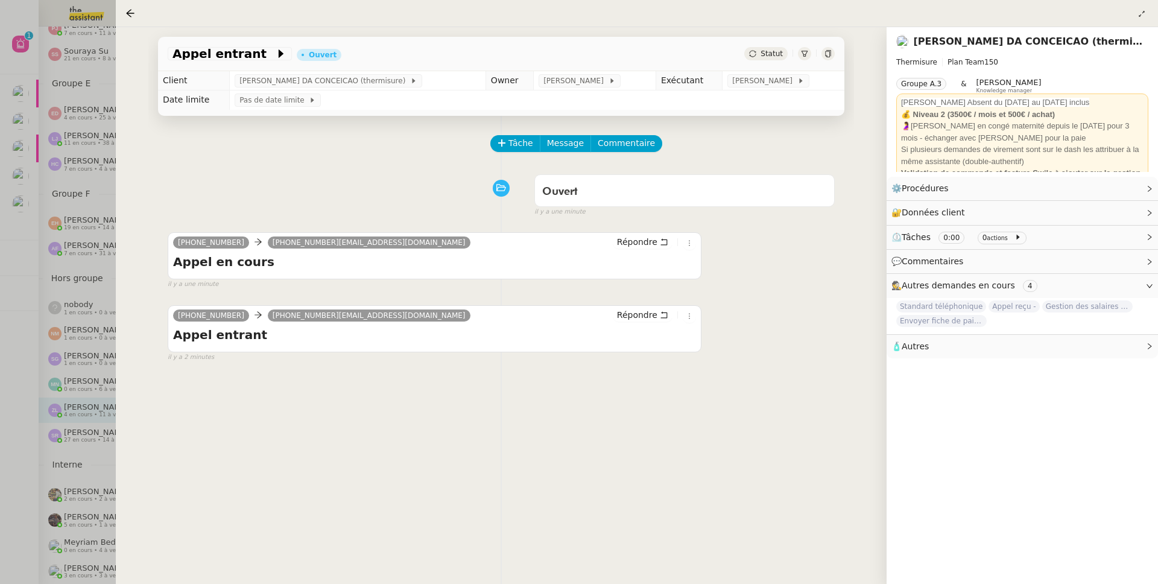
click at [217, 154] on div "Tâche Message Commentaire" at bounding box center [501, 149] width 667 height 29
click at [26, 41] on div at bounding box center [579, 292] width 1158 height 584
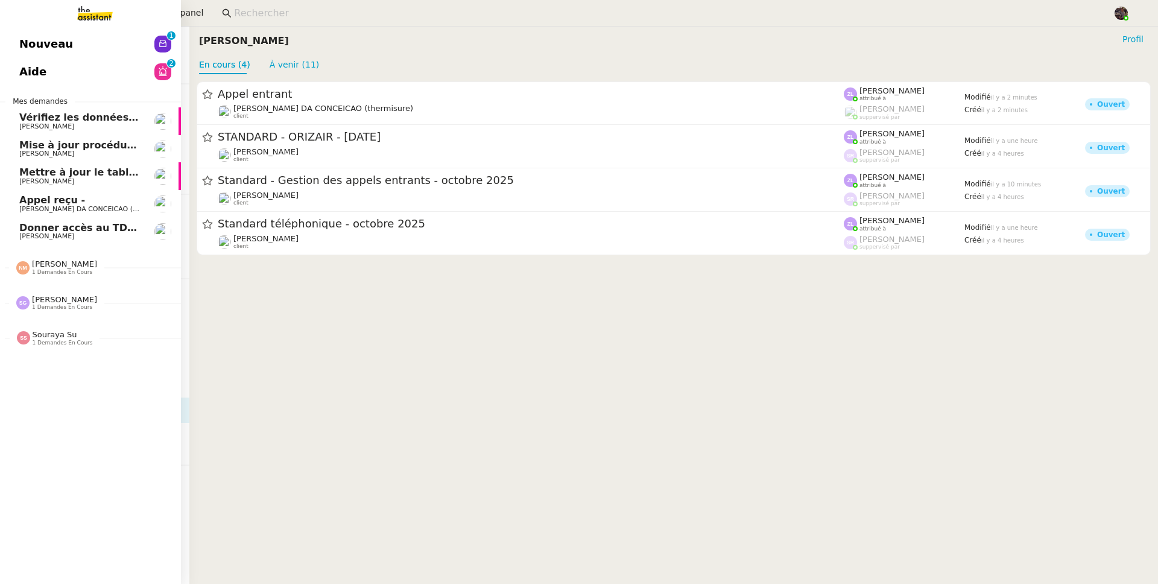
click at [59, 51] on span "Nouveau" at bounding box center [46, 44] width 54 height 18
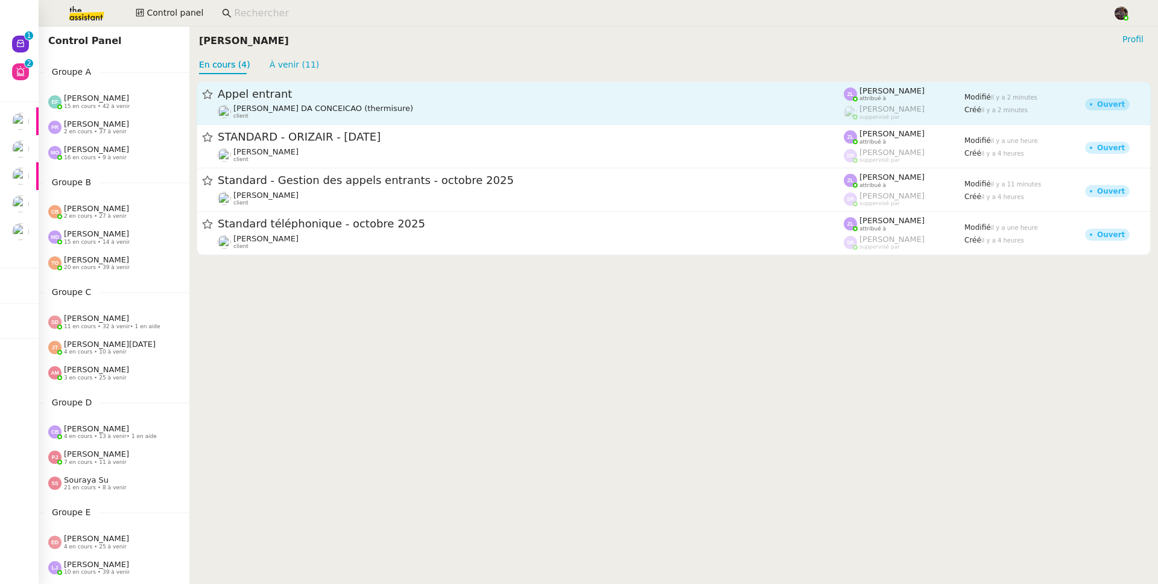
click at [395, 99] on span "Appel entrant" at bounding box center [531, 94] width 626 height 11
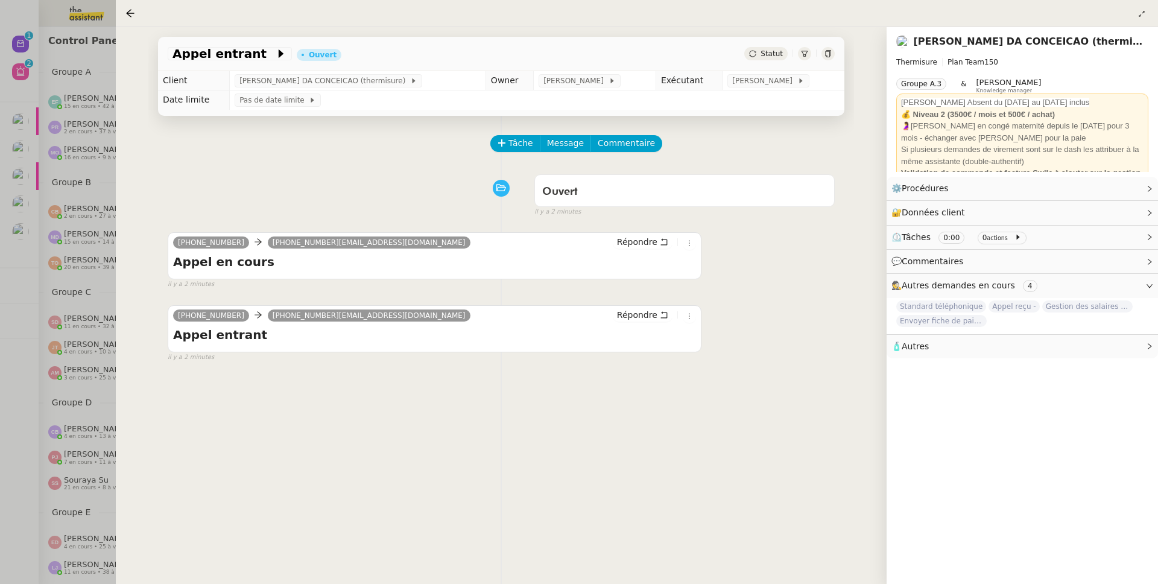
click at [11, 39] on div at bounding box center [579, 292] width 1158 height 584
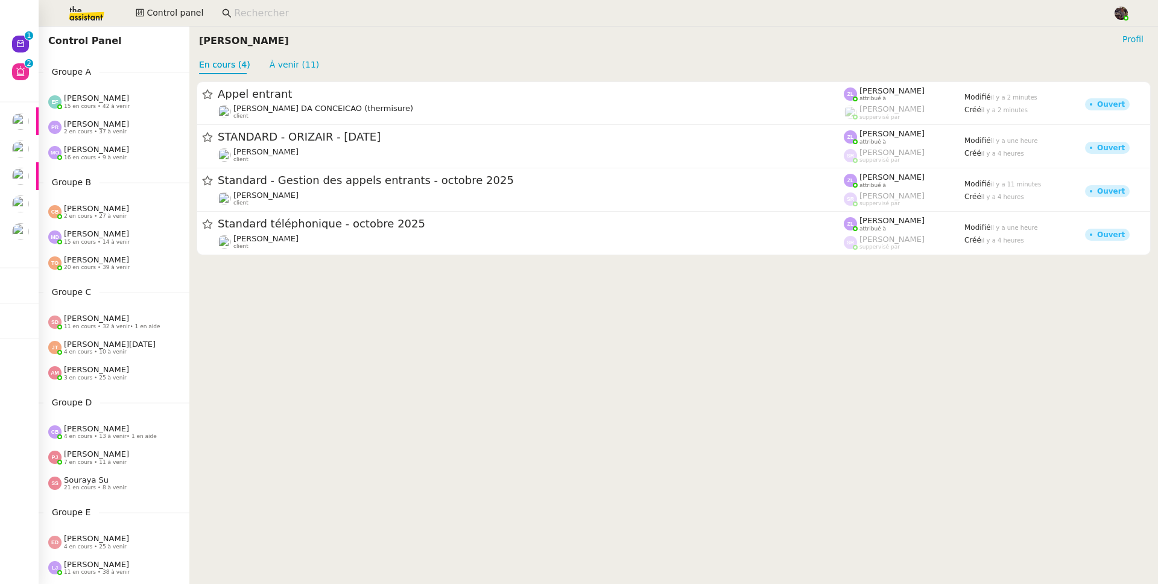
click at [11, 39] on div at bounding box center [579, 292] width 1158 height 584
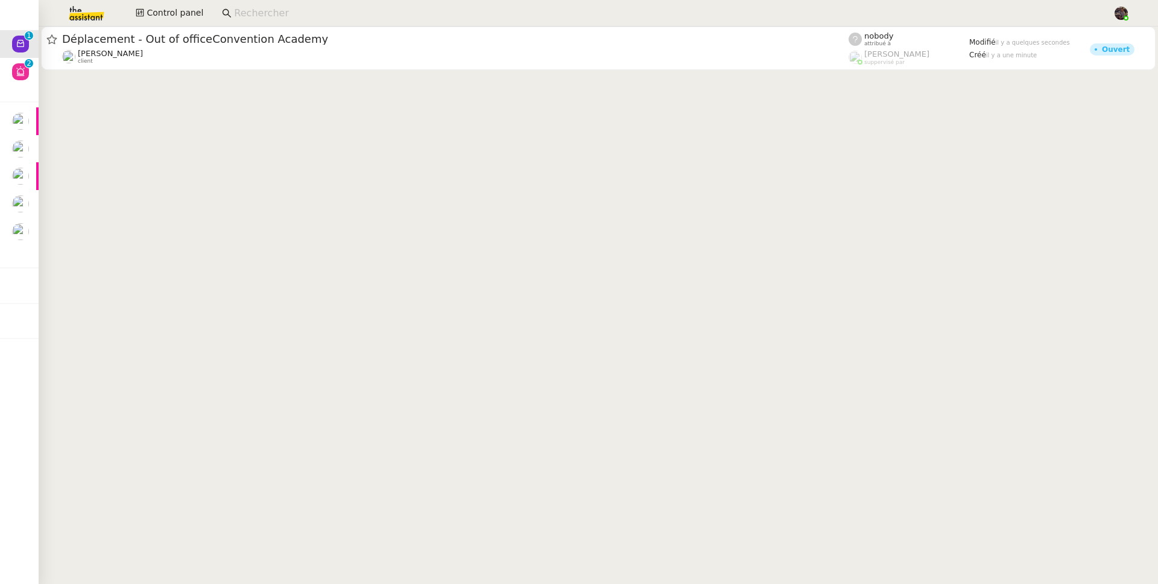
drag, startPoint x: 644, startPoint y: 309, endPoint x: 285, endPoint y: 138, distance: 397.7
click at [644, 309] on cdk-virtual-scroll-viewport "Déplacement - Out of officeConvention Academy Céline MAS client nobody attribué…" at bounding box center [599, 305] width 1120 height 557
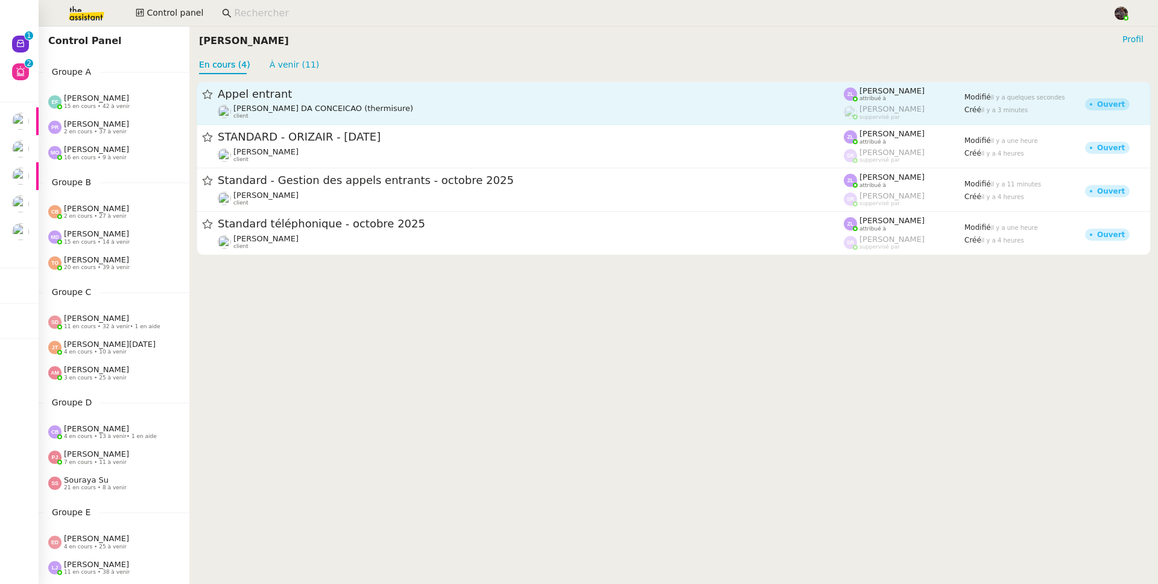
click at [282, 110] on span "[PERSON_NAME] DA CONCEICAO (thermisure)" at bounding box center [323, 108] width 180 height 9
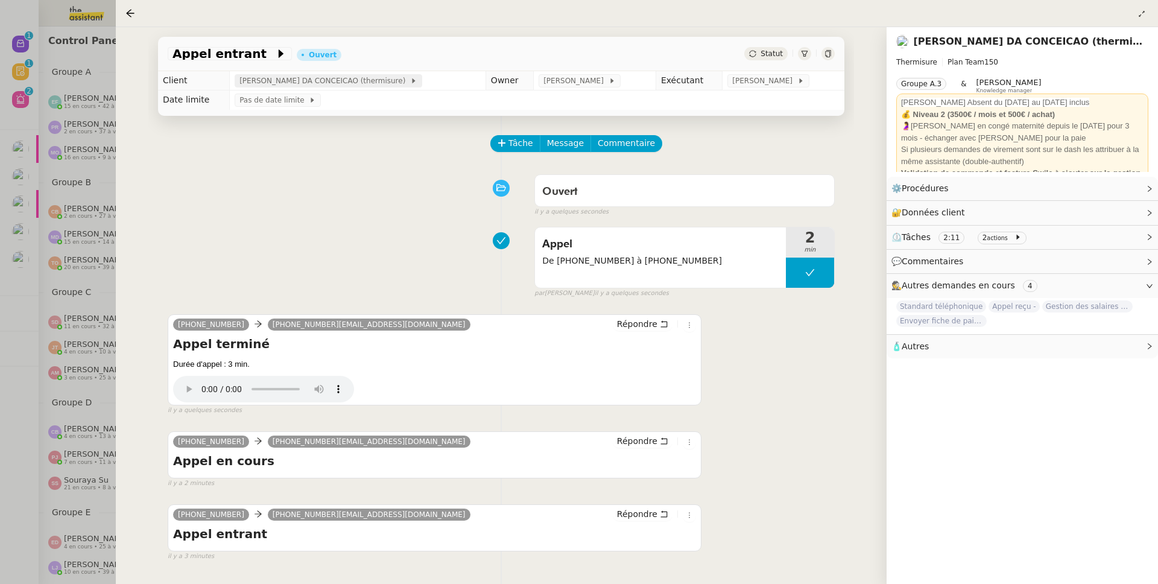
click at [322, 76] on span "[PERSON_NAME] DA CONCEICAO (thermisure)" at bounding box center [324, 81] width 171 height 12
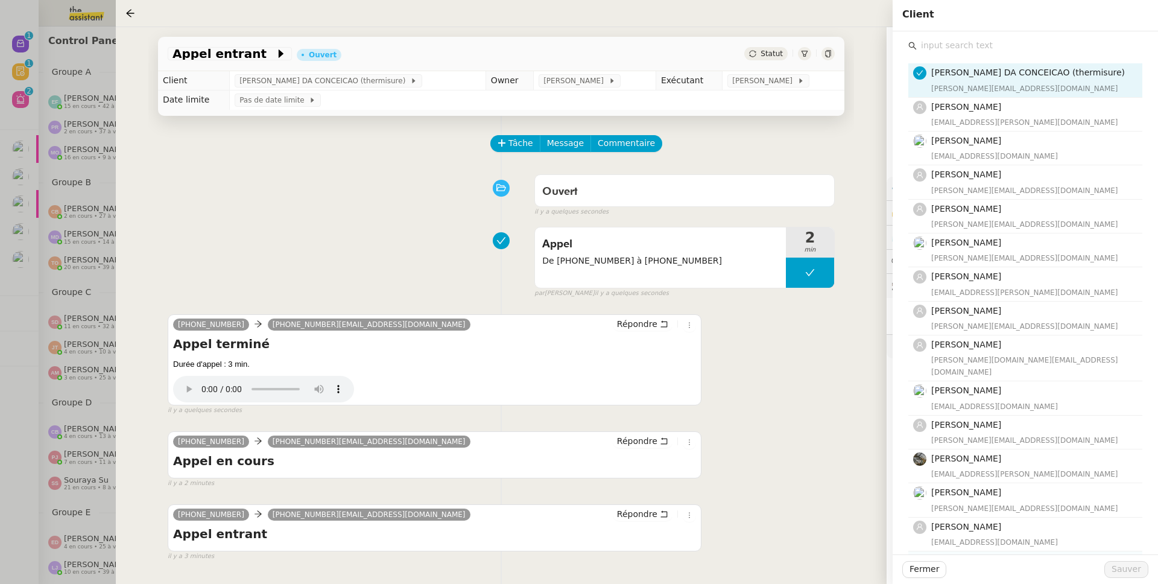
click at [985, 556] on span "[PERSON_NAME]" at bounding box center [966, 561] width 70 height 10
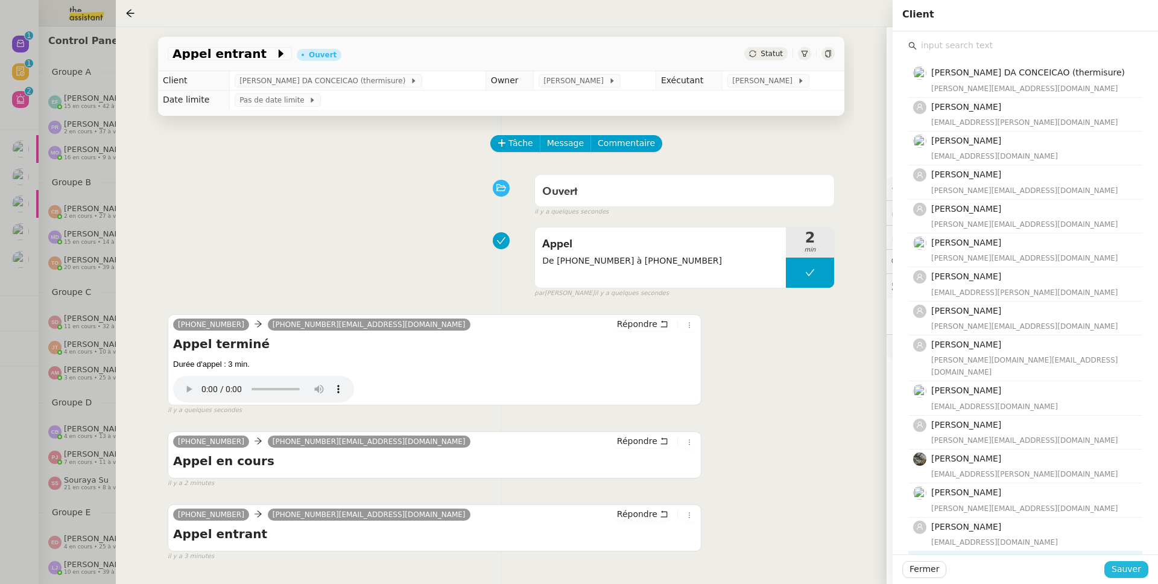
click at [1138, 566] on span "Sauver" at bounding box center [1127, 569] width 30 height 14
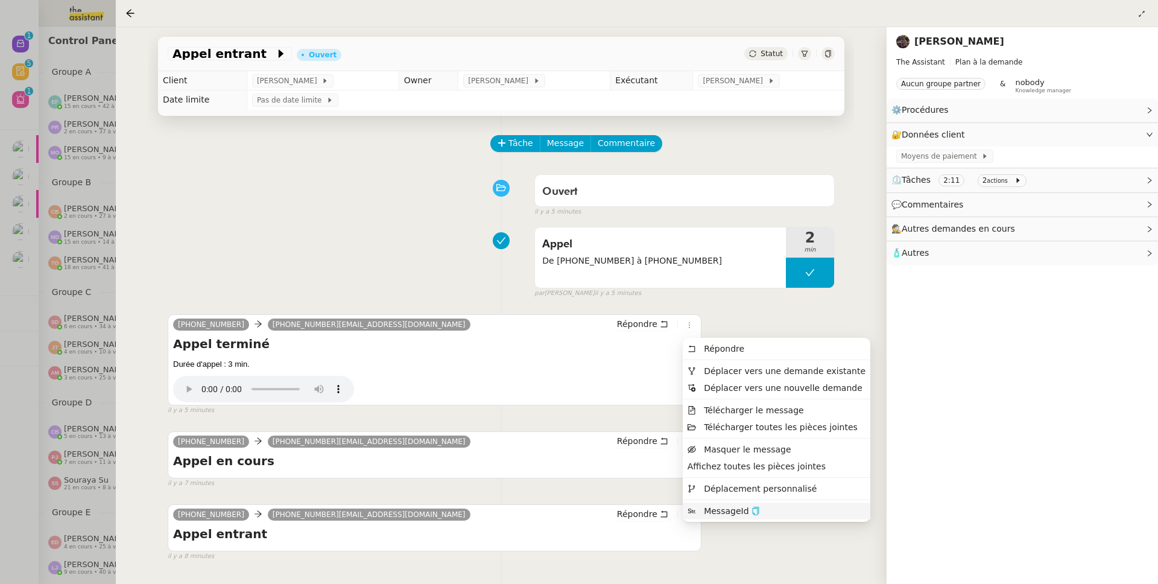
click at [756, 508] on icon "button" at bounding box center [756, 511] width 8 height 8
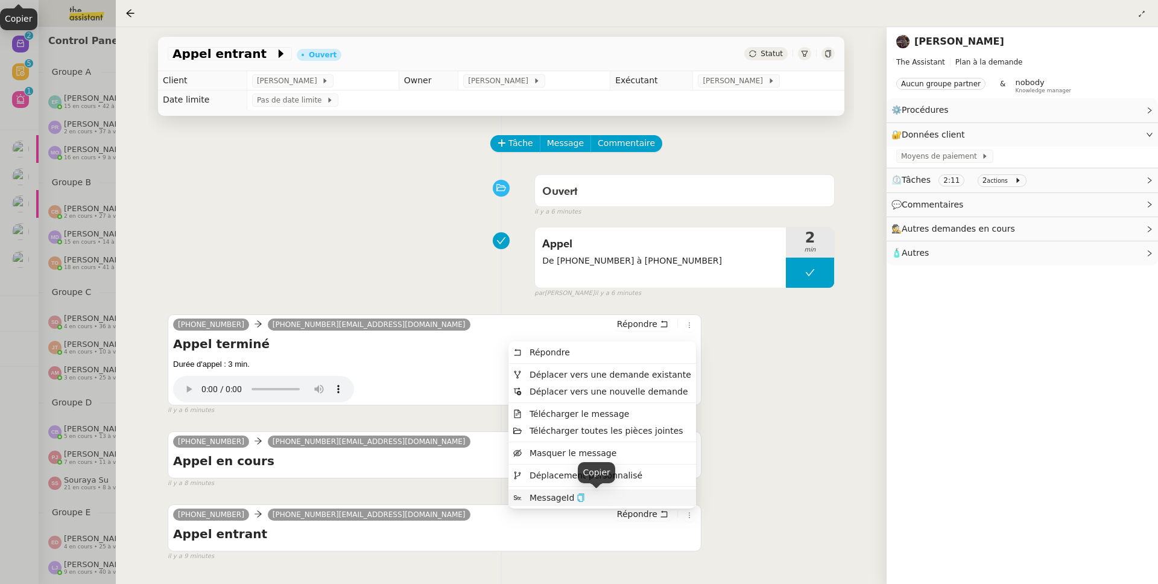
click at [584, 495] on icon "button" at bounding box center [581, 497] width 7 height 8
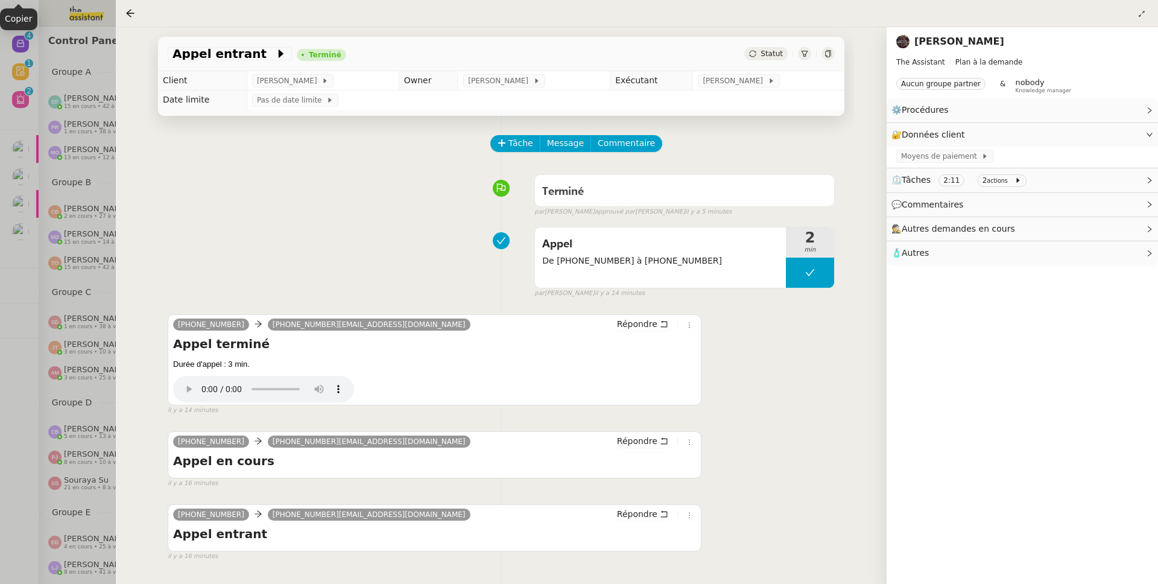
click at [97, 244] on div at bounding box center [579, 292] width 1158 height 584
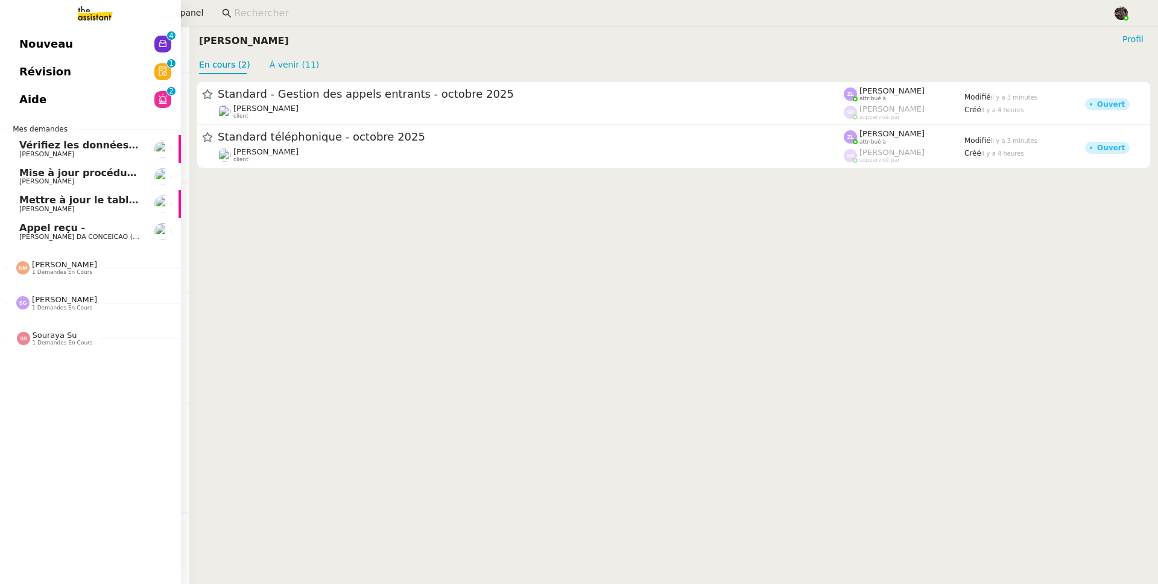
click at [29, 38] on span "Nouveau" at bounding box center [46, 44] width 54 height 18
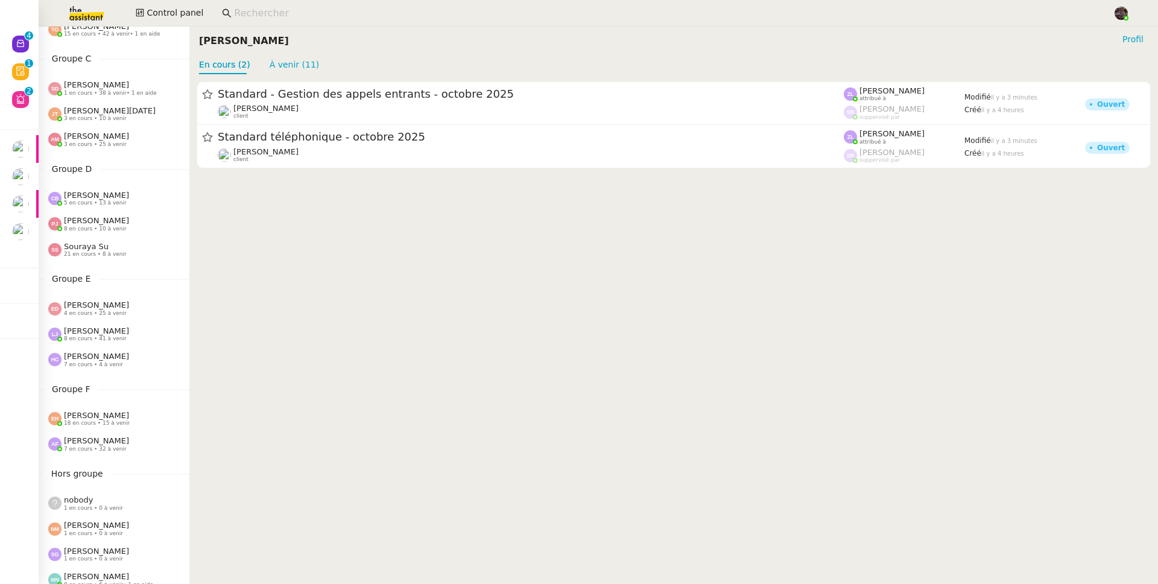
scroll to position [435, 0]
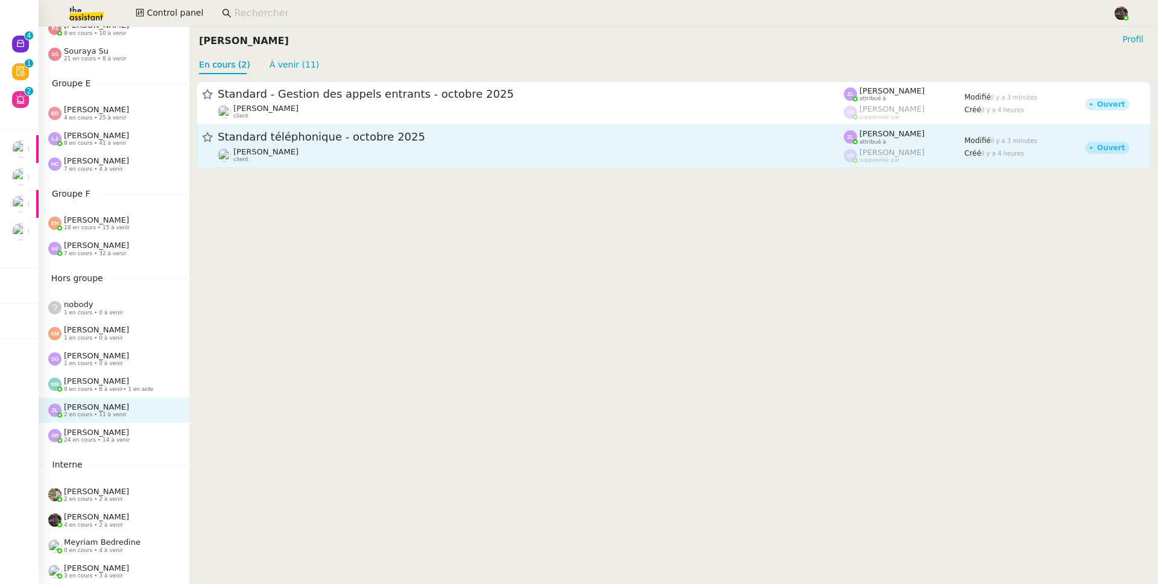
click at [375, 136] on span "Standard téléphonique - octobre 2025" at bounding box center [531, 137] width 626 height 11
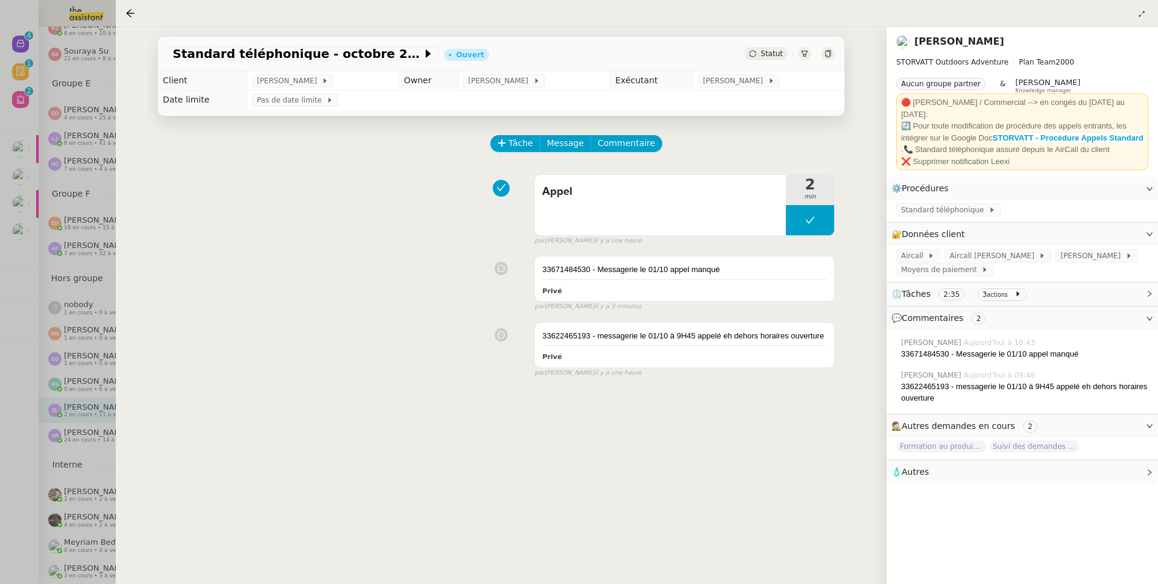
click at [35, 350] on div at bounding box center [579, 292] width 1158 height 584
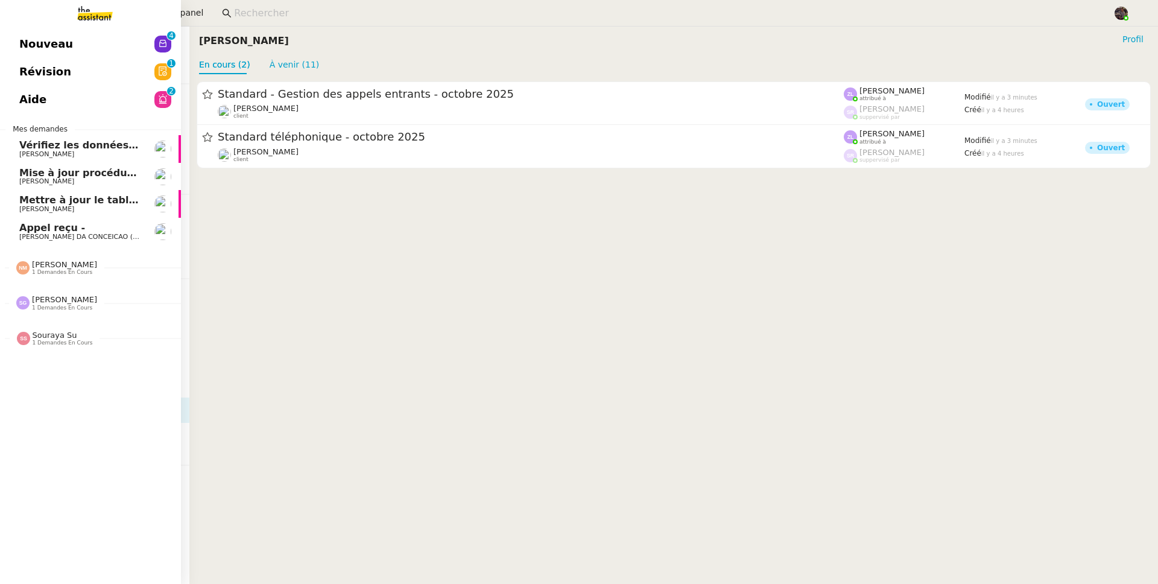
click at [36, 219] on link "Appel reçu - Charles DA CONCEICAO (thermisure)" at bounding box center [90, 232] width 181 height 28
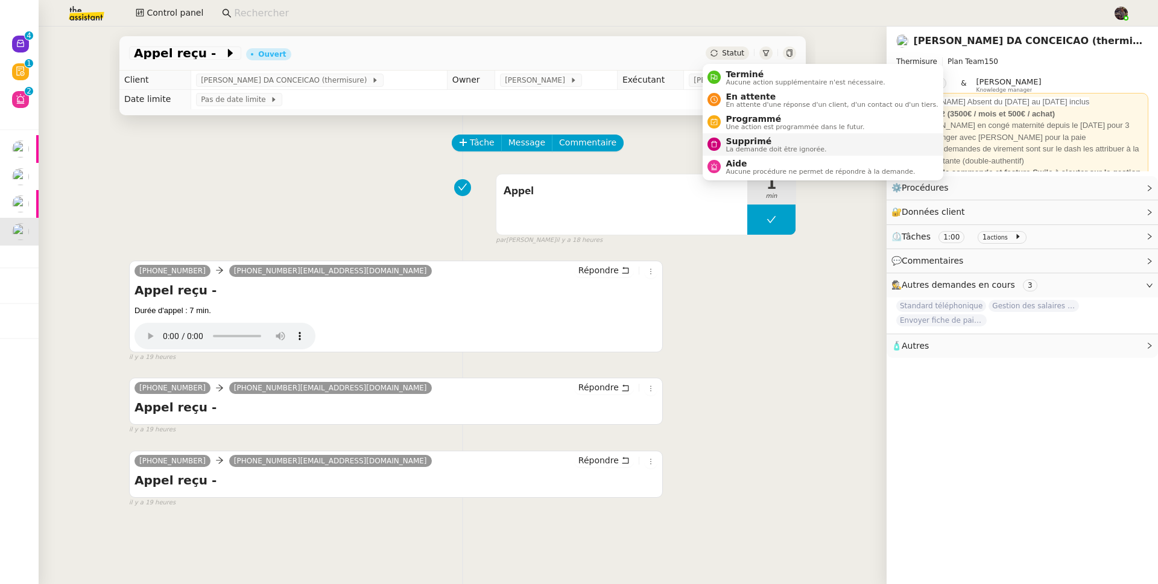
click at [741, 146] on span "La demande doit être ignorée." at bounding box center [776, 149] width 101 height 7
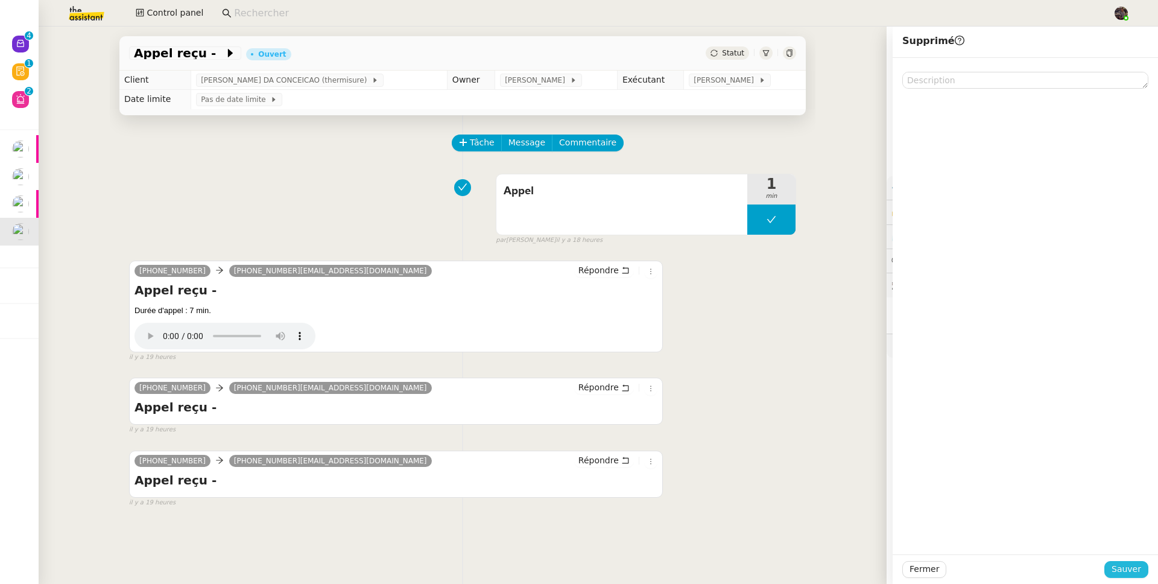
click at [1128, 568] on span "Sauver" at bounding box center [1127, 569] width 30 height 14
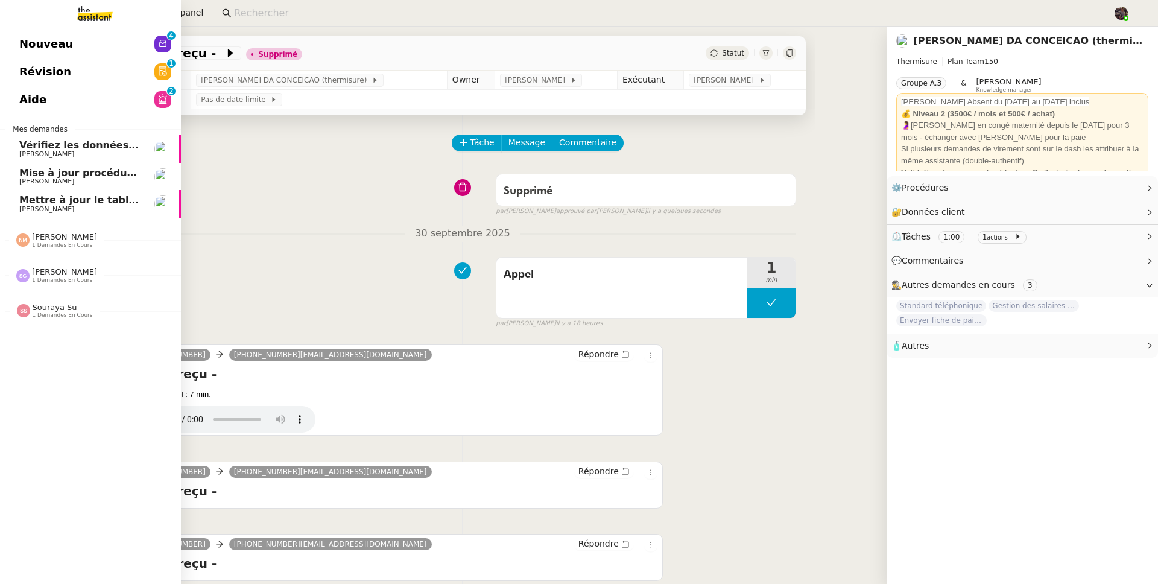
click at [51, 48] on span "Nouveau" at bounding box center [46, 44] width 54 height 18
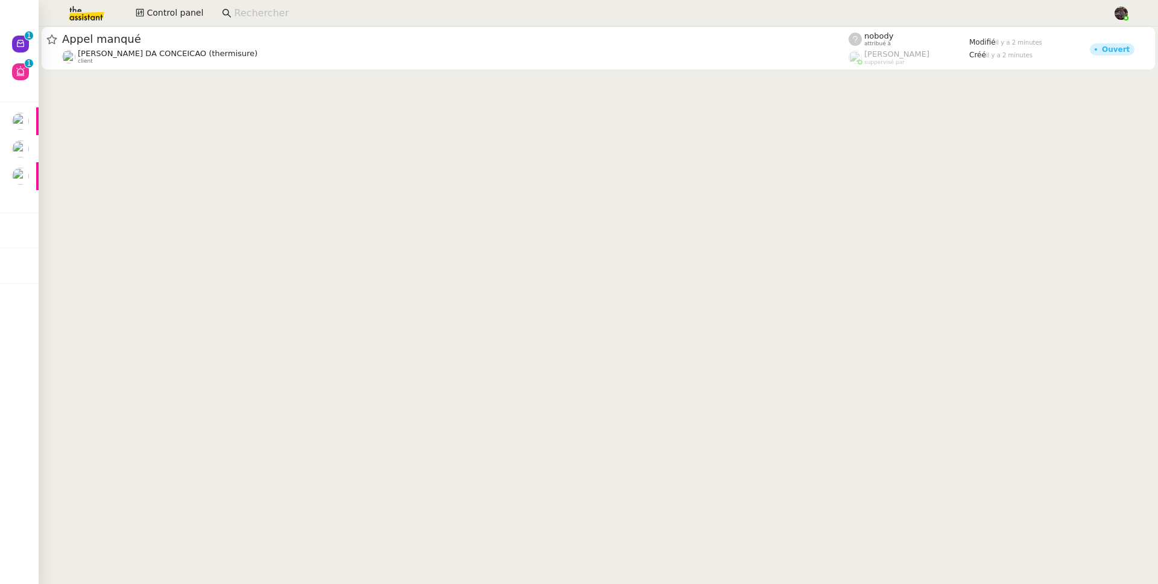
click at [379, 4] on nz-input-group at bounding box center [662, 13] width 895 height 18
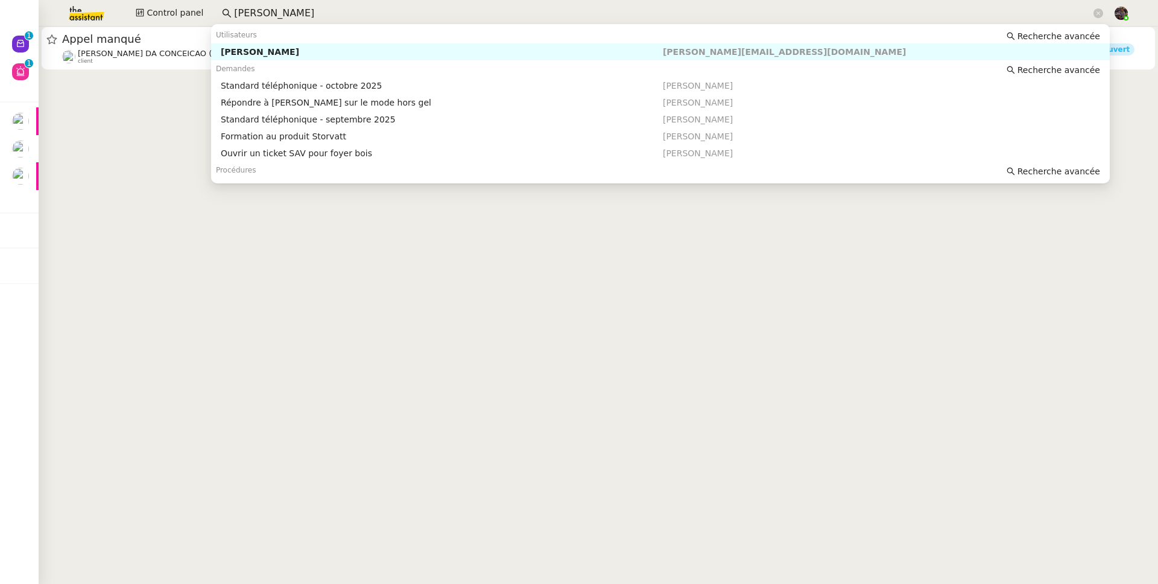
click at [385, 49] on div "[PERSON_NAME]" at bounding box center [442, 51] width 442 height 11
type input "frank muff"
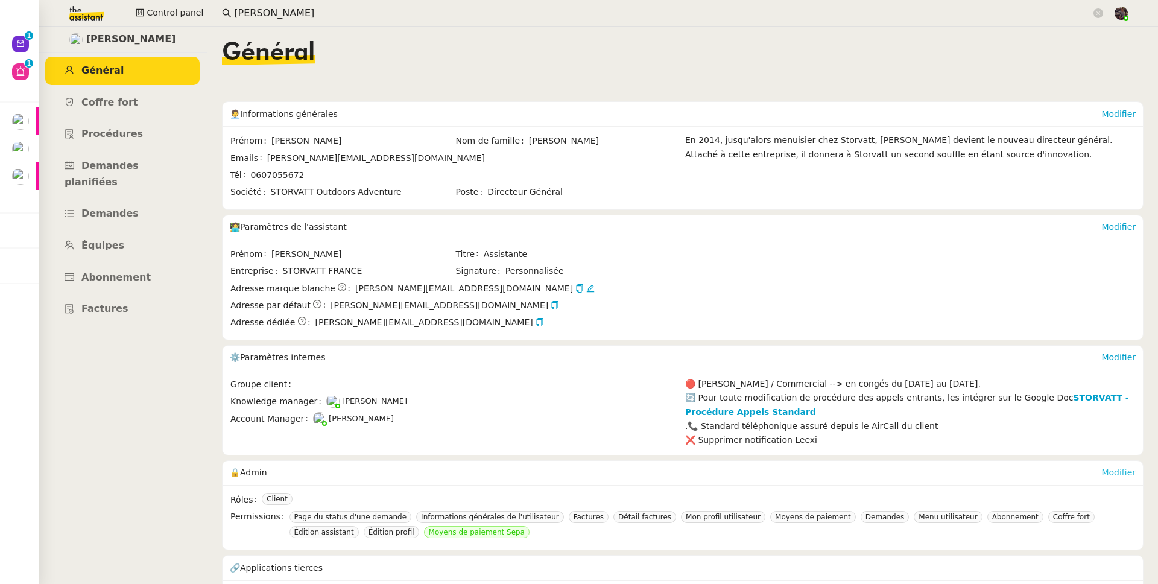
click at [1117, 476] on link "Modifier" at bounding box center [1118, 472] width 34 height 10
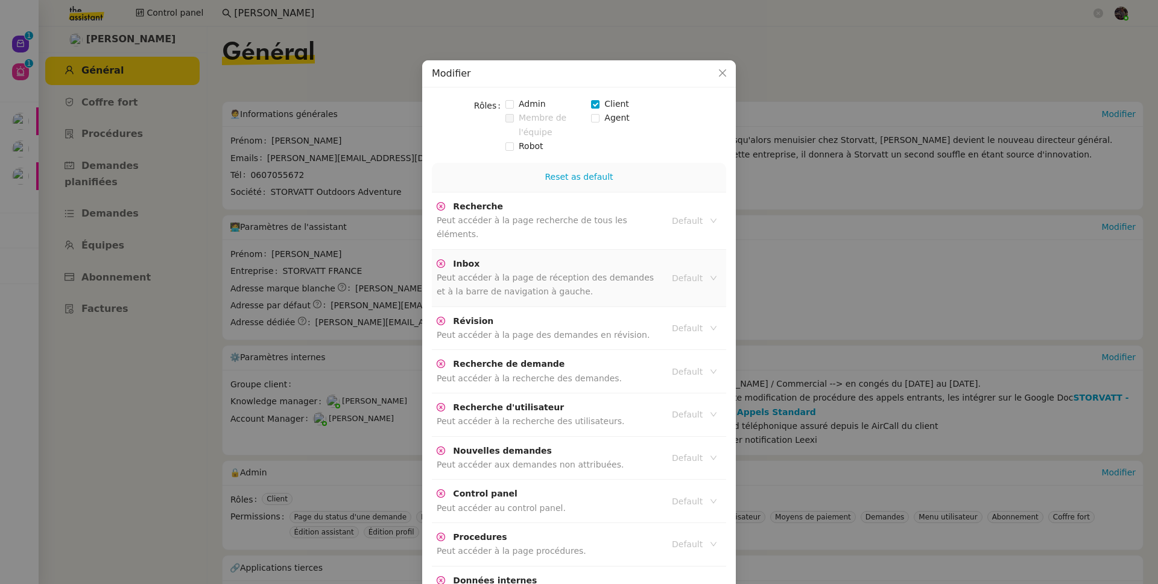
scroll to position [2547, 0]
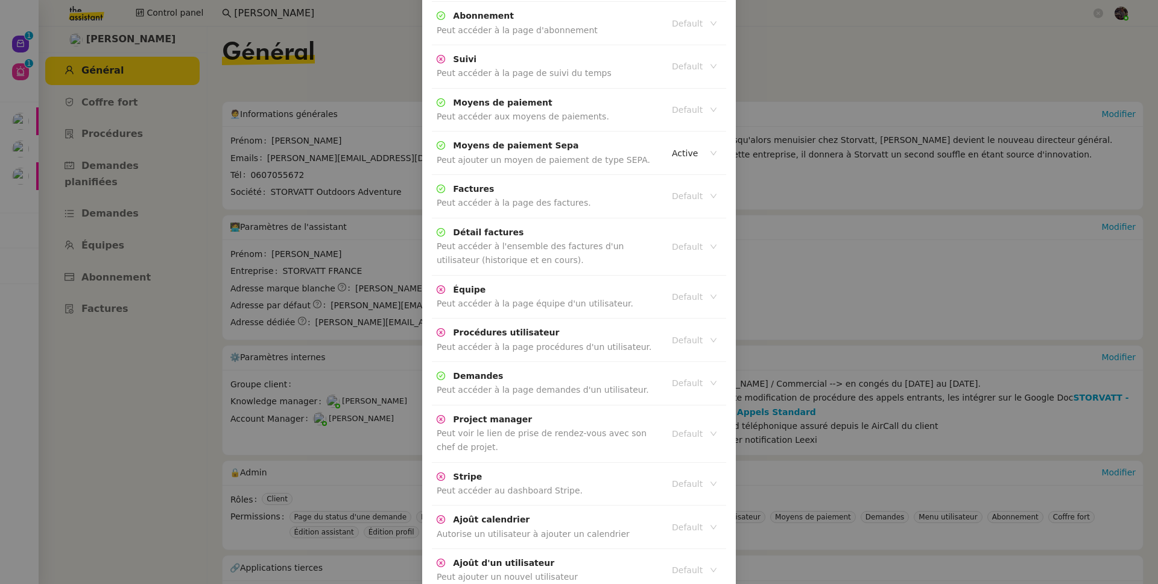
click at [688, 520] on div "Active" at bounding box center [691, 522] width 45 height 11
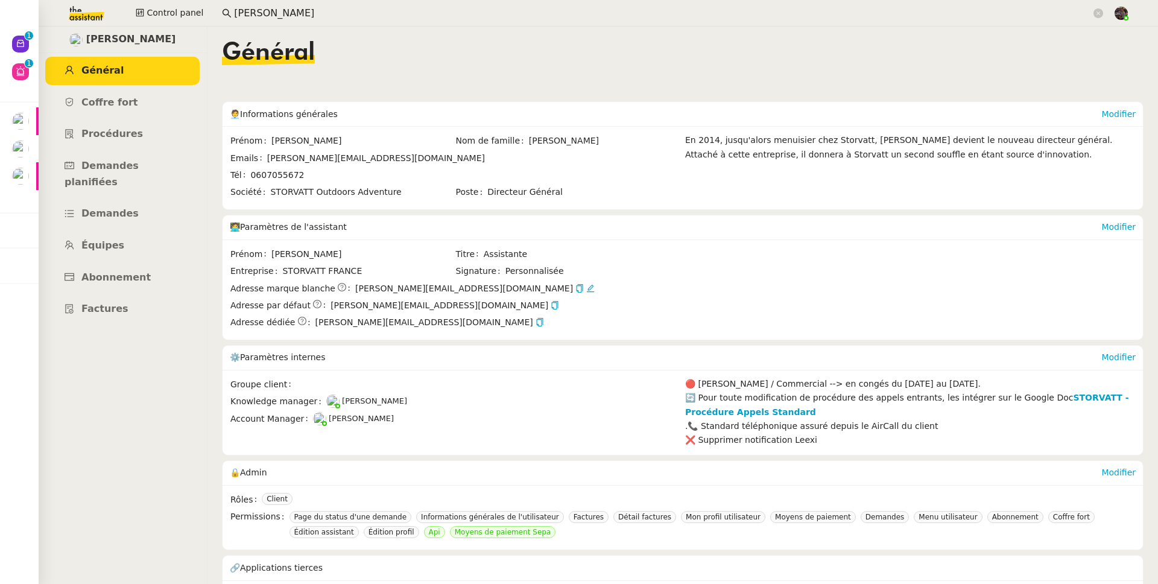
scroll to position [2487, 0]
click at [127, 106] on span "Coffre fort" at bounding box center [109, 102] width 57 height 11
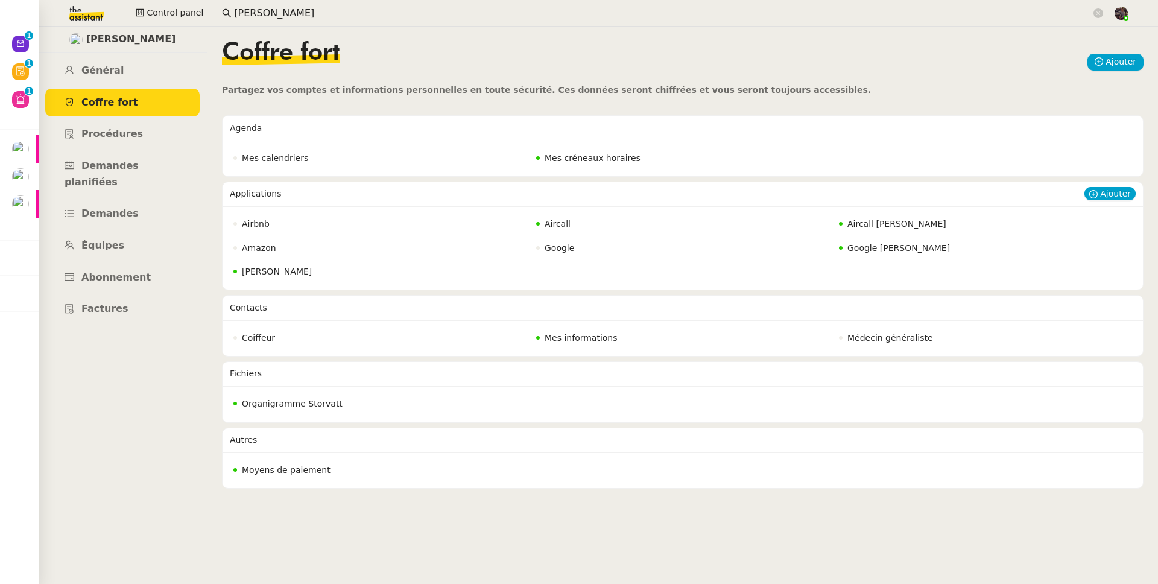
click at [867, 250] on span "Google Geraldine" at bounding box center [898, 248] width 103 height 10
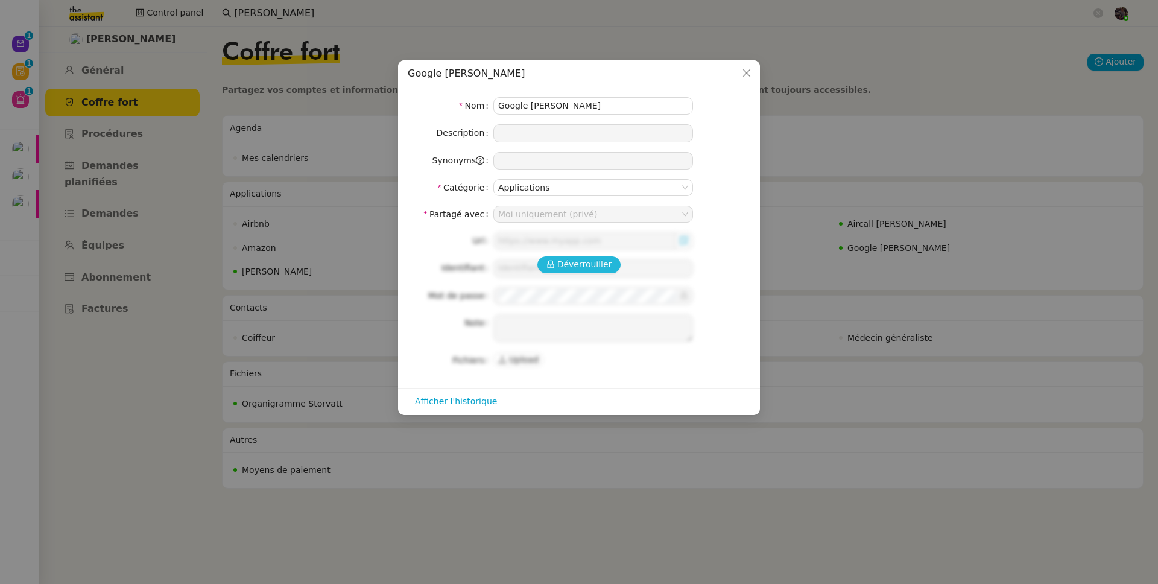
click at [600, 257] on button "Déverrouiller" at bounding box center [579, 264] width 84 height 17
type input "[PERSON_NAME][EMAIL_ADDRESS][DOMAIN_NAME]"
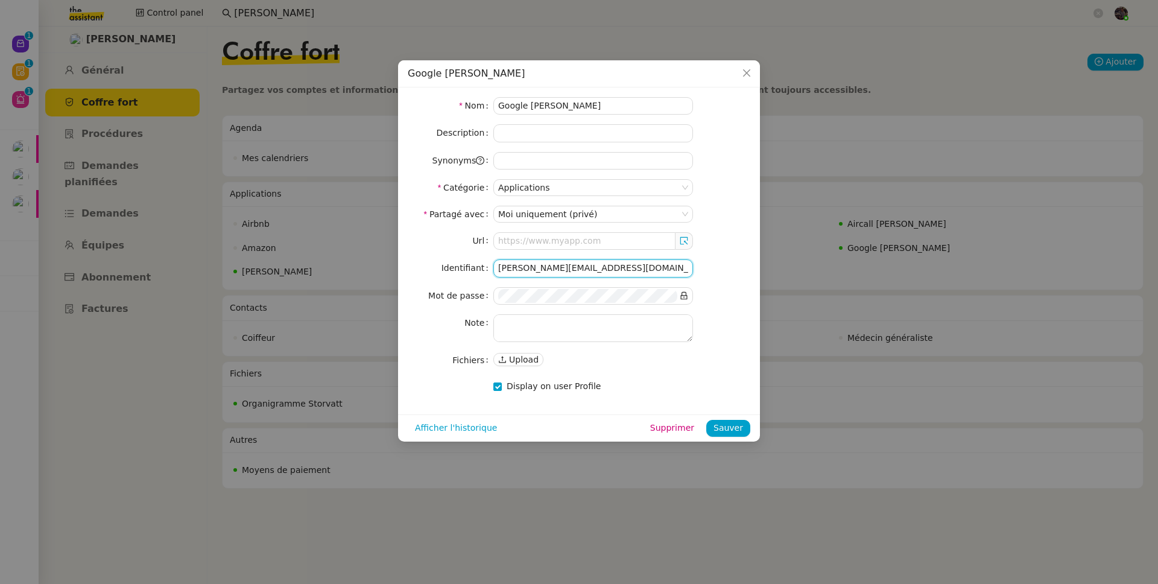
click at [587, 268] on input "[PERSON_NAME][EMAIL_ADDRESS][DOMAIN_NAME]" at bounding box center [593, 267] width 200 height 17
click at [711, 266] on nz-form-item "Identifiant geraldine@storvatt.fr" at bounding box center [579, 267] width 343 height 17
click at [683, 297] on icon at bounding box center [684, 295] width 8 height 8
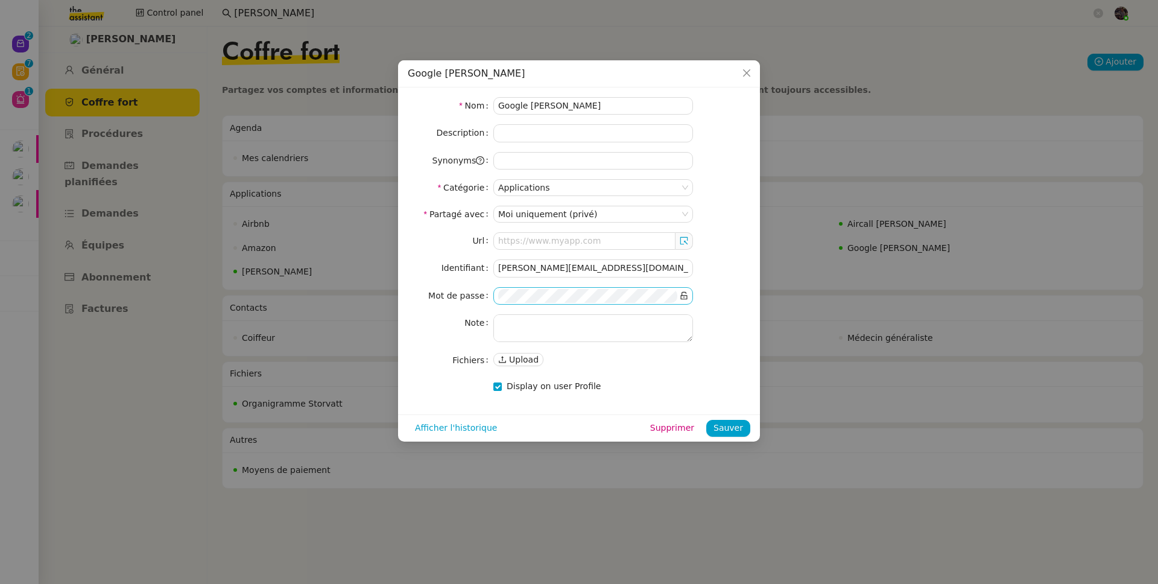
click at [286, 105] on nz-modal-container "Google Geraldine Nom Google Geraldine Description Synonyms Catégorie Applicatio…" at bounding box center [579, 292] width 1158 height 584
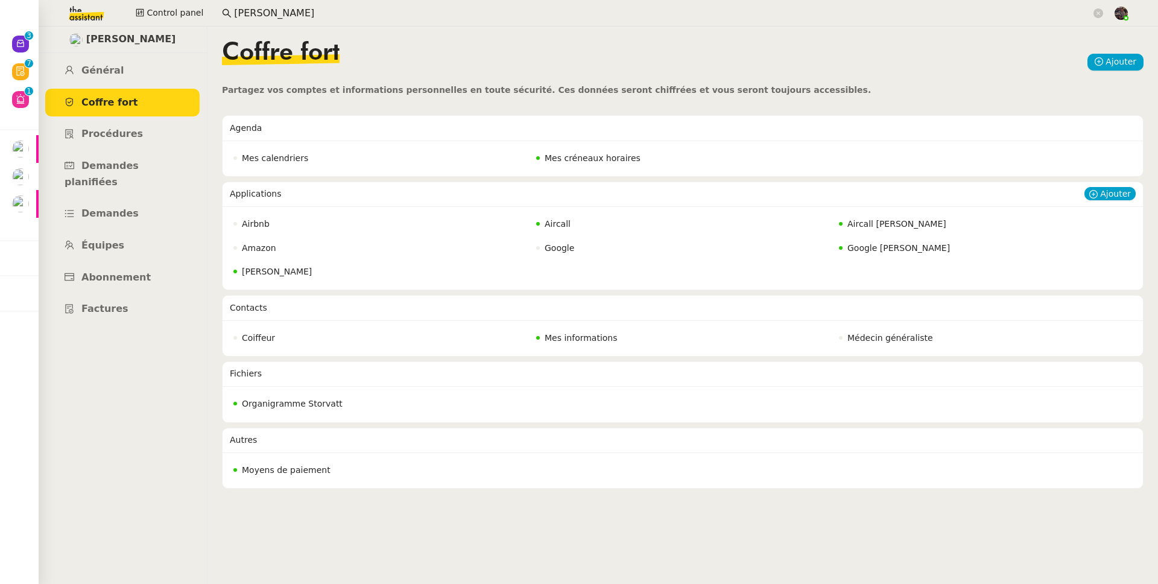
click at [848, 222] on span "Aircall Géraldine" at bounding box center [896, 224] width 99 height 10
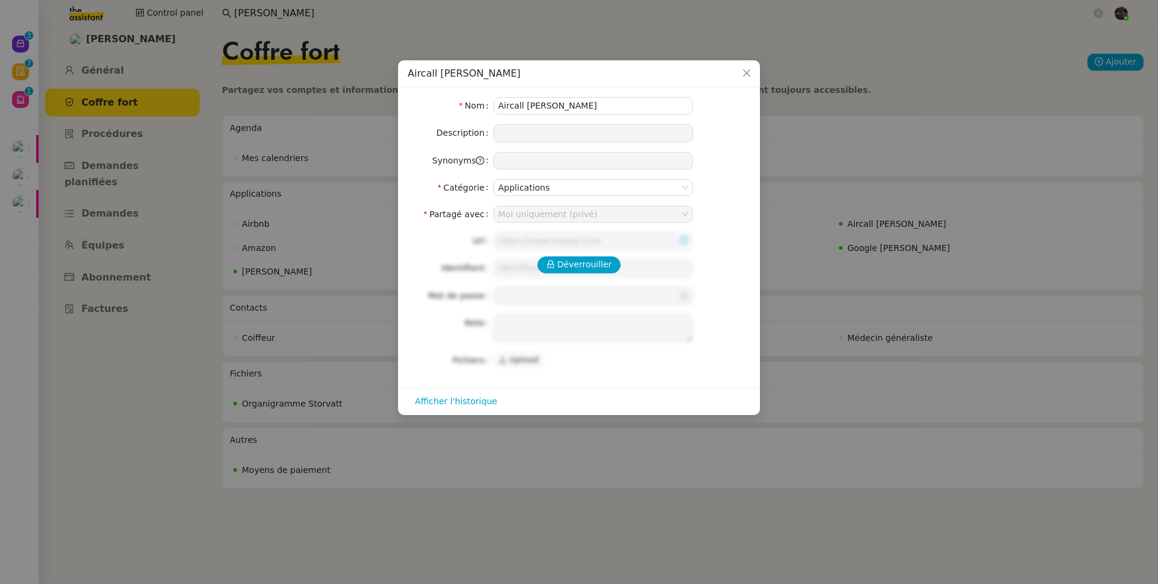
click at [362, 241] on nz-modal-container "Aircall Géraldine Nom Aircall Géraldine Description Synonyms Catégorie Applicat…" at bounding box center [579, 292] width 1158 height 584
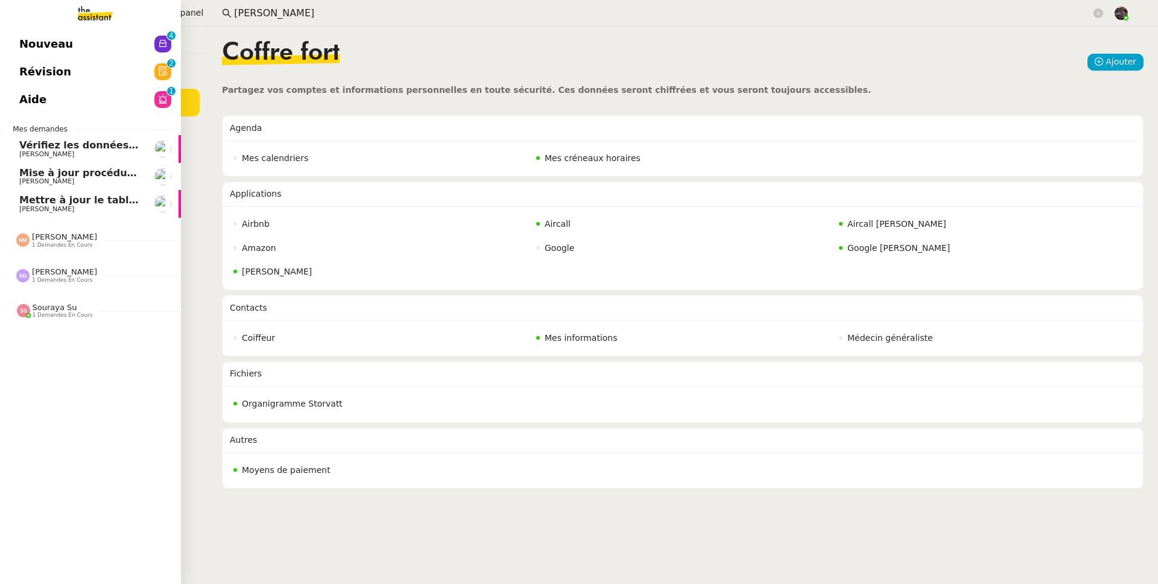
click at [19, 25] on link at bounding box center [90, 13] width 181 height 27
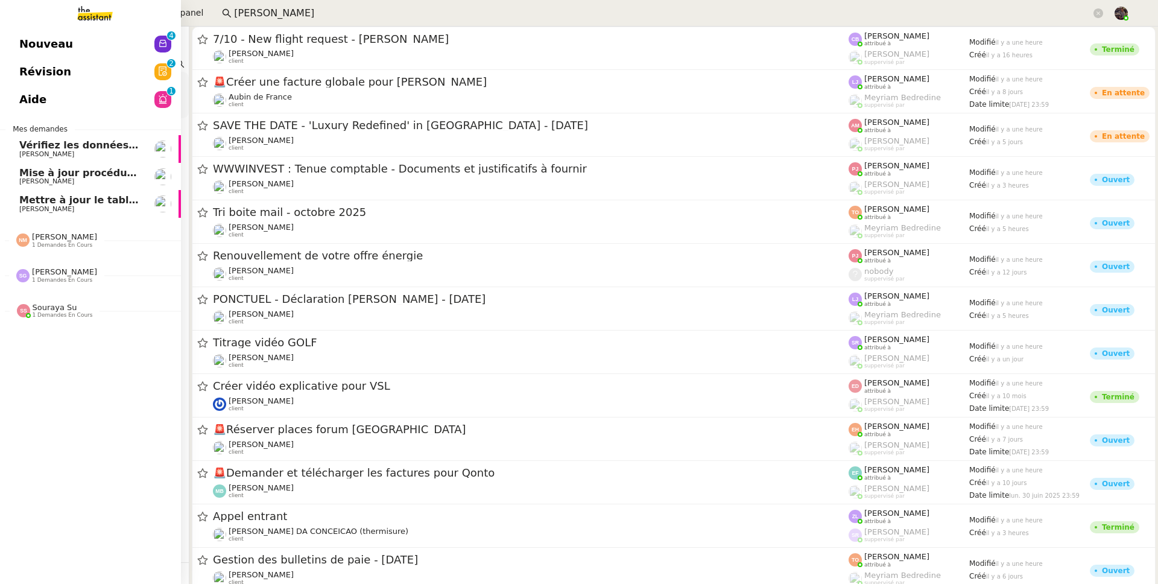
click at [35, 39] on span "Nouveau" at bounding box center [46, 44] width 54 height 18
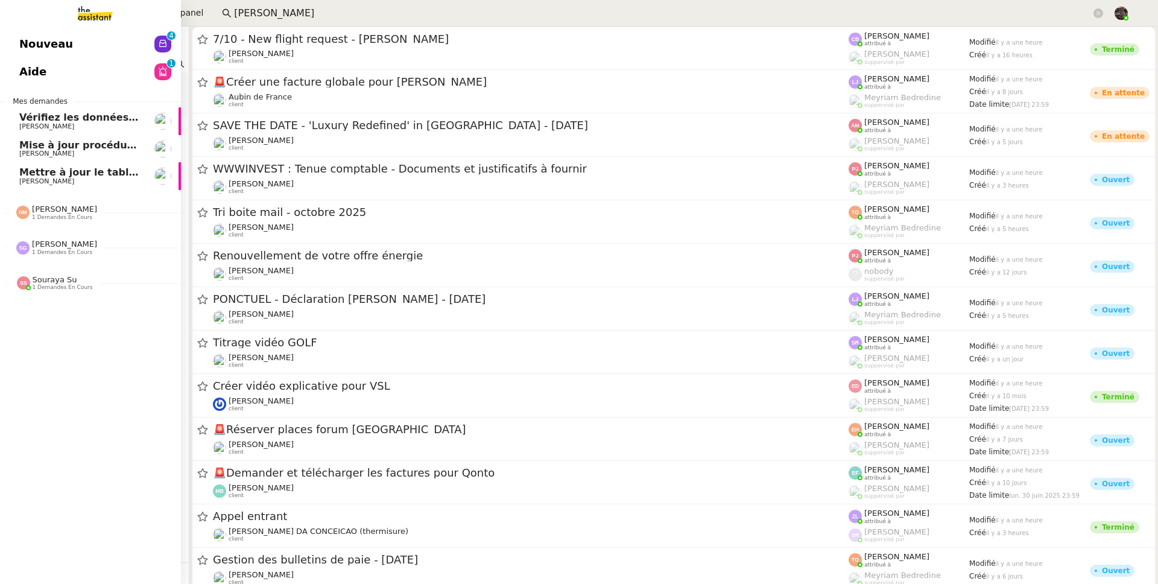
click at [22, 43] on span "Nouveau" at bounding box center [46, 44] width 54 height 18
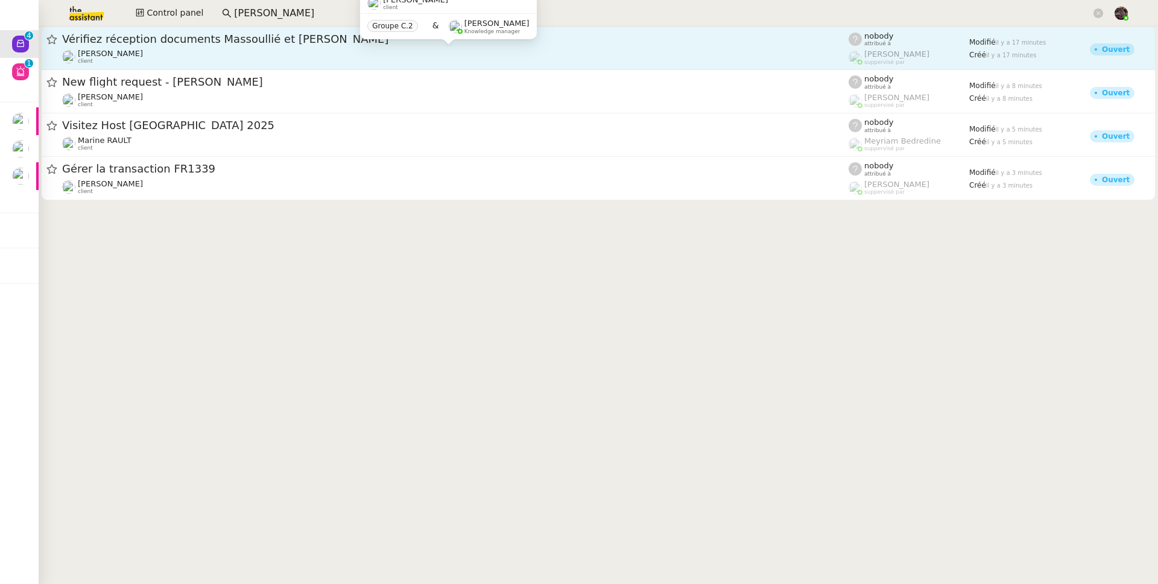
click at [214, 54] on div "Réma Ngaiboye client" at bounding box center [455, 57] width 787 height 16
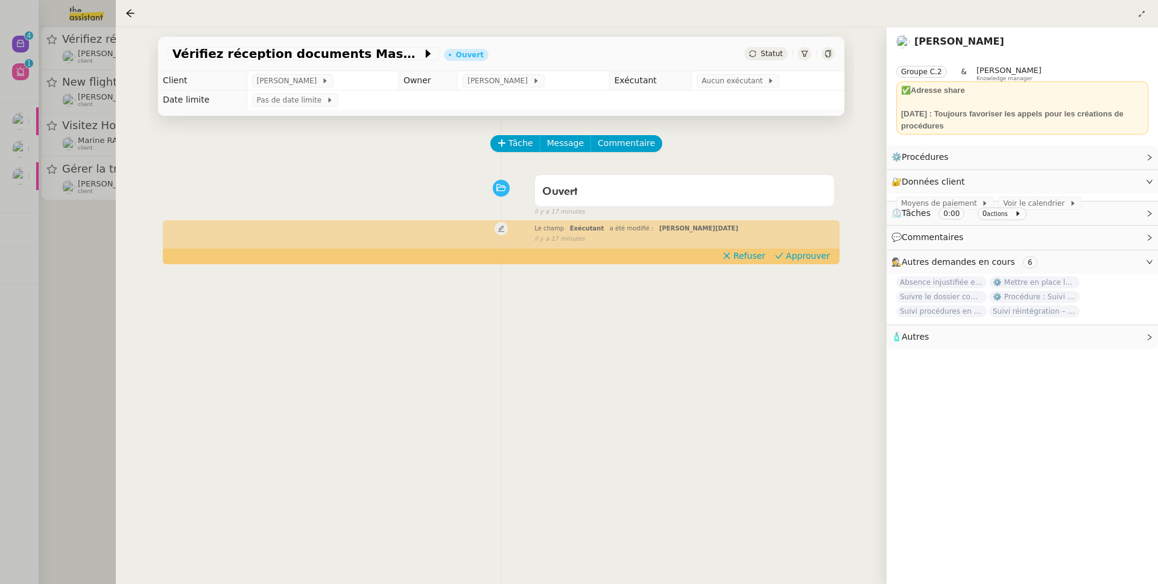
click at [39, 279] on div at bounding box center [579, 292] width 1158 height 584
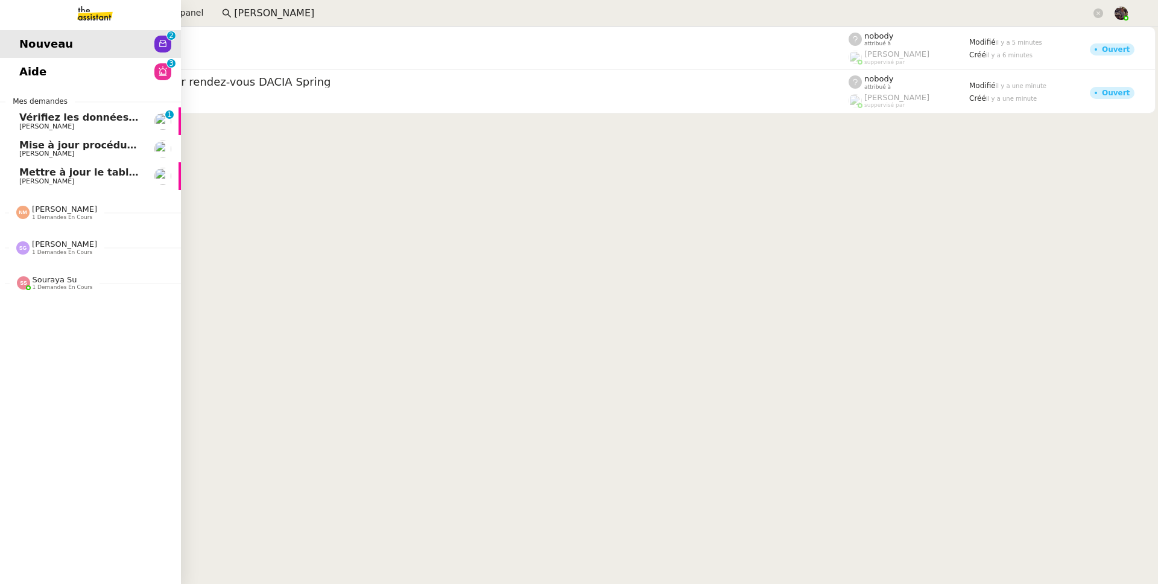
click at [33, 114] on span "Vérifiez les données TDB Gestion MPAF" at bounding box center [125, 117] width 213 height 11
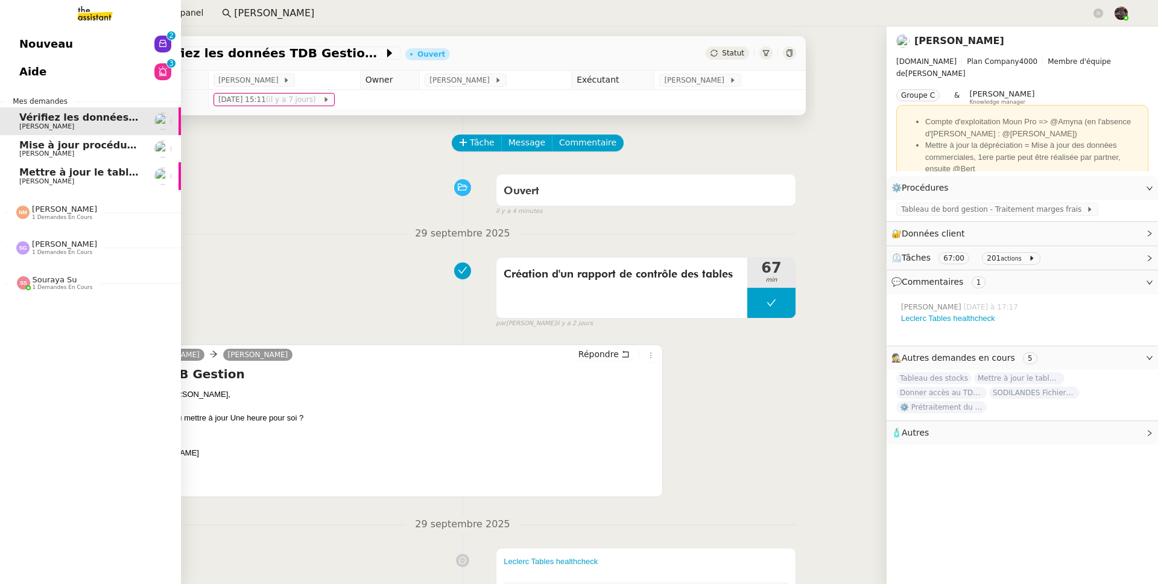
click at [36, 175] on span "Mettre à jour le tableau Looker Studio" at bounding box center [123, 171] width 208 height 11
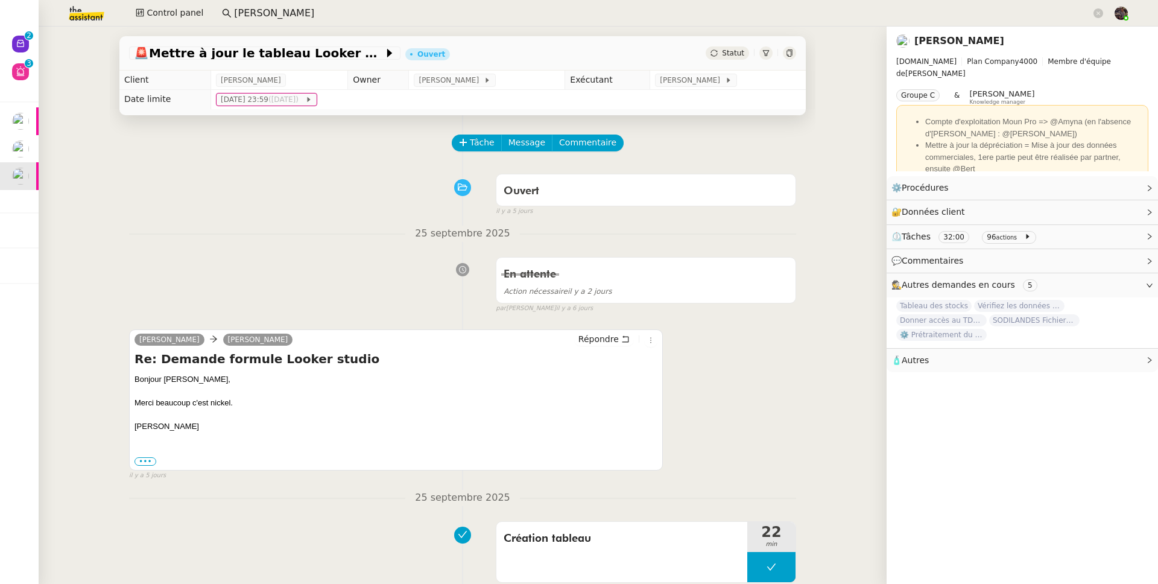
scroll to position [402, 0]
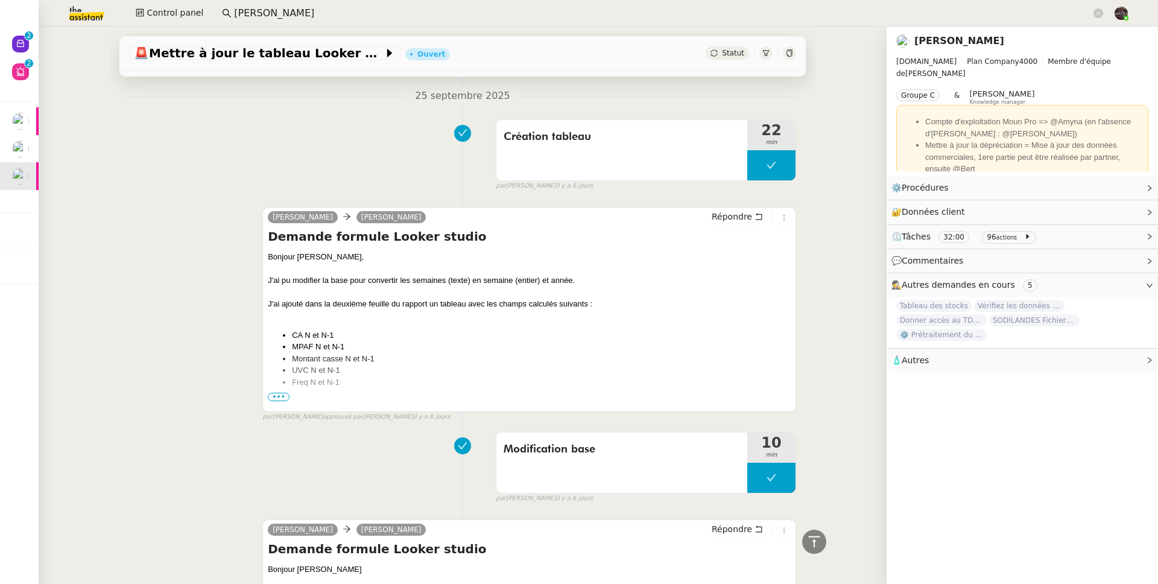
click at [45, 37] on div "🚨 Mettre à jour le tableau Looker Studio Ouvert Statut Client Guillaume Farina …" at bounding box center [463, 305] width 848 height 557
click at [39, 39] on div "🚨 Mettre à jour le tableau Looker Studio Ouvert Statut Client Guillaume Farina …" at bounding box center [463, 305] width 848 height 557
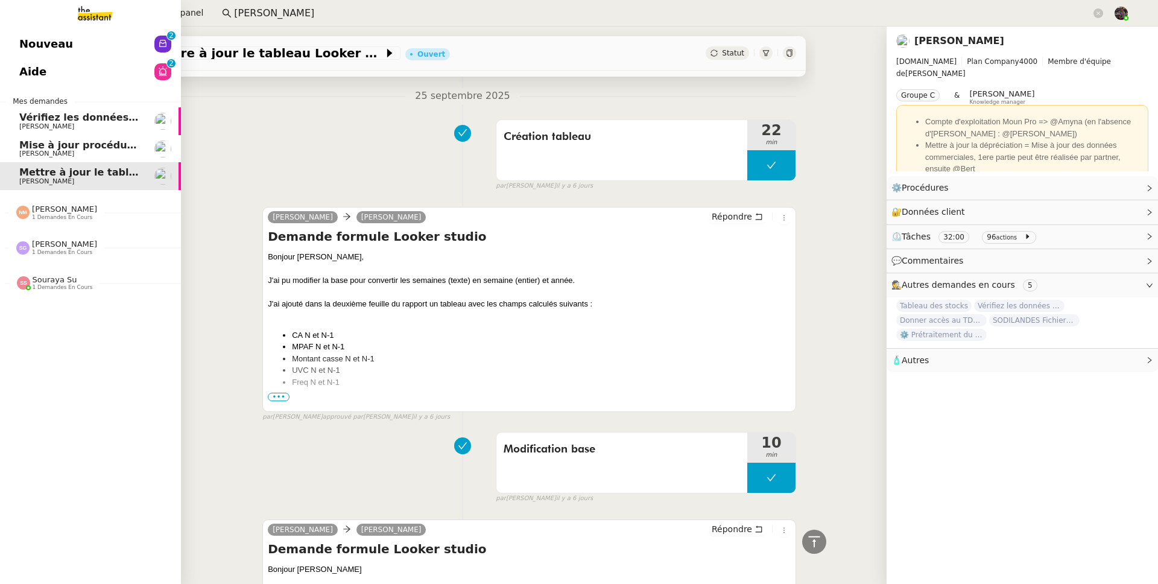
click at [29, 42] on span "Nouveau" at bounding box center [46, 44] width 54 height 18
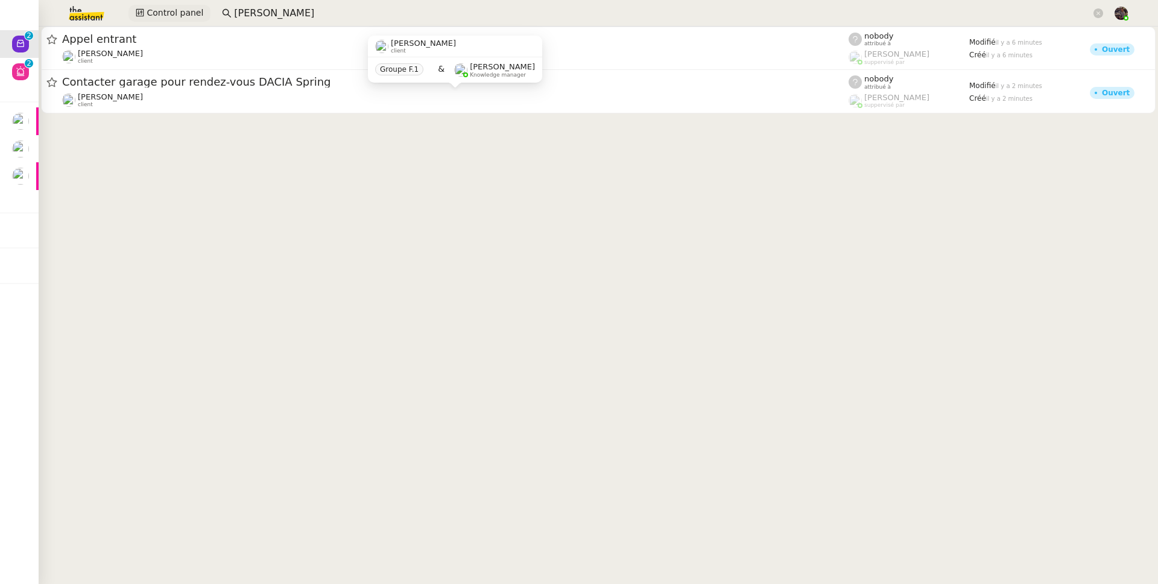
click at [174, 10] on span "Control panel" at bounding box center [175, 13] width 57 height 14
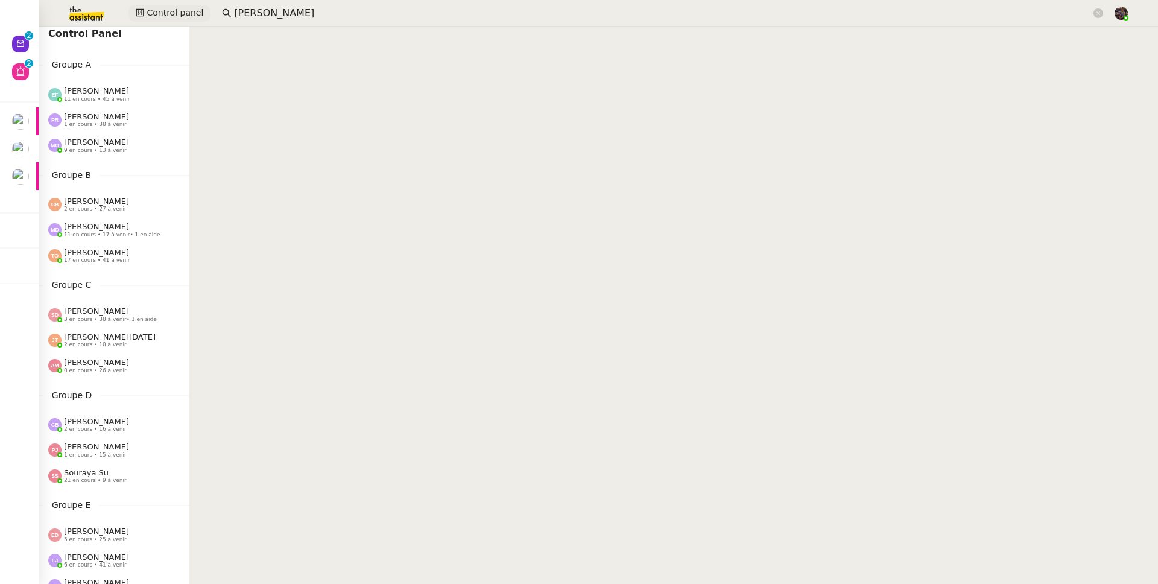
scroll to position [64, 0]
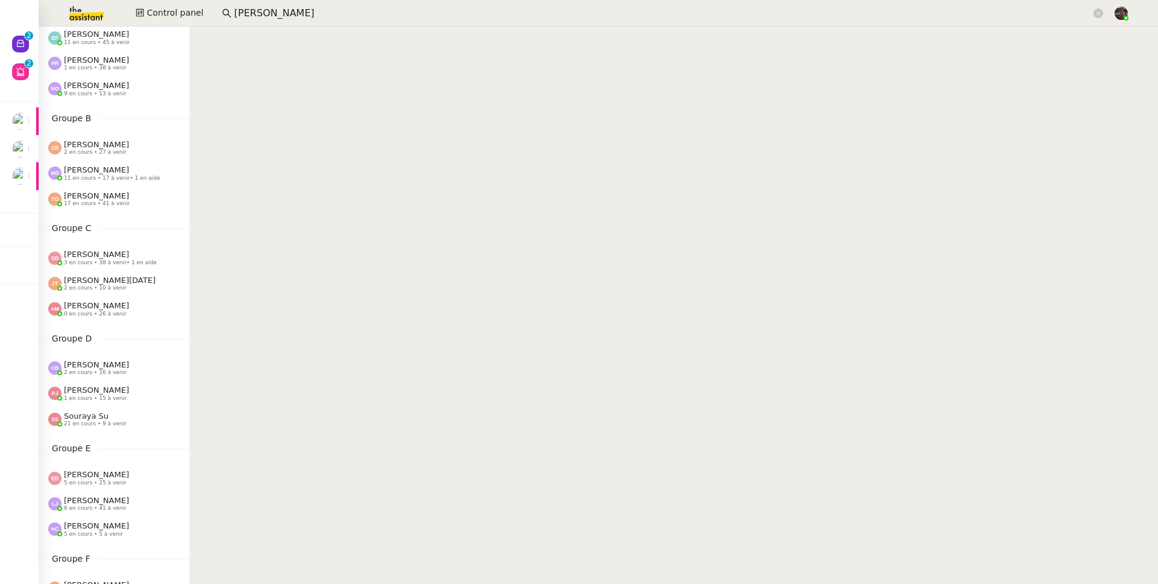
click at [105, 405] on div "Pauline Jennah 1 en cours • 15 à venir" at bounding box center [114, 393] width 151 height 25
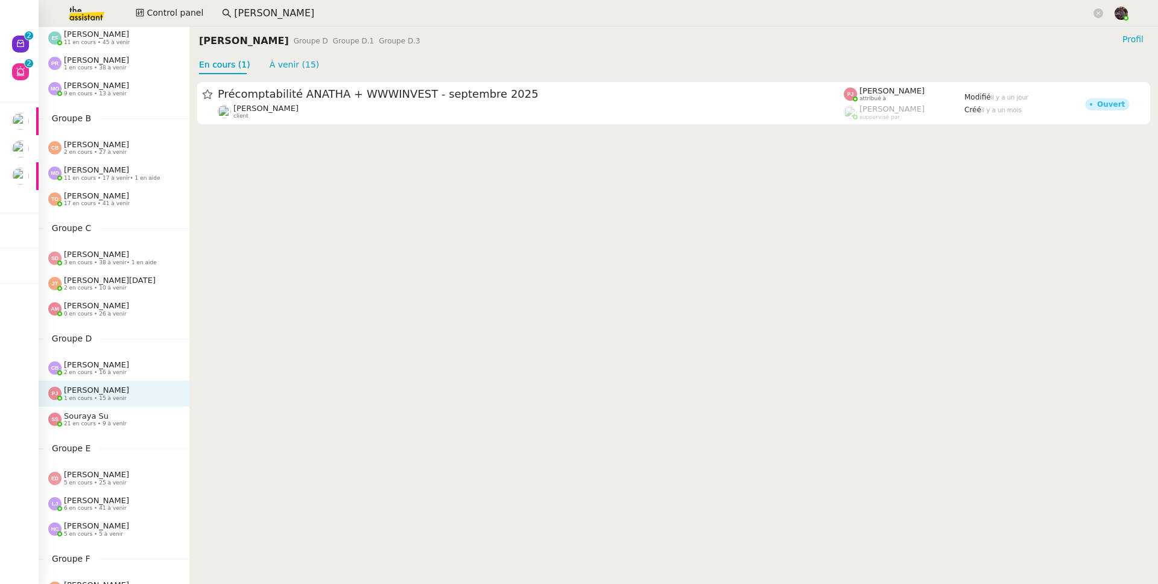
click at [104, 417] on div "Souraya Su 21 en cours • 9 à venir" at bounding box center [95, 419] width 63 height 16
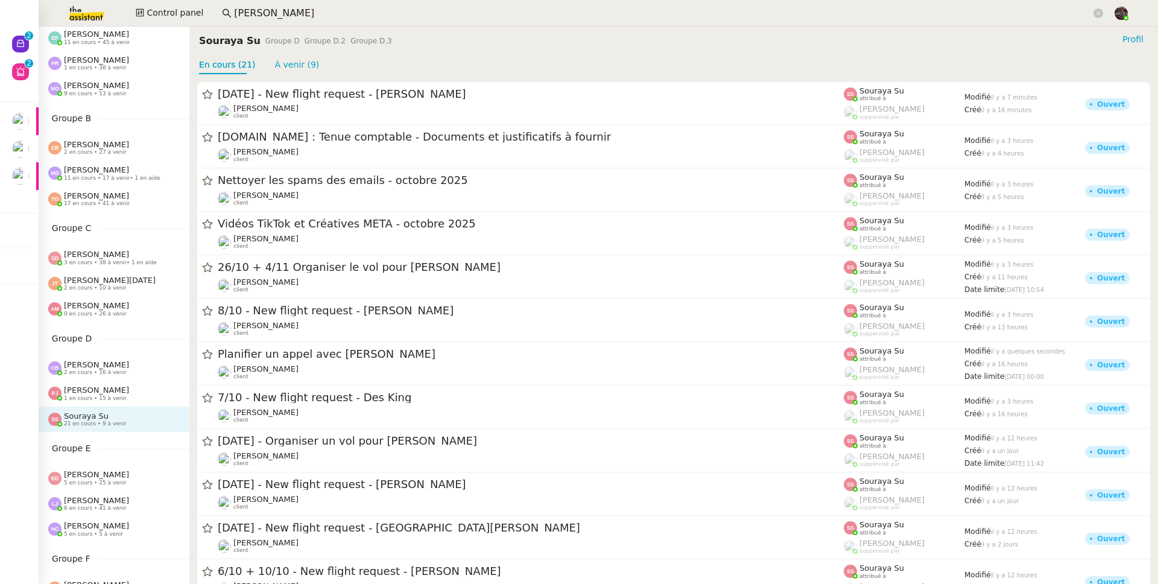
click at [111, 388] on span "[PERSON_NAME]" at bounding box center [96, 389] width 65 height 9
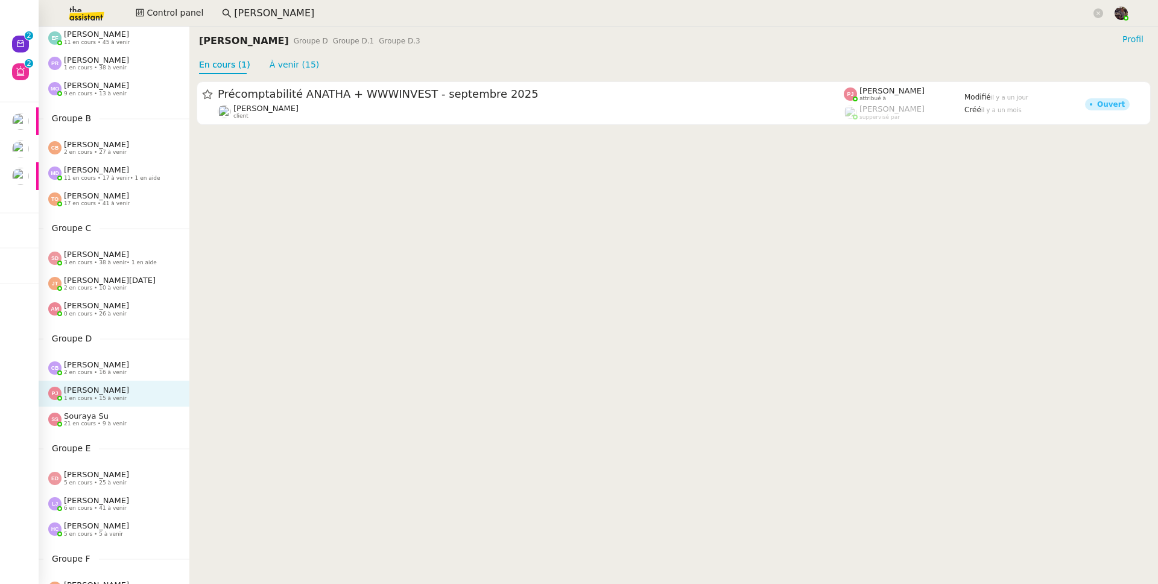
click at [106, 363] on span "[PERSON_NAME]" at bounding box center [96, 364] width 65 height 9
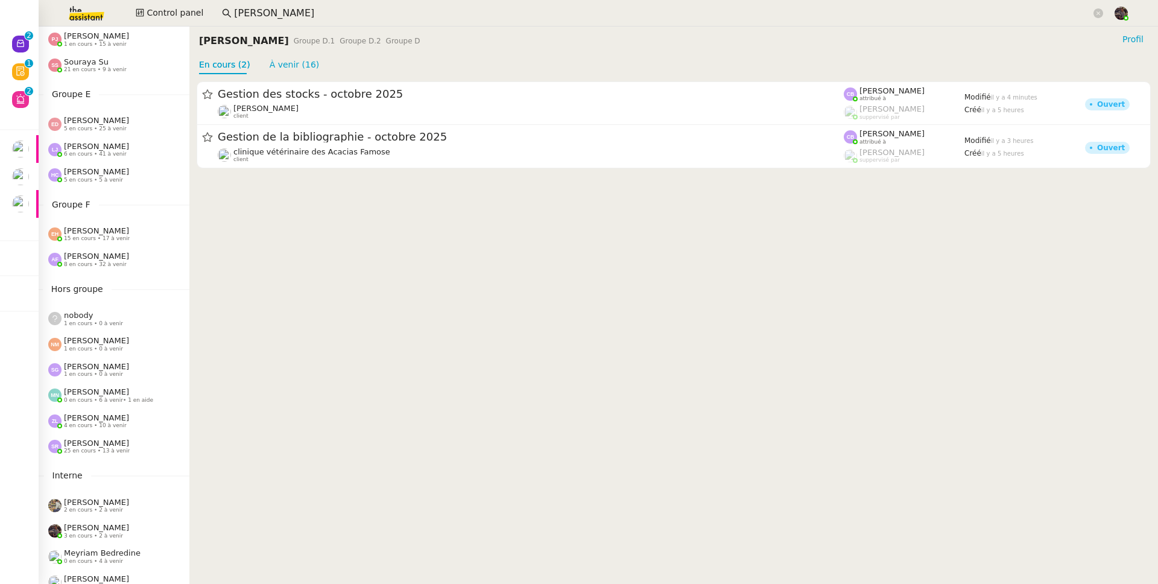
scroll to position [435, 0]
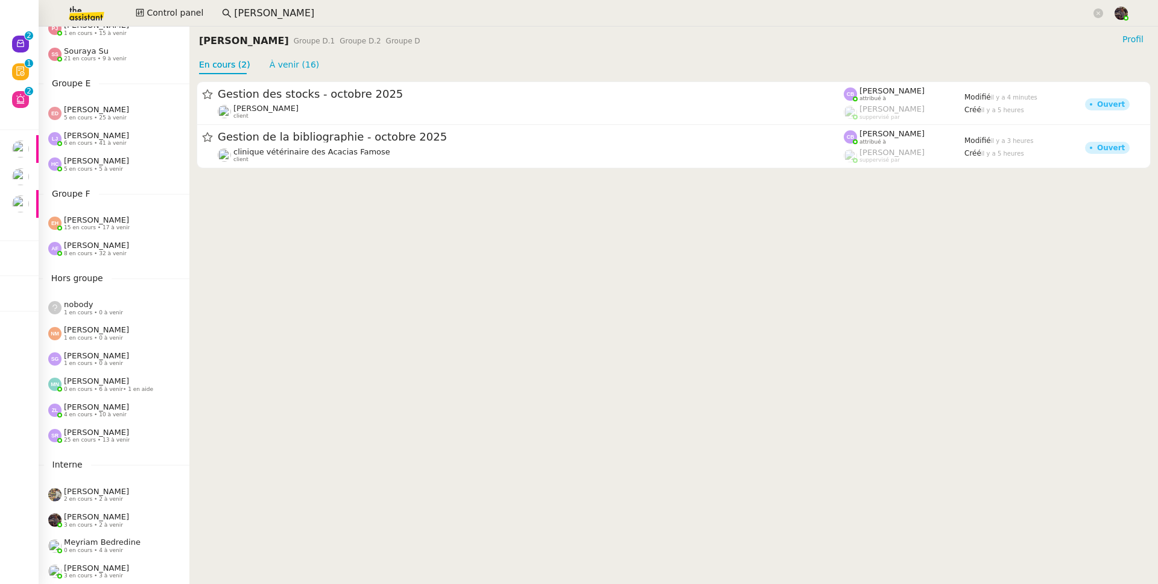
click at [116, 411] on span "4 en cours • 10 à venir" at bounding box center [95, 414] width 63 height 7
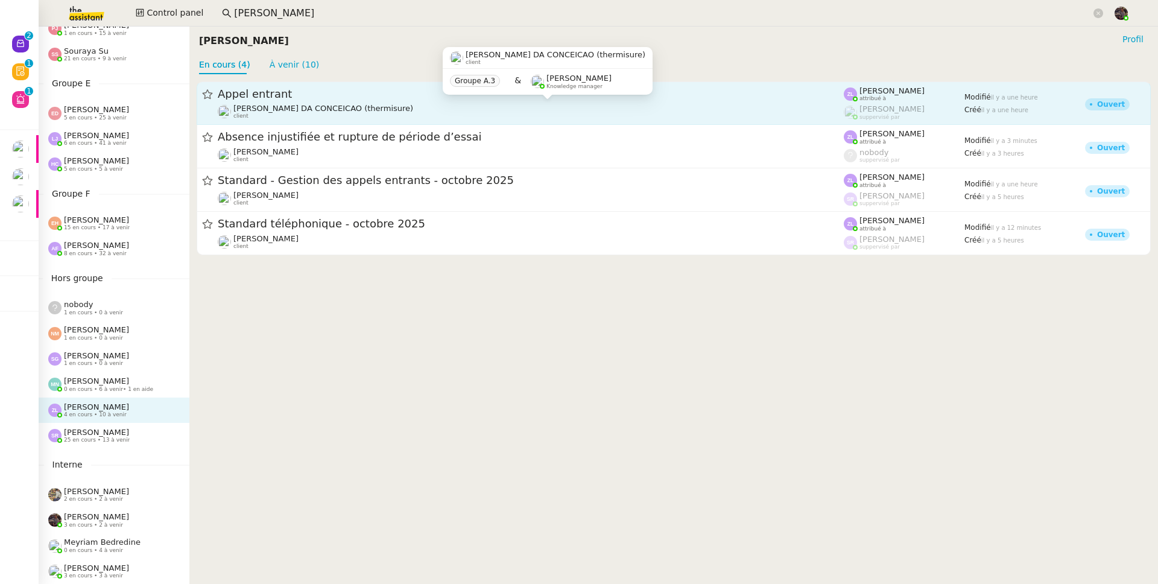
click at [296, 112] on span "Charles DA CONCEICAO (thermisure)" at bounding box center [323, 108] width 180 height 9
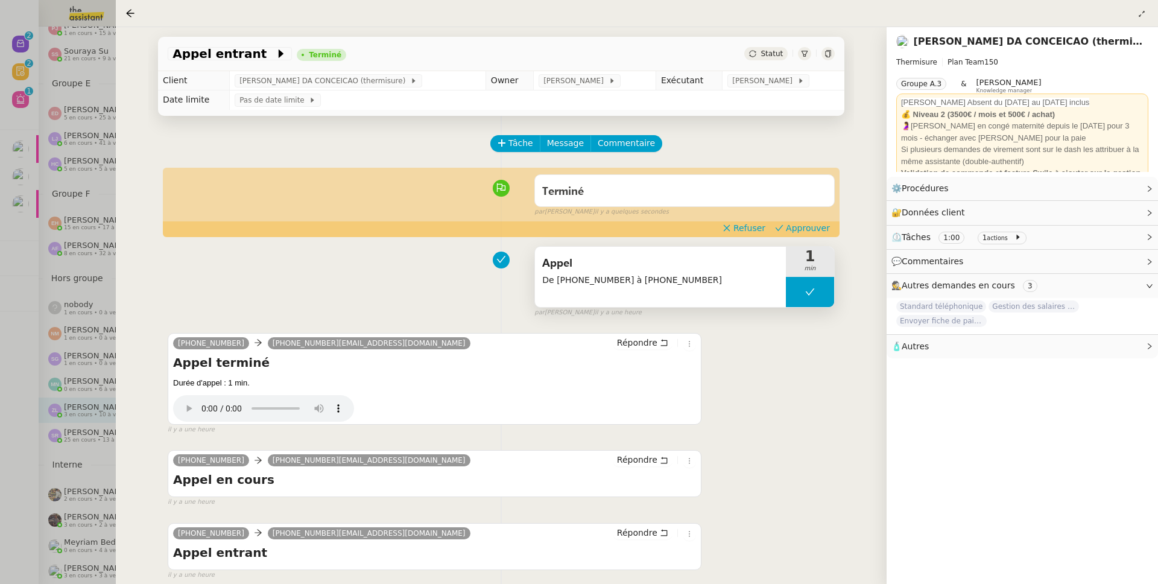
click at [686, 281] on span "De +33627304197 à +33255995557" at bounding box center [660, 280] width 236 height 14
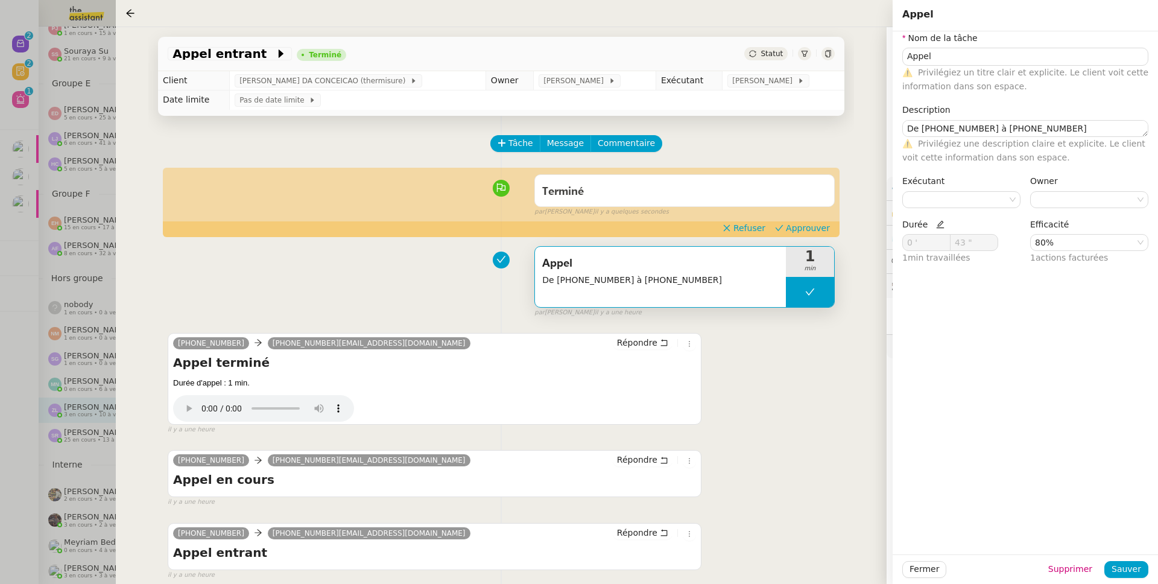
type input "Appel"
type textarea "De +33627304197 à +33255995557"
type input "0 '"
type input "43 ""
click at [1085, 247] on nz-select-item "80%" at bounding box center [1089, 243] width 109 height 16
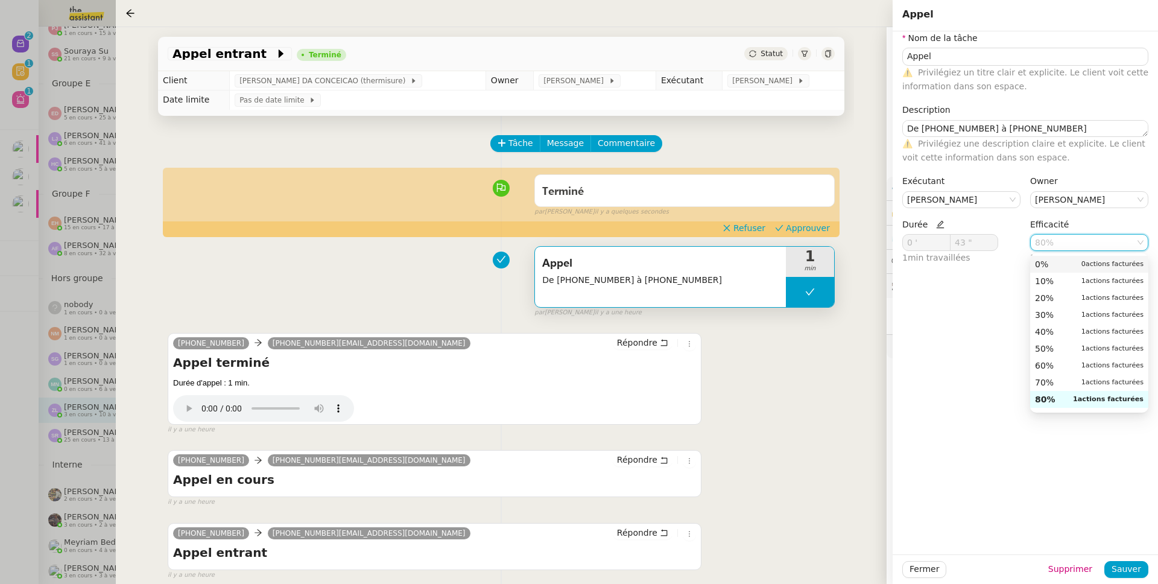
click at [1056, 268] on div "0% 0 actions facturées" at bounding box center [1089, 264] width 109 height 11
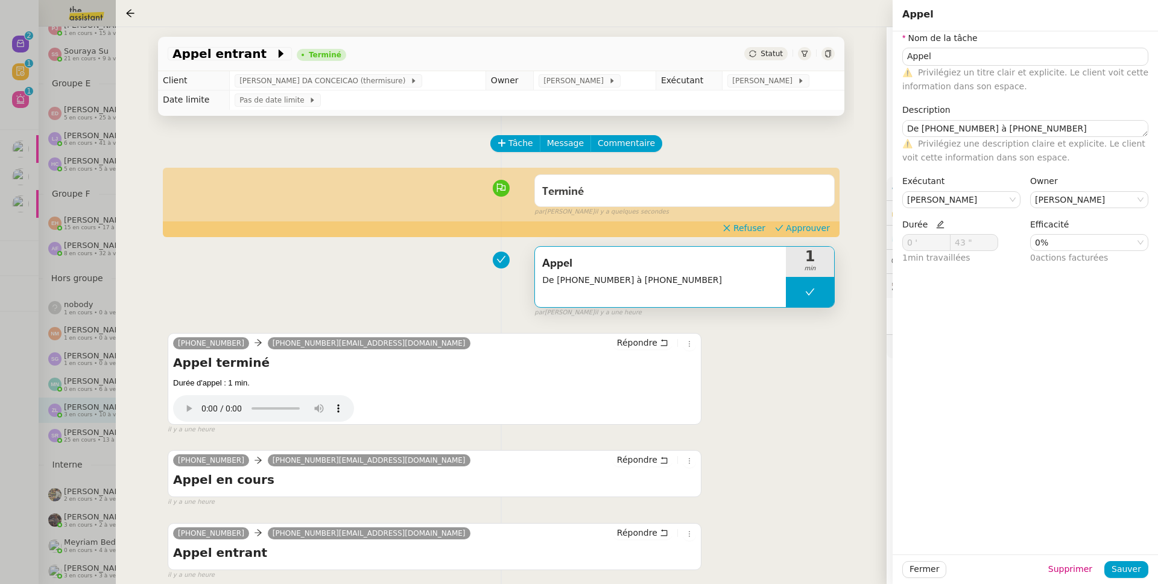
click at [1142, 578] on div "Fermer Supprimer Sauver" at bounding box center [1025, 569] width 265 height 30
click at [1139, 575] on span "Sauver" at bounding box center [1127, 569] width 30 height 14
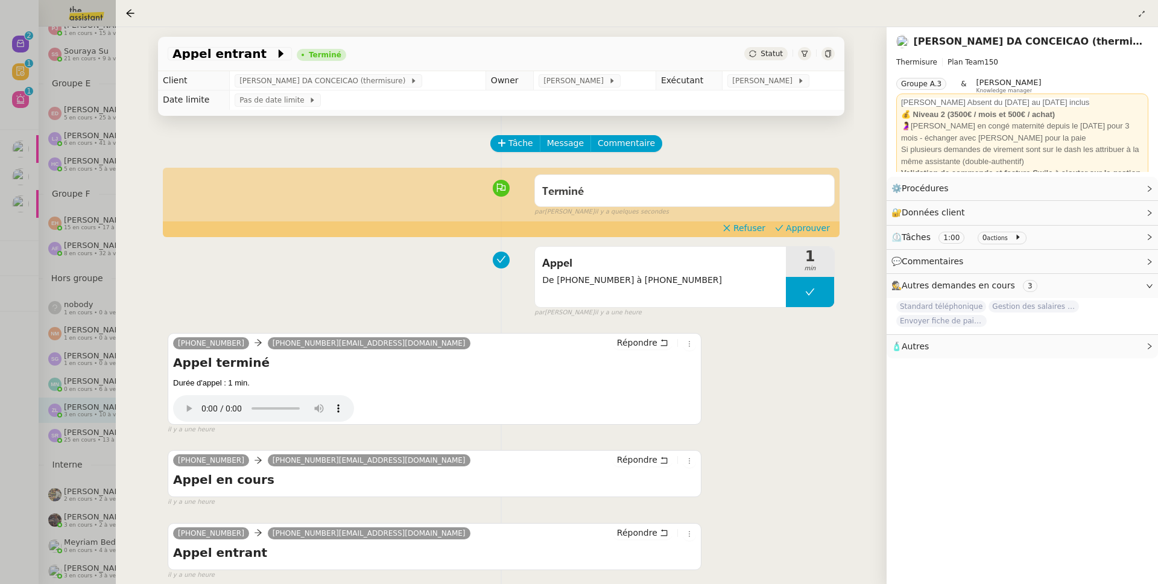
click at [135, 373] on div "Appel entrant Terminé Statut Client Charles DA CONCEICAO (thermisure) Owner Rom…" at bounding box center [501, 305] width 771 height 557
click at [72, 379] on div at bounding box center [579, 292] width 1158 height 584
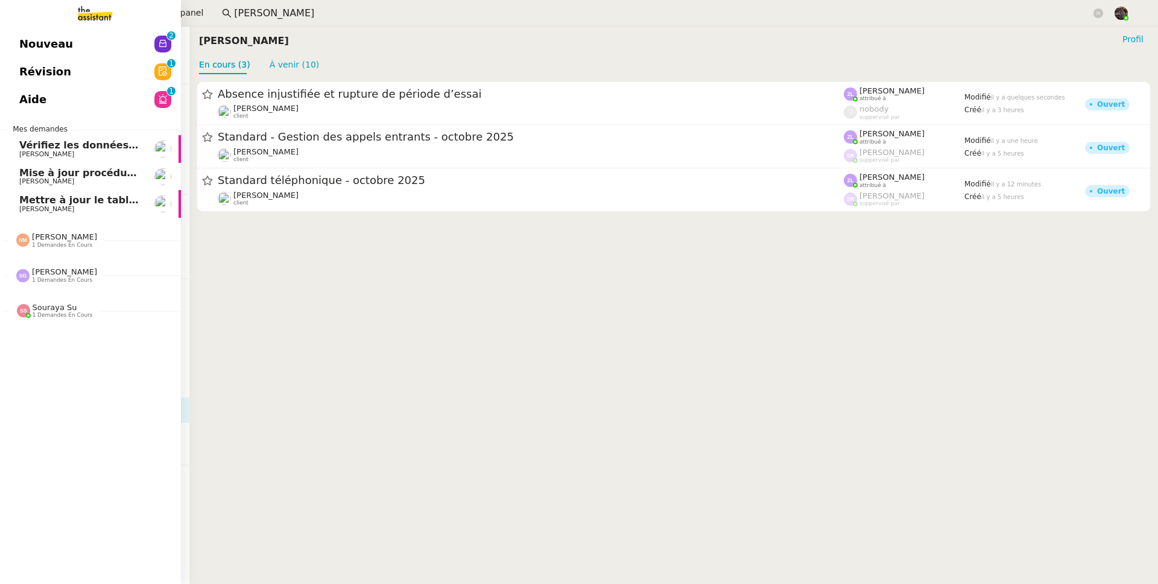
click at [15, 40] on link "Nouveau 0 1 2 3 4 5 6 7 8 9" at bounding box center [90, 44] width 181 height 28
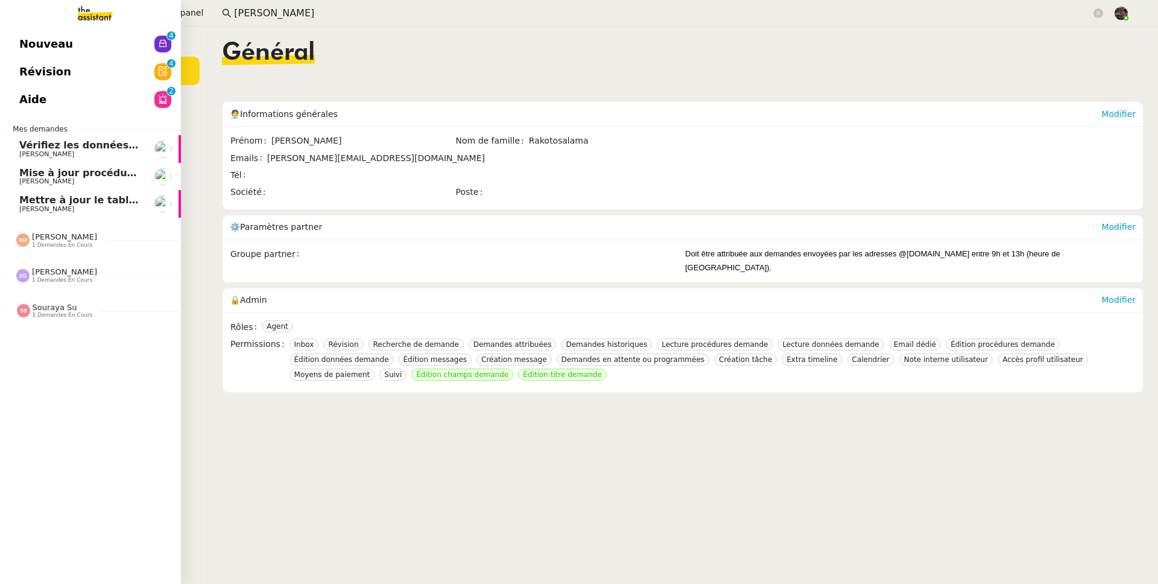
drag, startPoint x: 38, startPoint y: 46, endPoint x: 49, endPoint y: 43, distance: 11.3
click at [38, 46] on span "Nouveau" at bounding box center [46, 44] width 54 height 18
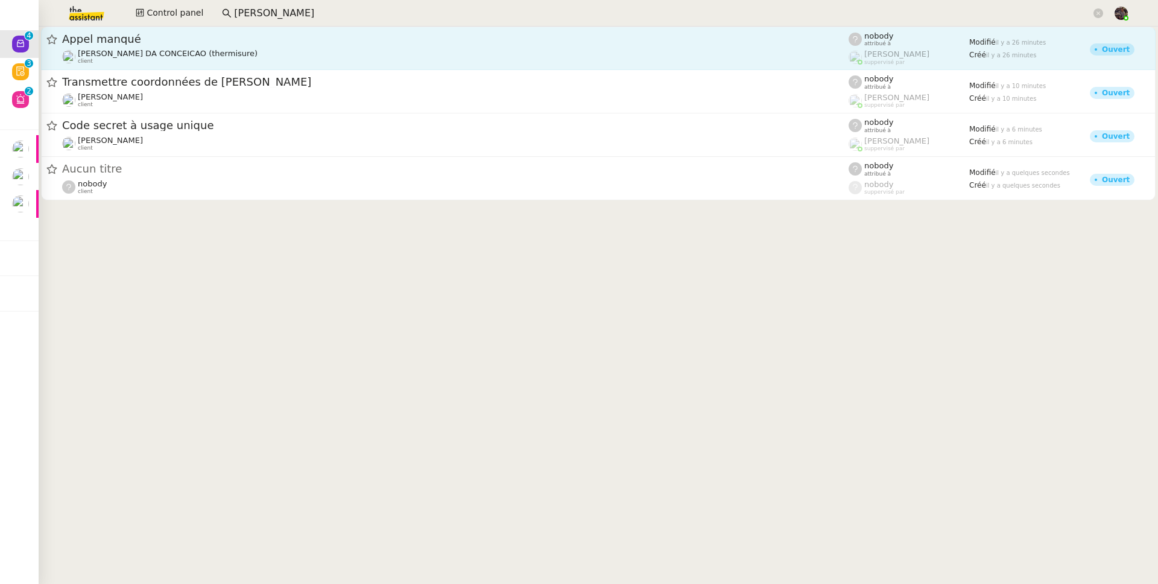
click at [132, 40] on span "Appel manqué" at bounding box center [455, 39] width 787 height 11
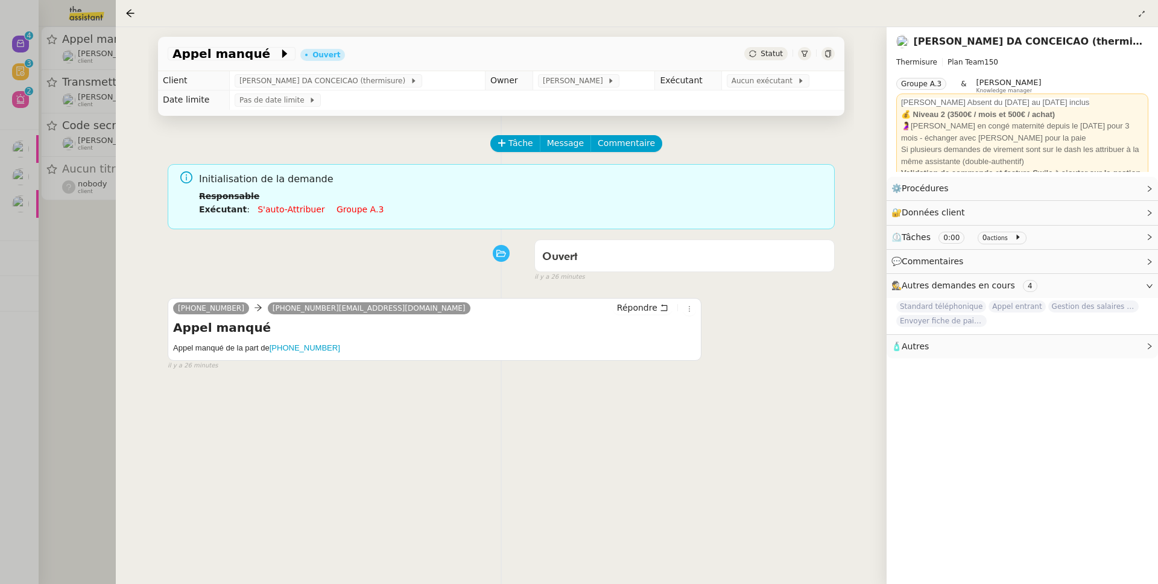
click at [81, 261] on div at bounding box center [579, 292] width 1158 height 584
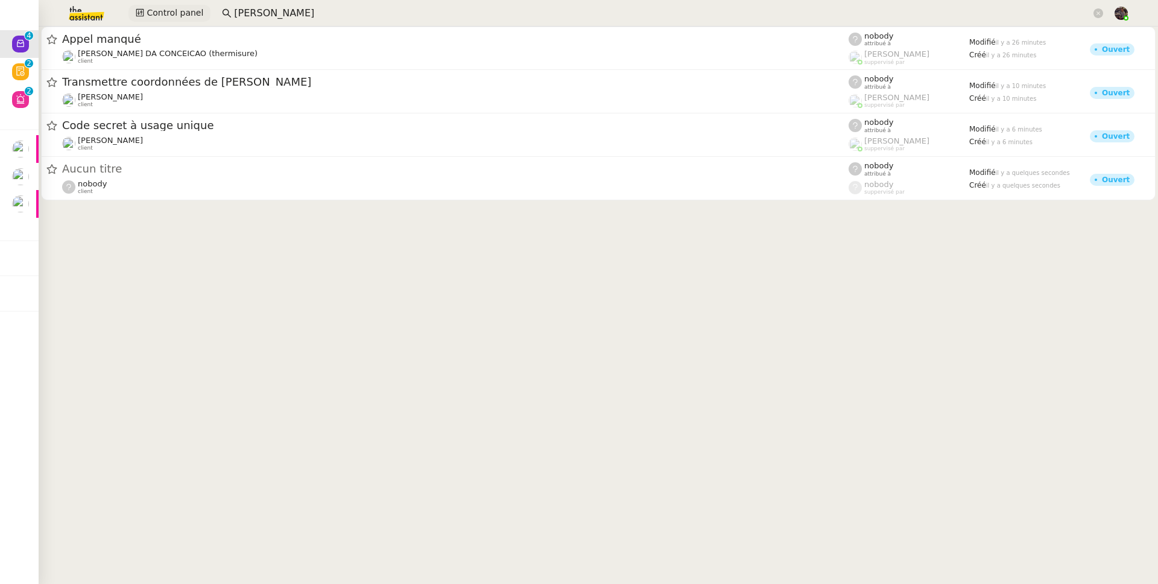
click at [188, 13] on span "Control panel" at bounding box center [175, 13] width 57 height 14
click at [274, 19] on input "[PERSON_NAME]" at bounding box center [662, 13] width 857 height 16
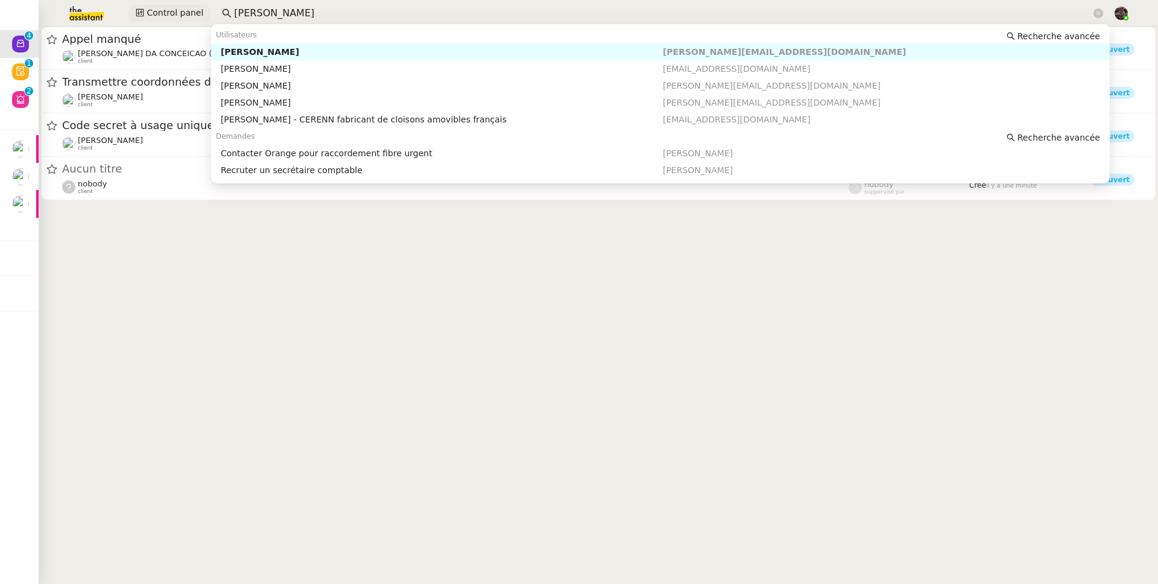
click at [139, 16] on icon at bounding box center [140, 12] width 8 height 8
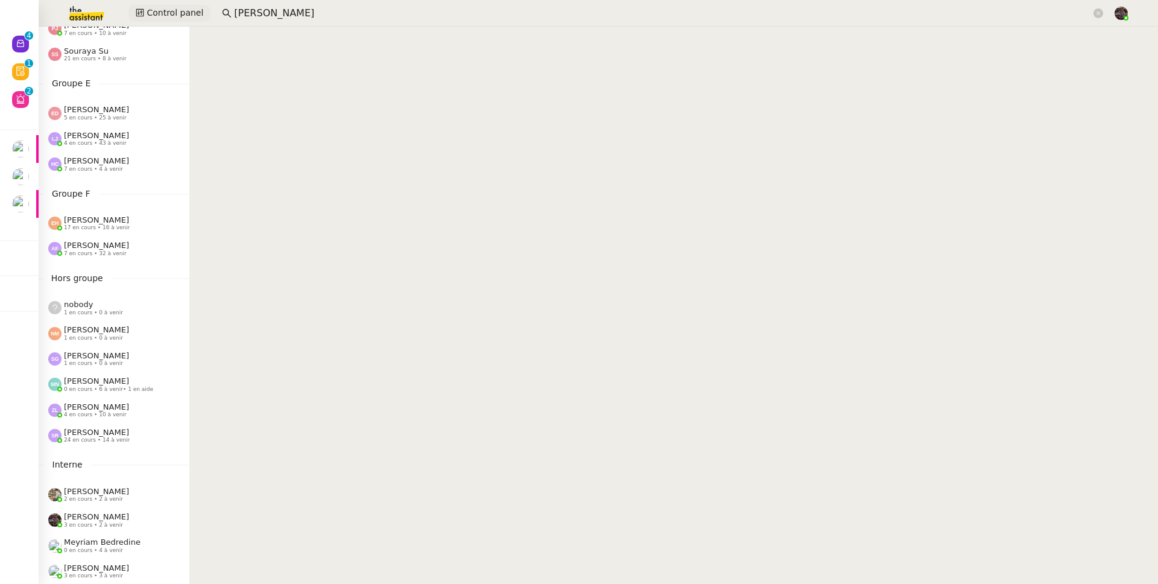
scroll to position [435, 0]
click at [102, 403] on span "[PERSON_NAME]" at bounding box center [96, 406] width 65 height 9
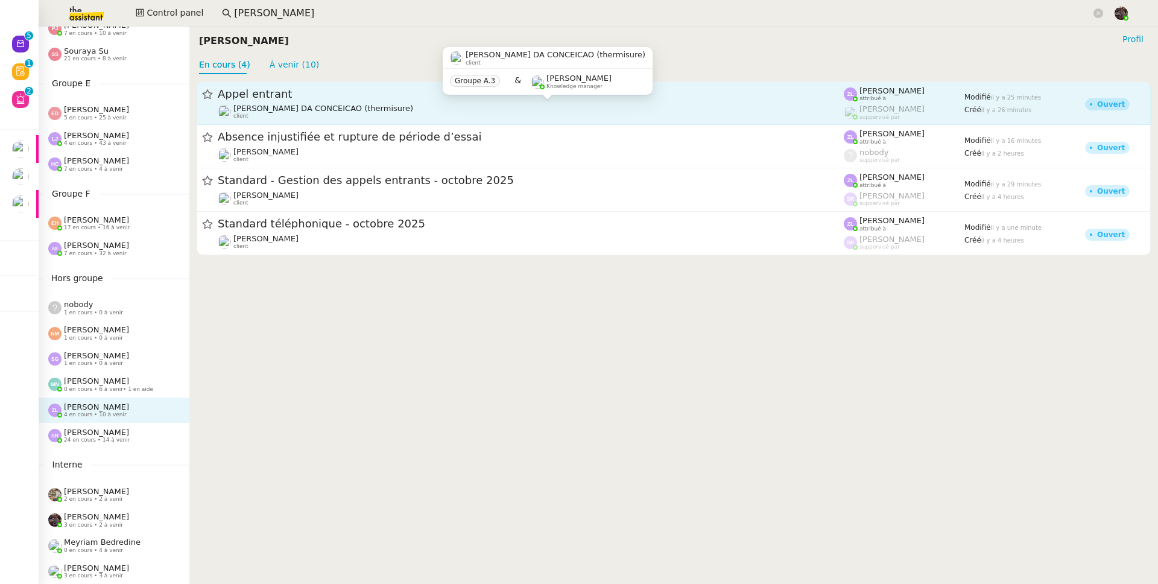
click at [279, 117] on div "[PERSON_NAME] DA CONCEICAO (thermisure) client" at bounding box center [323, 112] width 180 height 16
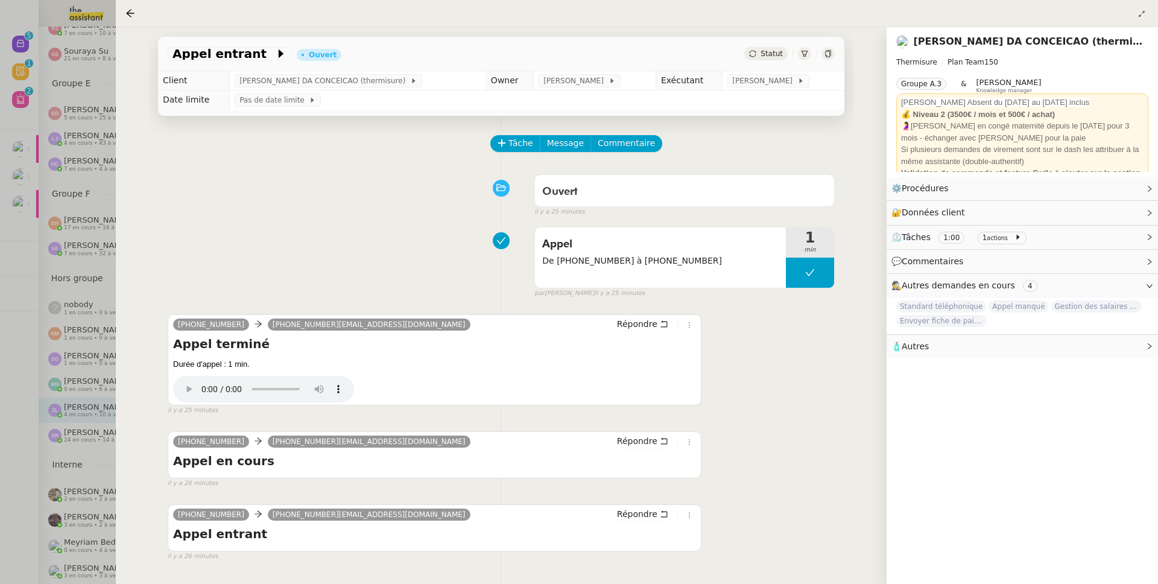
click at [300, 264] on div "Appel De [PHONE_NUMBER] à [PHONE_NUMBER] 1 min false par [PERSON_NAME] il y a 2…" at bounding box center [501, 259] width 667 height 77
click at [35, 270] on div at bounding box center [579, 292] width 1158 height 584
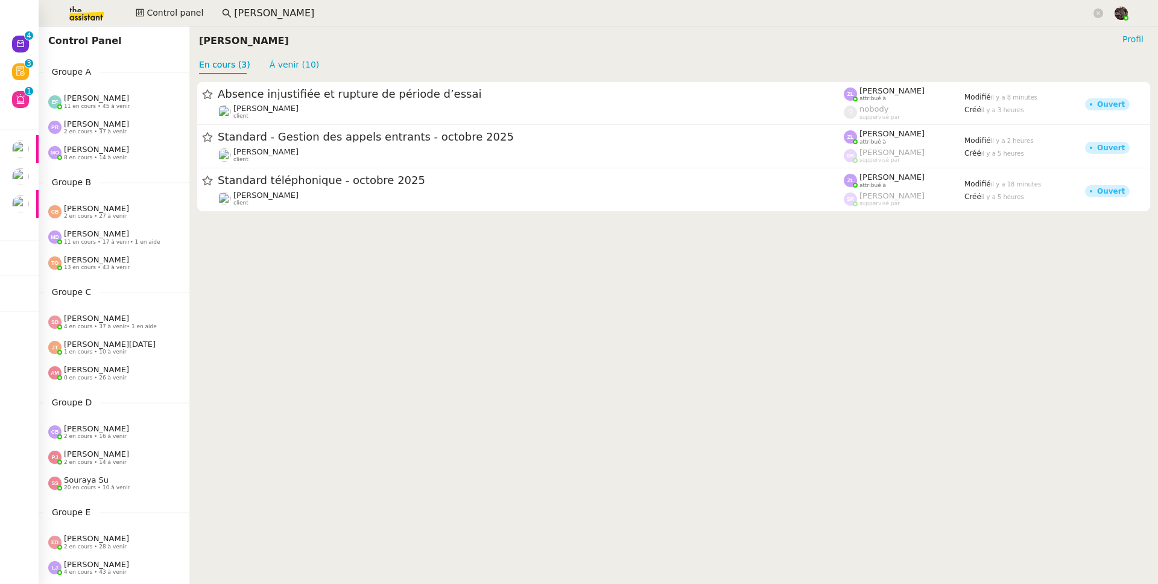
scroll to position [435, 0]
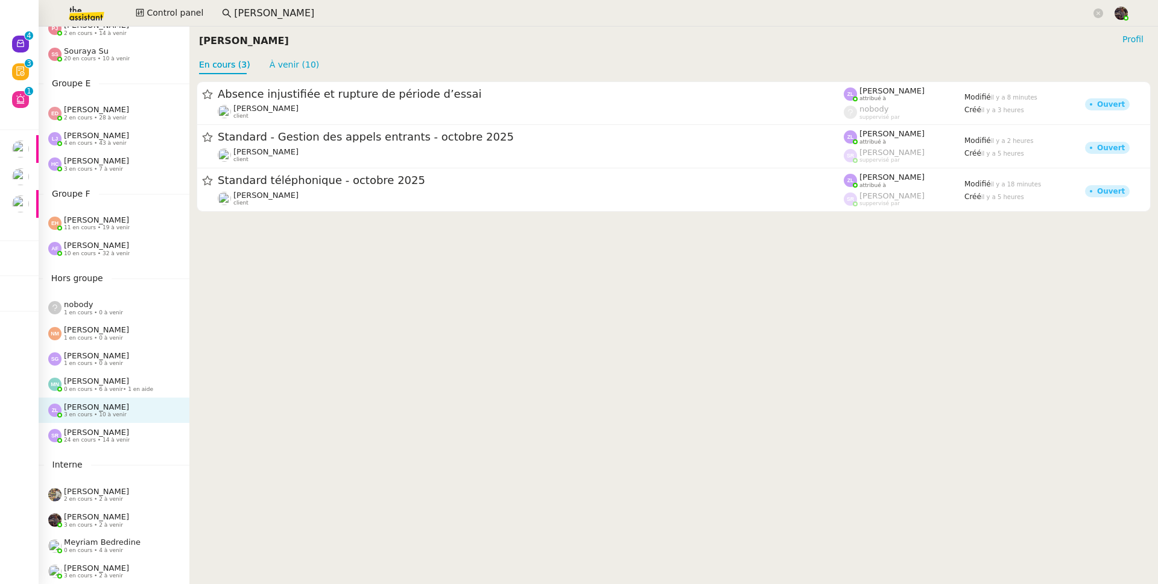
click at [328, 7] on input "[PERSON_NAME]" at bounding box center [662, 13] width 857 height 16
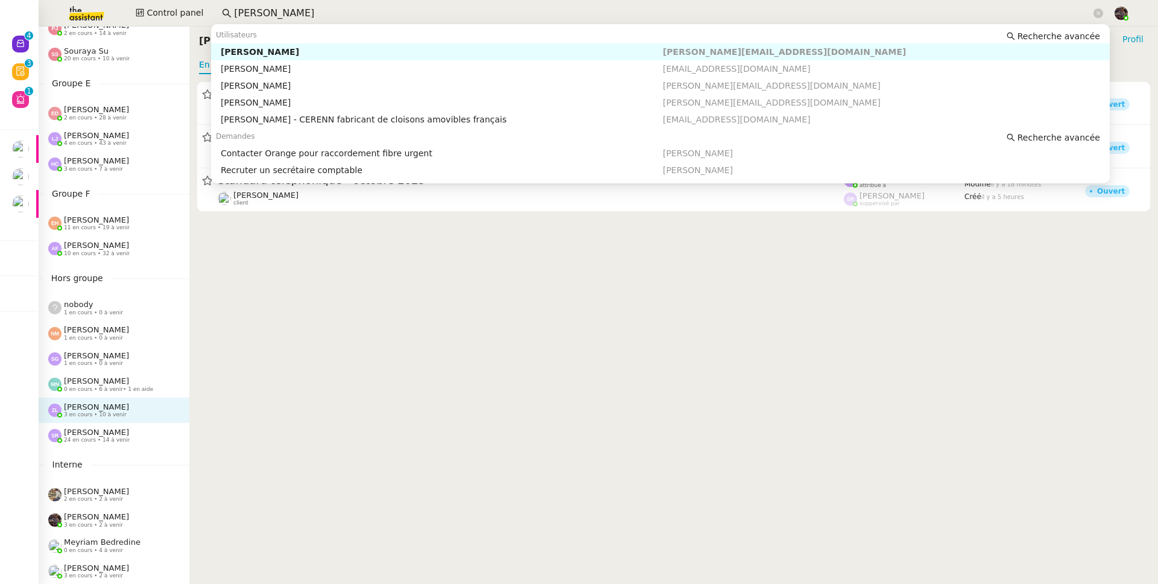
click at [326, 9] on input "[PERSON_NAME]" at bounding box center [662, 13] width 857 height 16
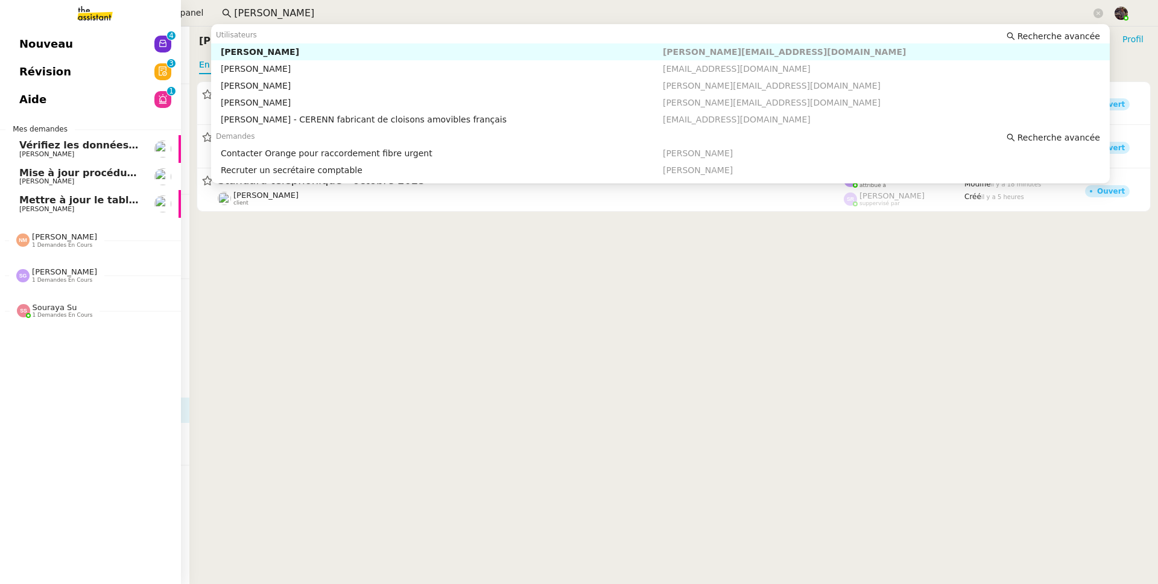
click at [33, 43] on span "Nouveau" at bounding box center [46, 44] width 54 height 18
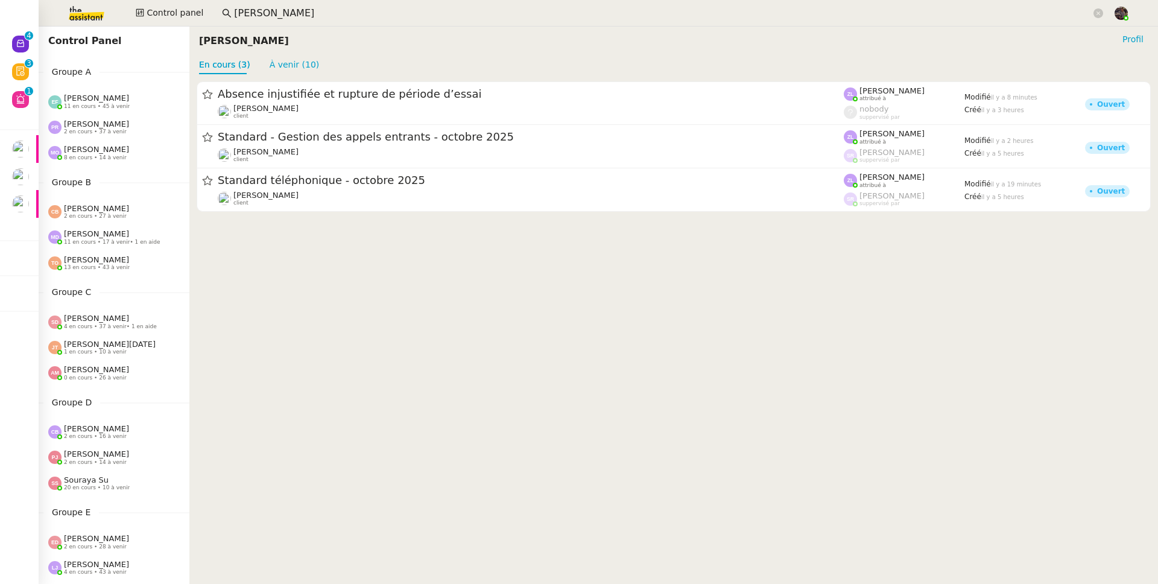
click at [305, 8] on input "[PERSON_NAME]" at bounding box center [662, 13] width 857 height 16
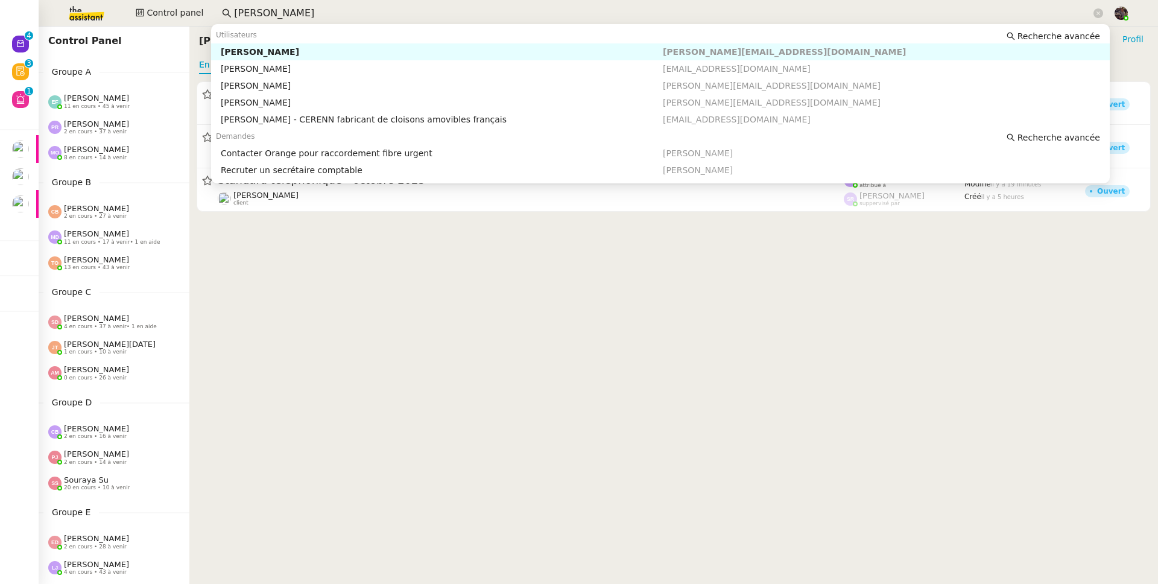
click at [305, 8] on input "[PERSON_NAME]" at bounding box center [662, 13] width 857 height 16
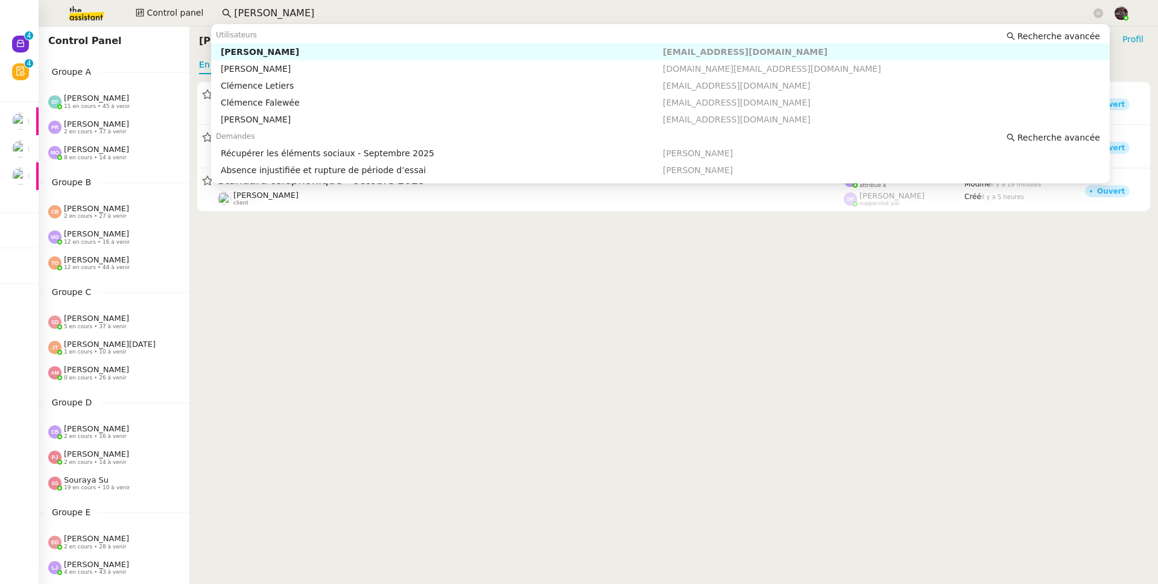
type input "[PERSON_NAME]"
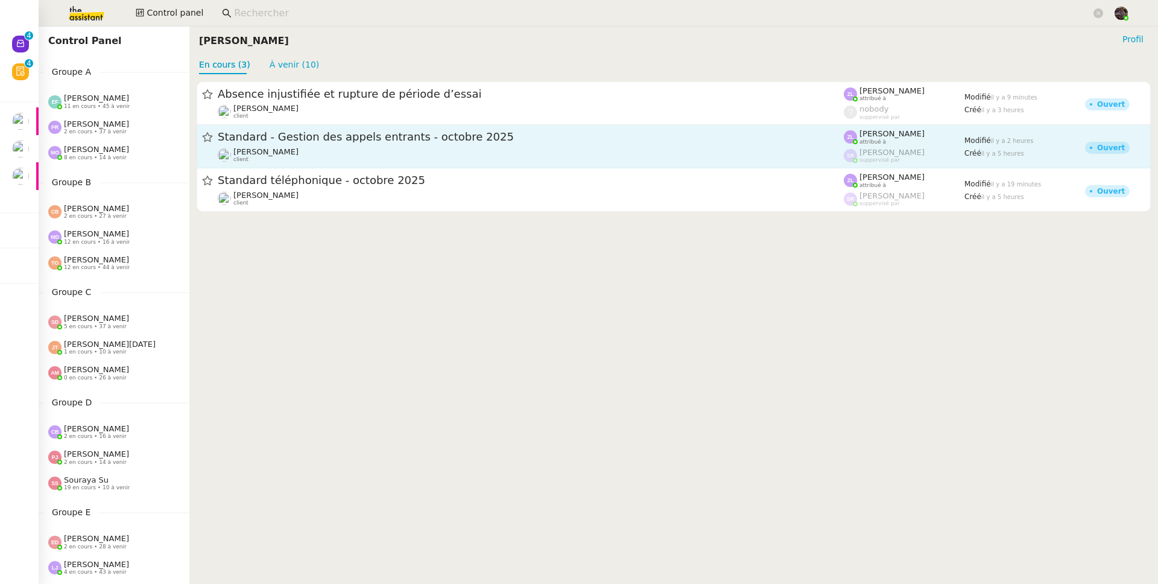
type input "f"
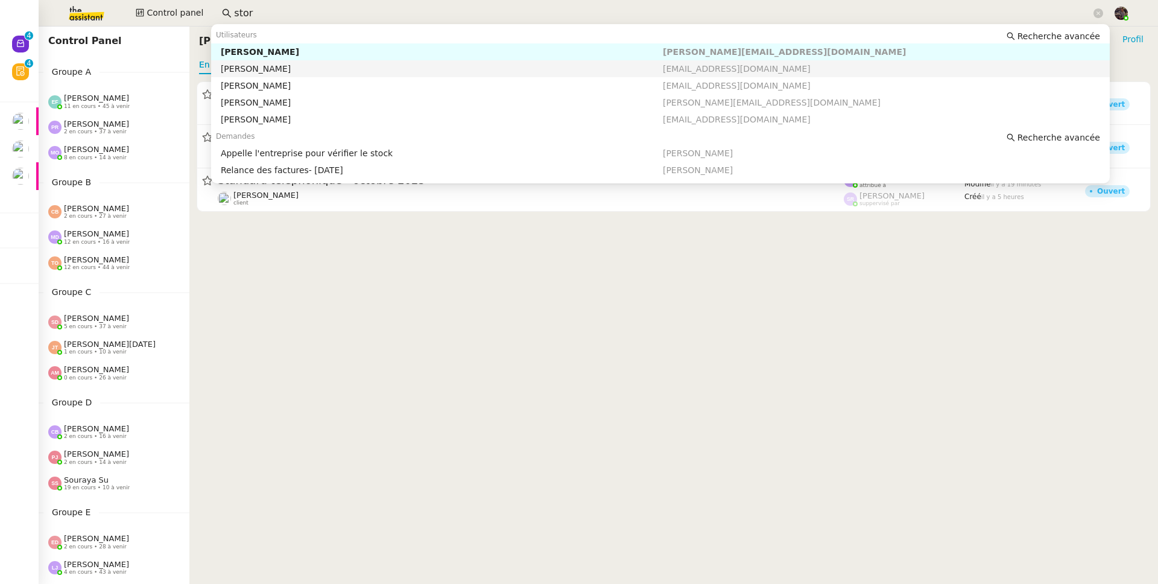
click at [318, 51] on div "[PERSON_NAME]" at bounding box center [442, 51] width 442 height 11
type input "stor"
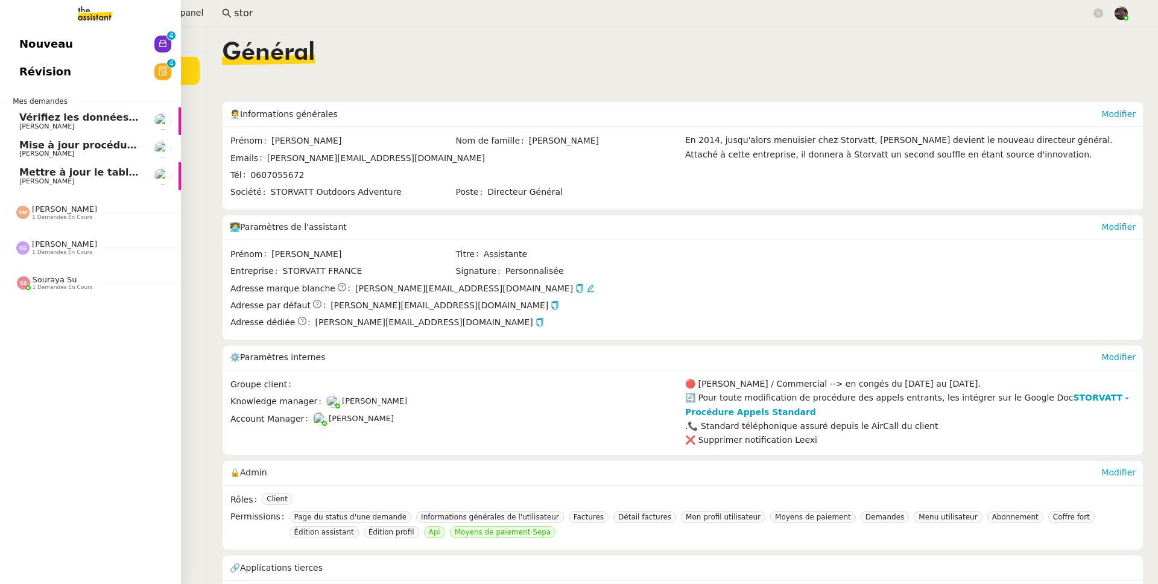
click at [19, 40] on span "Nouveau" at bounding box center [46, 44] width 54 height 18
